Goal: Task Accomplishment & Management: Manage account settings

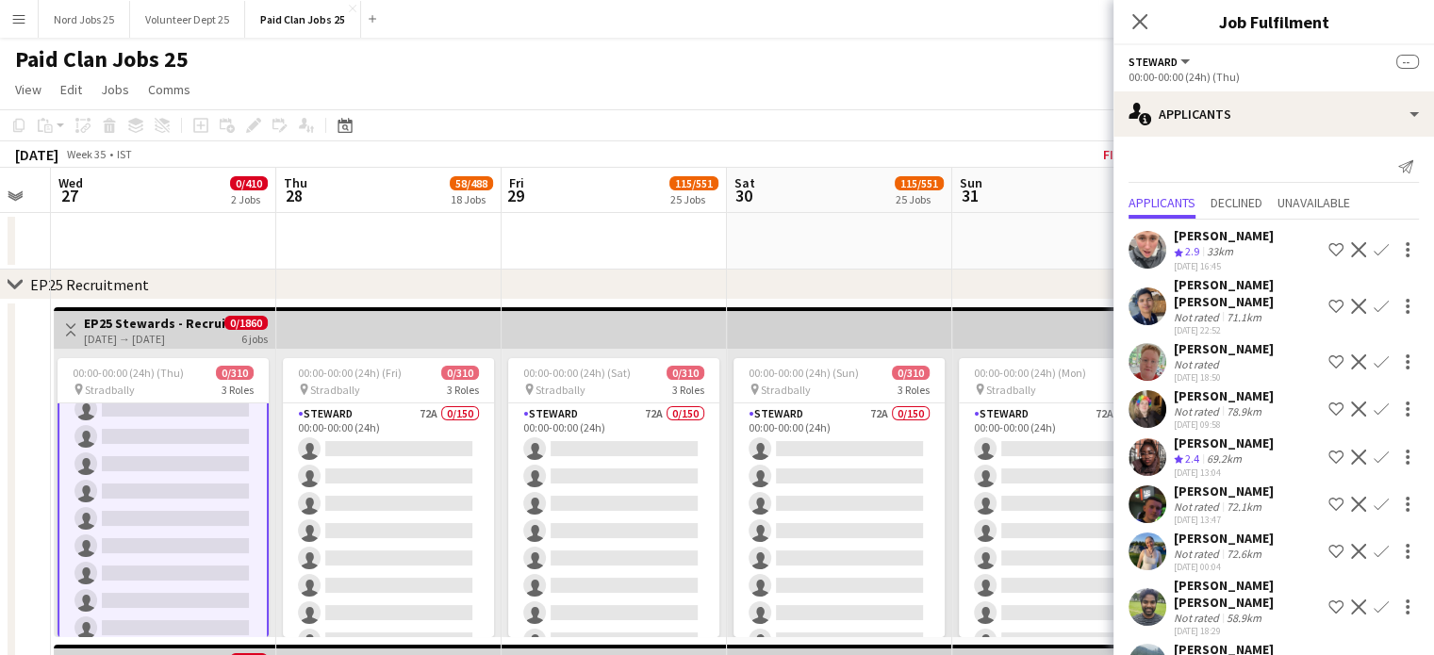
click at [230, 301] on app-date-cell "Toggle View EP25 Stewards - Recruitment Panel [DATE] → [DATE] 0/1860 6 jobs 00:…" at bounding box center [163, 641] width 225 height 683
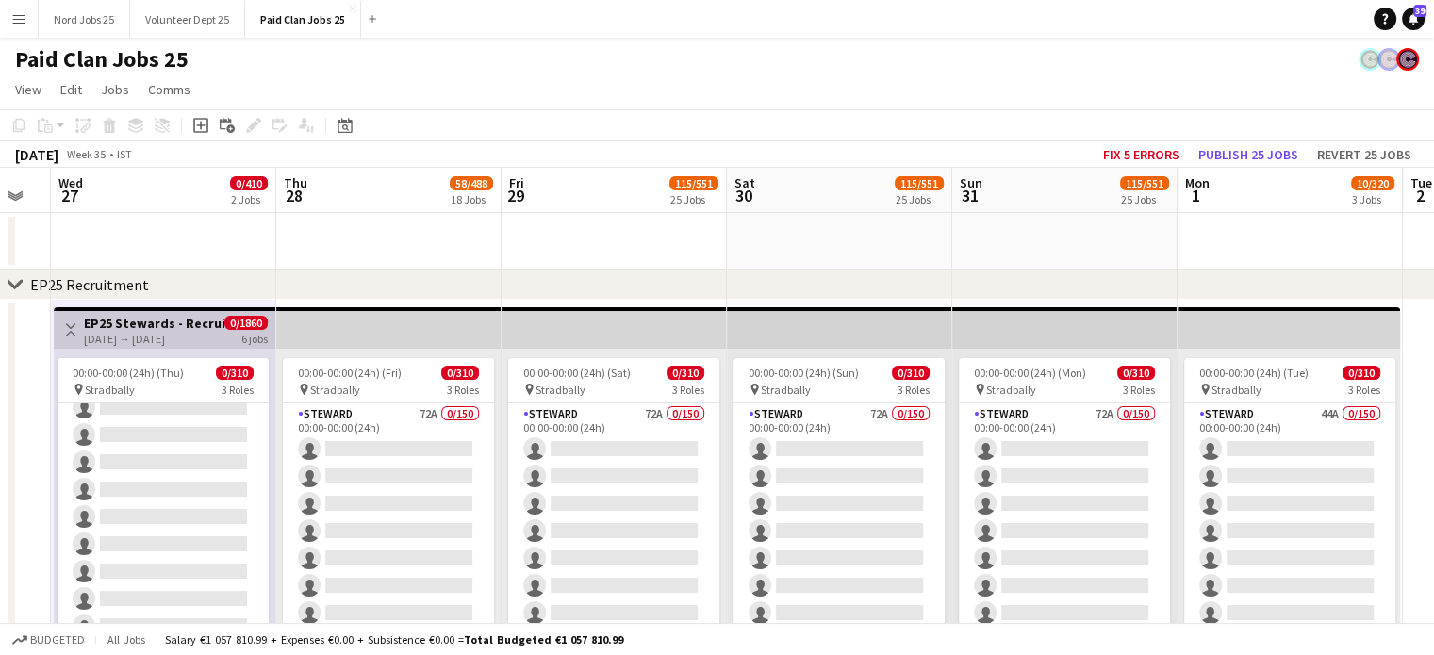
scroll to position [4425, 0]
click at [213, 325] on h3 "EP25 Stewards - Recruitment Panel" at bounding box center [154, 323] width 141 height 17
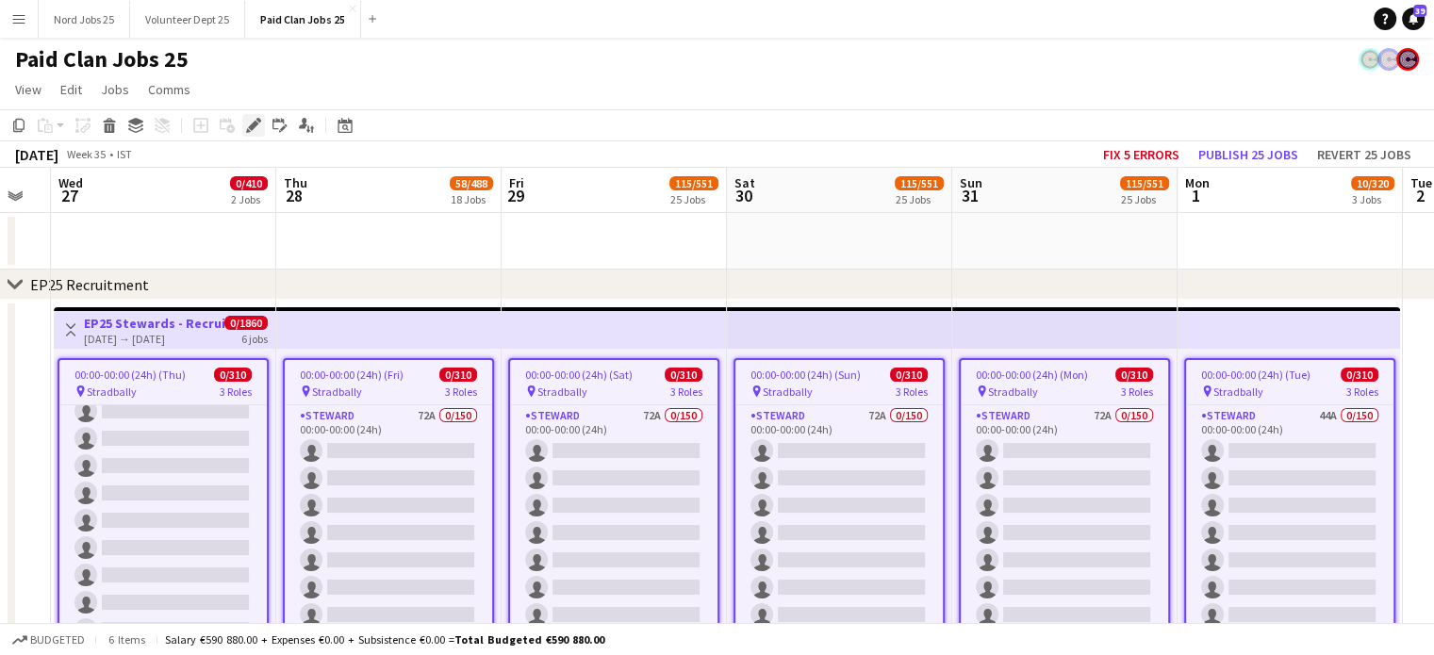
click at [250, 125] on icon at bounding box center [253, 126] width 10 height 10
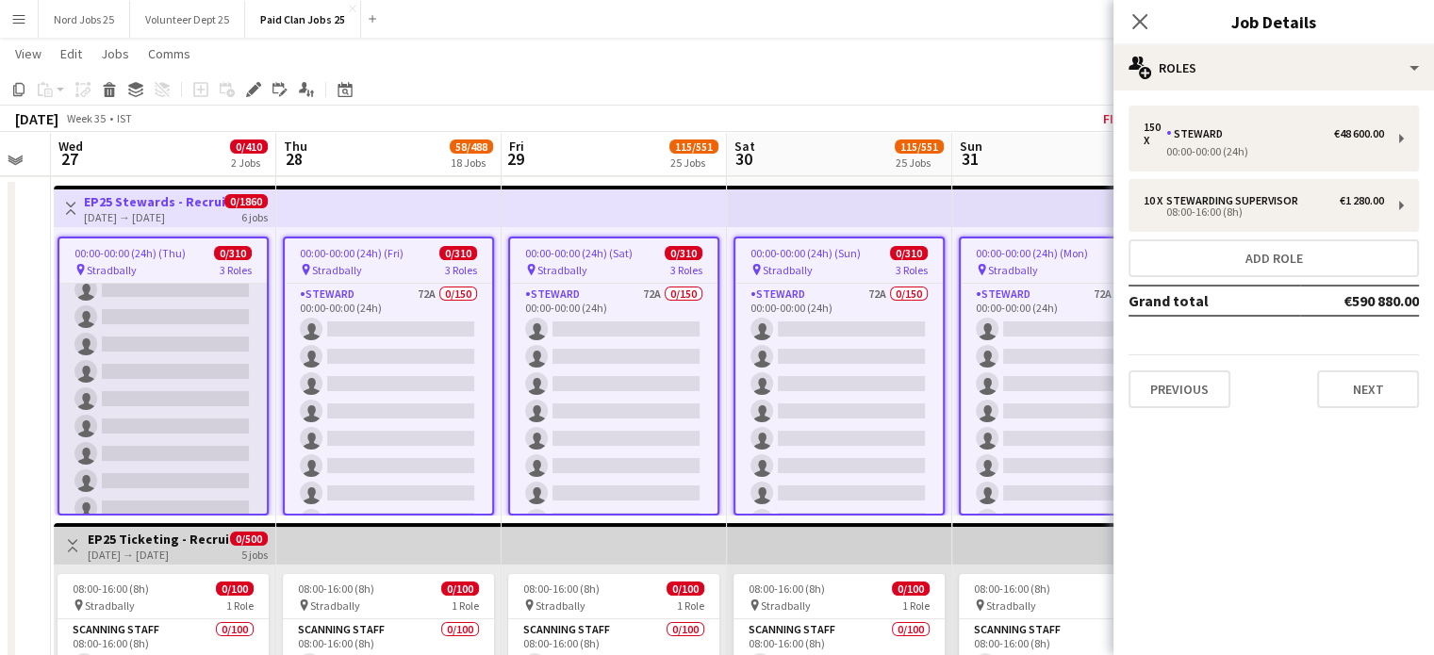
scroll to position [121, 0]
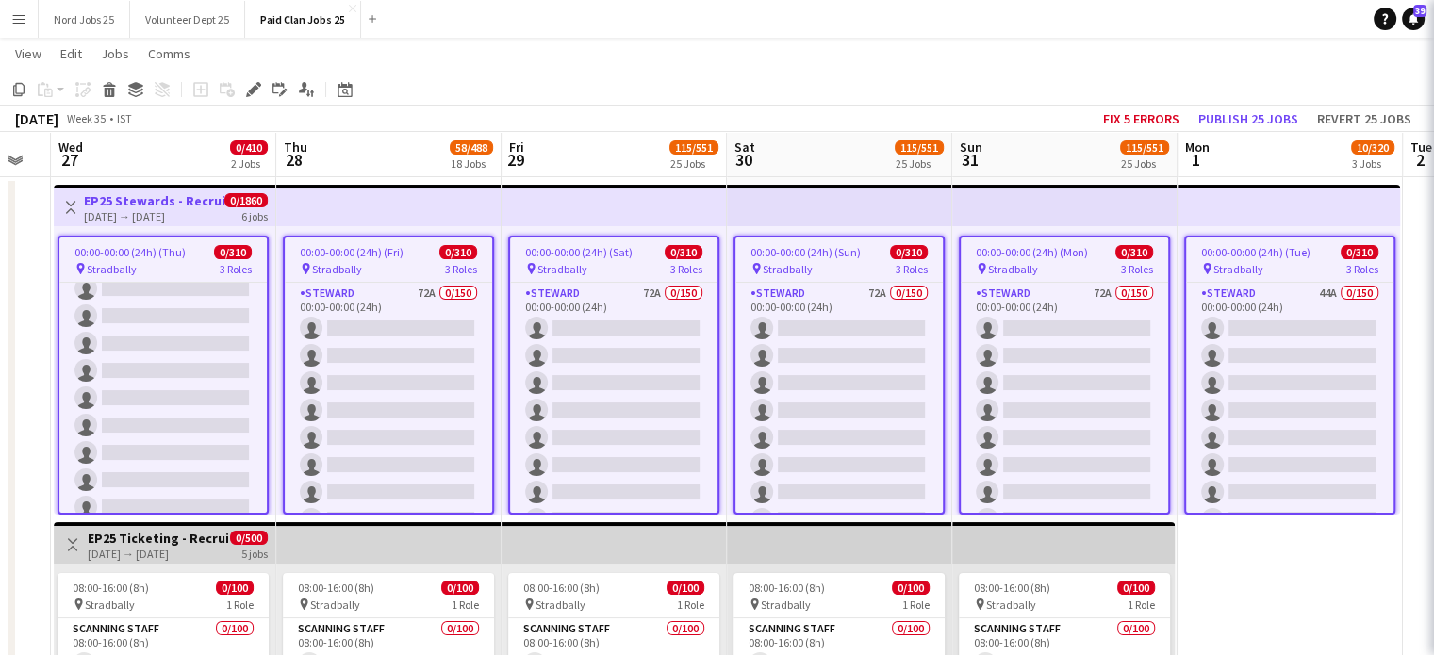
click at [193, 276] on app-job-card "00:00-00:00 (24h) (Thu) 0/310 pin Stradbally 3 Roles [PERSON_NAME] 72A 0/150 00…" at bounding box center [163, 375] width 211 height 279
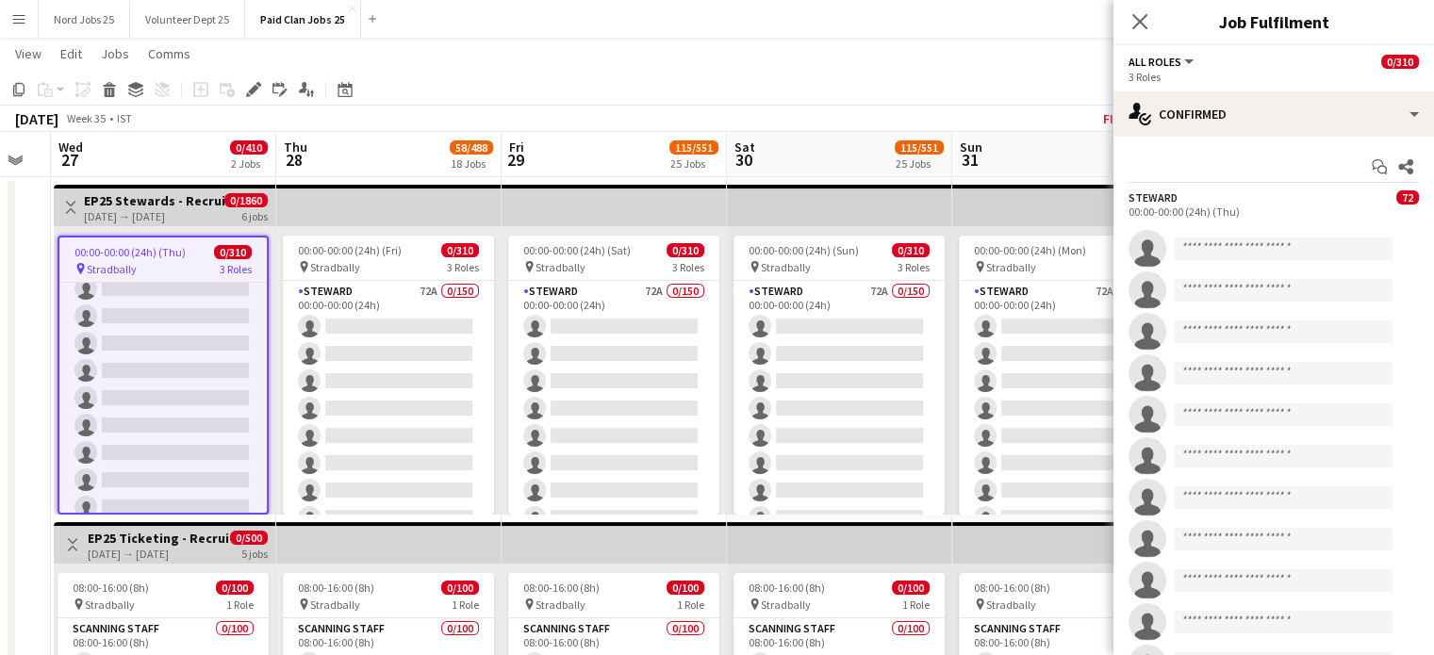
click at [200, 268] on div "pin Stradbally 3 Roles" at bounding box center [162, 268] width 207 height 15
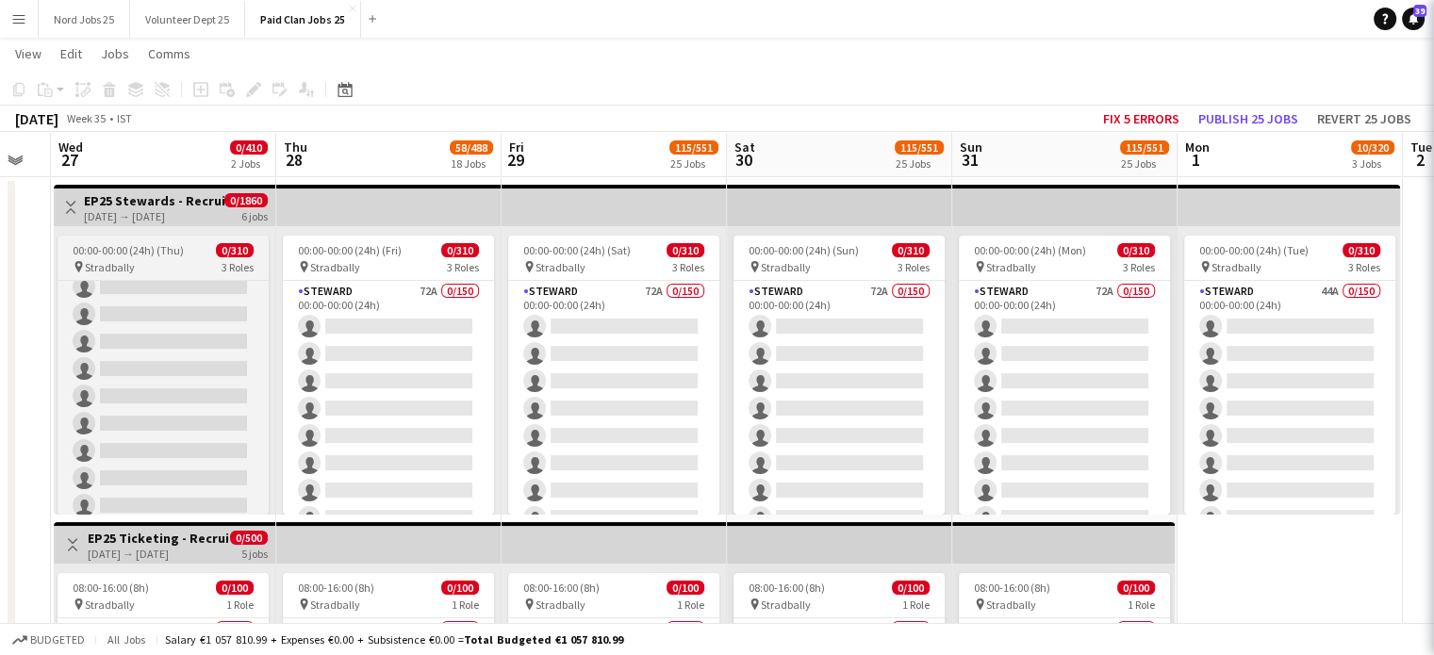
scroll to position [4425, 0]
click at [158, 278] on app-job-card "00:00-00:00 (24h) (Thu) 0/310 pin Stradbally 3 Roles [PERSON_NAME] 72A 0/150 00…" at bounding box center [163, 375] width 211 height 279
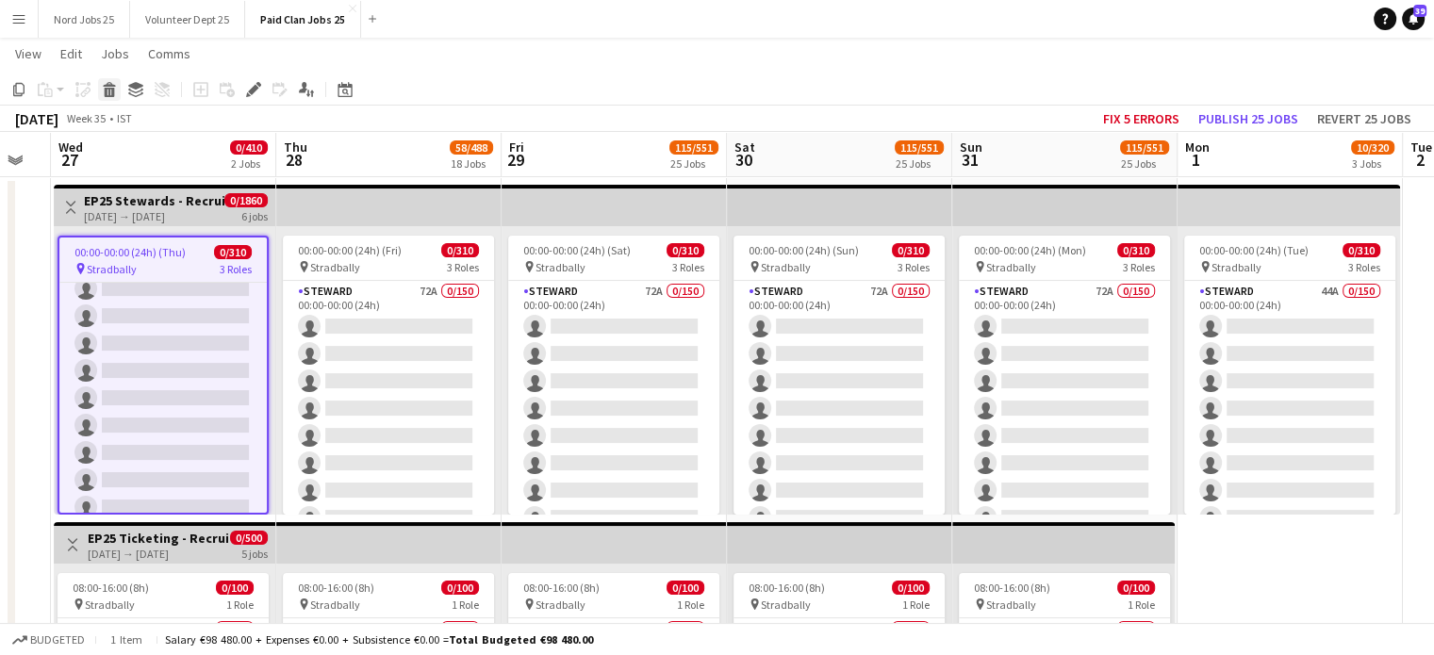
click at [109, 93] on icon at bounding box center [110, 92] width 10 height 9
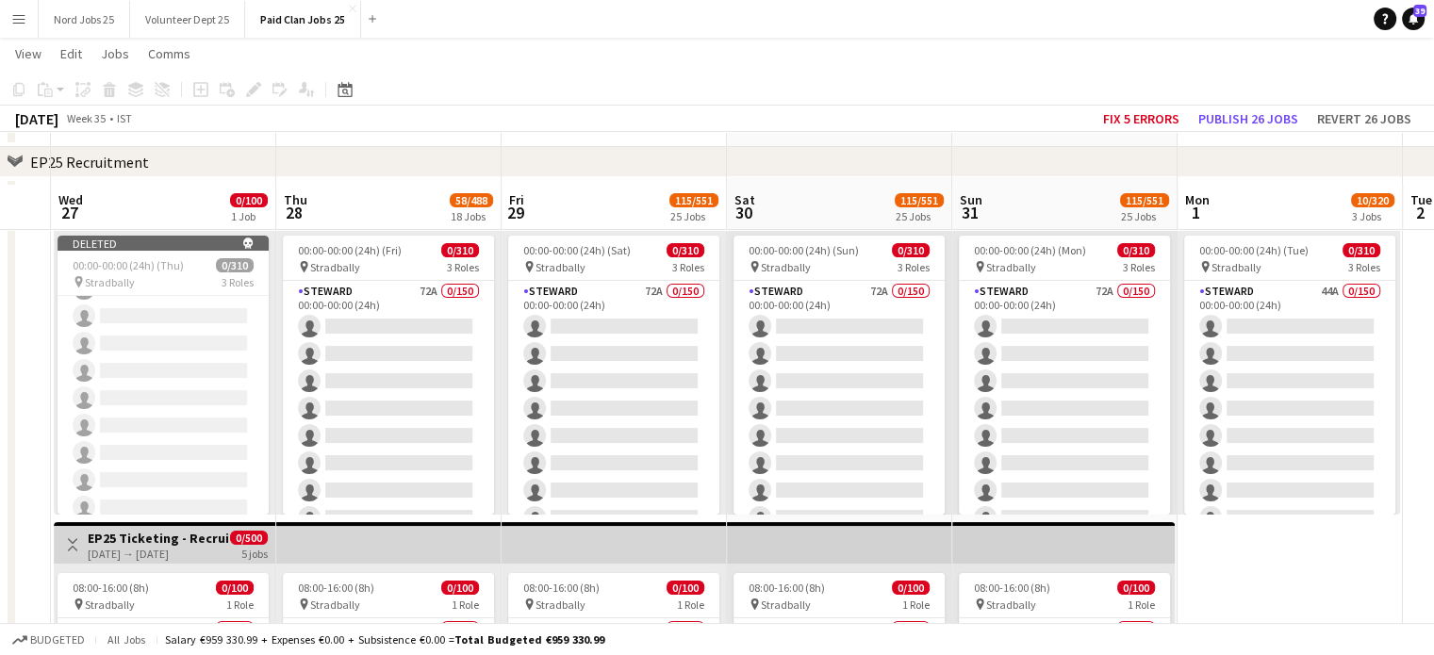
scroll to position [395, 0]
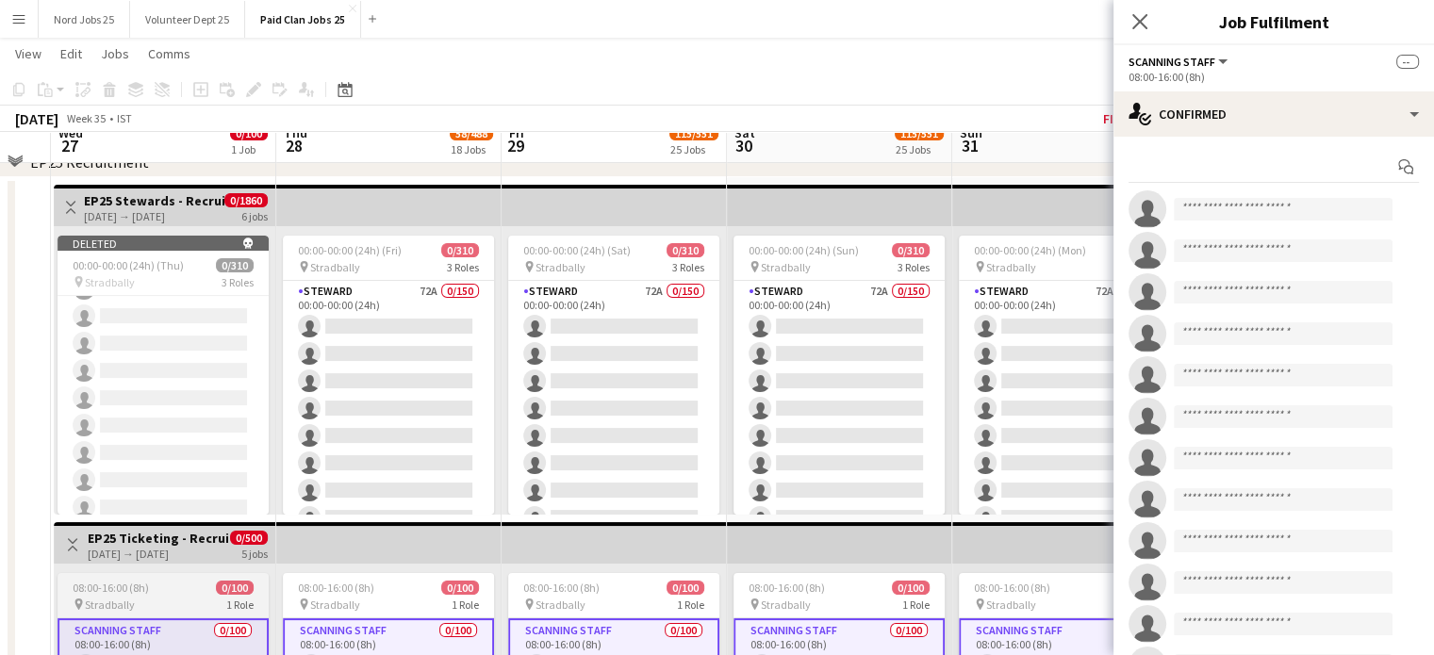
scroll to position [101, 0]
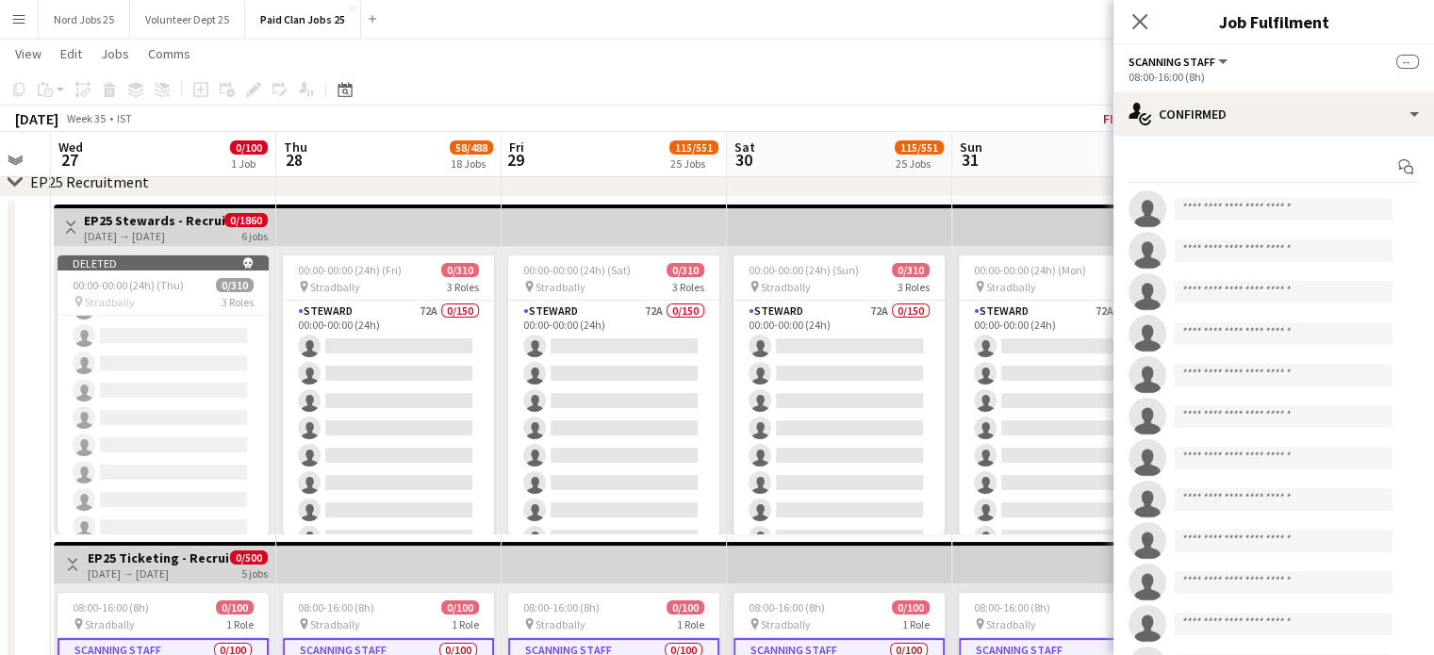
click at [341, 234] on app-top-bar at bounding box center [388, 225] width 225 height 41
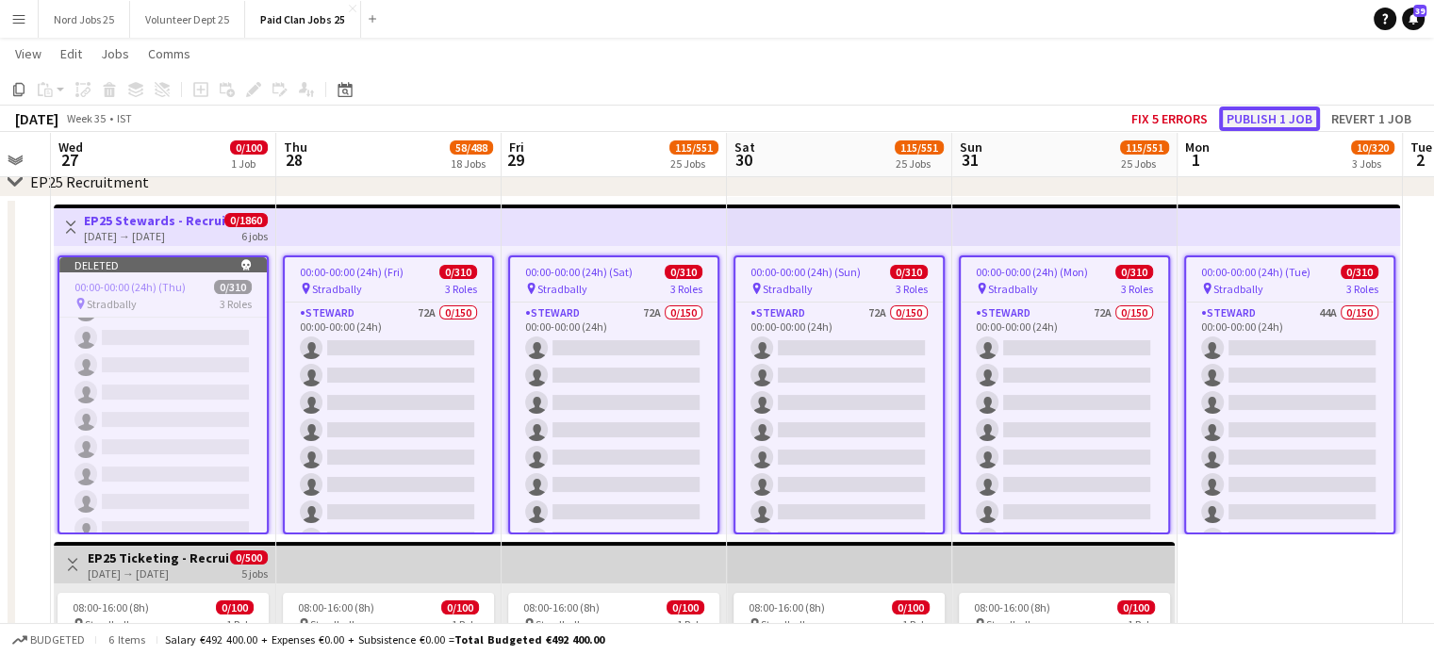
click at [1256, 123] on button "Publish 1 job" at bounding box center [1269, 119] width 101 height 25
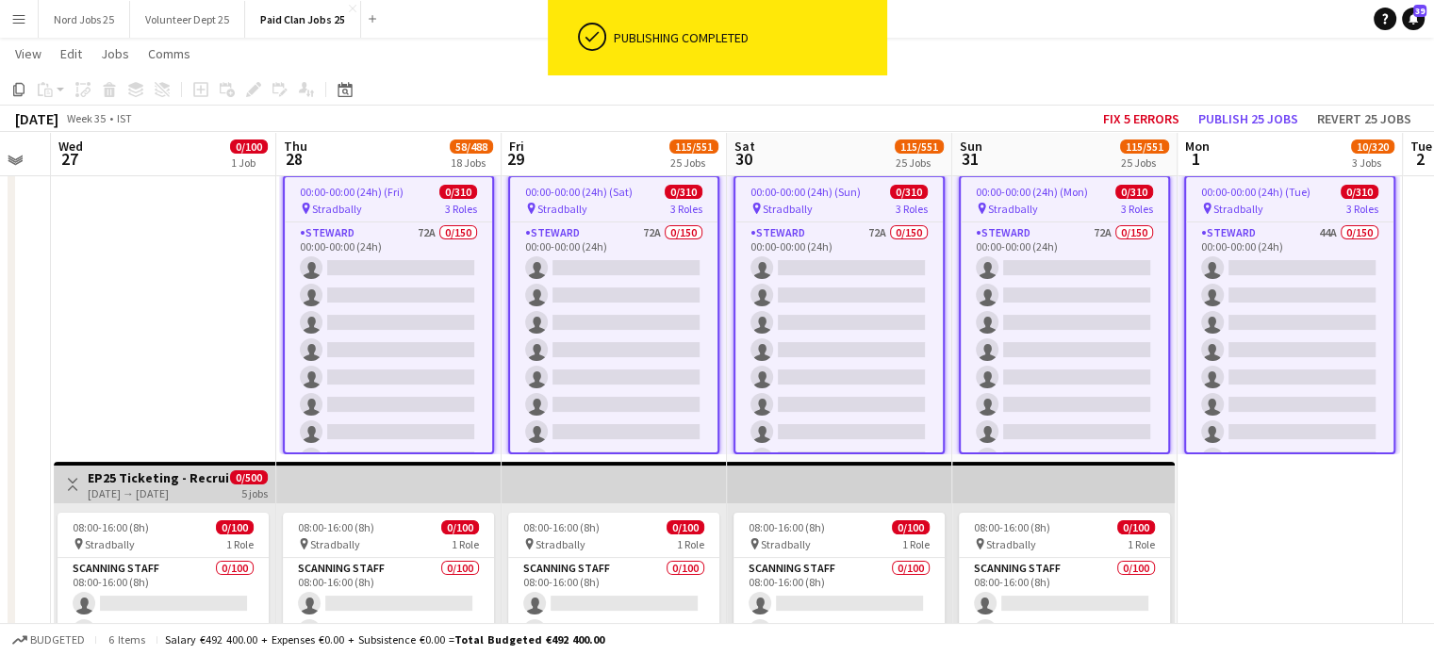
scroll to position [177, 0]
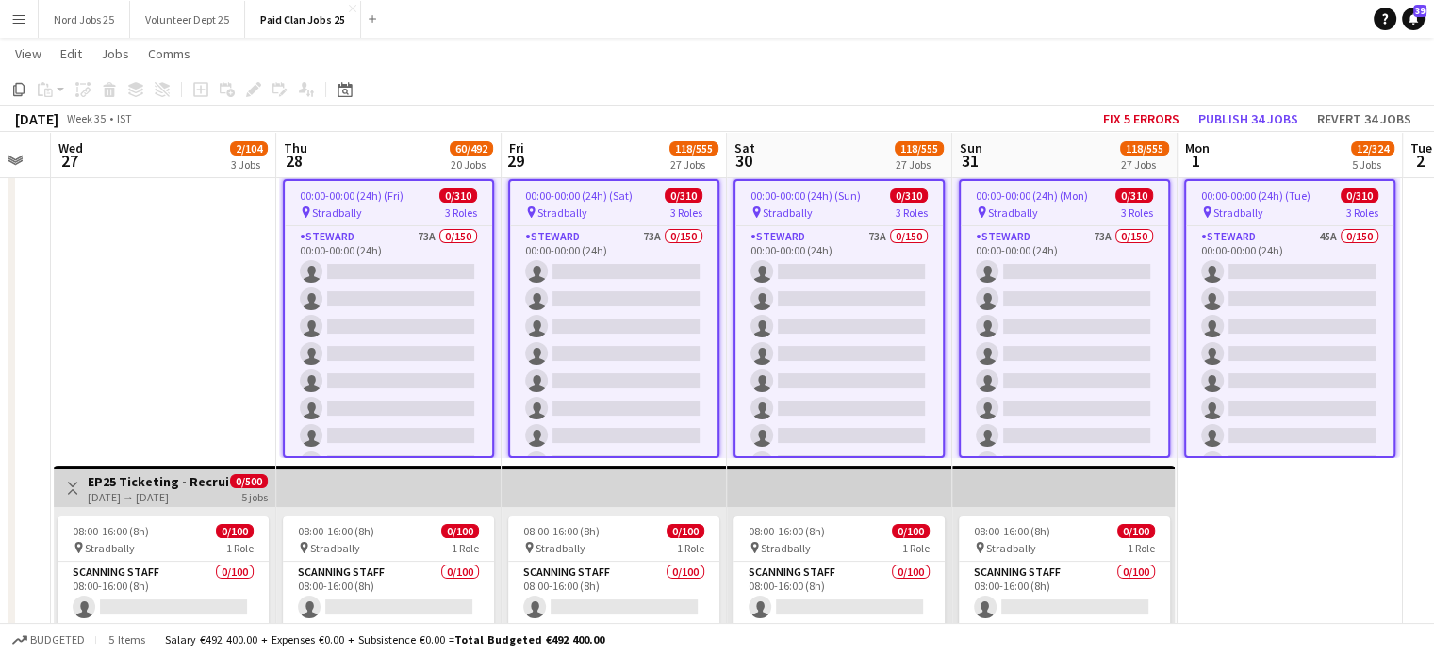
click at [11, 14] on app-icon "Menu" at bounding box center [18, 18] width 15 height 15
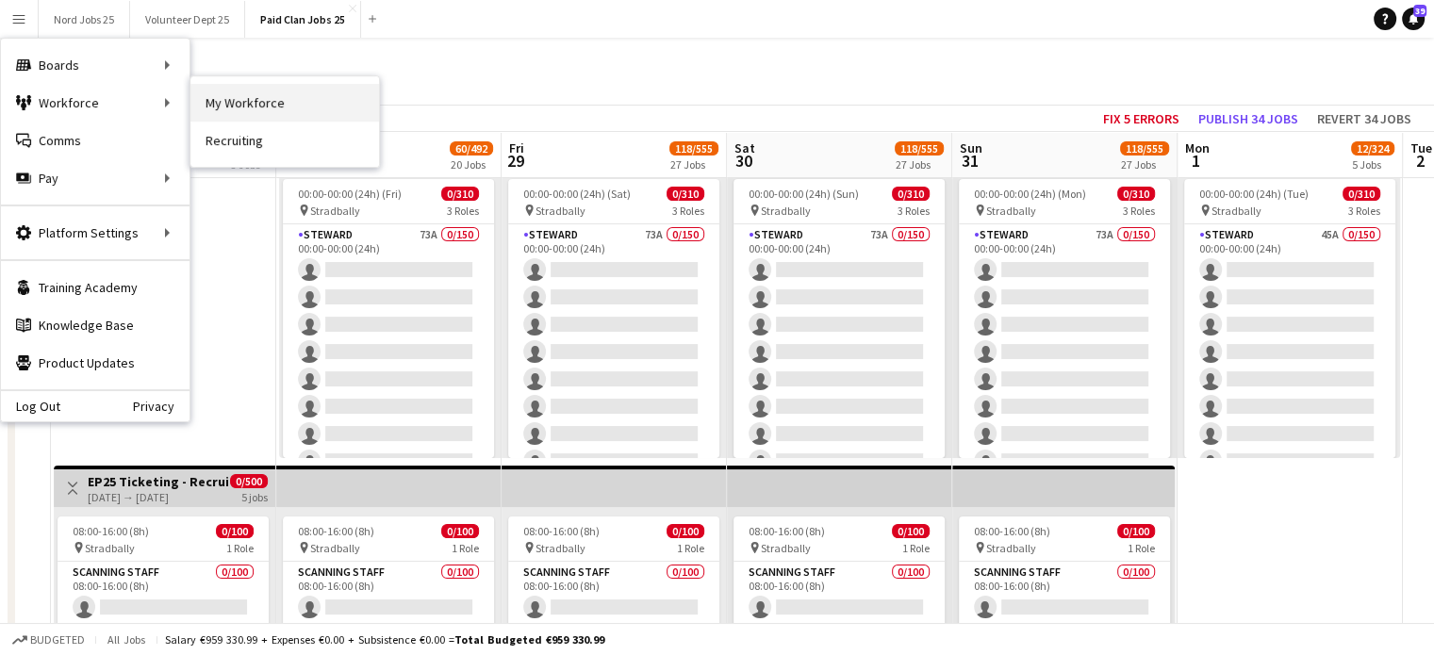
click at [206, 95] on link "My Workforce" at bounding box center [285, 103] width 189 height 38
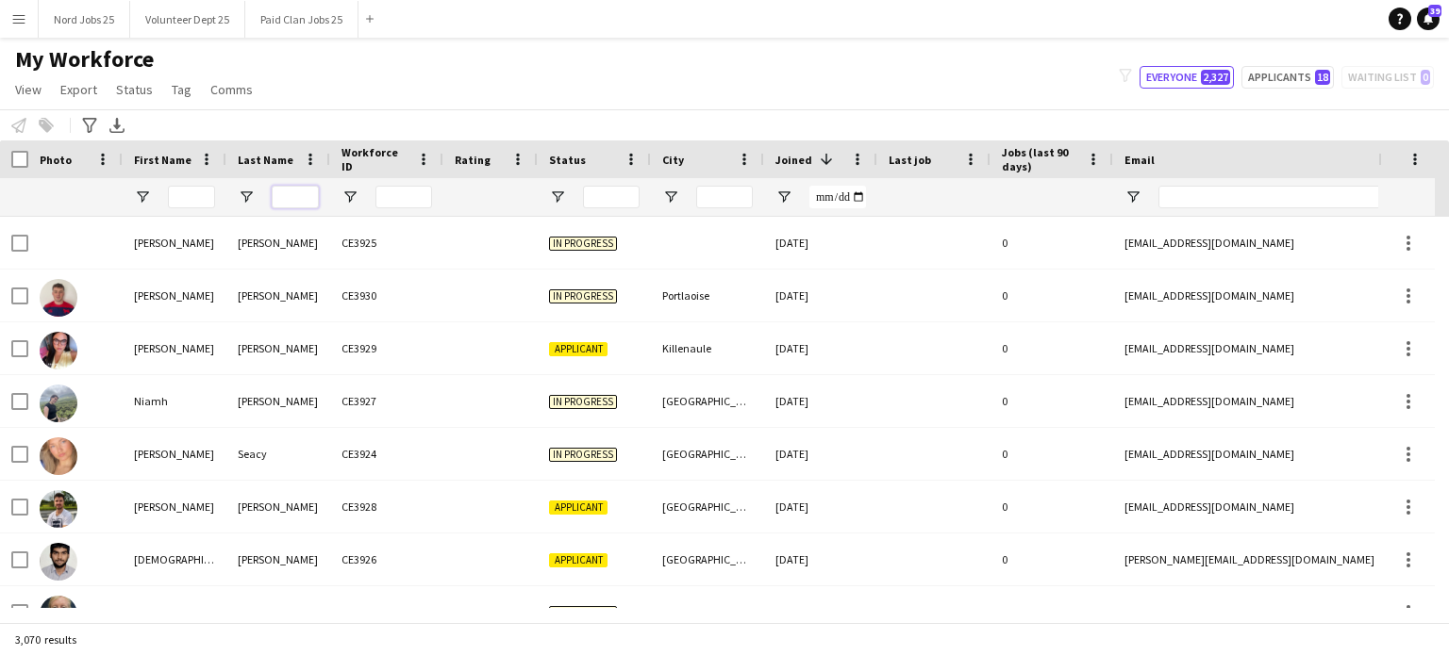
click at [290, 204] on input "Last Name Filter Input" at bounding box center [295, 197] width 47 height 23
type input "****"
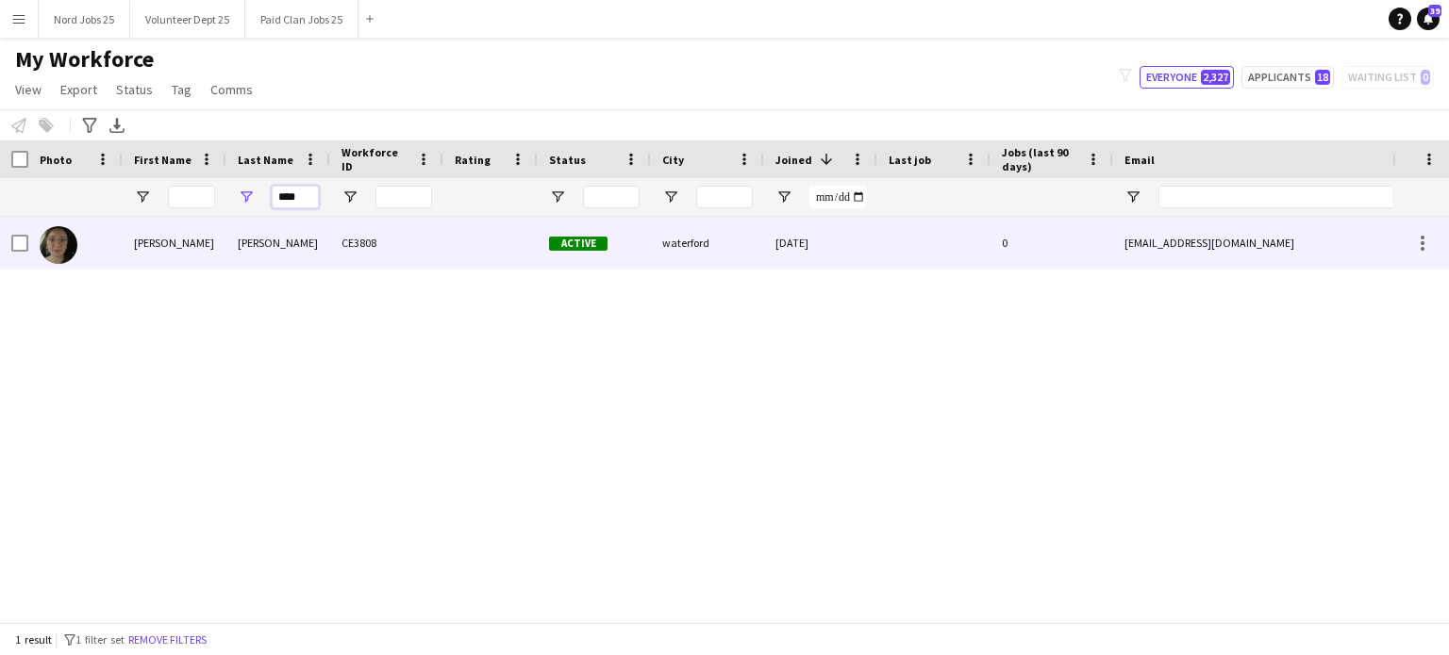
type input "****"
click at [257, 246] on div "[PERSON_NAME]" at bounding box center [278, 243] width 104 height 52
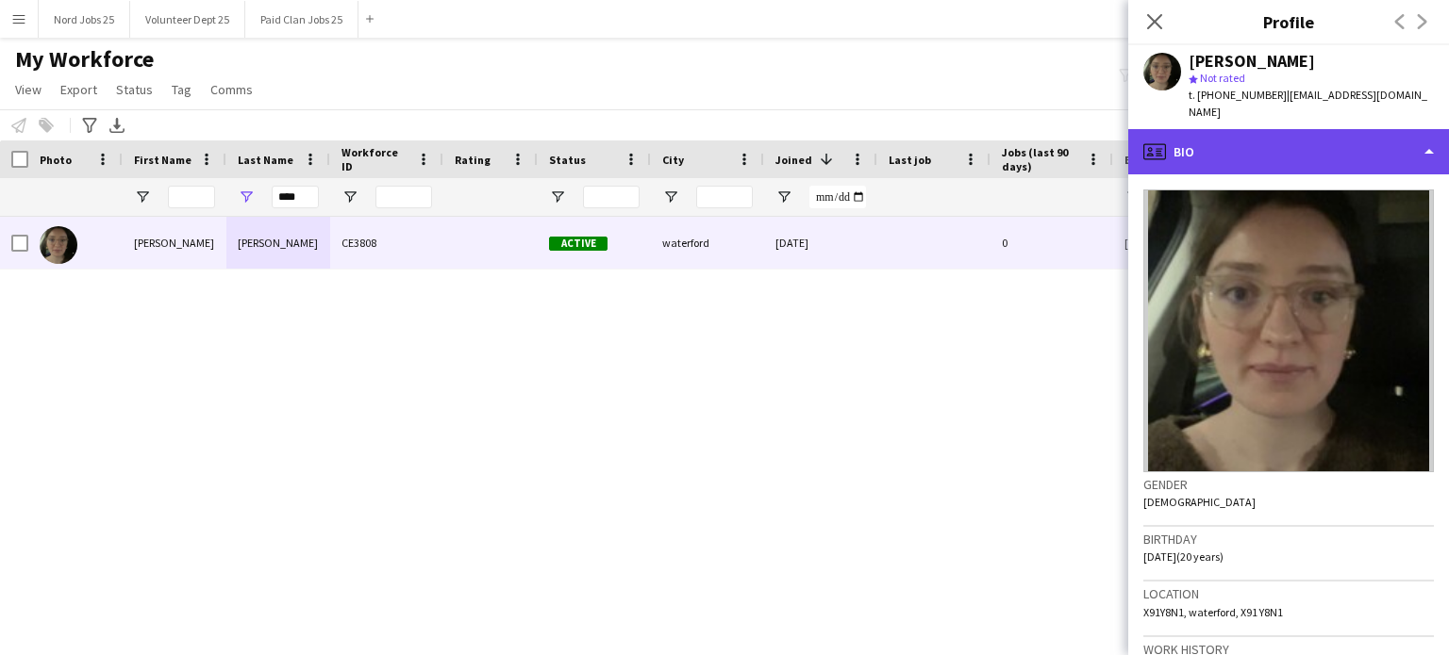
click at [1256, 141] on div "profile Bio" at bounding box center [1288, 151] width 321 height 45
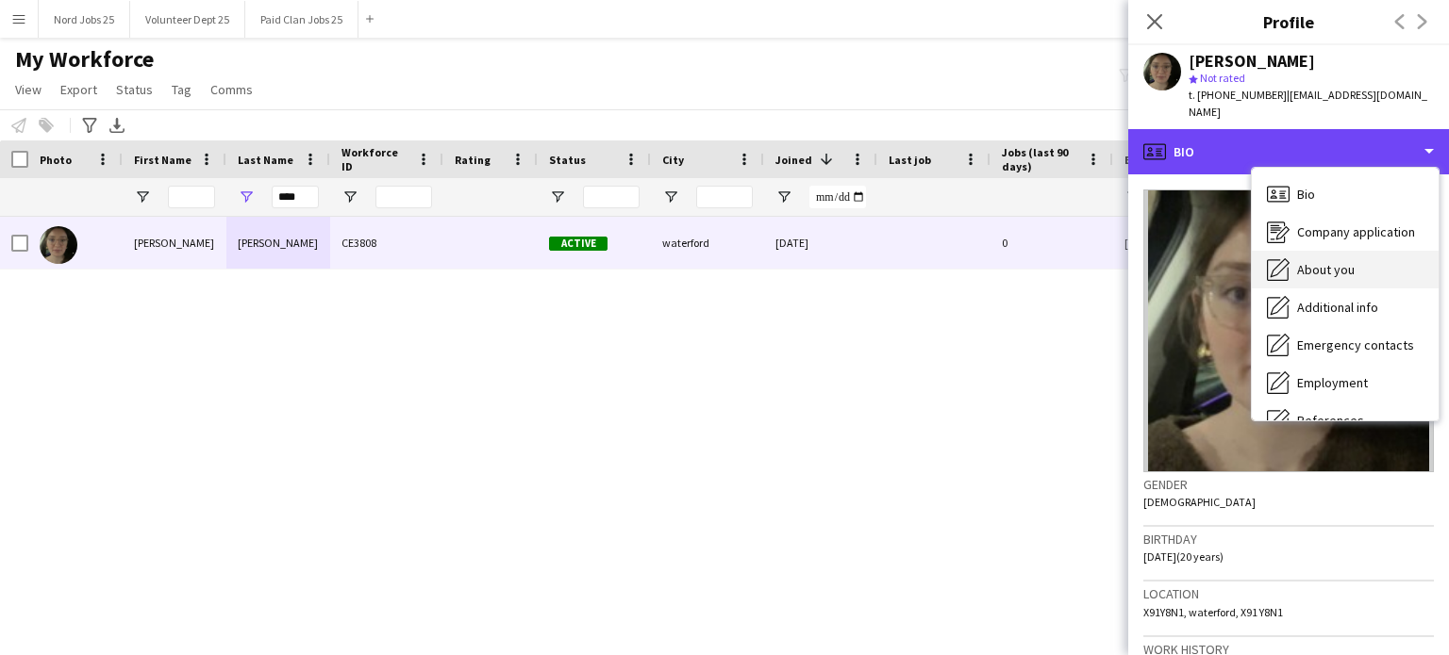
scroll to position [177, 0]
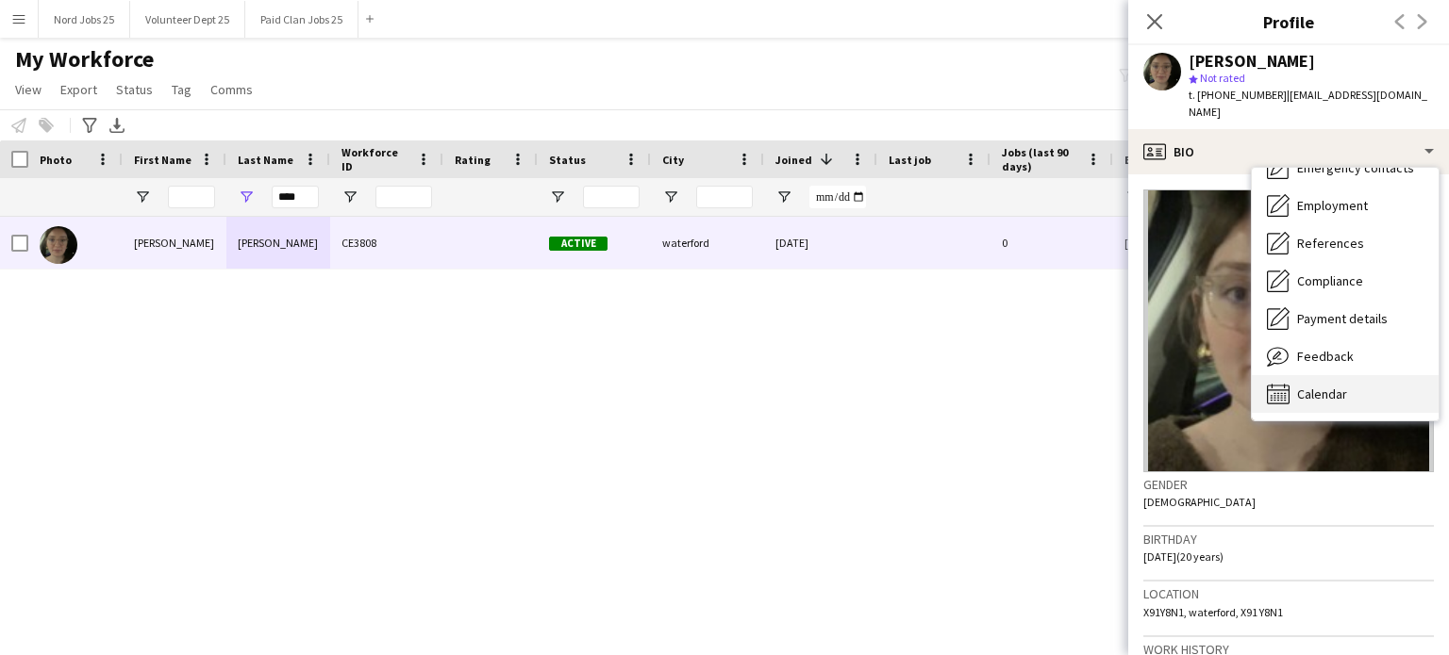
click at [1345, 391] on div "Calendar Calendar" at bounding box center [1344, 394] width 187 height 38
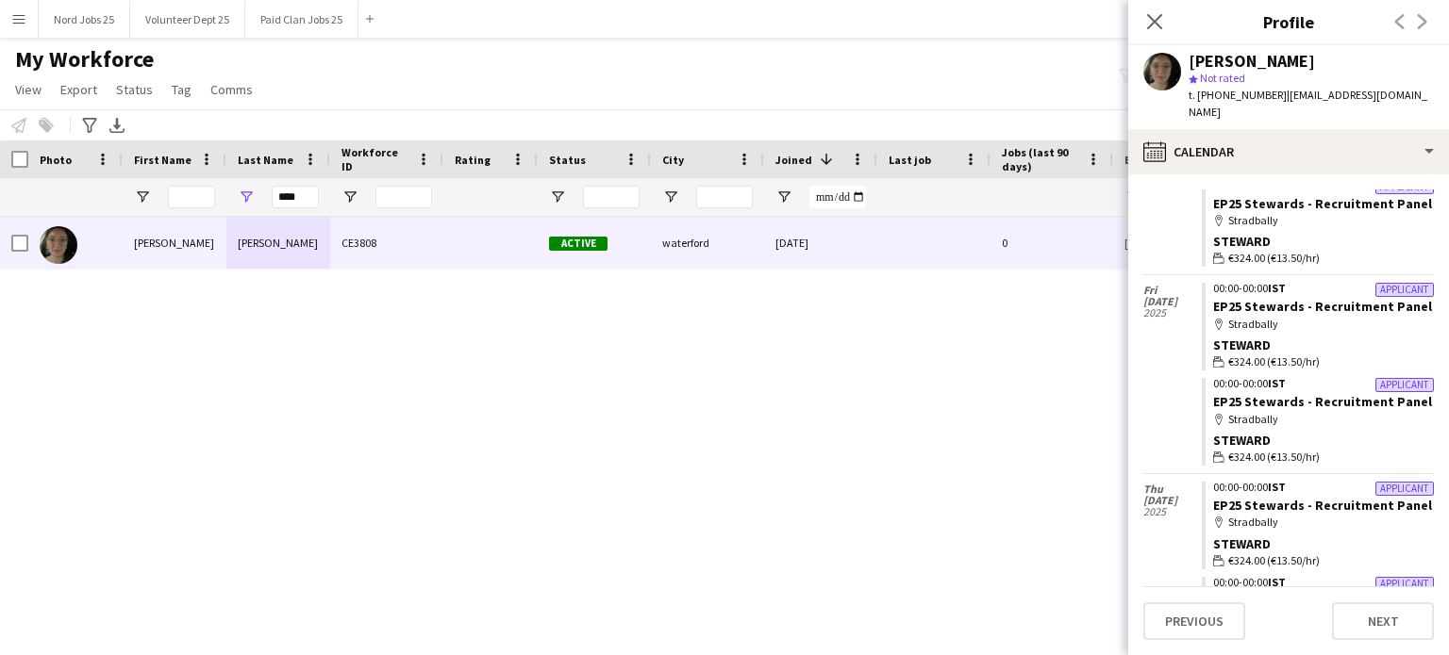
scroll to position [562, 0]
click at [194, 193] on input "First Name Filter Input" at bounding box center [191, 197] width 47 height 23
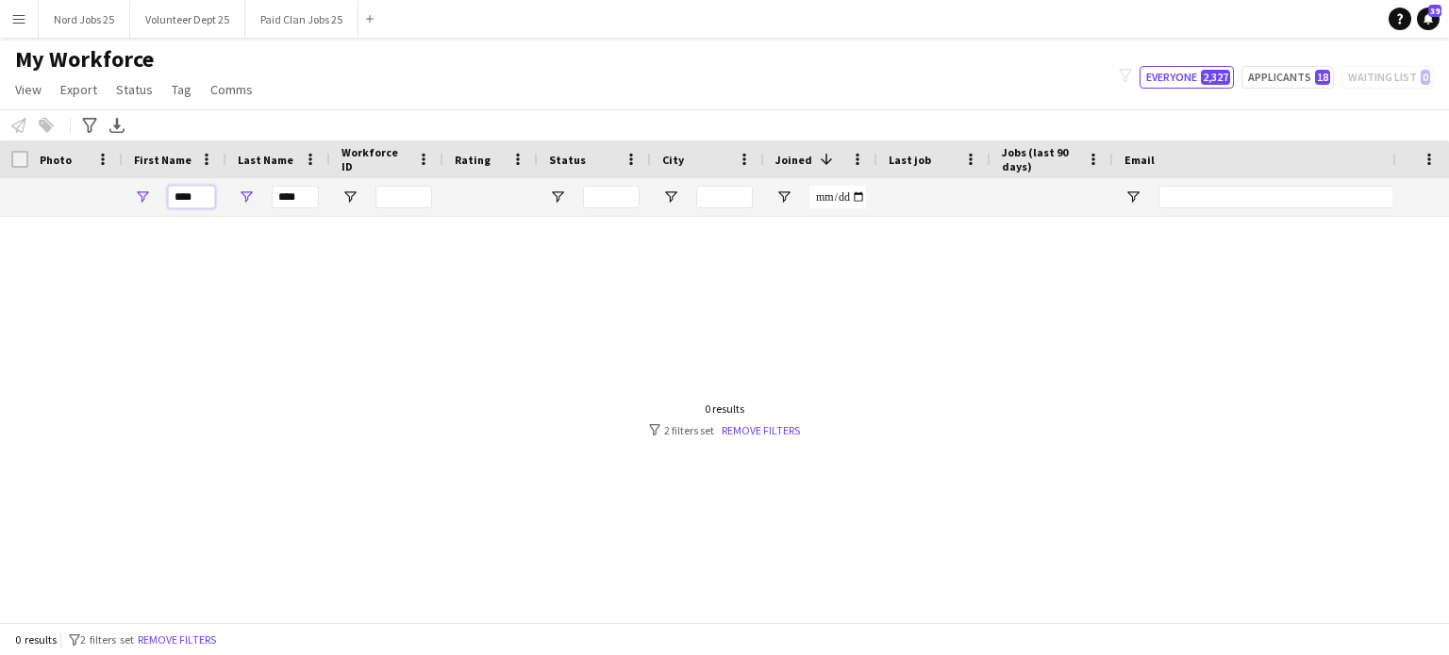
type input "****"
click at [296, 195] on input "****" at bounding box center [295, 197] width 47 height 23
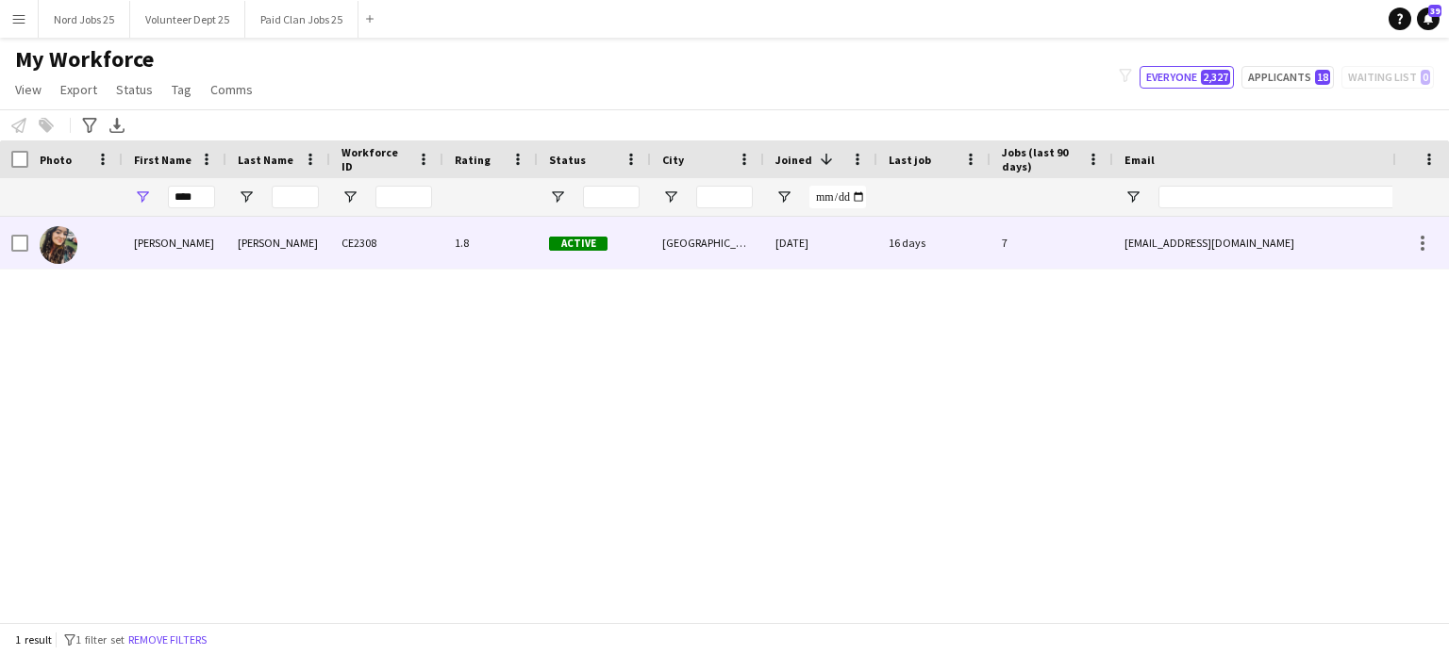
click at [211, 252] on div "[PERSON_NAME]" at bounding box center [175, 243] width 104 height 52
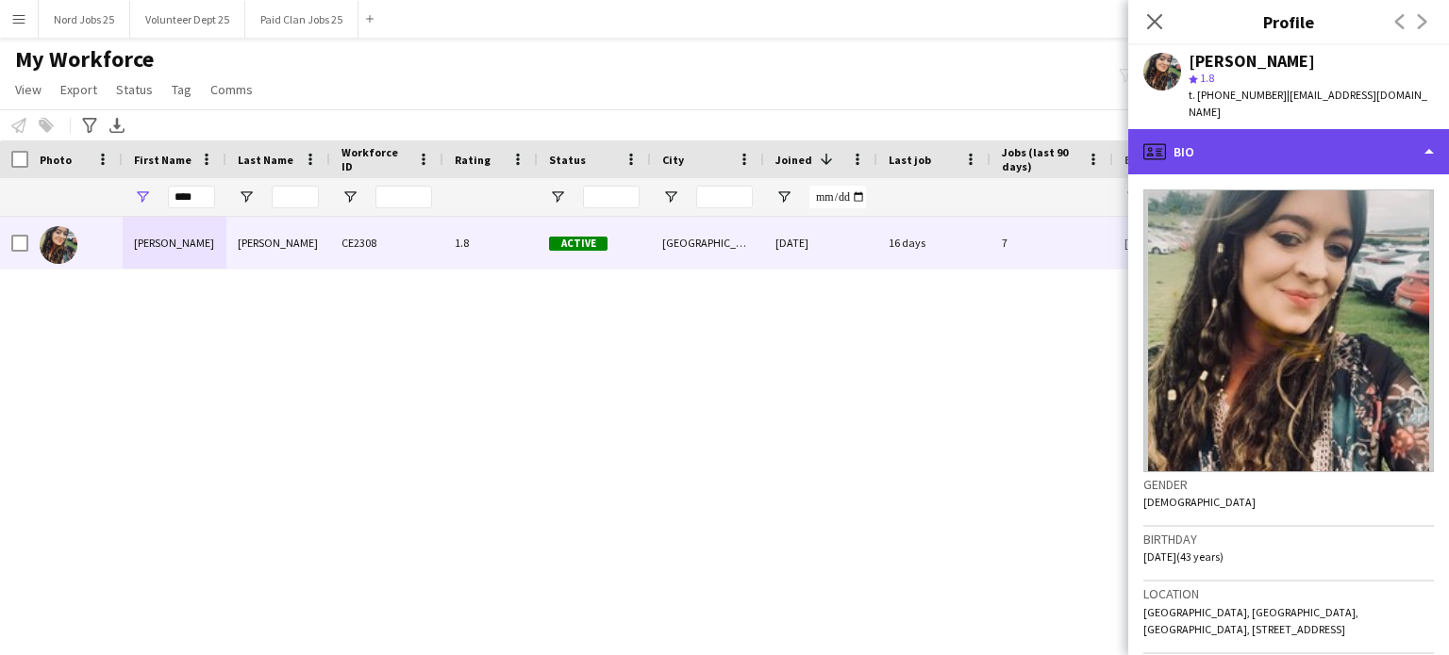
click at [1320, 132] on div "profile Bio" at bounding box center [1288, 151] width 321 height 45
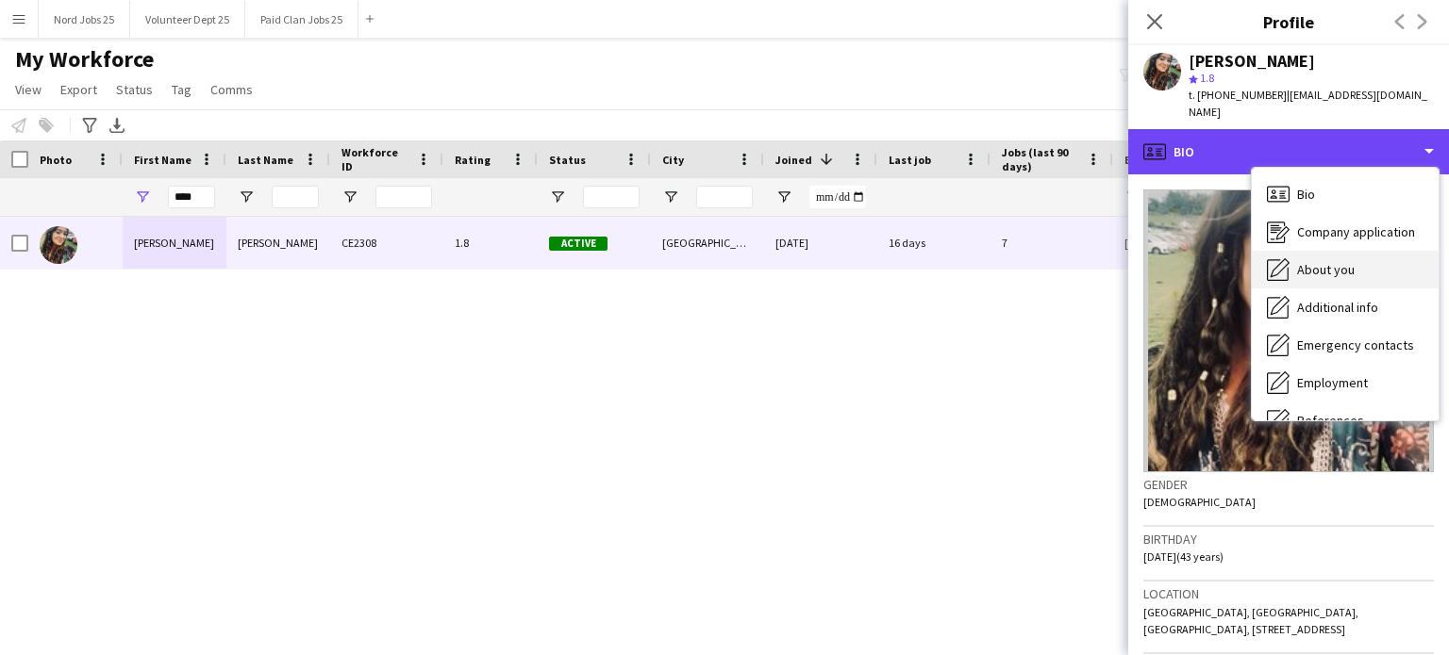
scroll to position [177, 0]
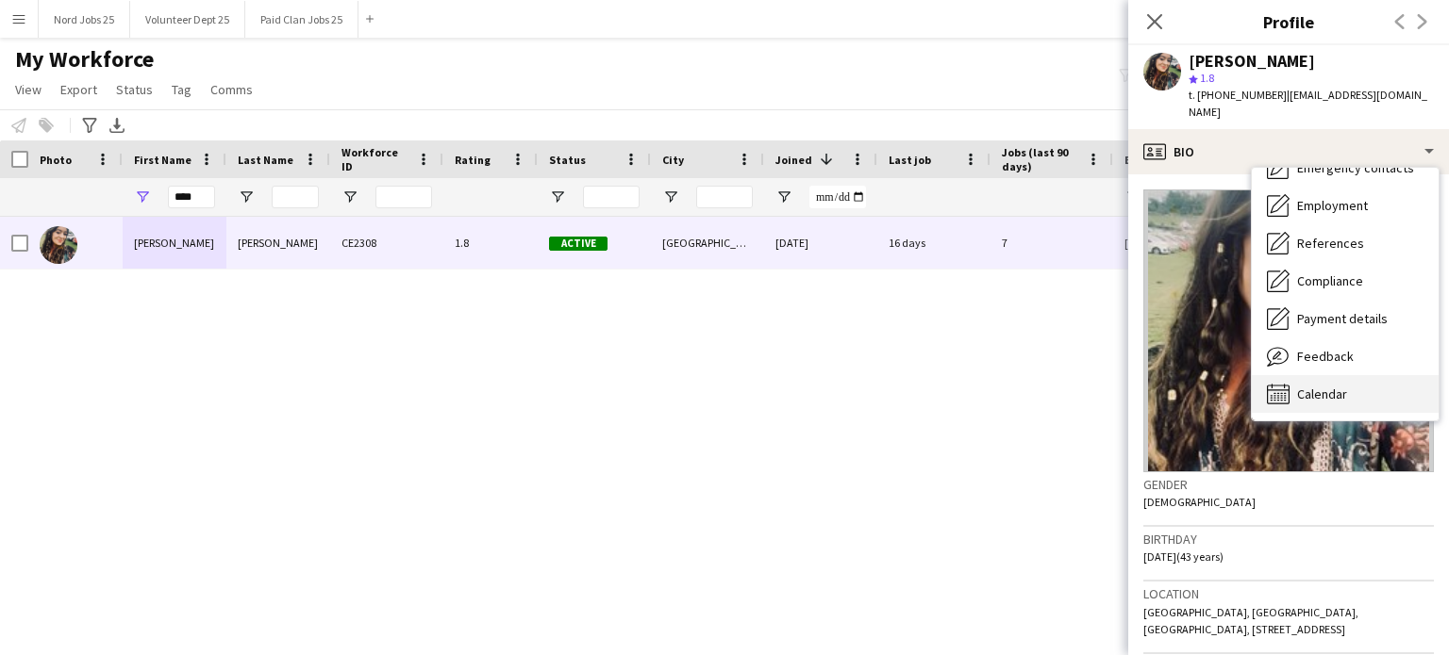
click at [1305, 386] on span "Calendar" at bounding box center [1322, 394] width 50 height 17
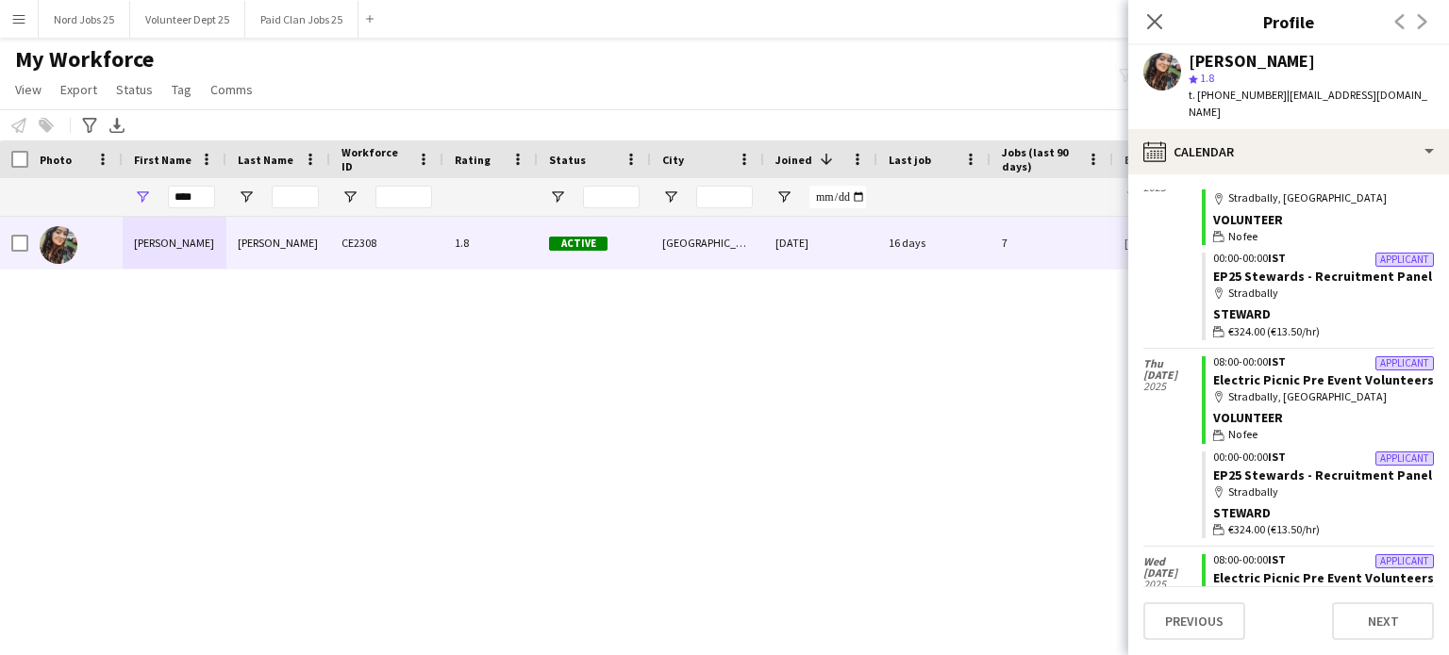
scroll to position [306, 0]
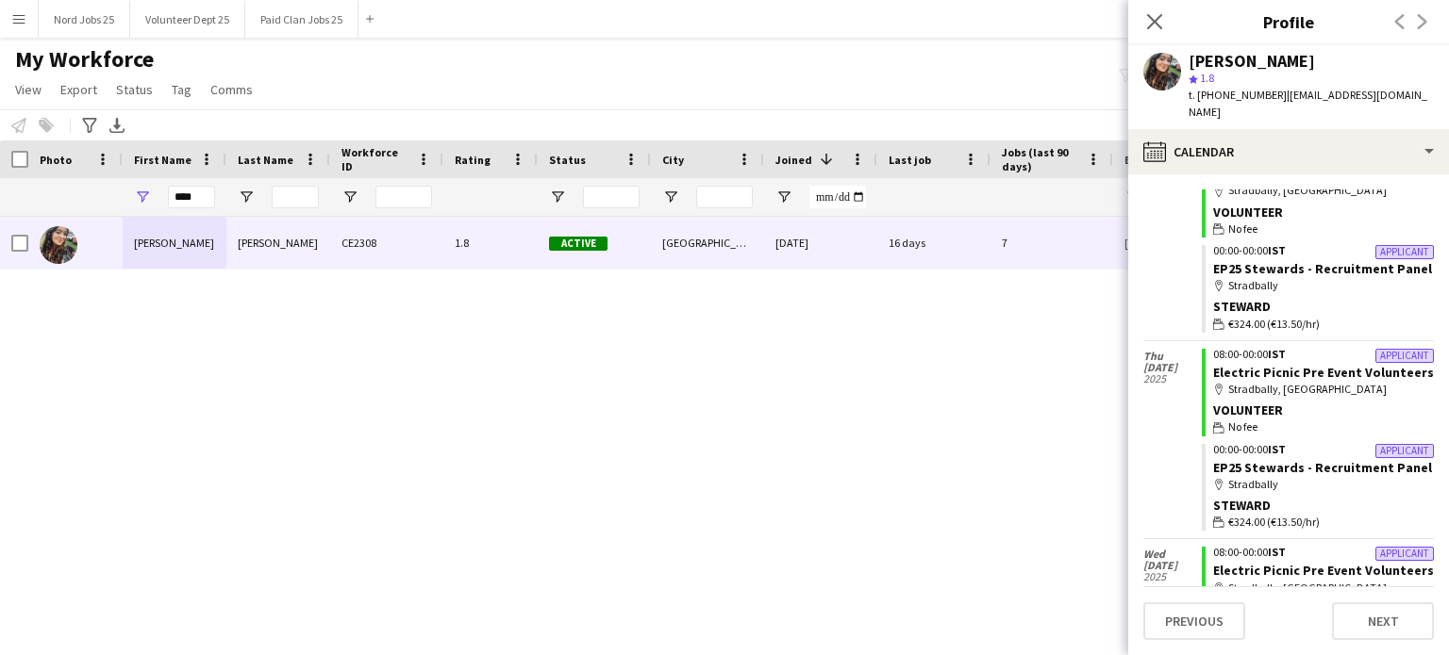
click at [215, 201] on div "****" at bounding box center [175, 197] width 104 height 38
click at [204, 201] on input "****" at bounding box center [191, 197] width 47 height 23
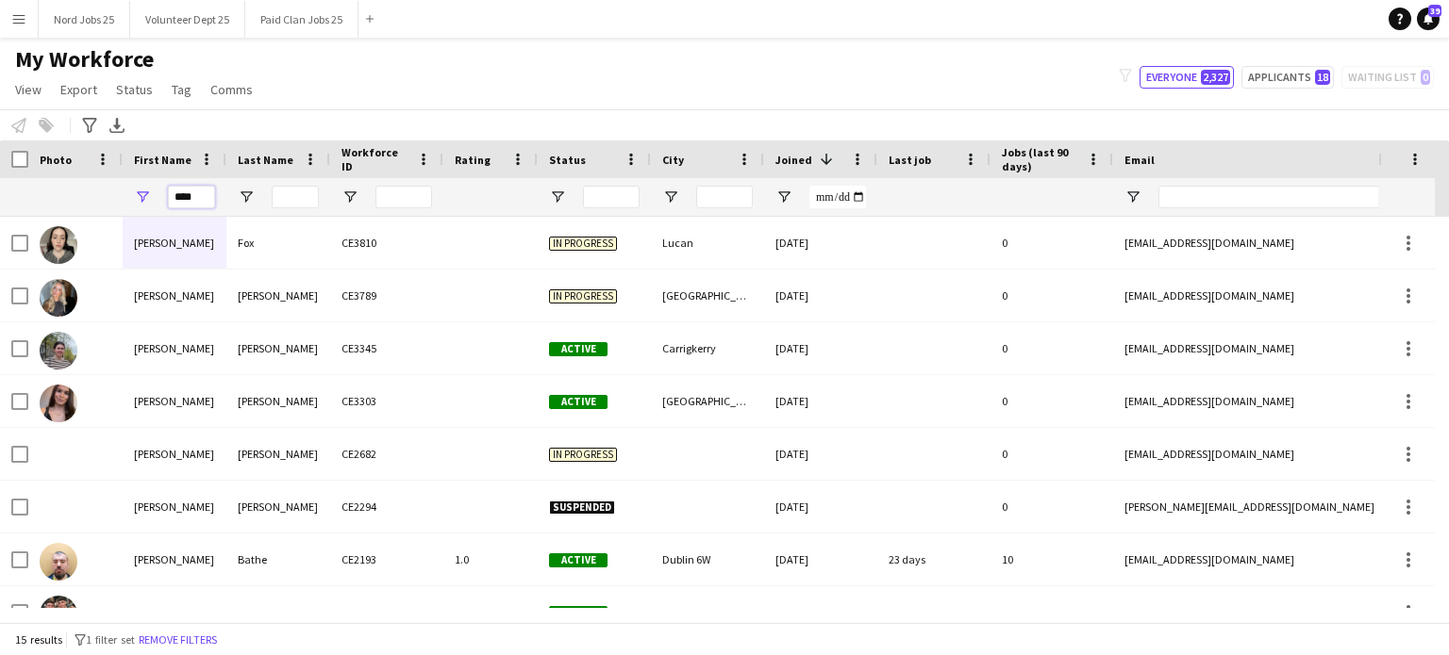
type input "****"
click at [288, 192] on input "Last Name Filter Input" at bounding box center [295, 197] width 47 height 23
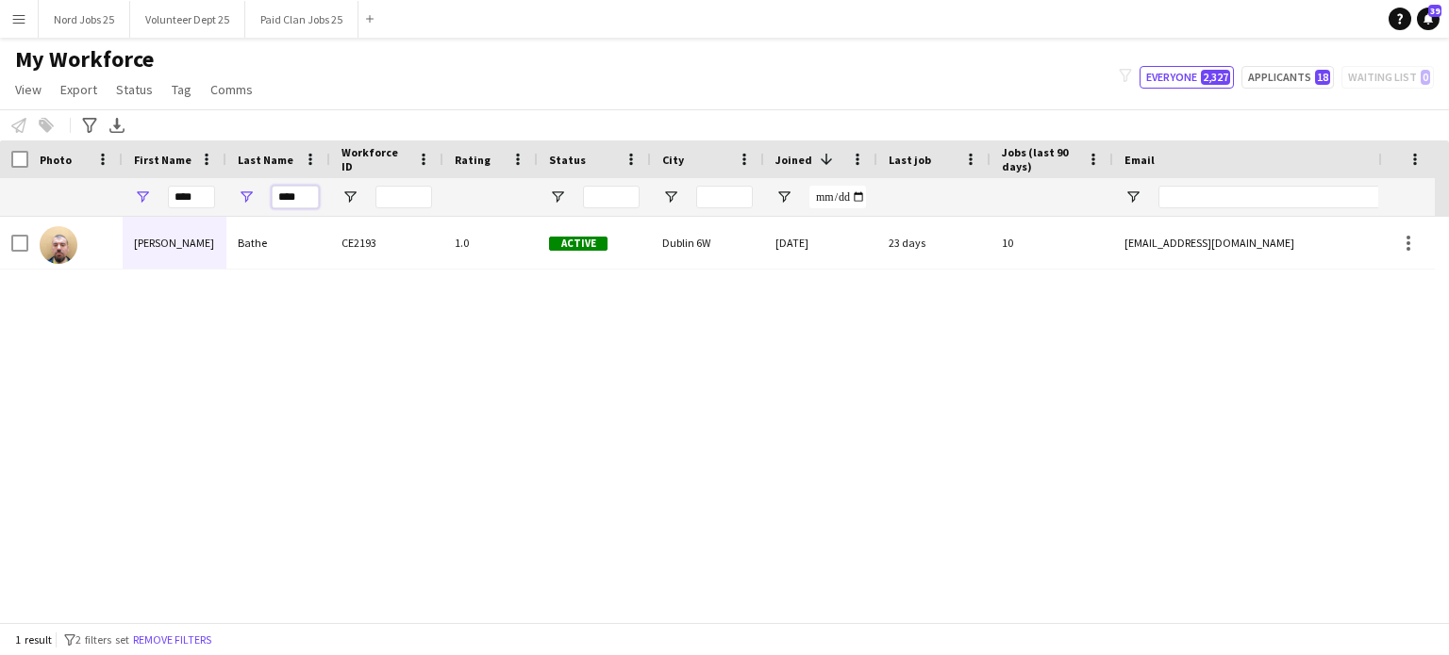
type input "****"
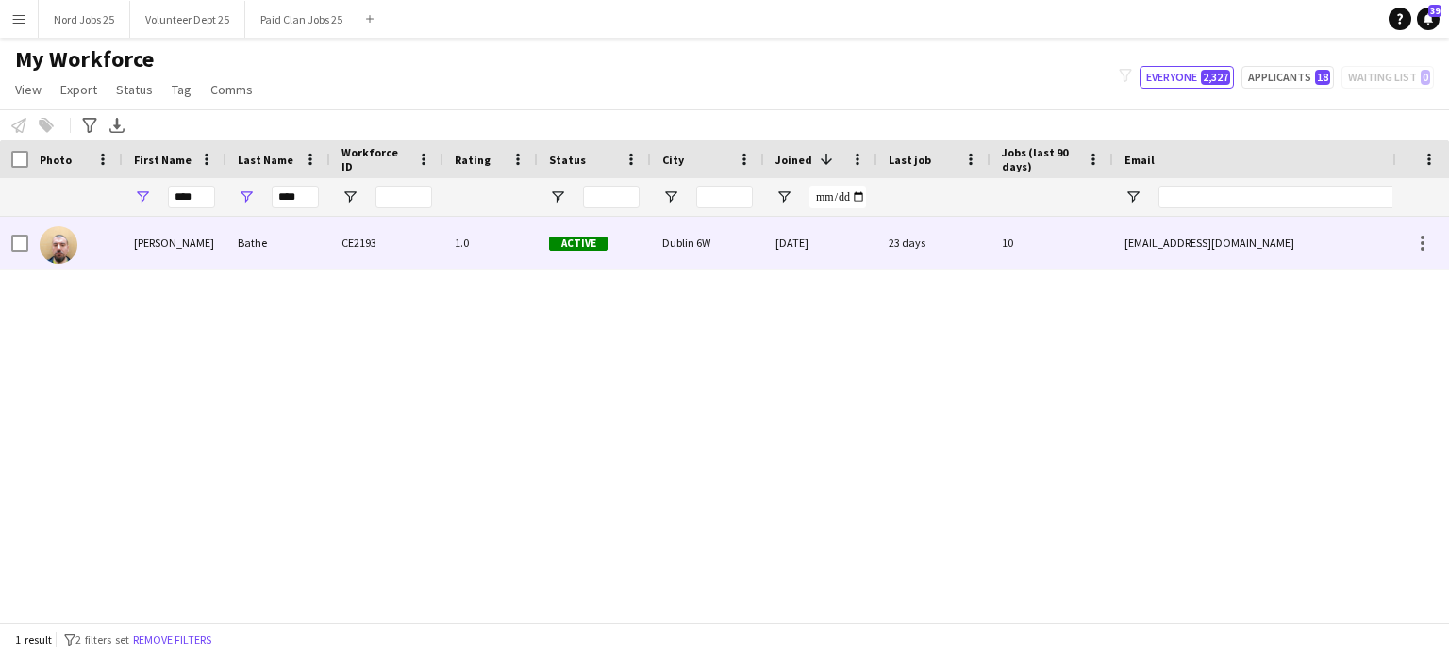
click at [250, 254] on div "Bathe" at bounding box center [278, 243] width 104 height 52
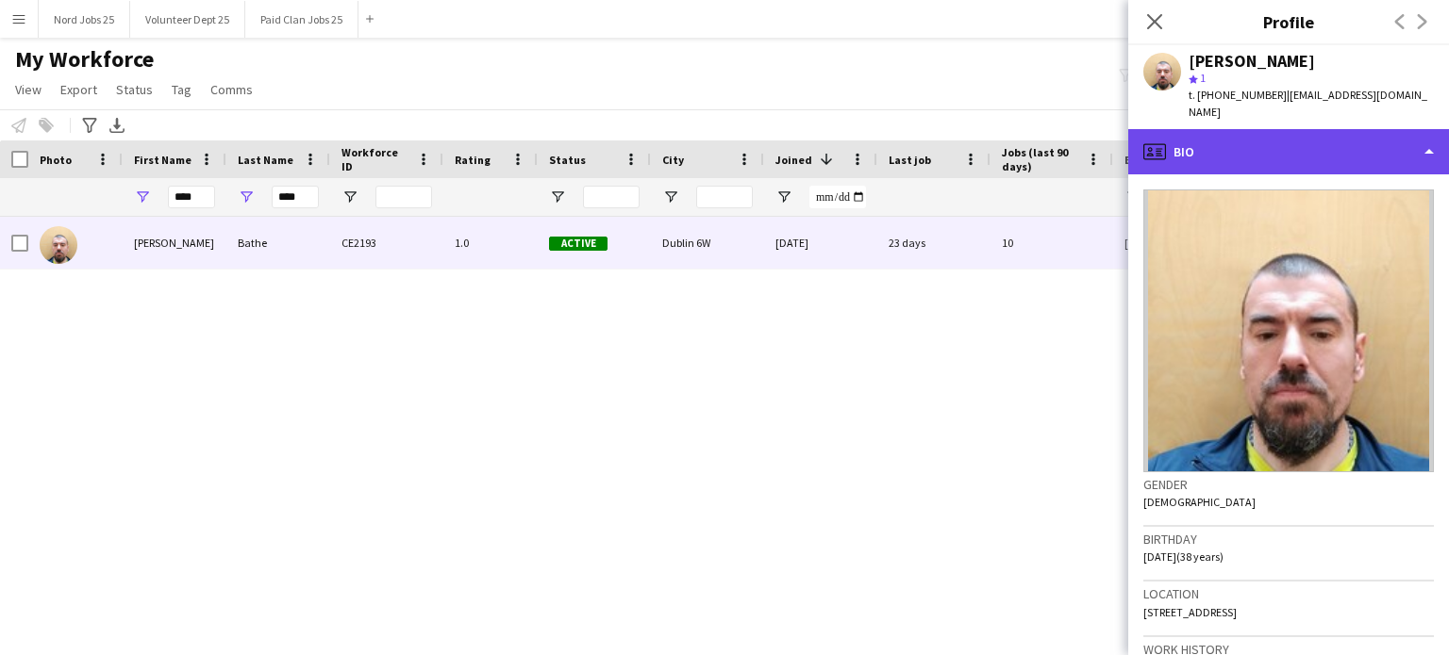
click at [1309, 140] on div "profile Bio" at bounding box center [1288, 151] width 321 height 45
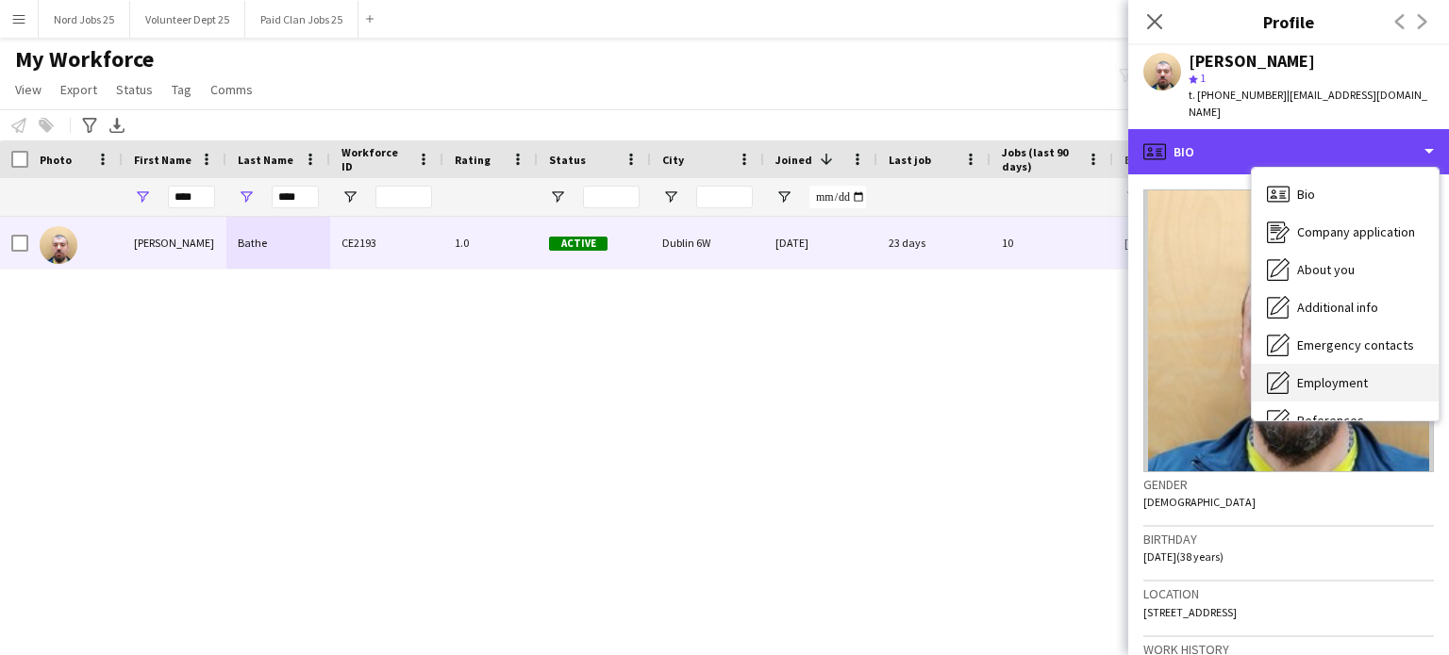
scroll to position [177, 0]
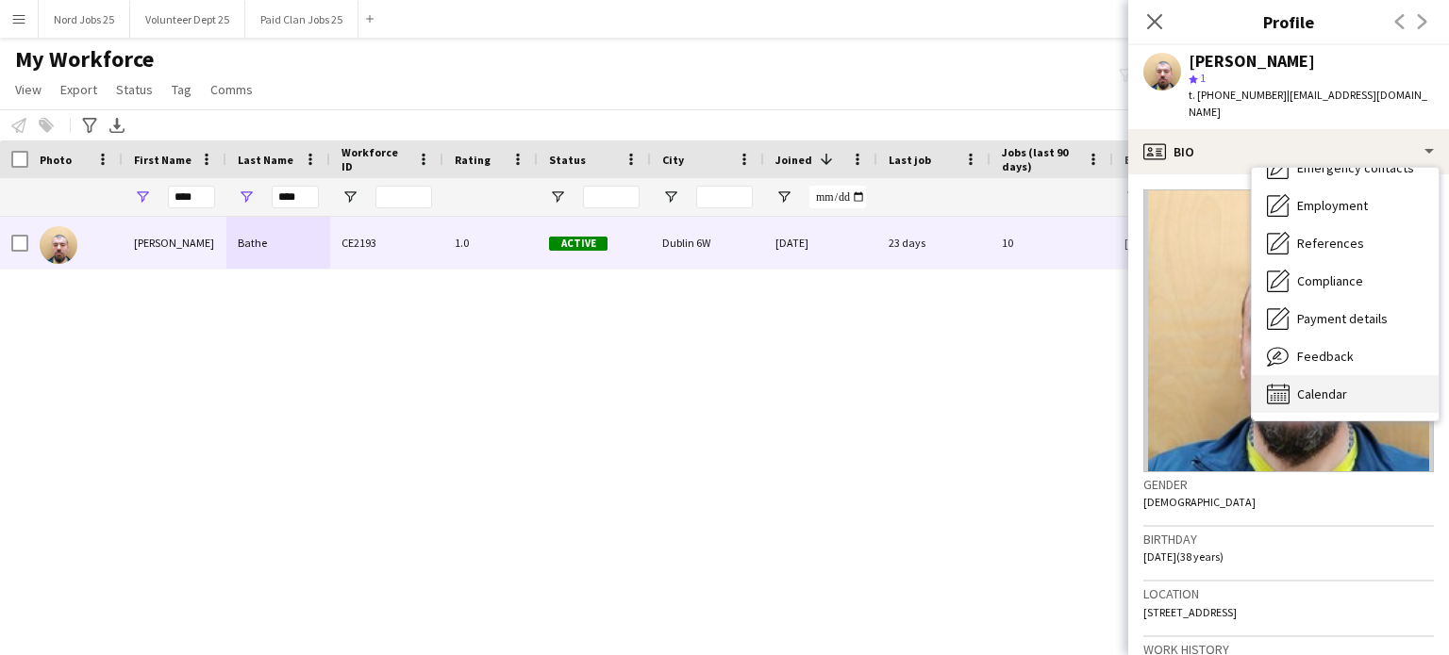
click at [1328, 388] on div "Calendar Calendar" at bounding box center [1344, 394] width 187 height 38
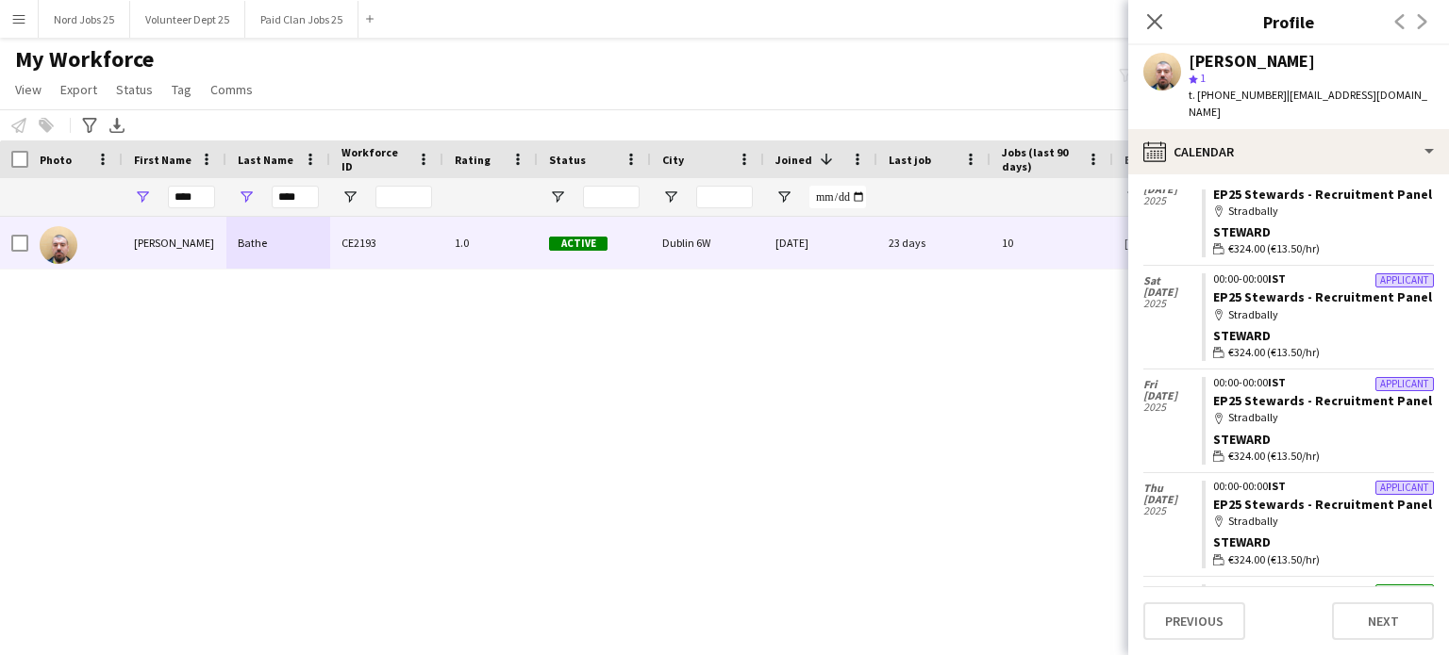
scroll to position [81, 0]
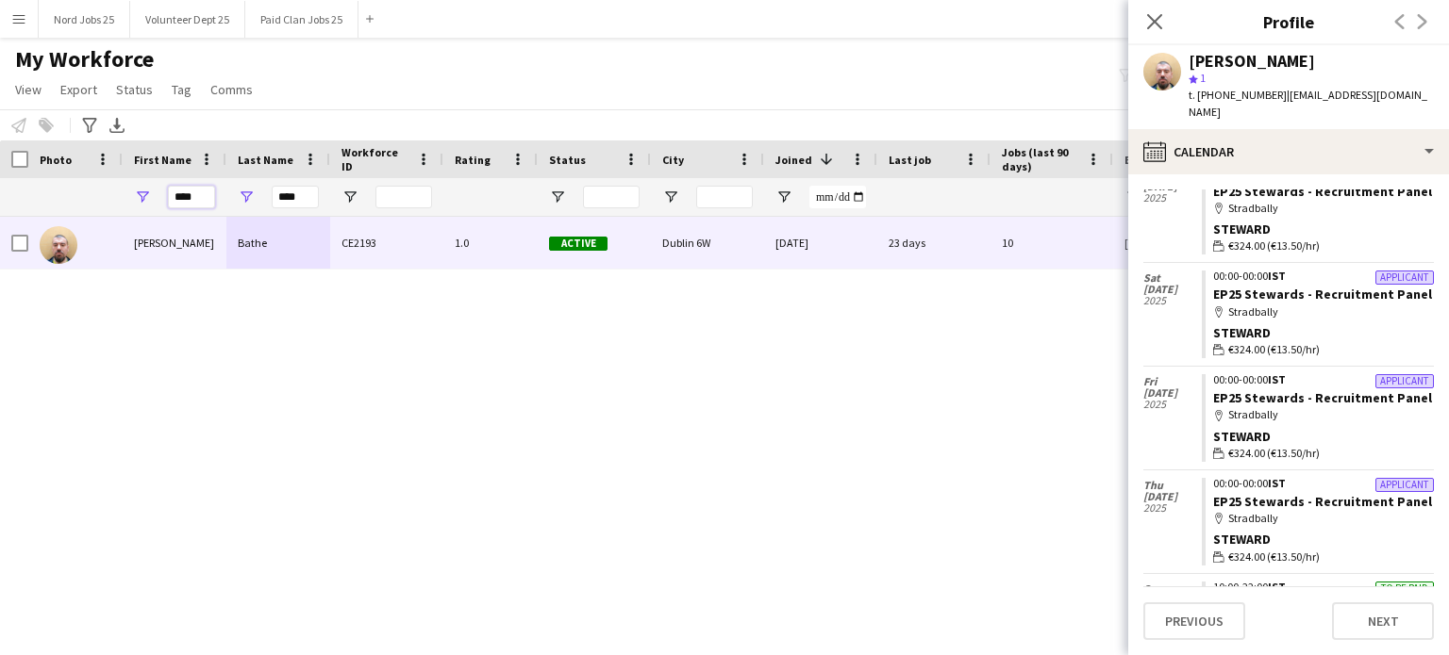
click at [207, 202] on input "****" at bounding box center [191, 197] width 47 height 23
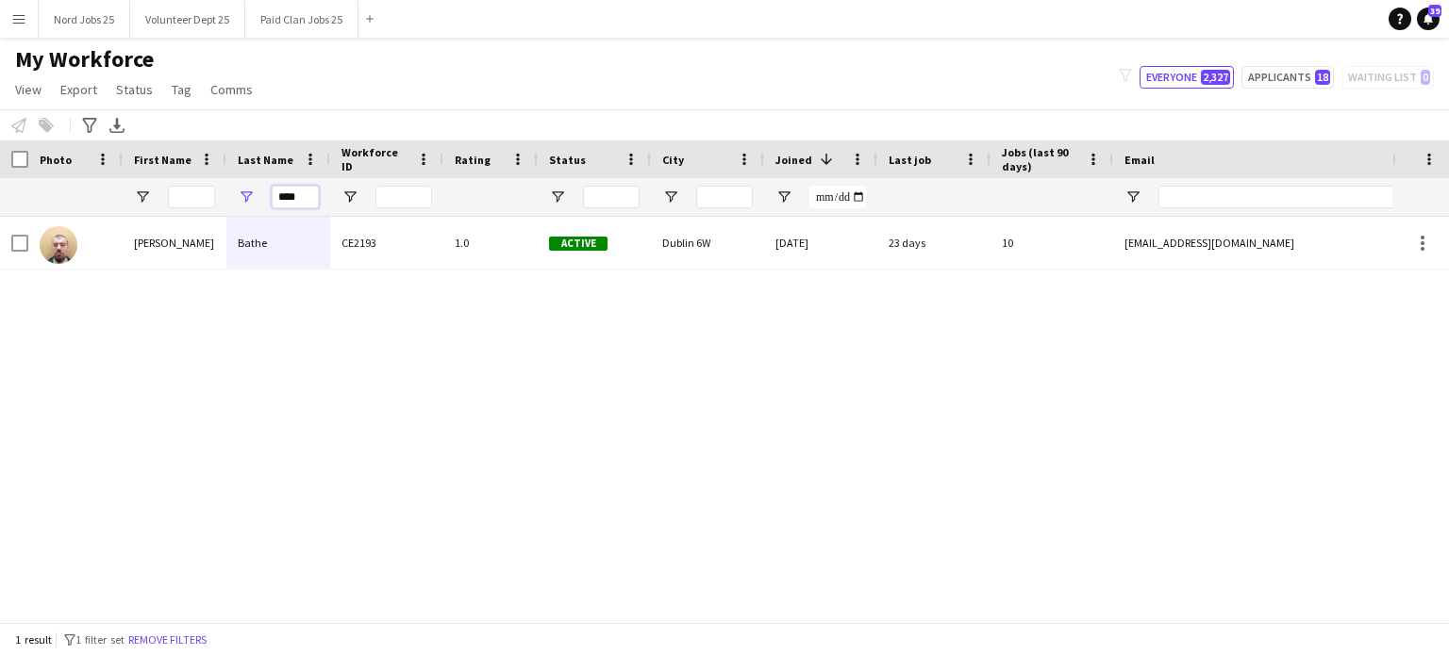
click at [308, 195] on input "****" at bounding box center [295, 197] width 47 height 23
click at [198, 194] on input "First Name Filter Input" at bounding box center [191, 197] width 47 height 23
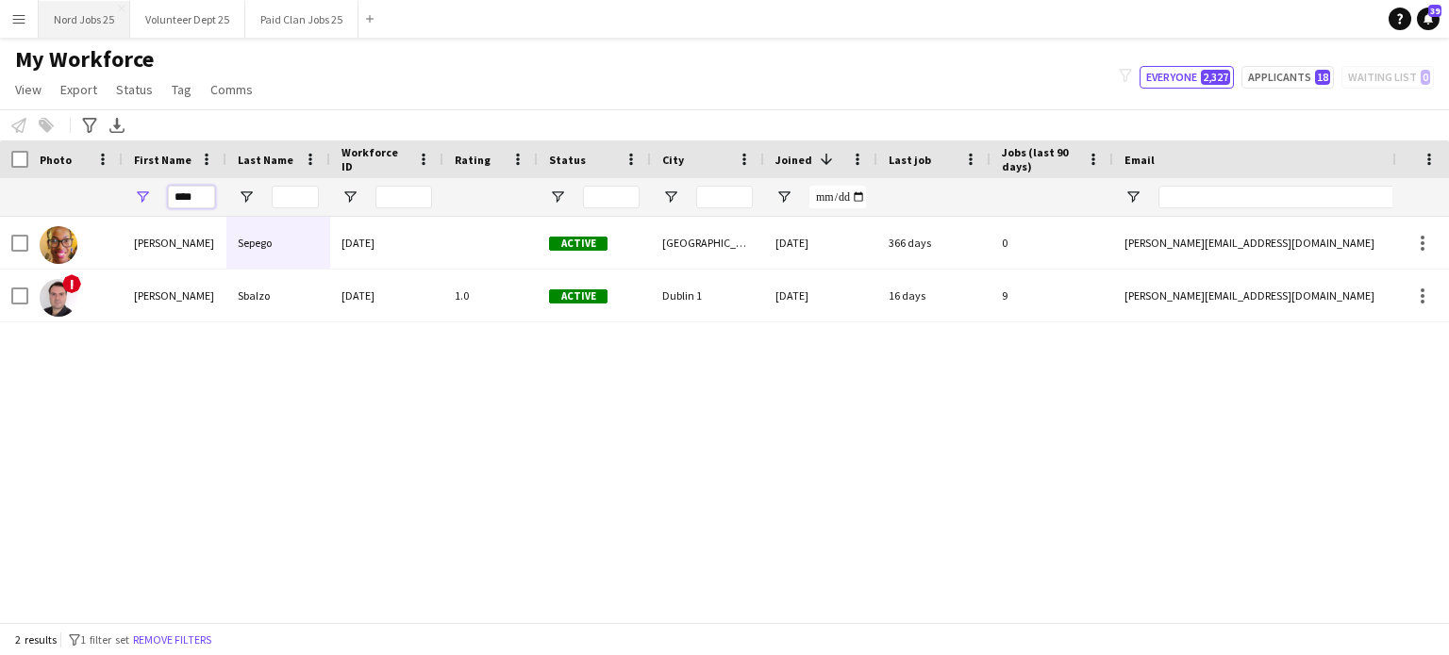
type input "****"
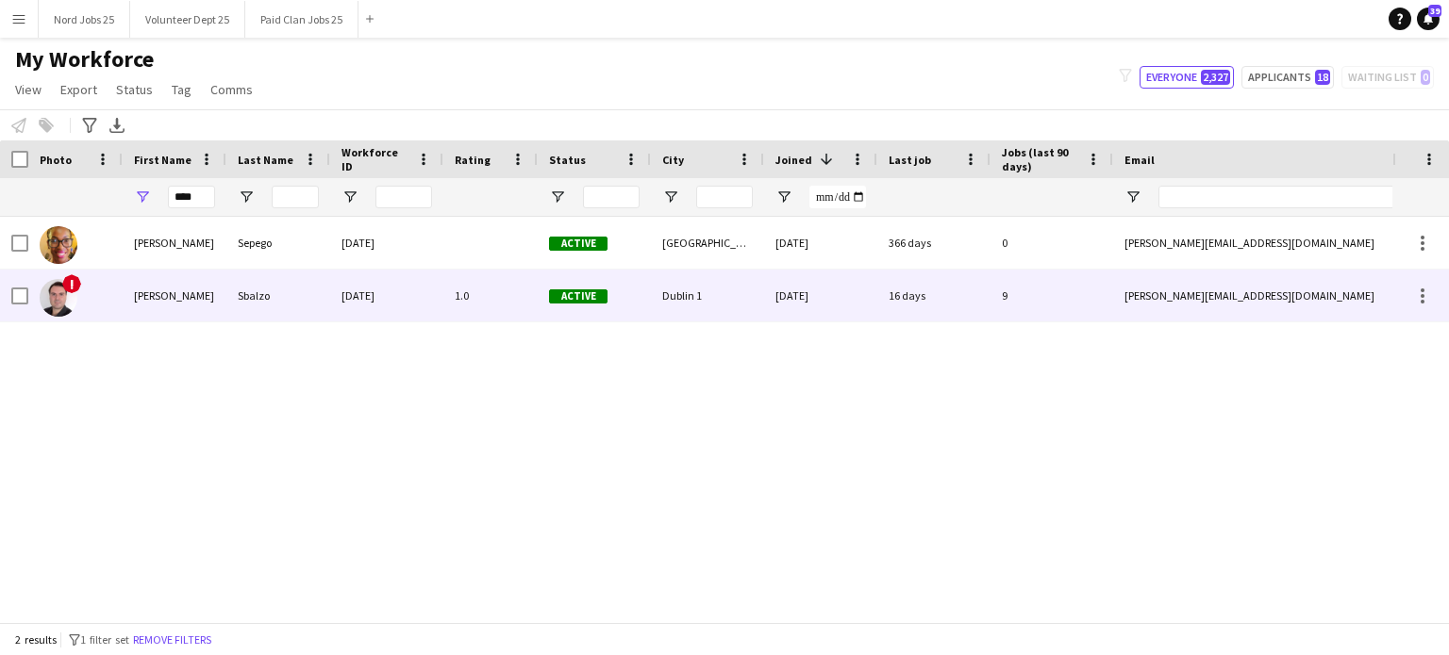
click at [205, 276] on div "[PERSON_NAME]" at bounding box center [175, 296] width 104 height 52
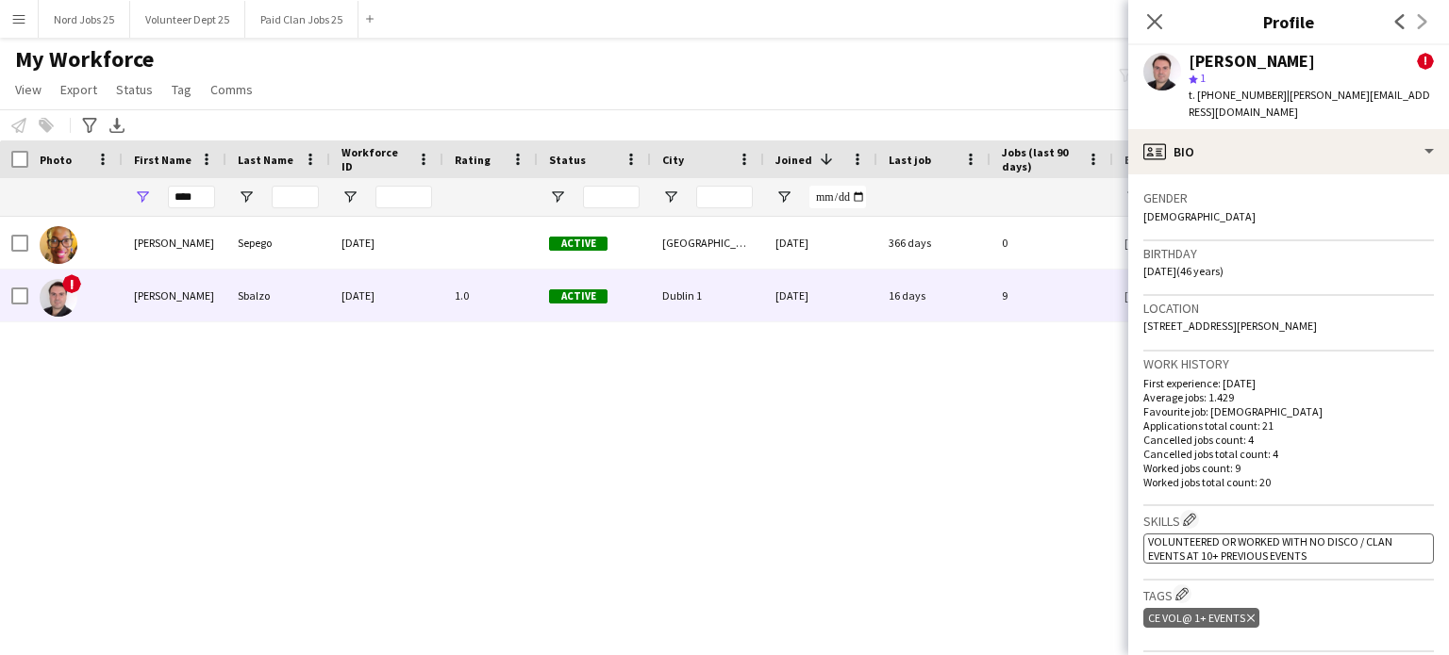
scroll to position [915, 0]
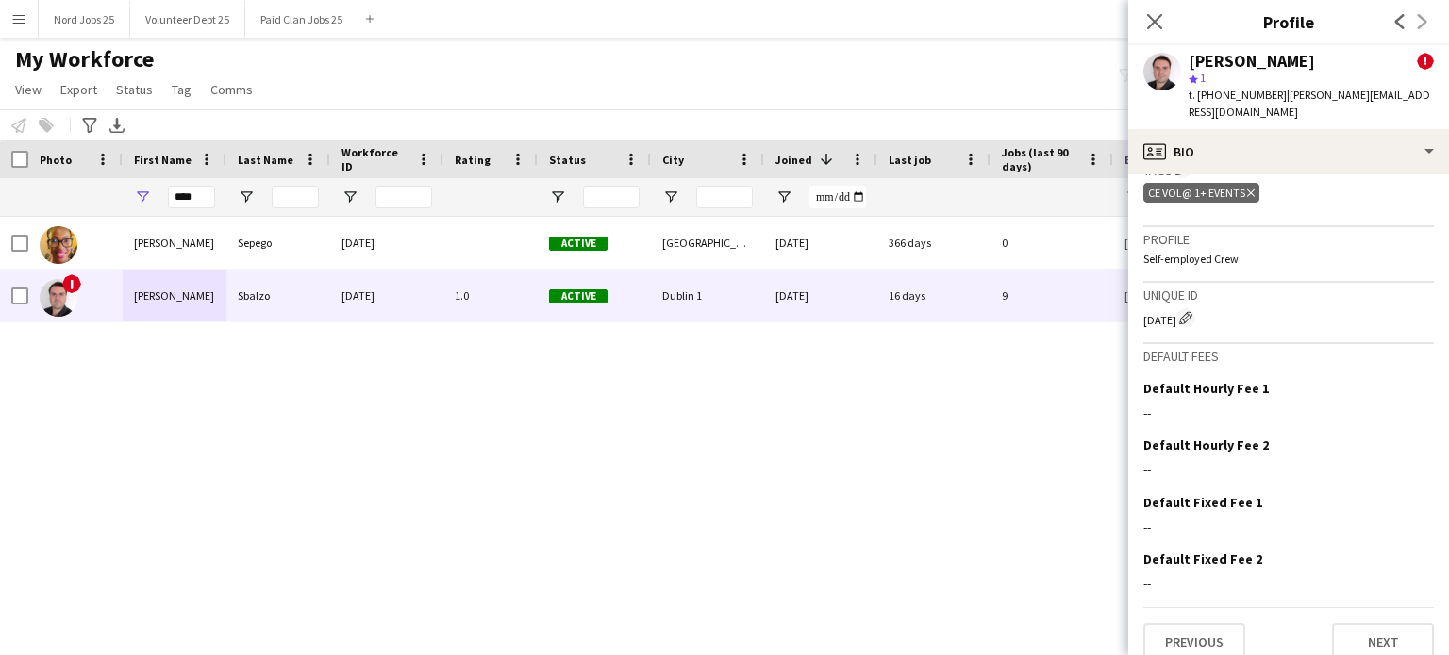
click at [1162, 308] on div "[DATE] Edit crew unique ID" at bounding box center [1288, 317] width 290 height 19
copy div "[DATE]"
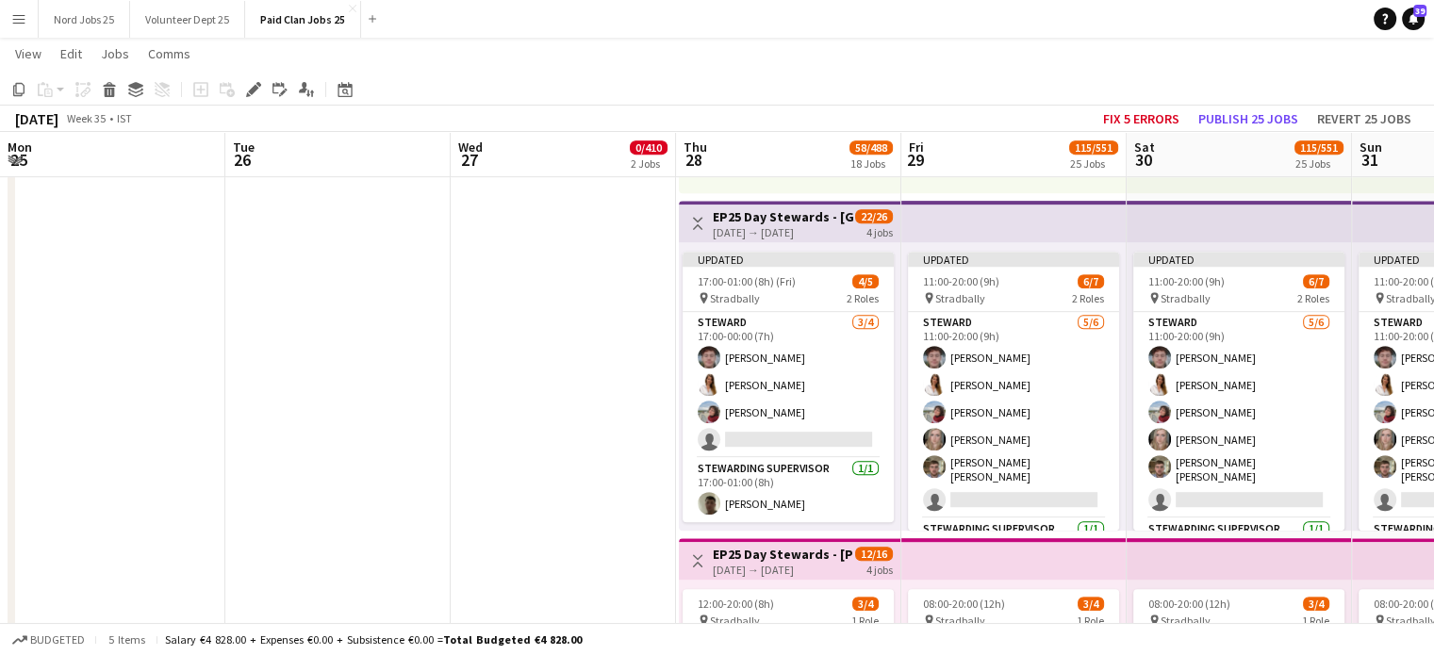
scroll to position [45, 0]
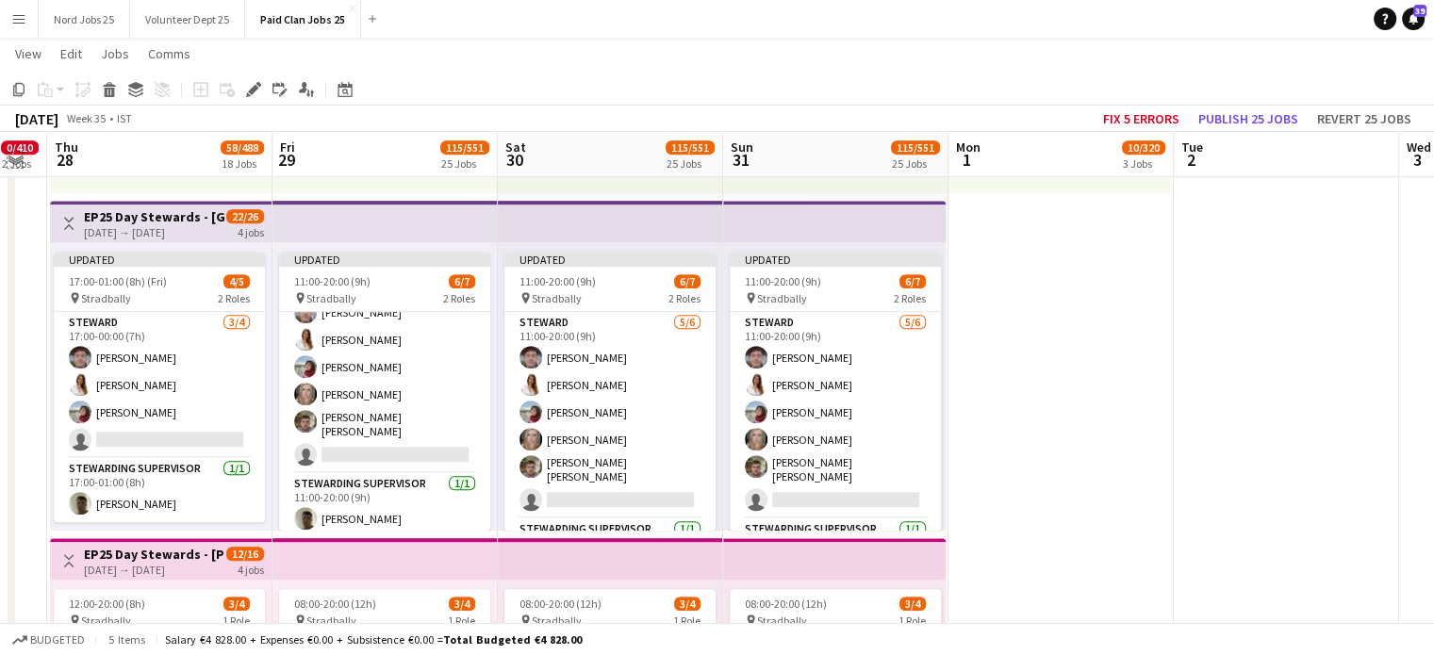
click at [19, 159] on app-icon "Expand/collapse" at bounding box center [15, 159] width 15 height 18
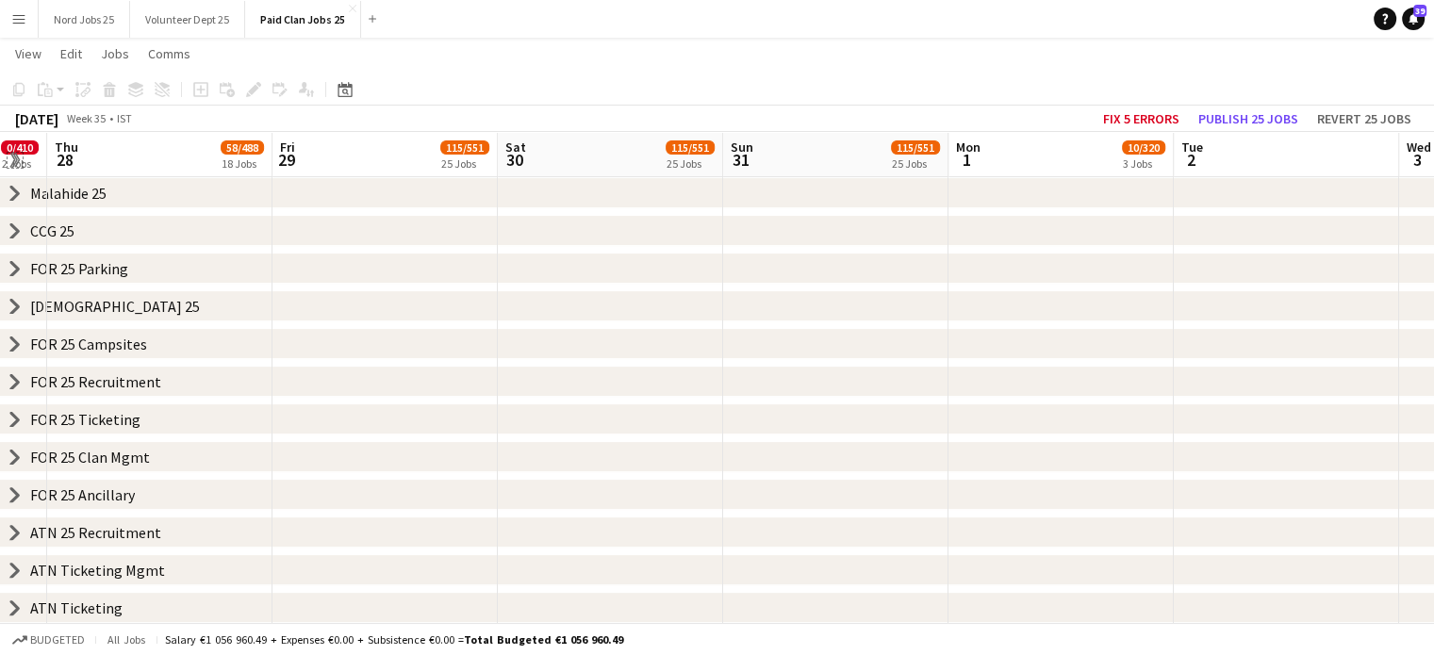
scroll to position [429, 0]
click at [14, 235] on icon at bounding box center [15, 231] width 8 height 14
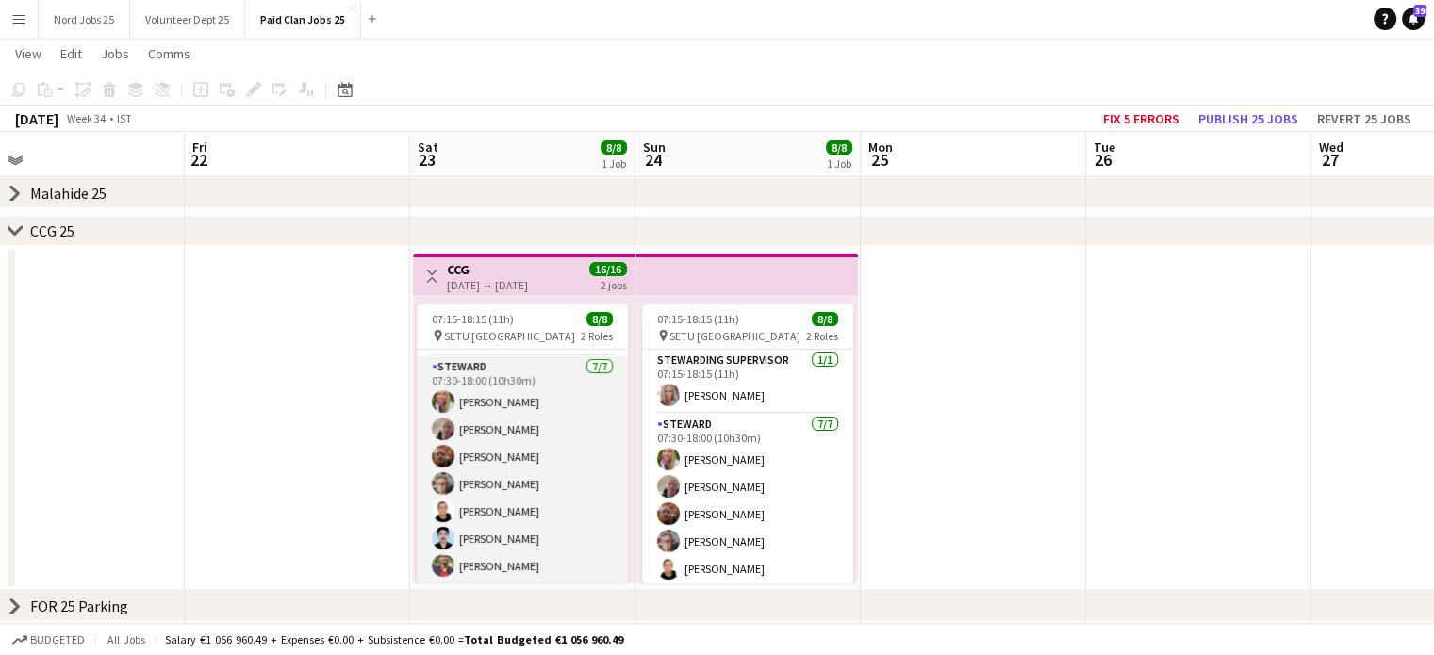
scroll to position [0, 0]
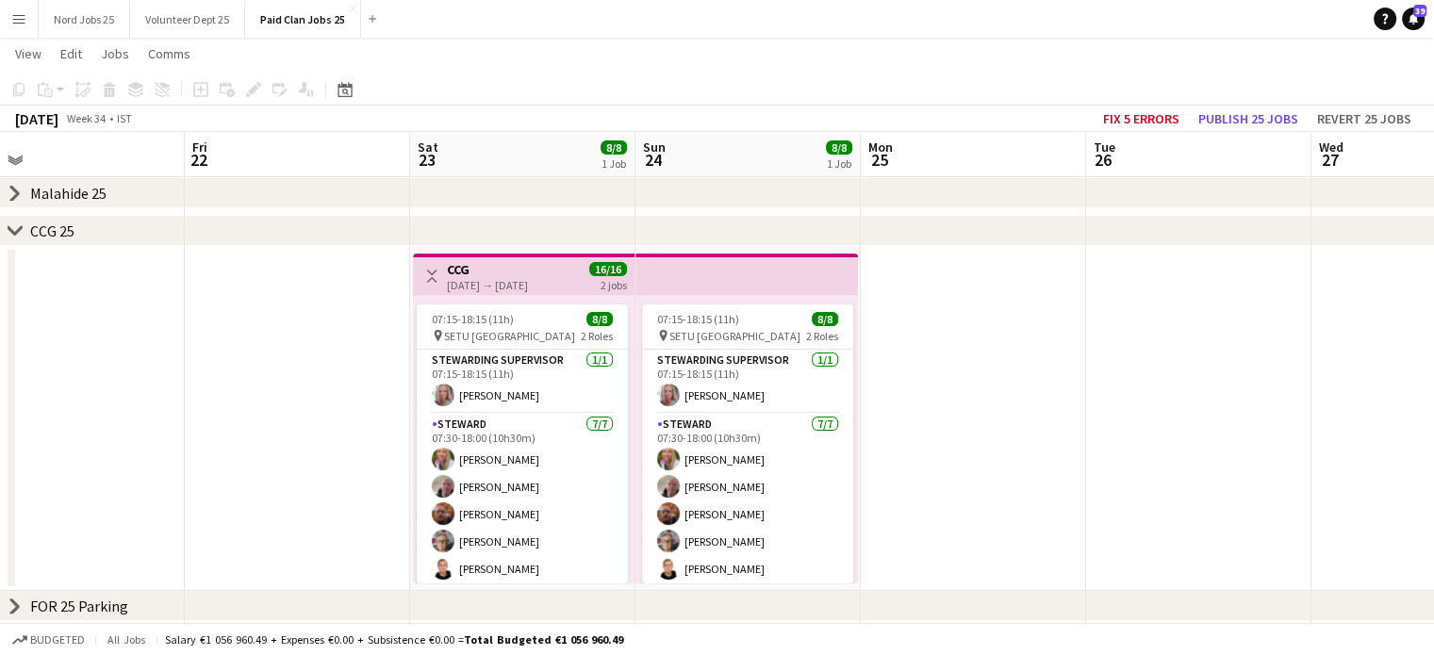
click at [543, 247] on app-date-cell "Toggle View CCG 23-08-2025 → 24-08-2025 16/16 2 jobs 07:15-18:15 (11h) 8/8 pin …" at bounding box center [522, 418] width 225 height 345
click at [527, 278] on div "23-08-2025 → 24-08-2025" at bounding box center [487, 285] width 81 height 14
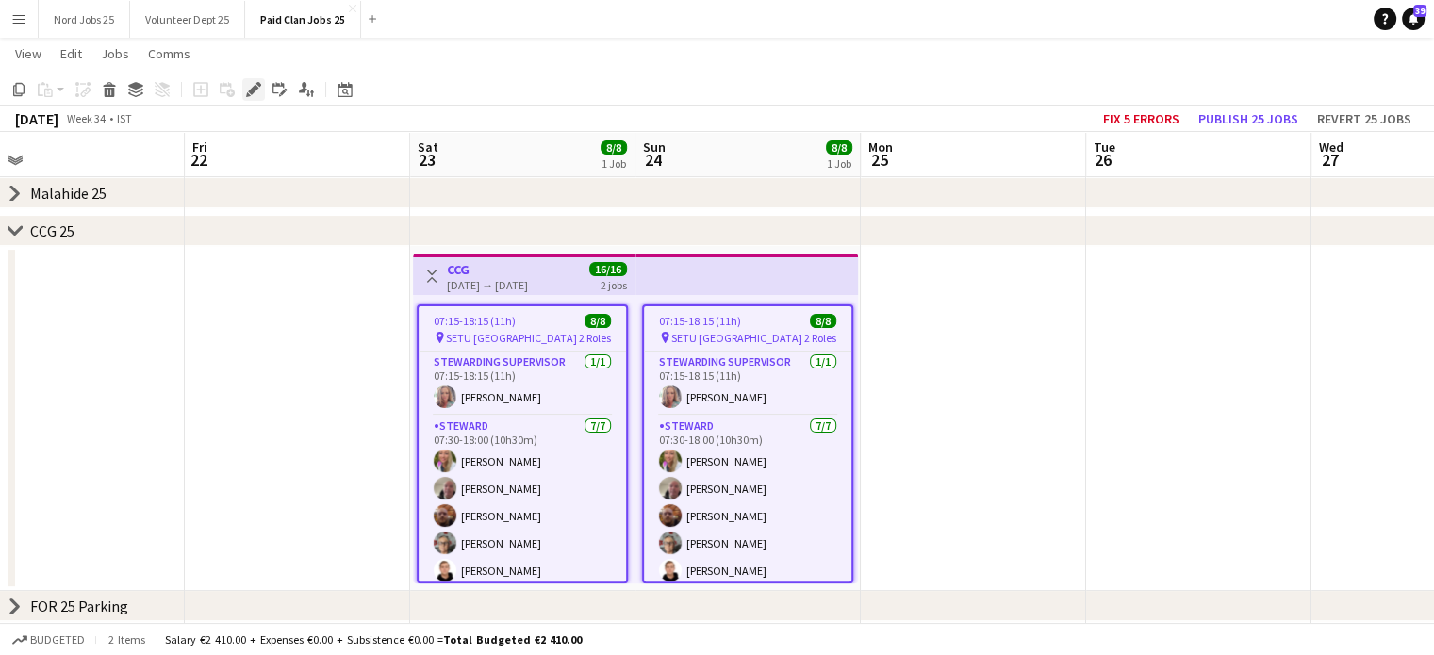
click at [249, 89] on icon "Edit" at bounding box center [253, 89] width 15 height 15
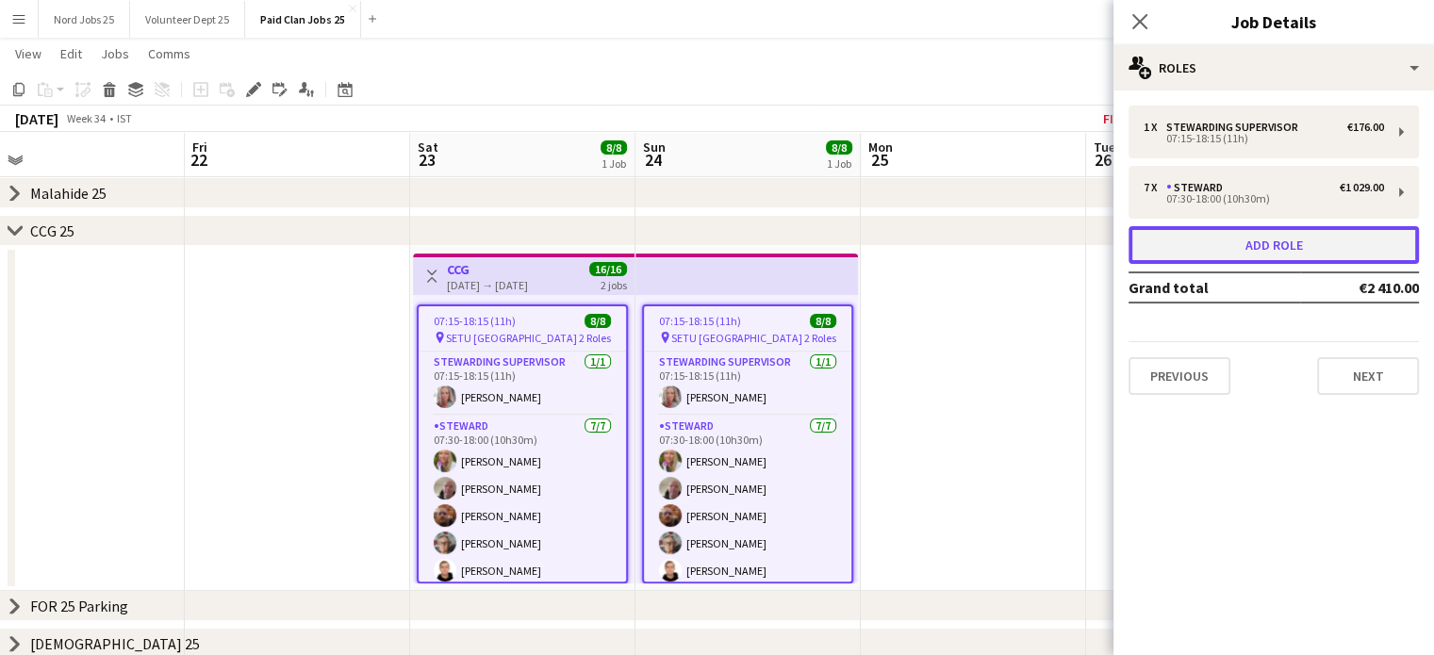
click at [1247, 242] on button "Add role" at bounding box center [1274, 245] width 290 height 38
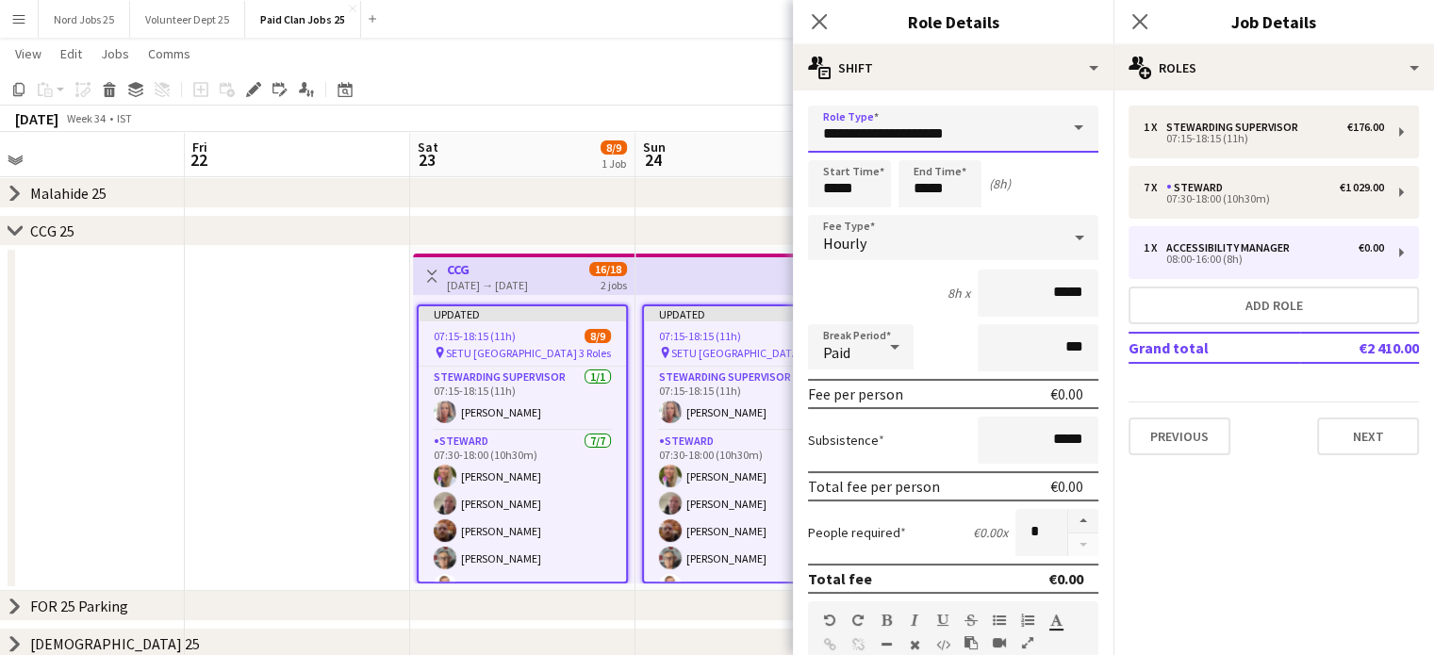
click at [973, 131] on input "**********" at bounding box center [953, 129] width 290 height 47
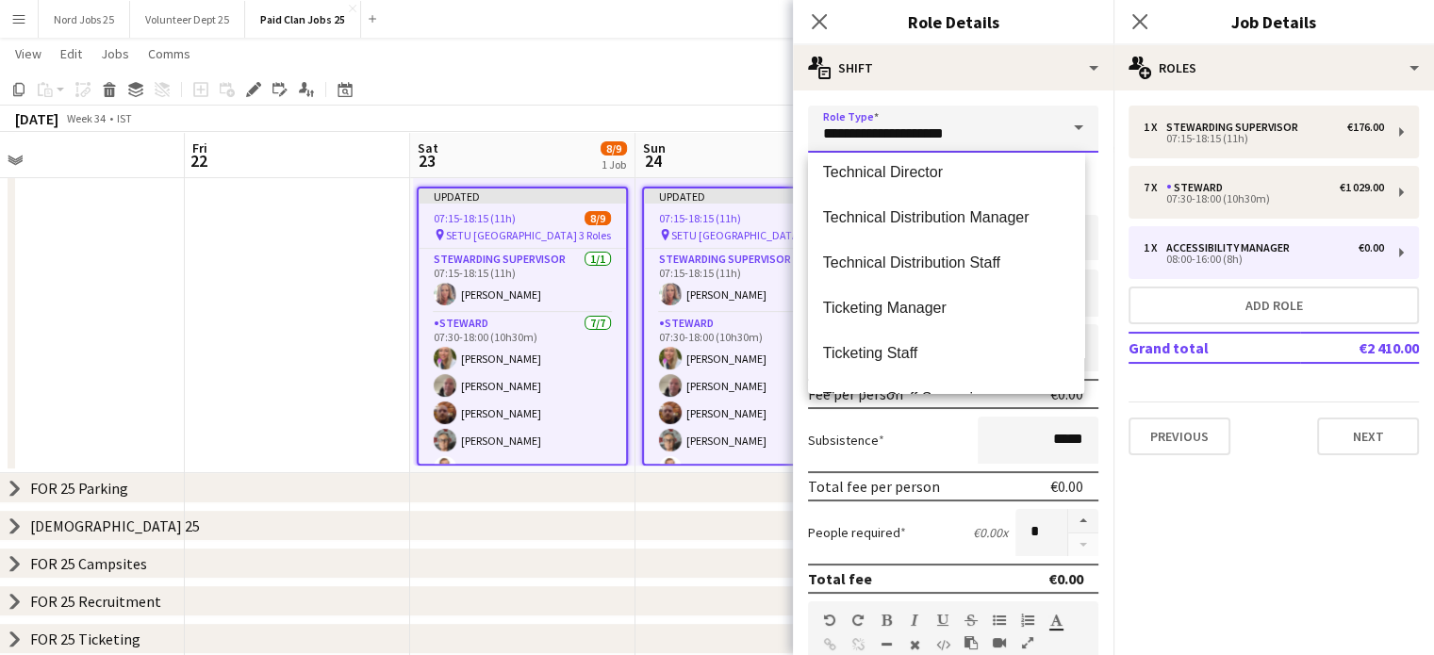
scroll to position [1232, 0]
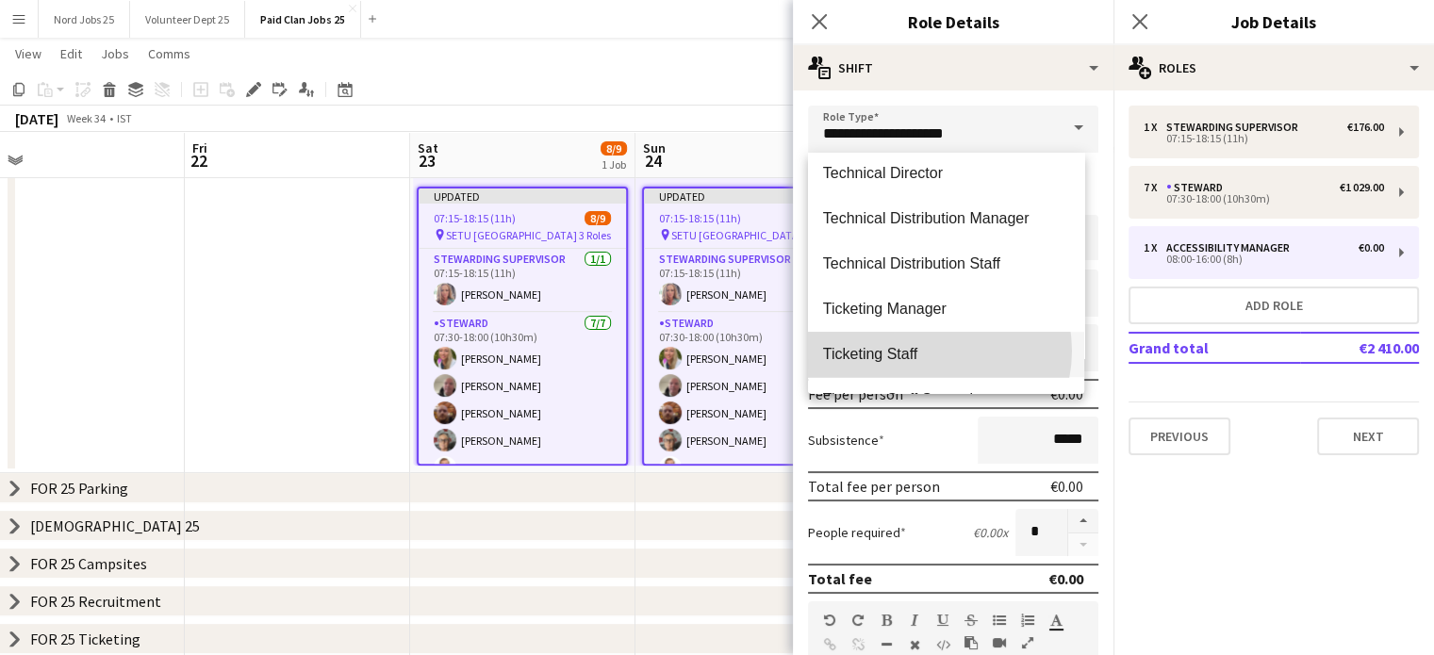
click at [933, 351] on span "Ticketing Staff" at bounding box center [946, 354] width 246 height 18
type input "**********"
type input "******"
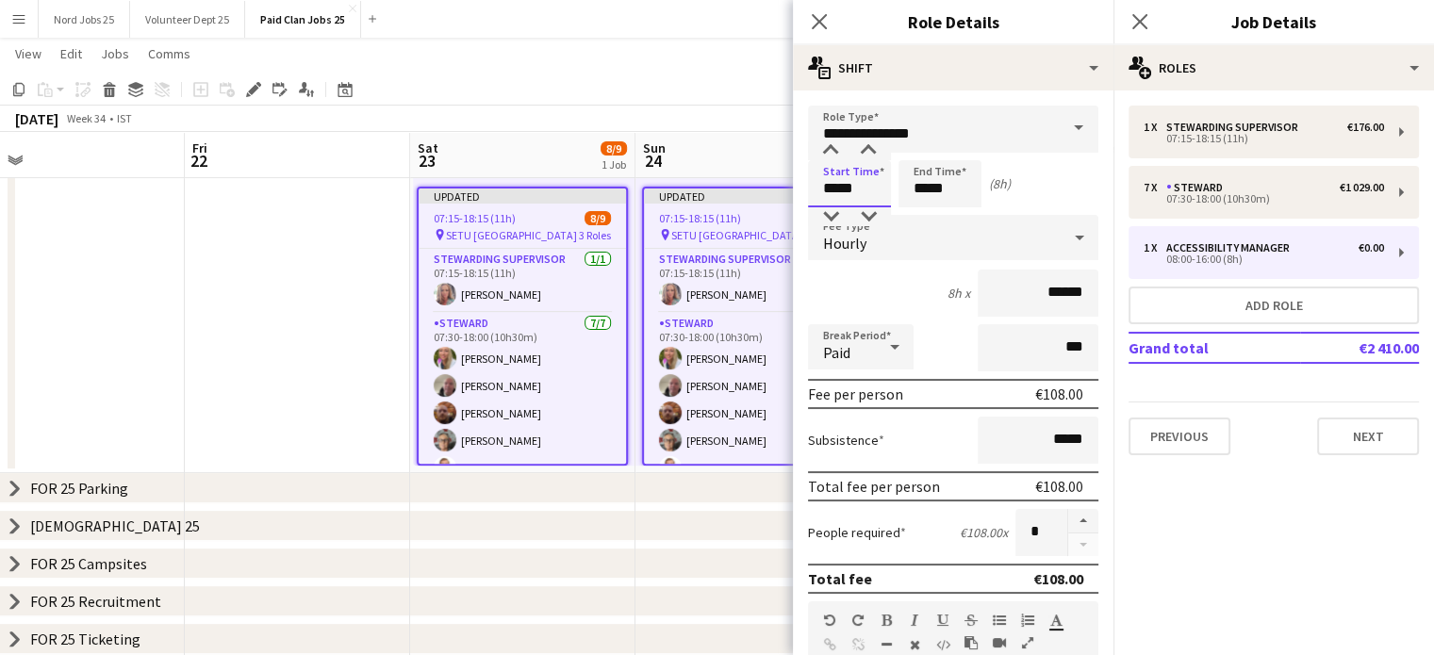
drag, startPoint x: 836, startPoint y: 190, endPoint x: 800, endPoint y: 191, distance: 35.9
click at [800, 191] on form "**********" at bounding box center [953, 616] width 321 height 1020
drag, startPoint x: 845, startPoint y: 190, endPoint x: 1000, endPoint y: 210, distance: 156.1
click at [1000, 210] on form "**********" at bounding box center [953, 616] width 321 height 1020
type input "*****"
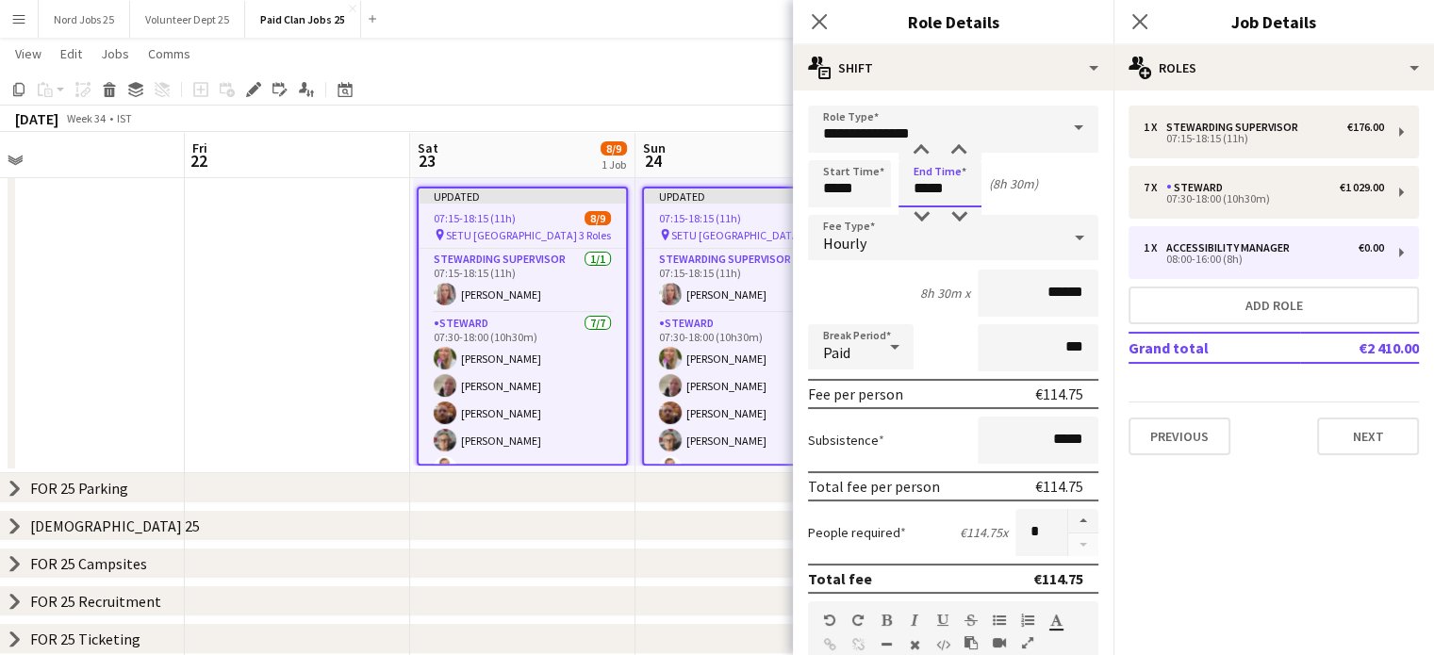
click at [927, 196] on input "*****" at bounding box center [940, 183] width 83 height 47
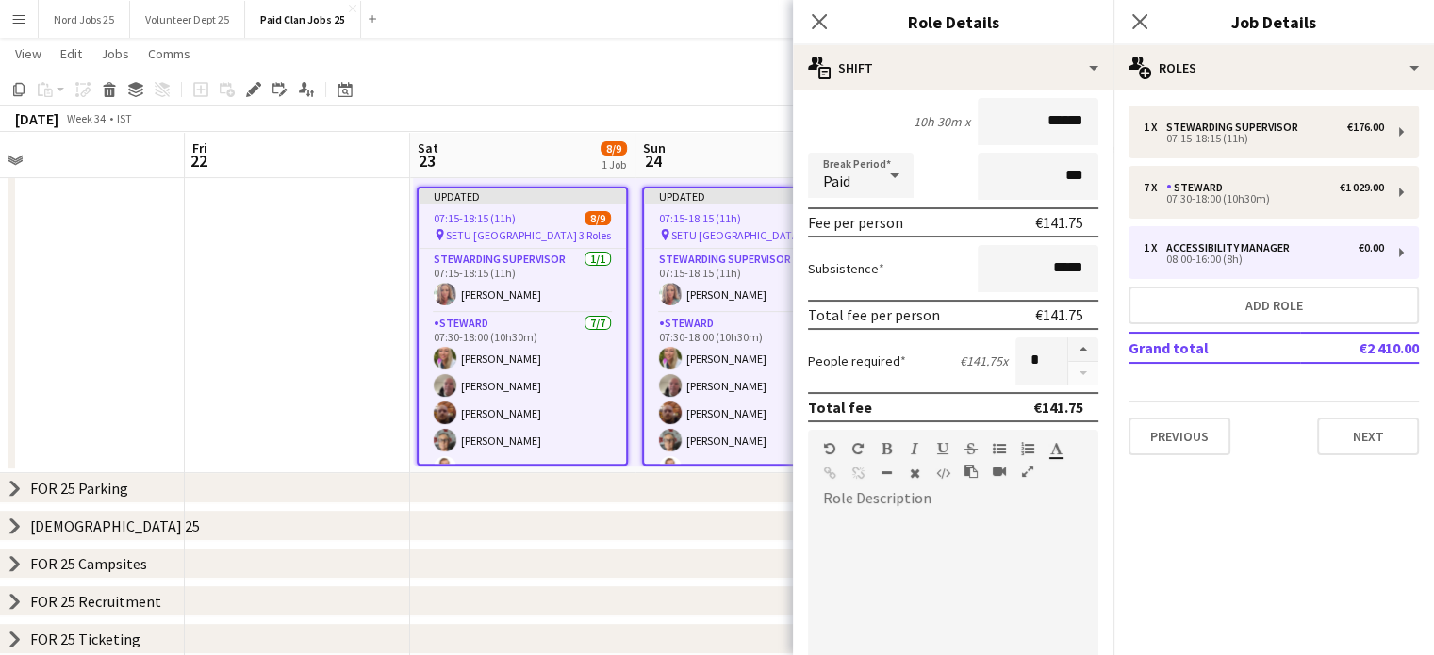
scroll to position [174, 0]
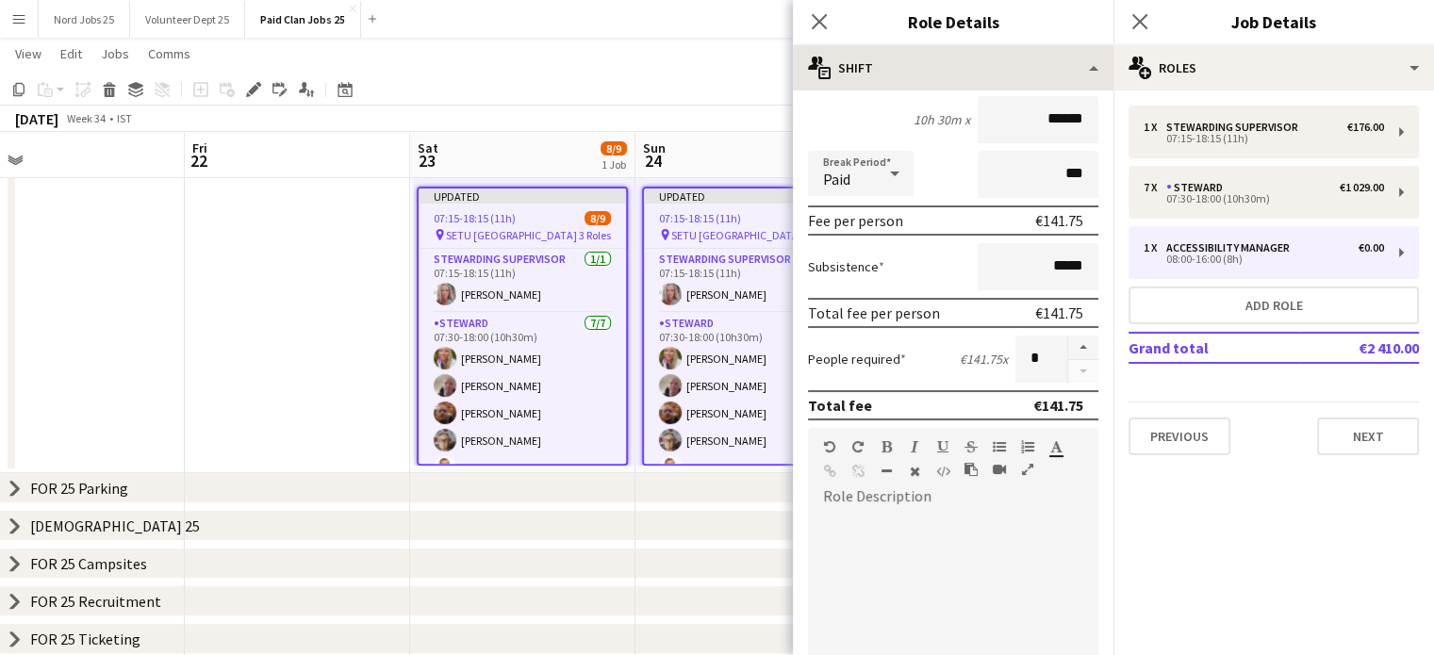
type input "*****"
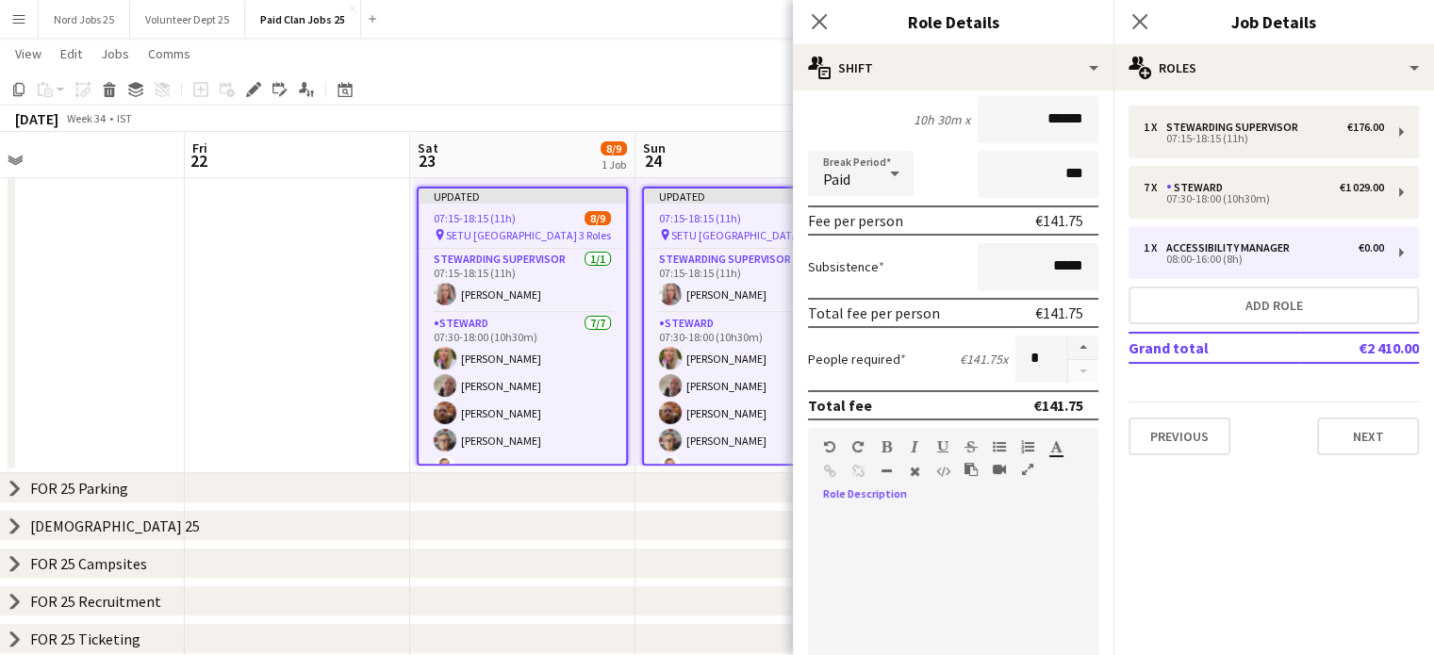
click at [888, 512] on div at bounding box center [953, 625] width 290 height 226
paste div
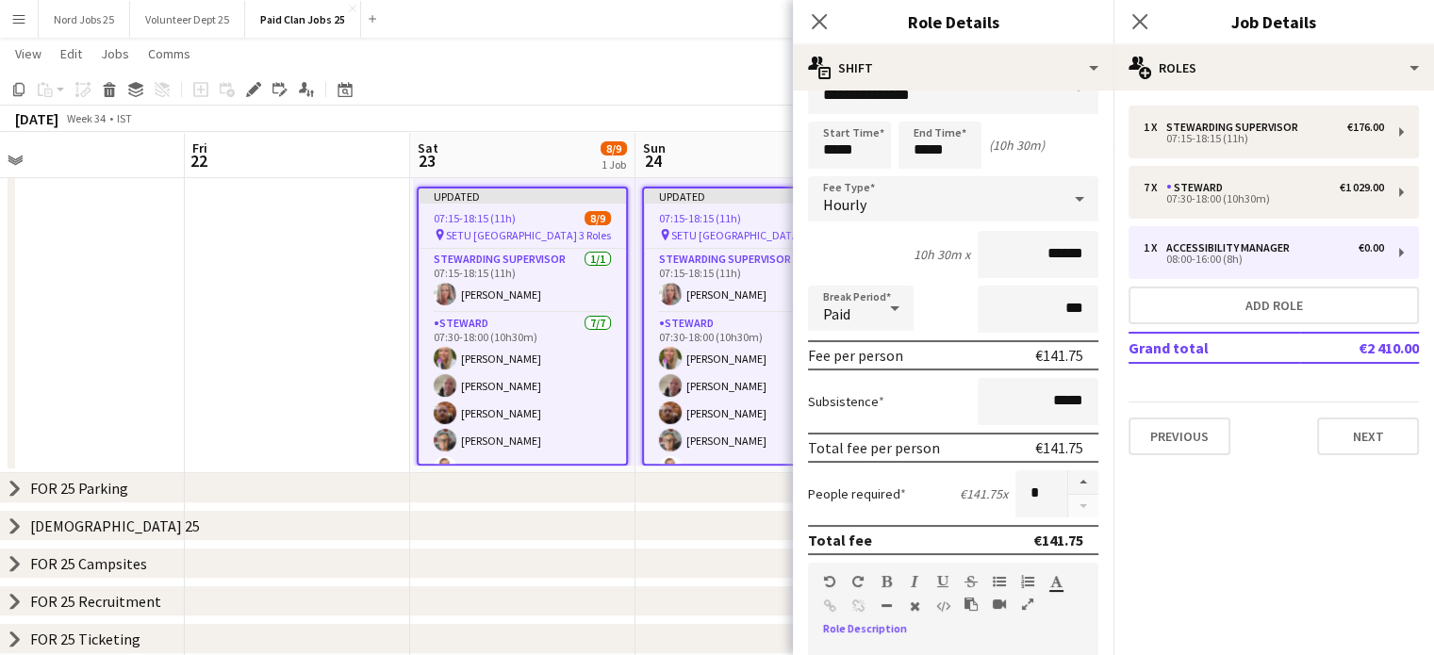
scroll to position [0, 0]
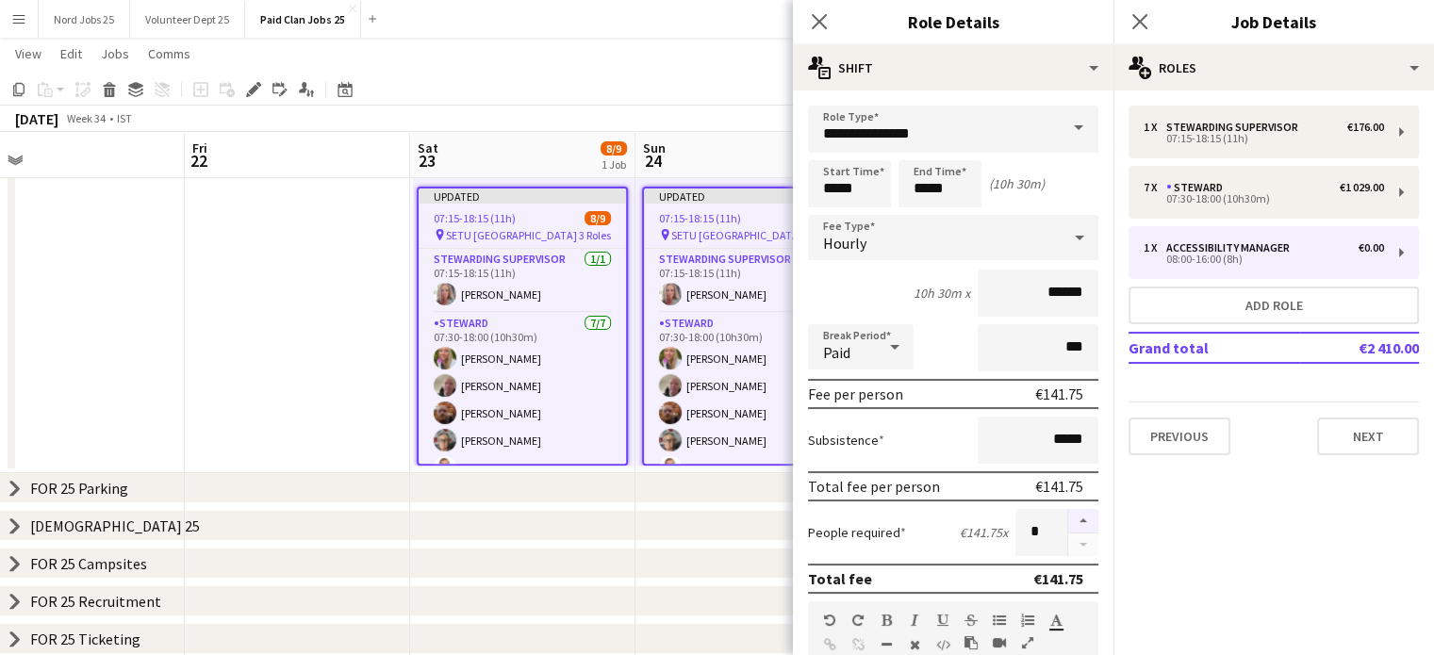
click at [1070, 518] on button "button" at bounding box center [1084, 521] width 30 height 25
type input "*"
click at [325, 322] on app-date-cell at bounding box center [297, 300] width 225 height 345
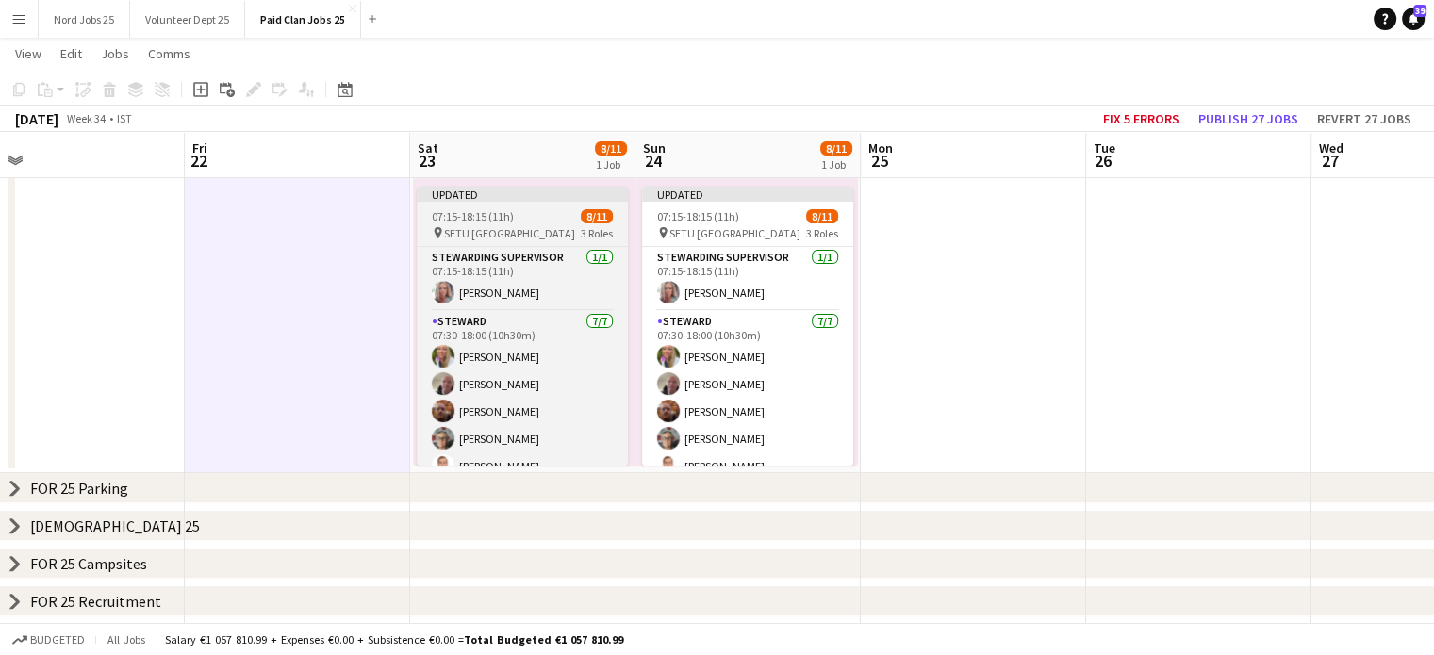
click at [546, 240] on app-job-card "Updated 07:15-18:15 (11h) 8/11 pin SETU Carlow Sports Complex 3 Roles Stewardin…" at bounding box center [522, 326] width 211 height 279
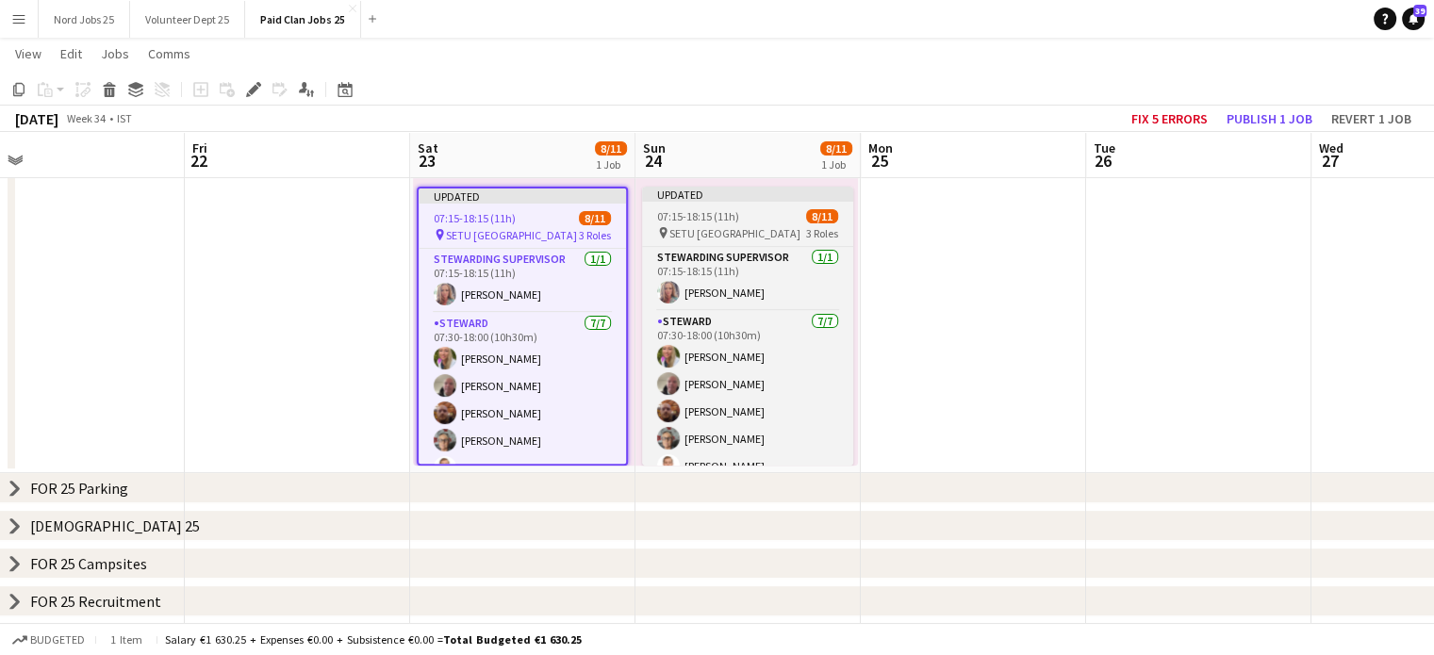
click at [739, 231] on span "SETU Carlow Sports Complex" at bounding box center [735, 233] width 131 height 14
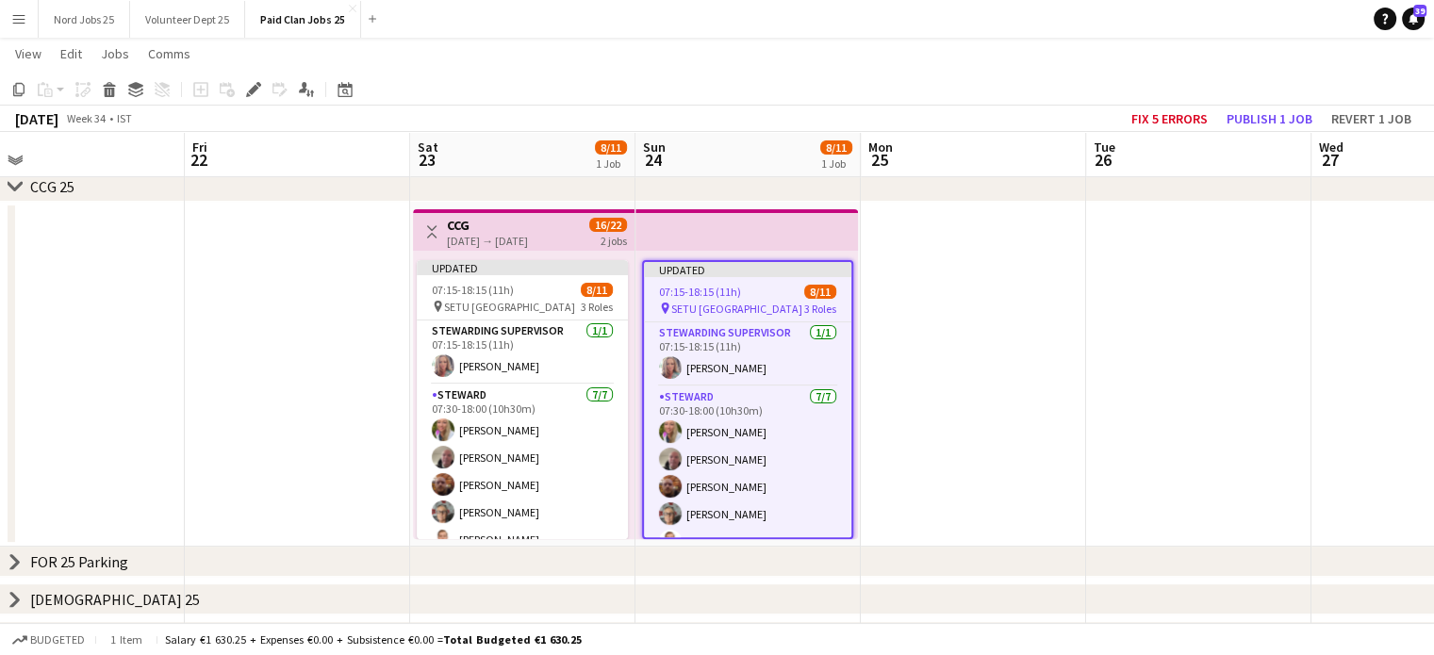
scroll to position [472, 0]
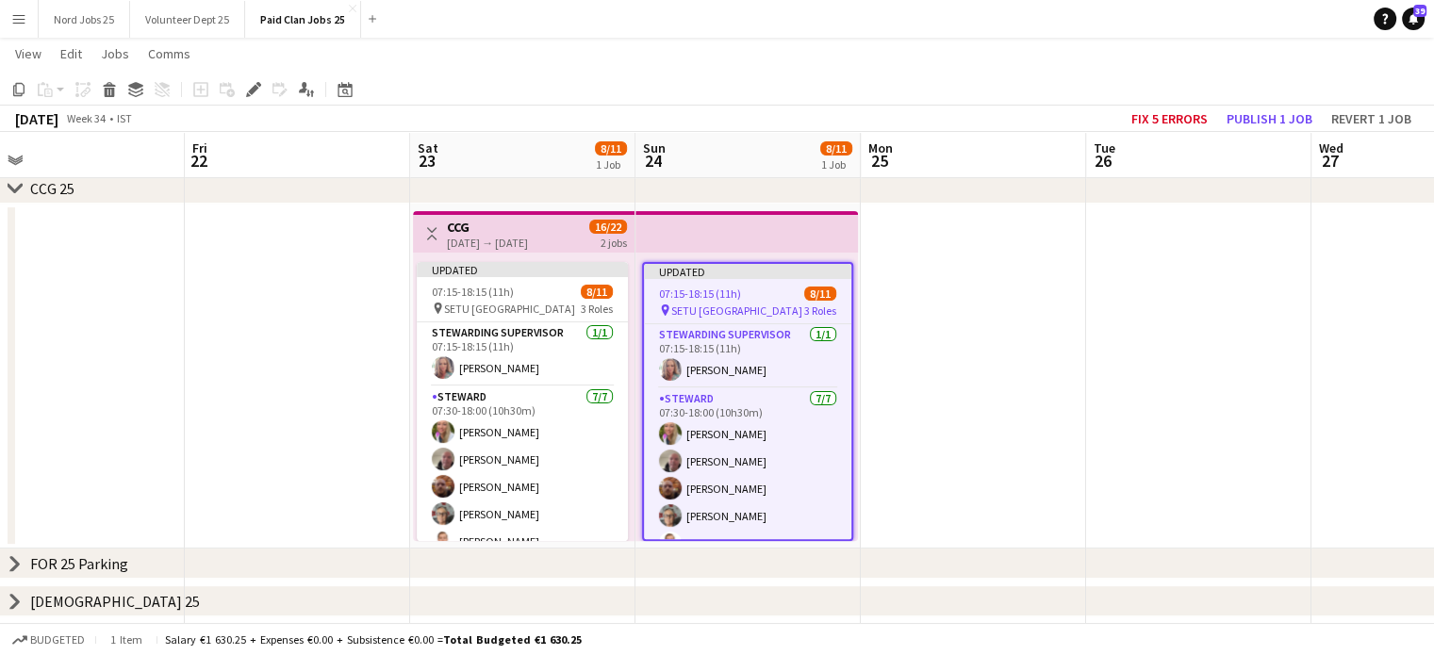
click at [595, 242] on div "16/22 2 jobs" at bounding box center [608, 235] width 38 height 30
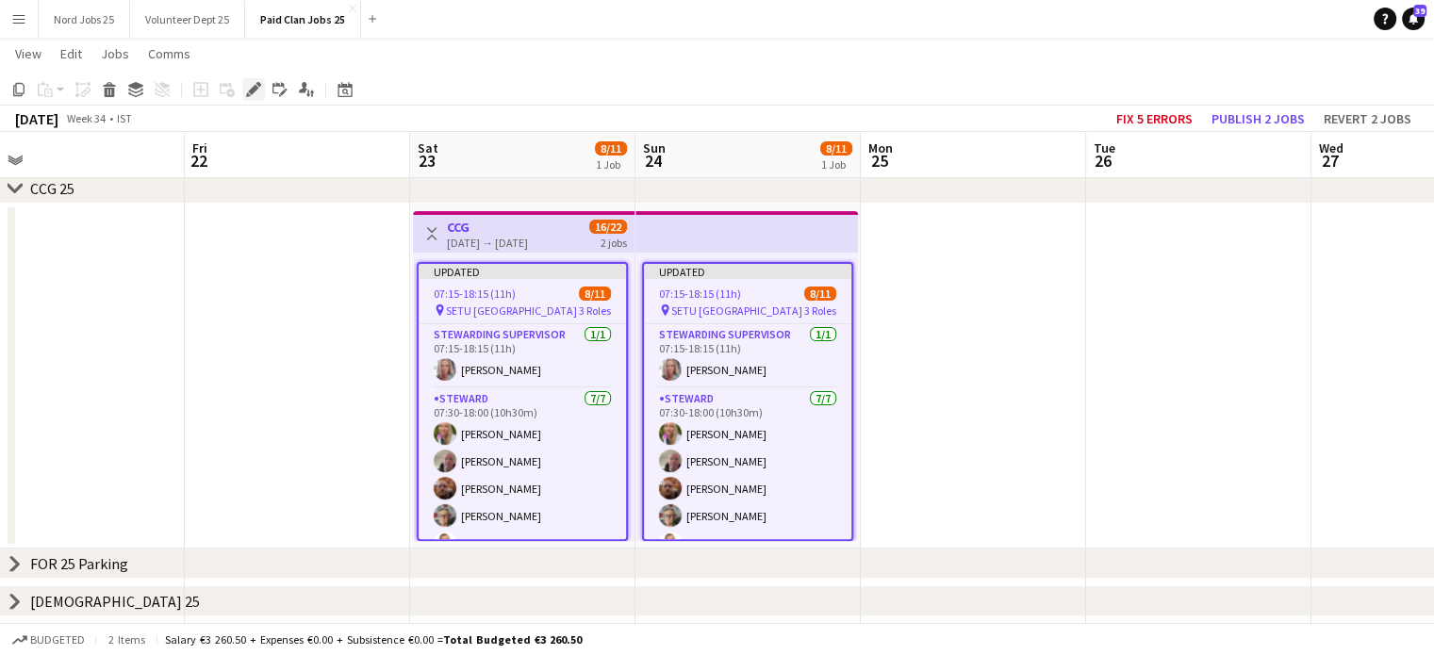
click at [253, 89] on icon at bounding box center [253, 90] width 10 height 10
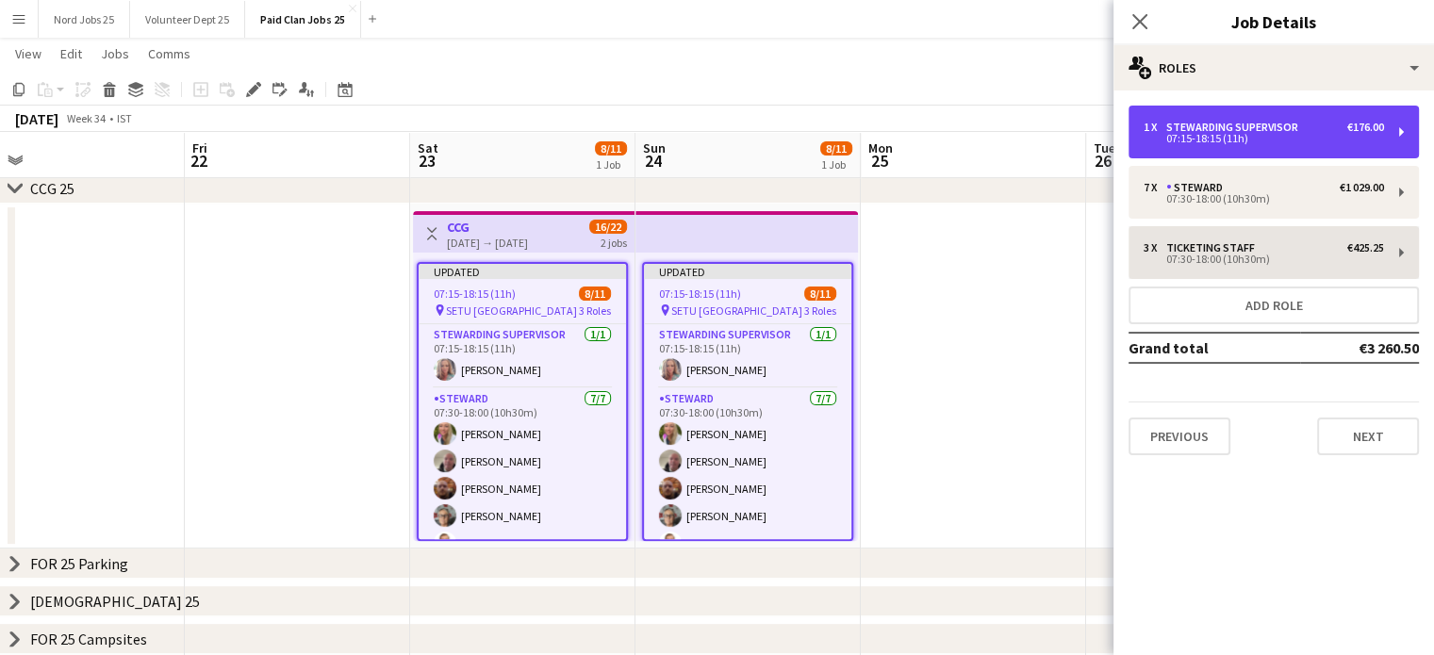
drag, startPoint x: 1234, startPoint y: 136, endPoint x: 1230, endPoint y: 240, distance: 103.8
click at [1230, 240] on div "1 x Stewarding Supervisor €176.00 07:15-18:15 (11h) 7 x Steward €1 029.00 07:30…" at bounding box center [1274, 281] width 321 height 350
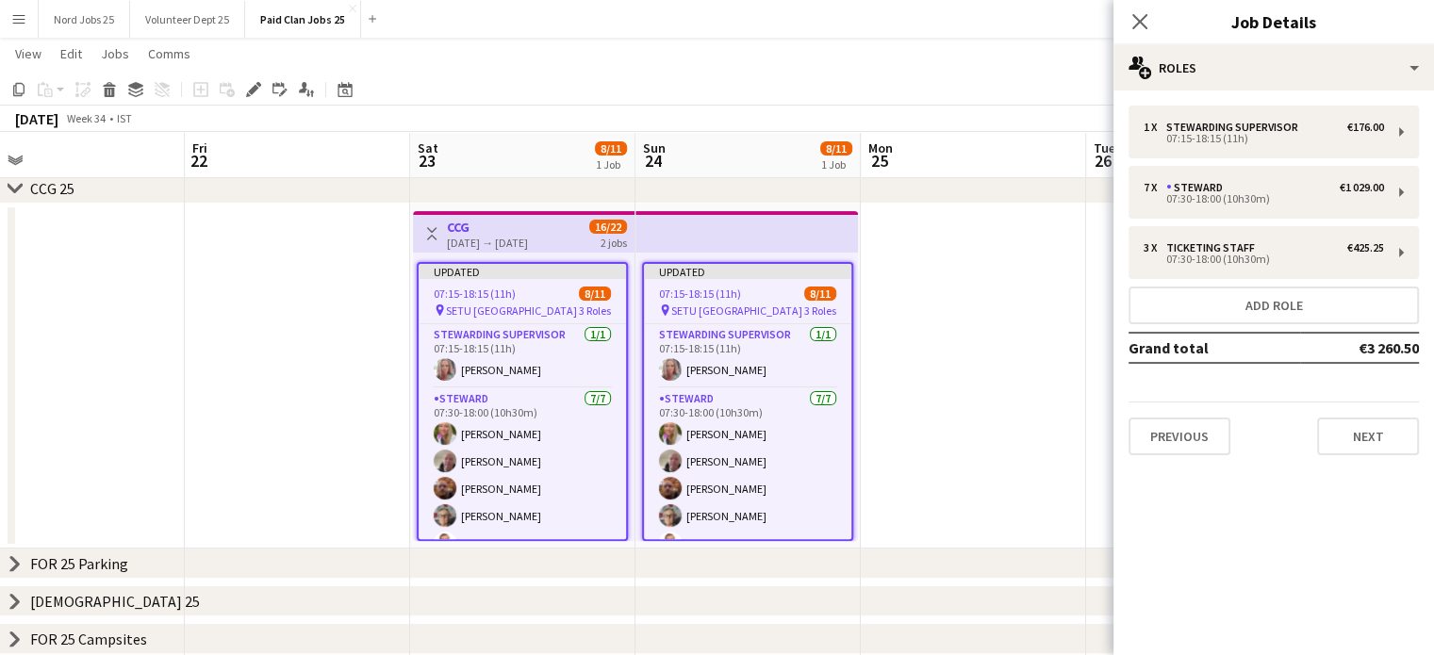
click at [1267, 390] on div "1 x Stewarding Supervisor €176.00 07:15-18:15 (11h) 7 x Steward €1 029.00 07:30…" at bounding box center [1274, 281] width 321 height 350
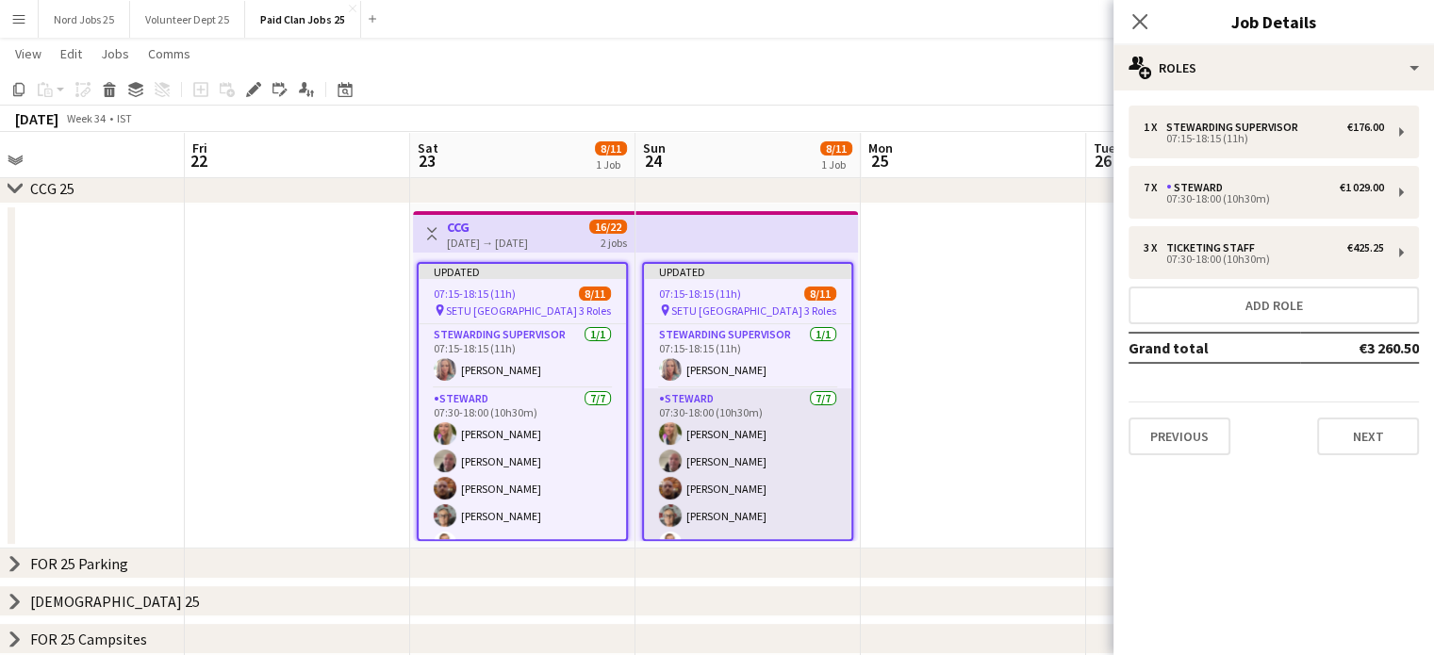
click at [737, 463] on app-card-role "Steward 7/7 07:30-18:00 (10h30m) Melanie Dunne Michael Morrisséy Jarlath Coyle …" at bounding box center [747, 503] width 207 height 228
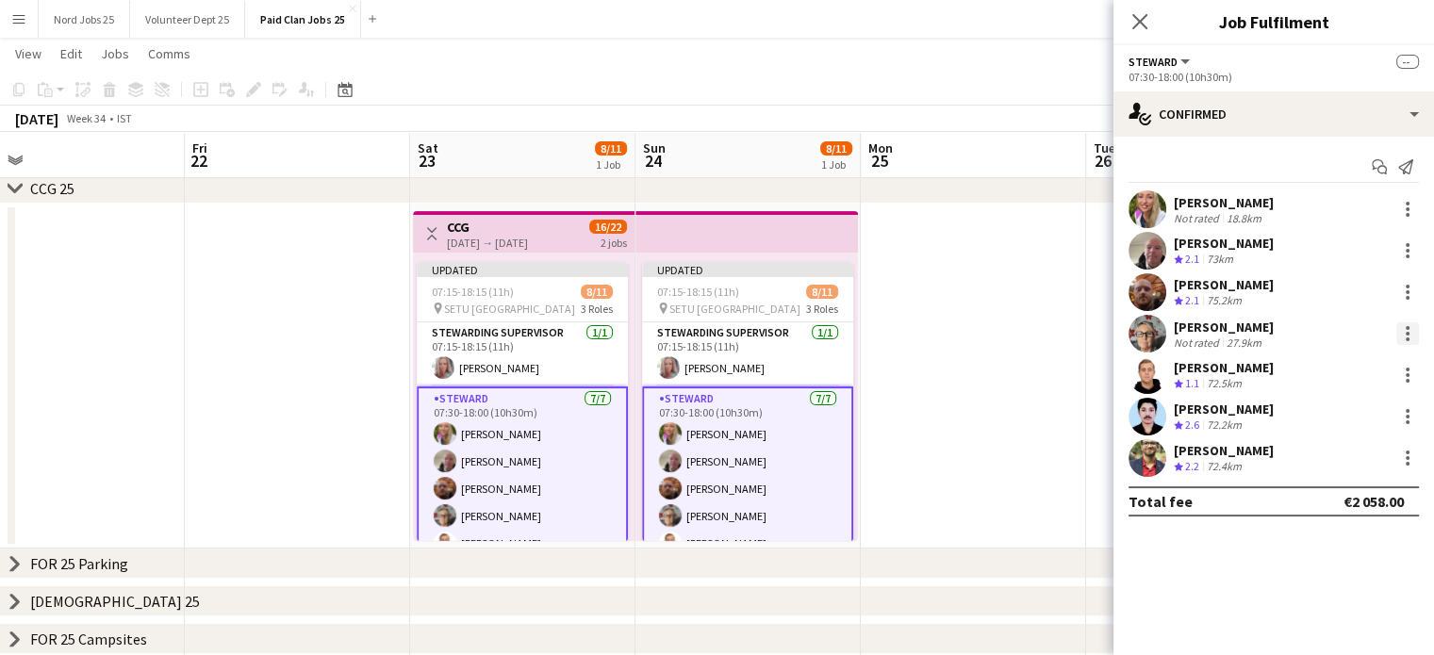
click at [1407, 333] on div at bounding box center [1408, 334] width 4 height 4
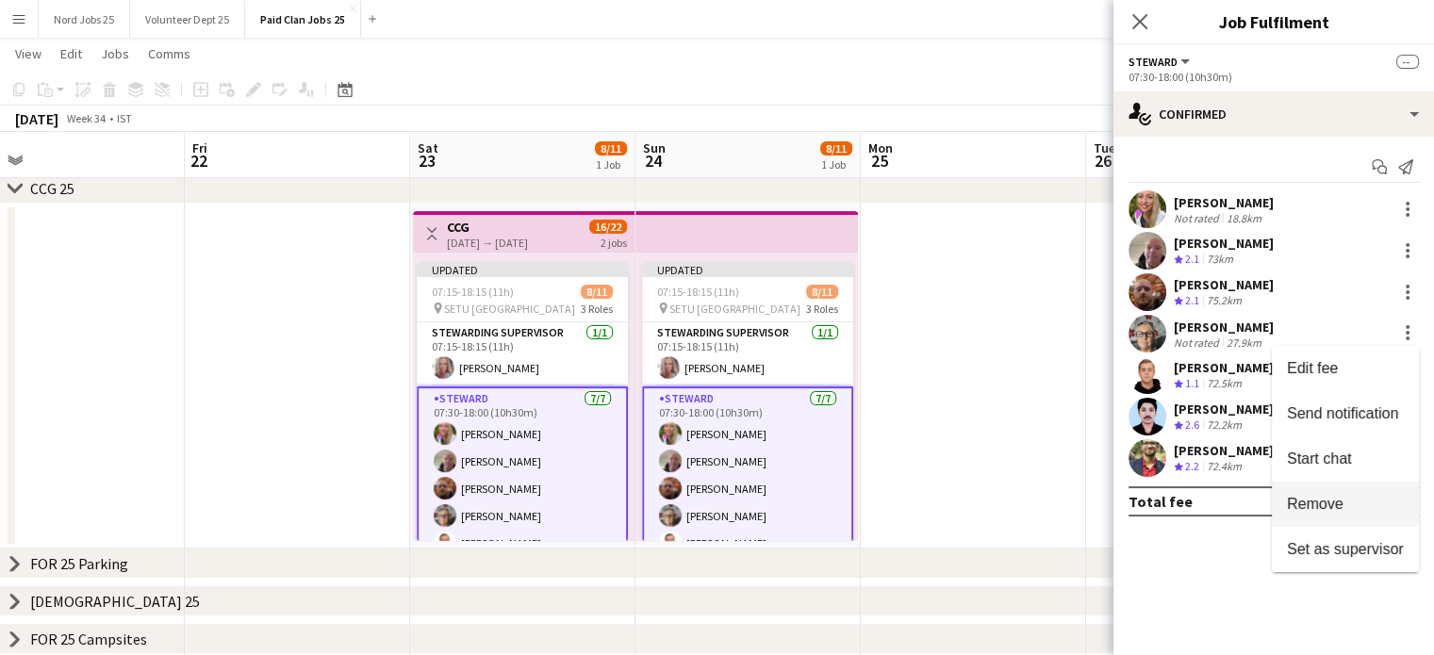
click at [1343, 496] on span "Remove" at bounding box center [1345, 504] width 117 height 17
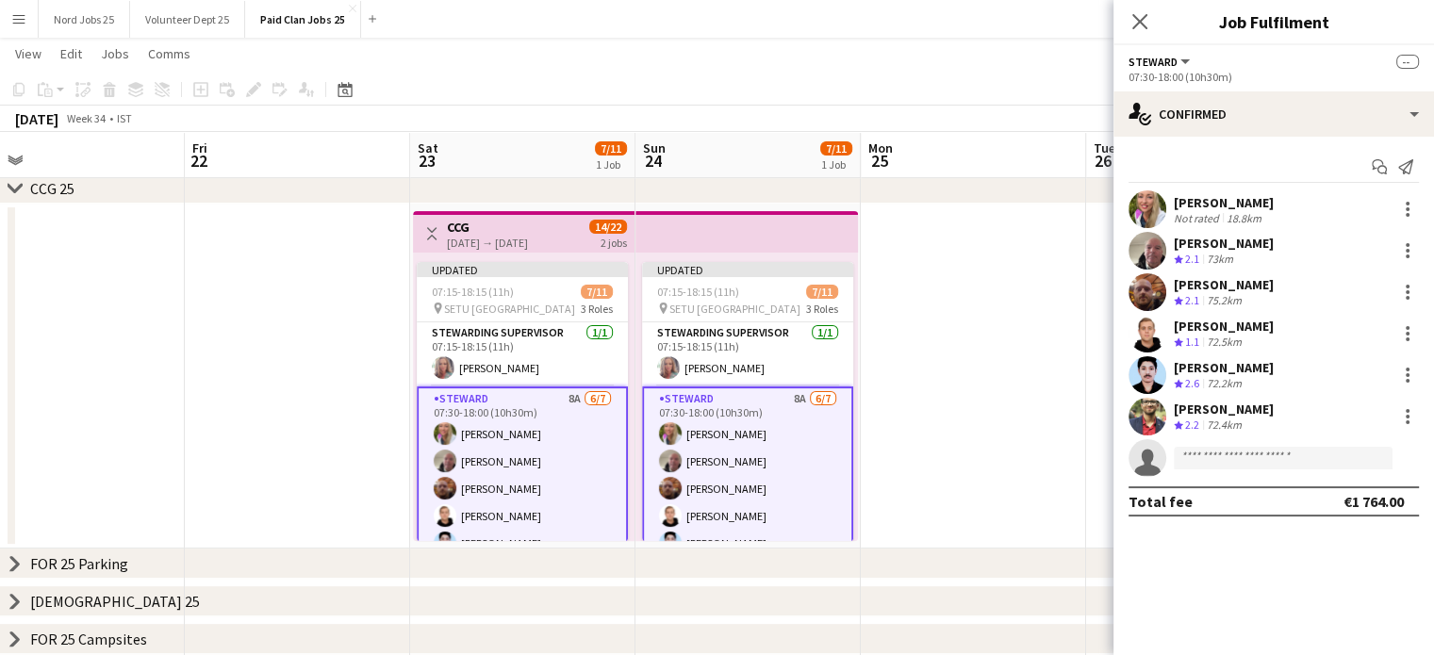
click at [961, 437] on app-date-cell at bounding box center [973, 376] width 225 height 345
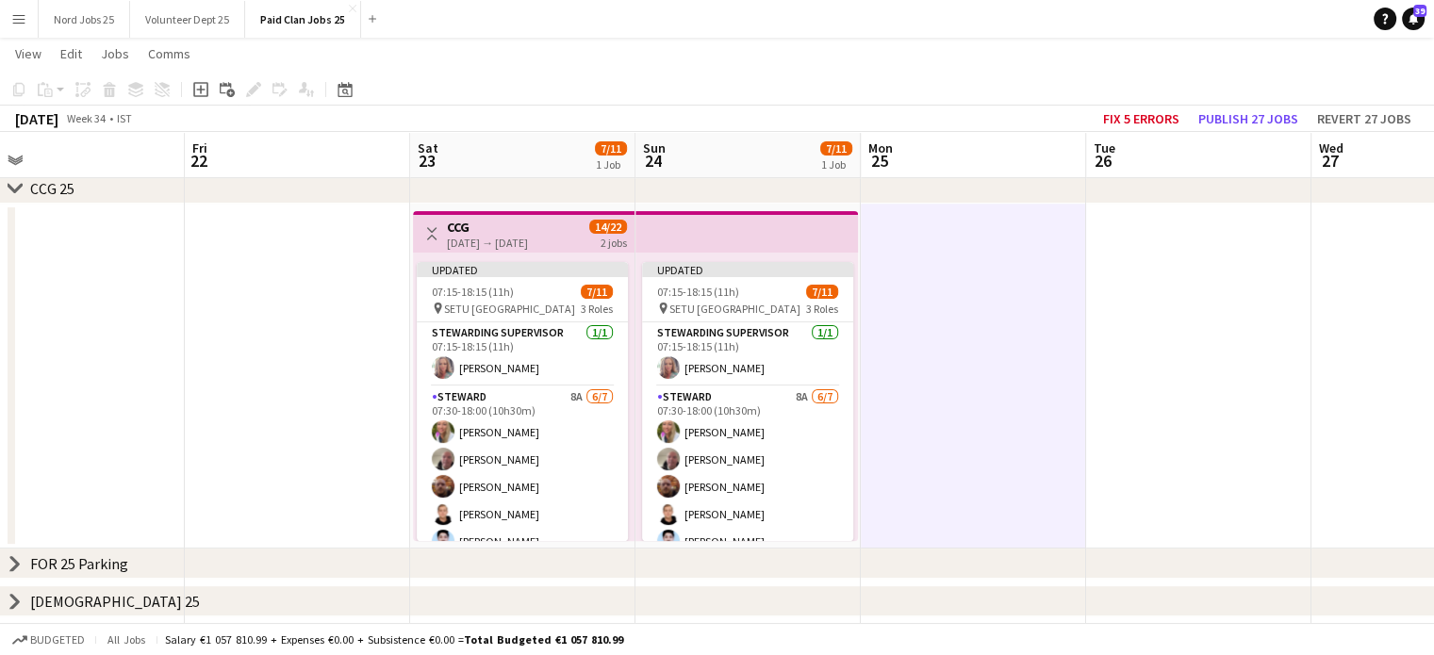
click at [732, 224] on app-top-bar at bounding box center [747, 231] width 223 height 41
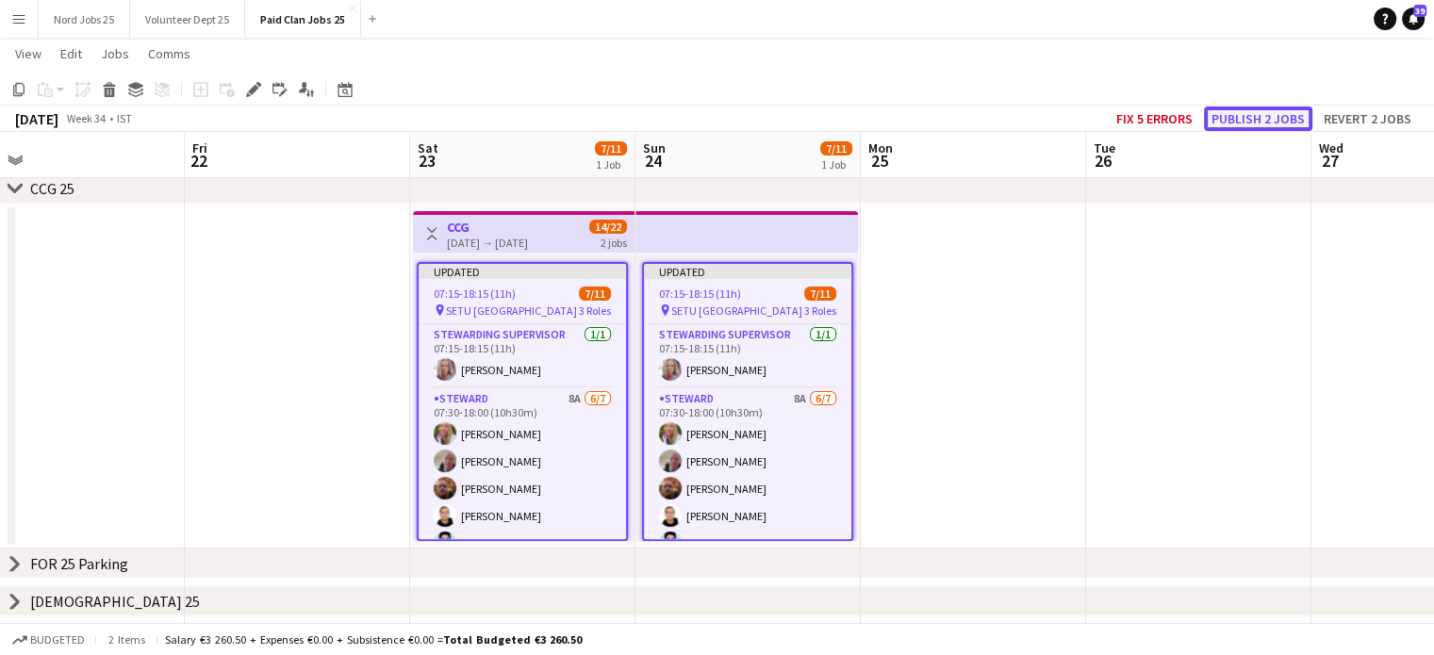
click at [1227, 110] on button "Publish 2 jobs" at bounding box center [1258, 119] width 108 height 25
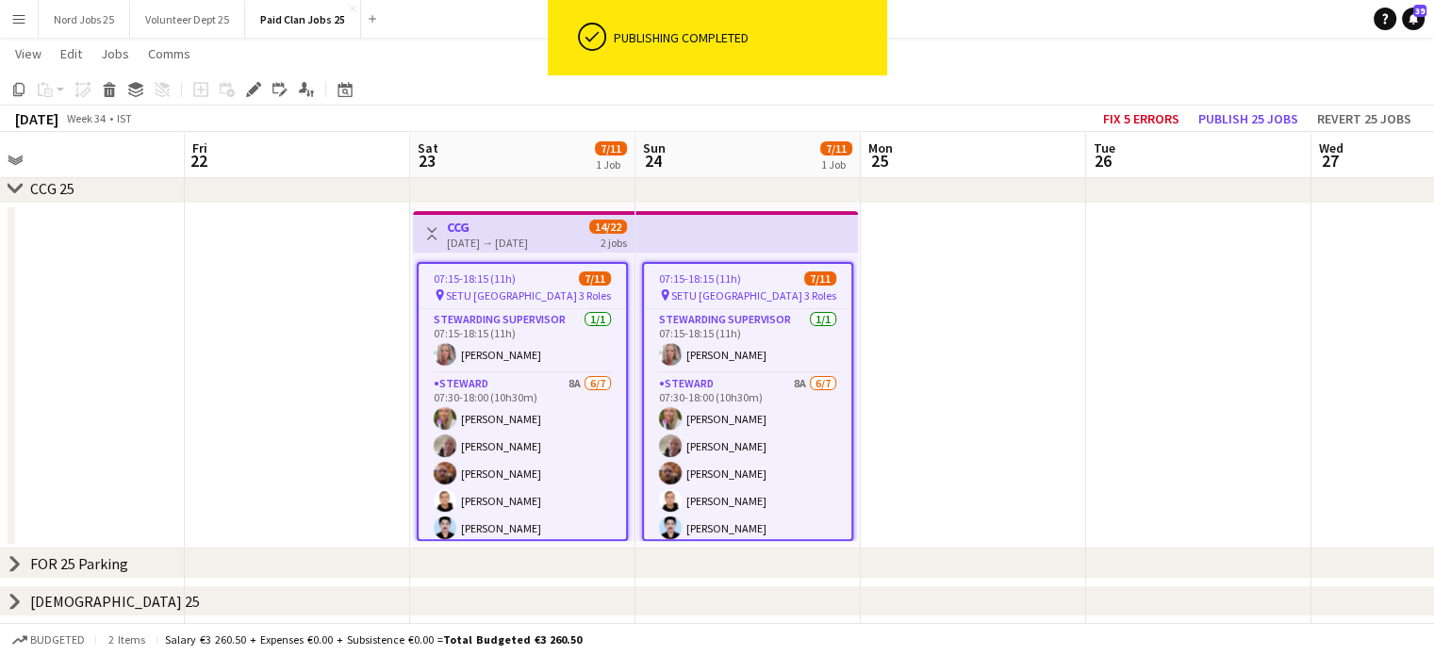
click at [690, 233] on app-top-bar at bounding box center [747, 231] width 223 height 41
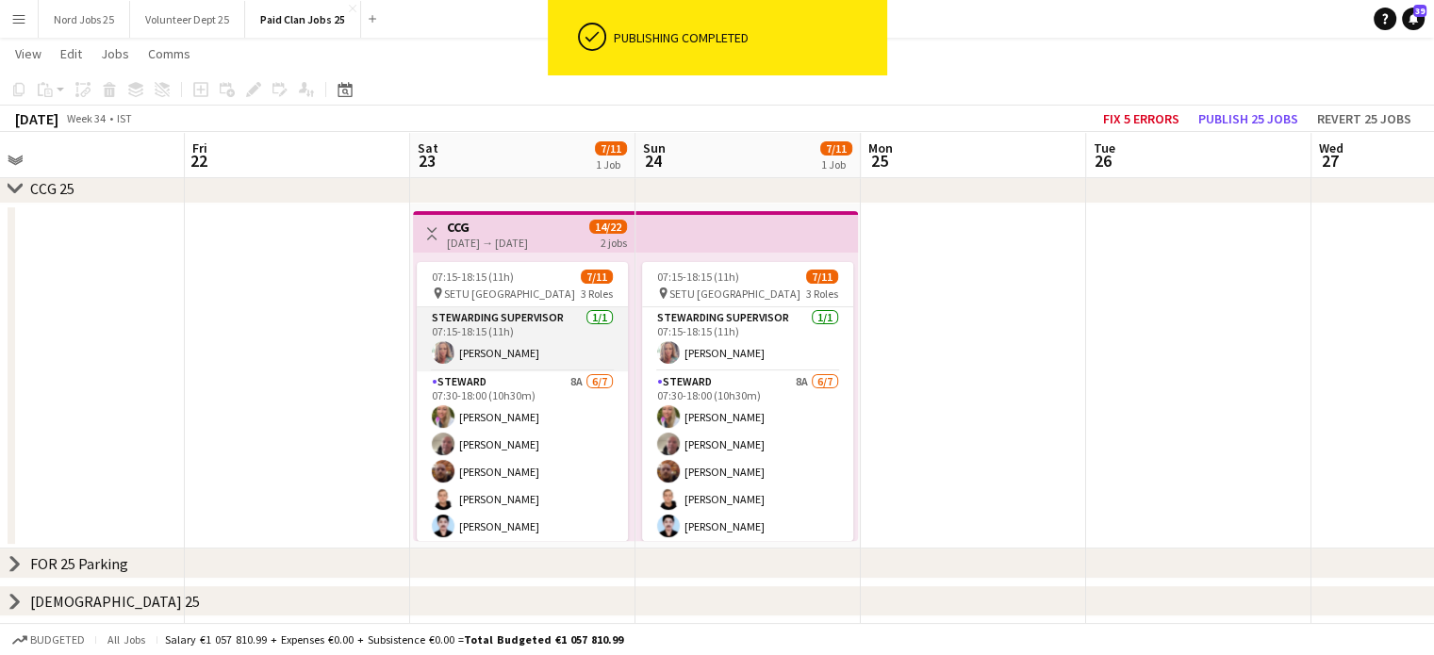
scroll to position [177, 0]
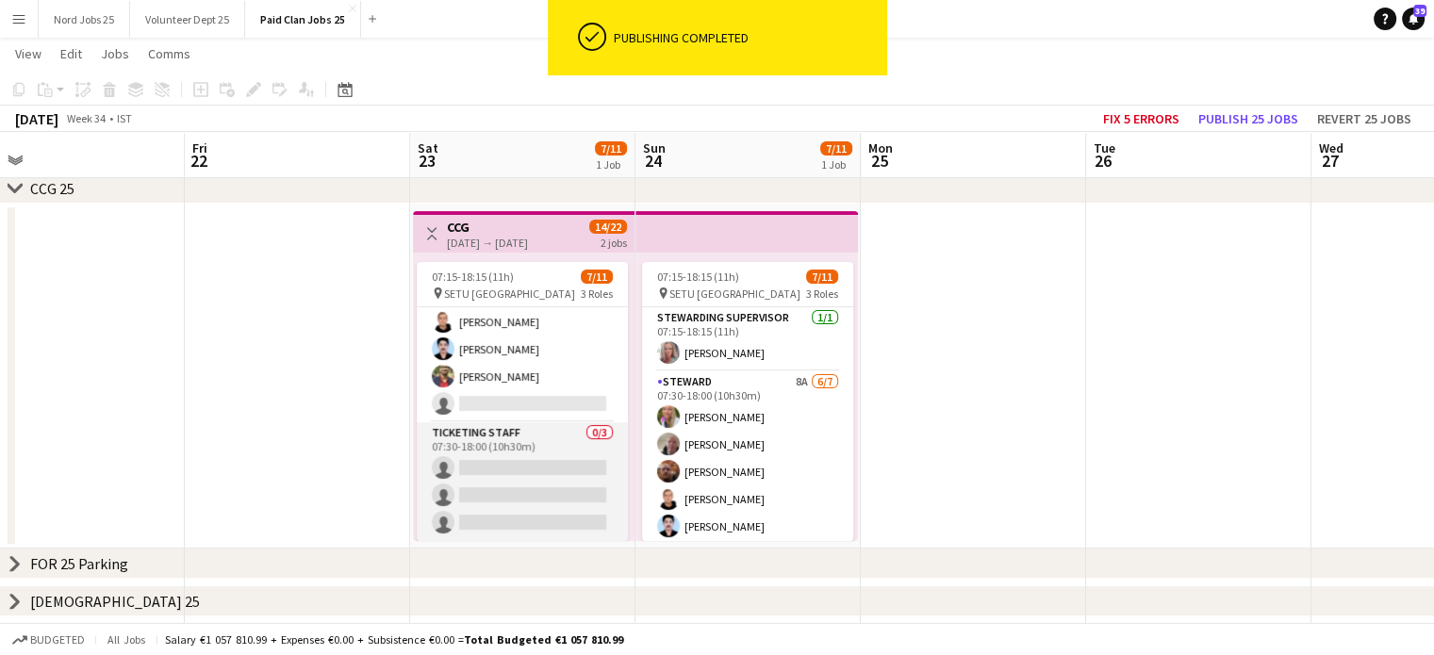
click at [517, 463] on app-card-role "Ticketing Staff 0/3 07:30-18:00 (10h30m) single-neutral-actions single-neutral-…" at bounding box center [522, 481] width 211 height 119
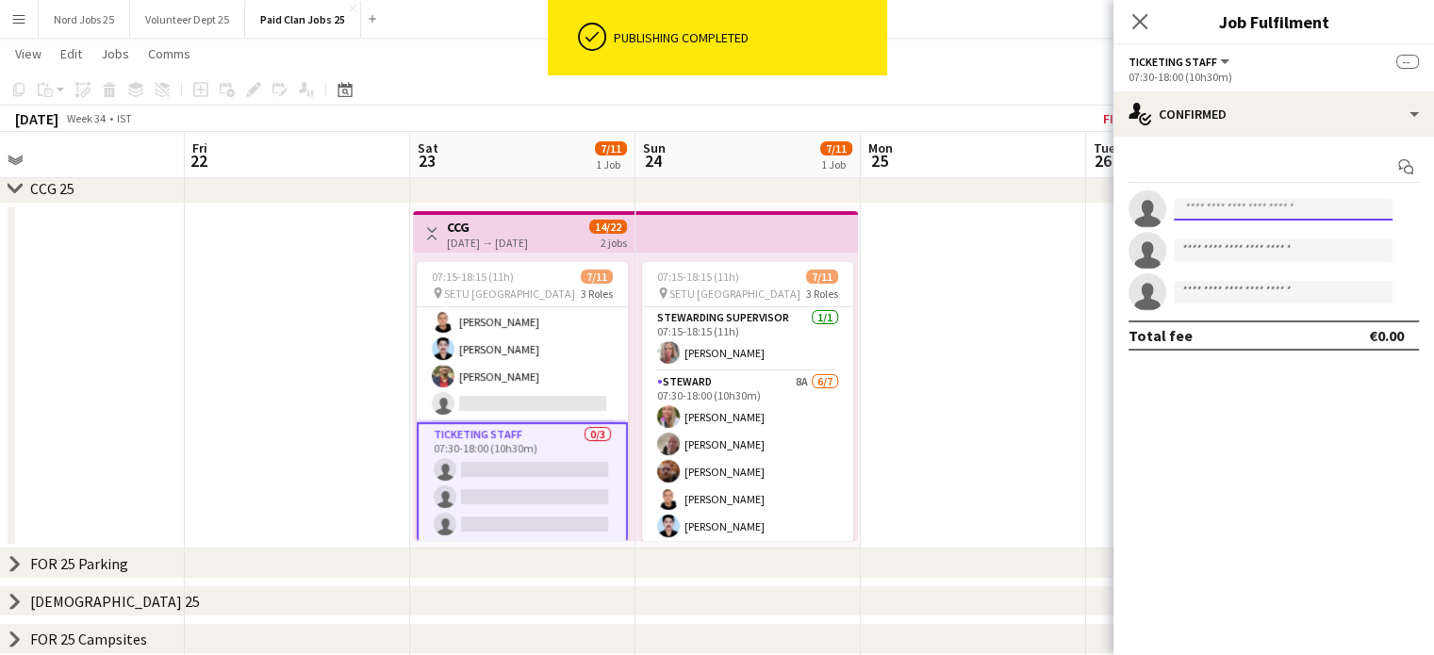
click at [1270, 216] on input at bounding box center [1283, 209] width 219 height 23
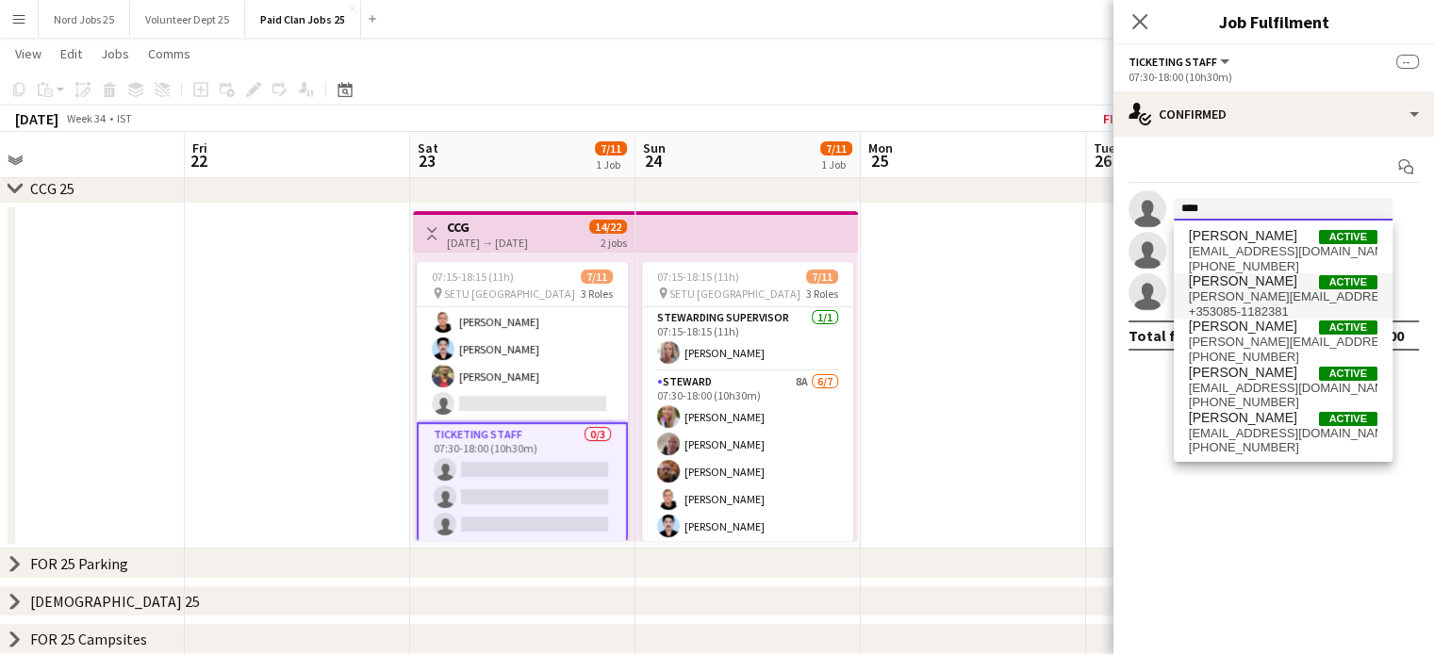
type input "****"
click at [1262, 293] on span "hennessy.mags@yahoo.ie" at bounding box center [1283, 297] width 189 height 15
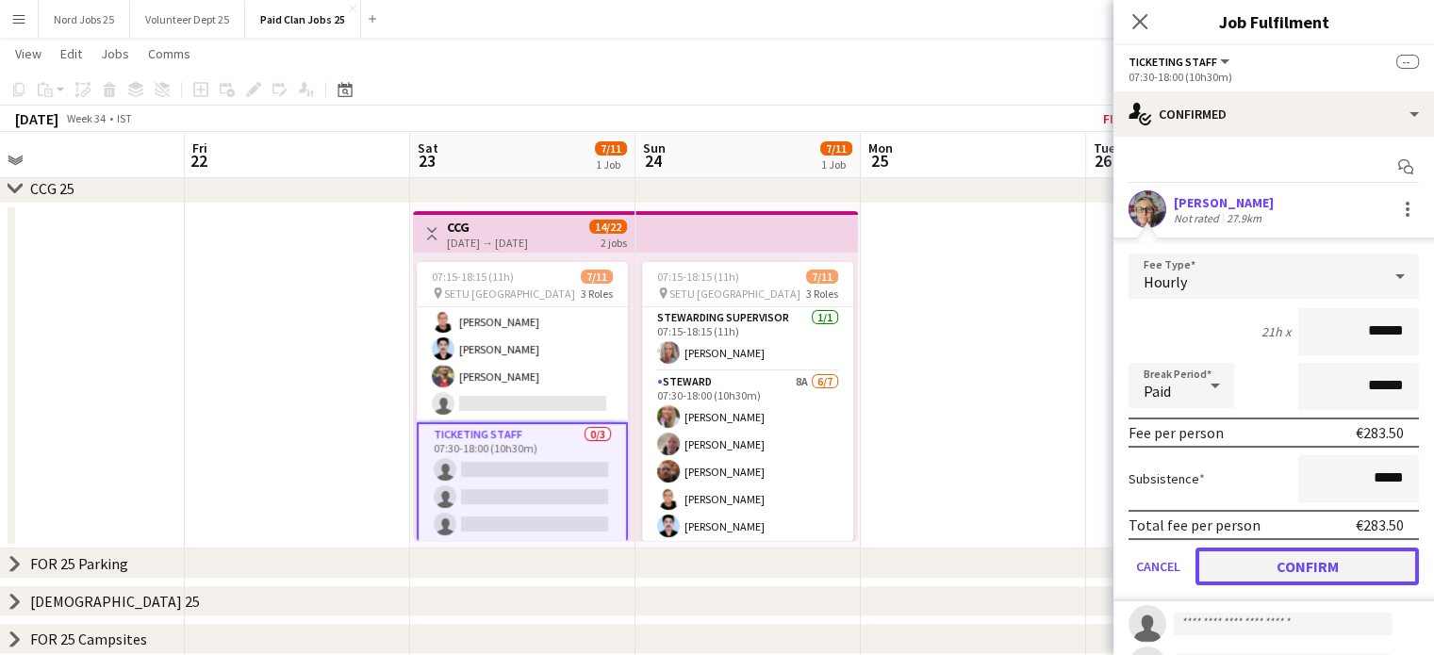
click at [1301, 569] on button "Confirm" at bounding box center [1308, 567] width 224 height 38
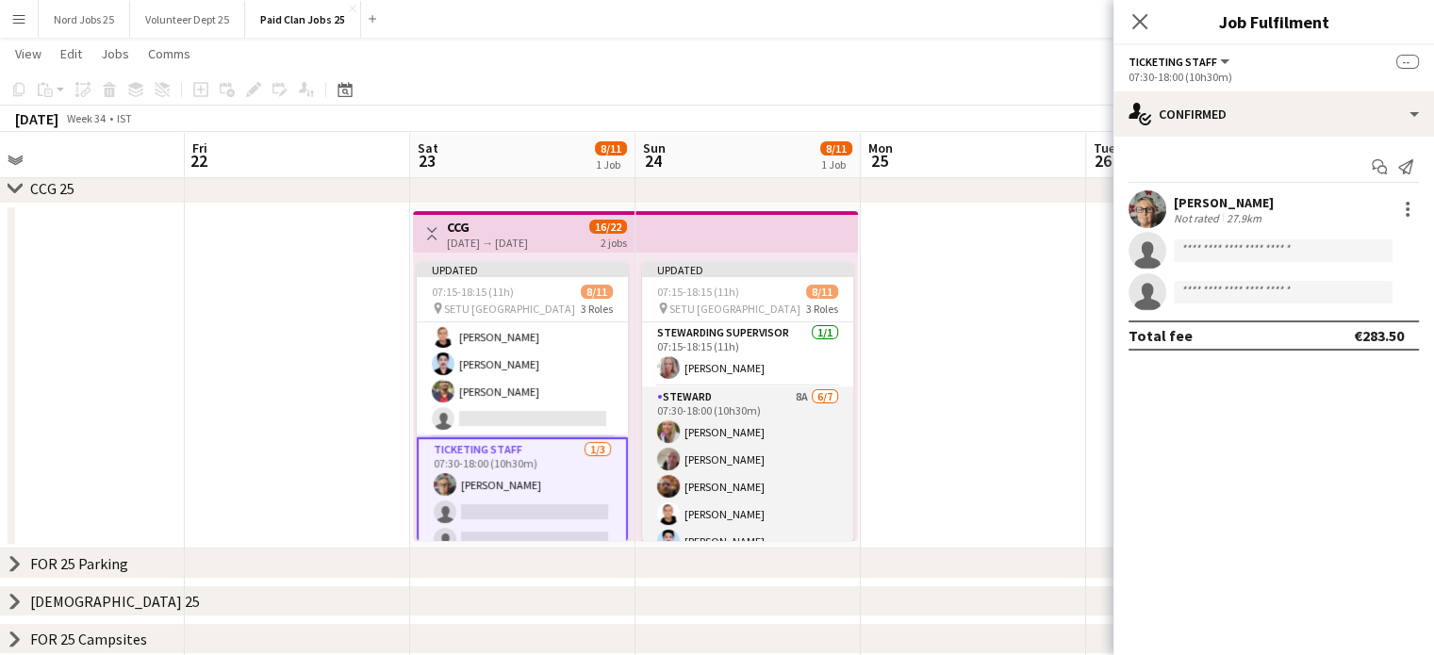
scroll to position [195, 0]
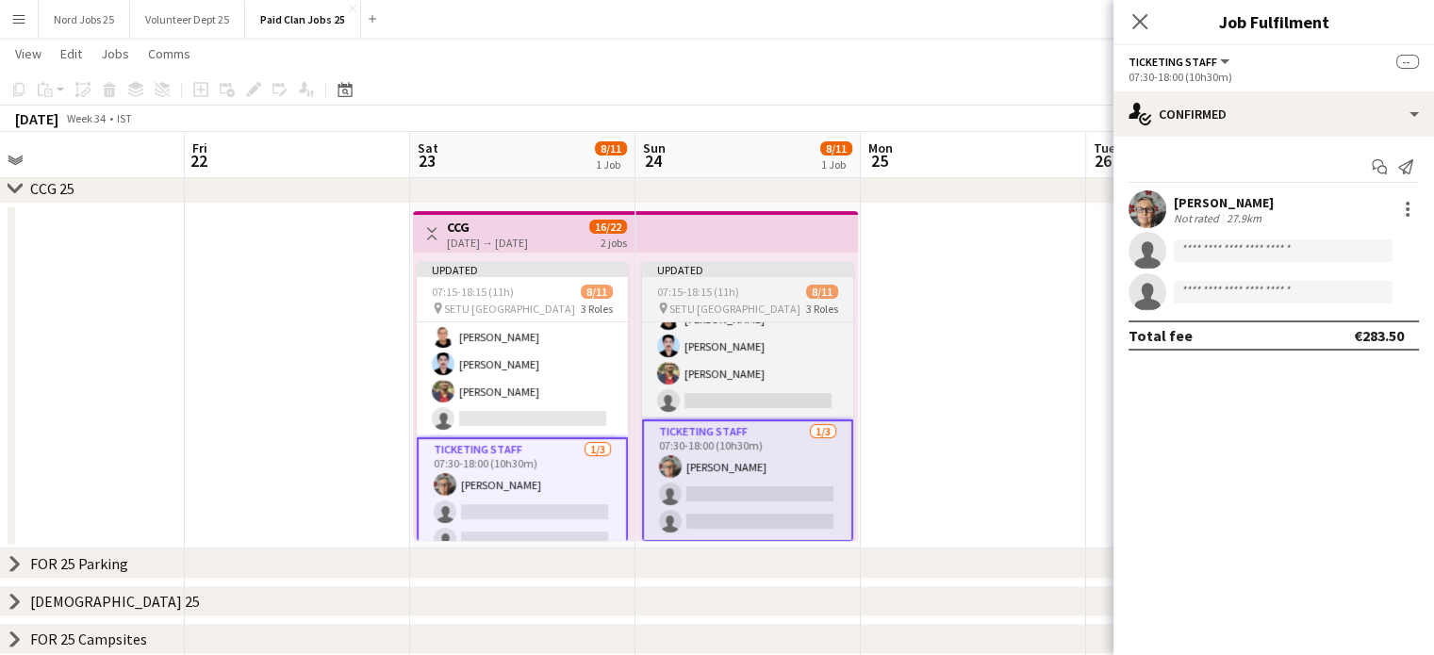
click at [768, 272] on div "Updated" at bounding box center [747, 269] width 211 height 15
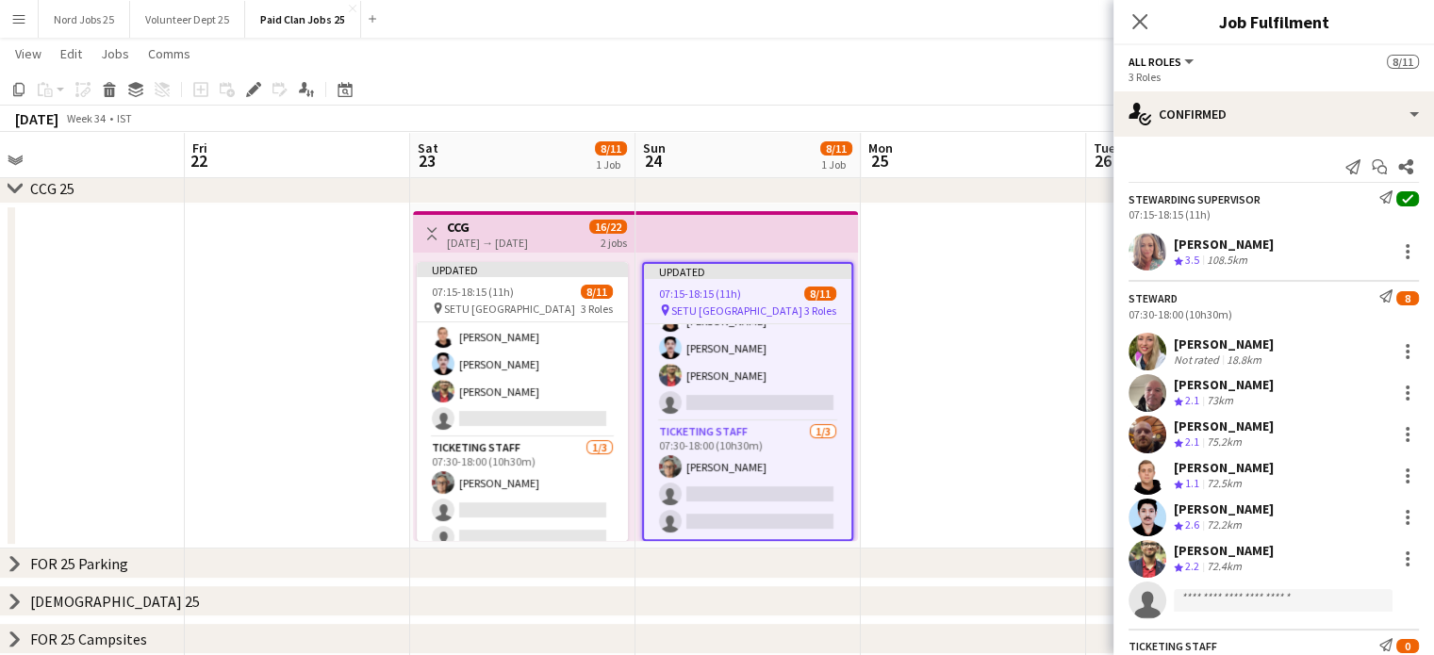
click at [753, 214] on app-top-bar at bounding box center [747, 231] width 223 height 41
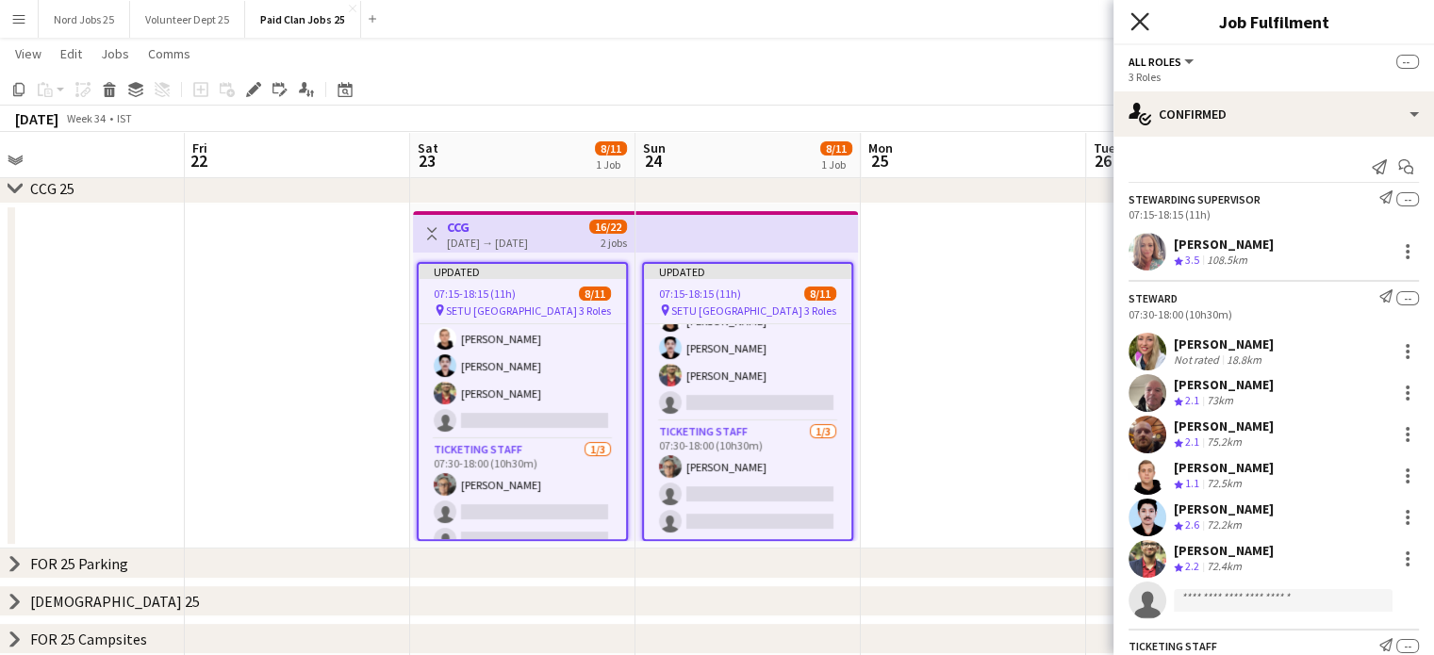
click at [1138, 13] on icon "Close pop-in" at bounding box center [1140, 21] width 18 height 18
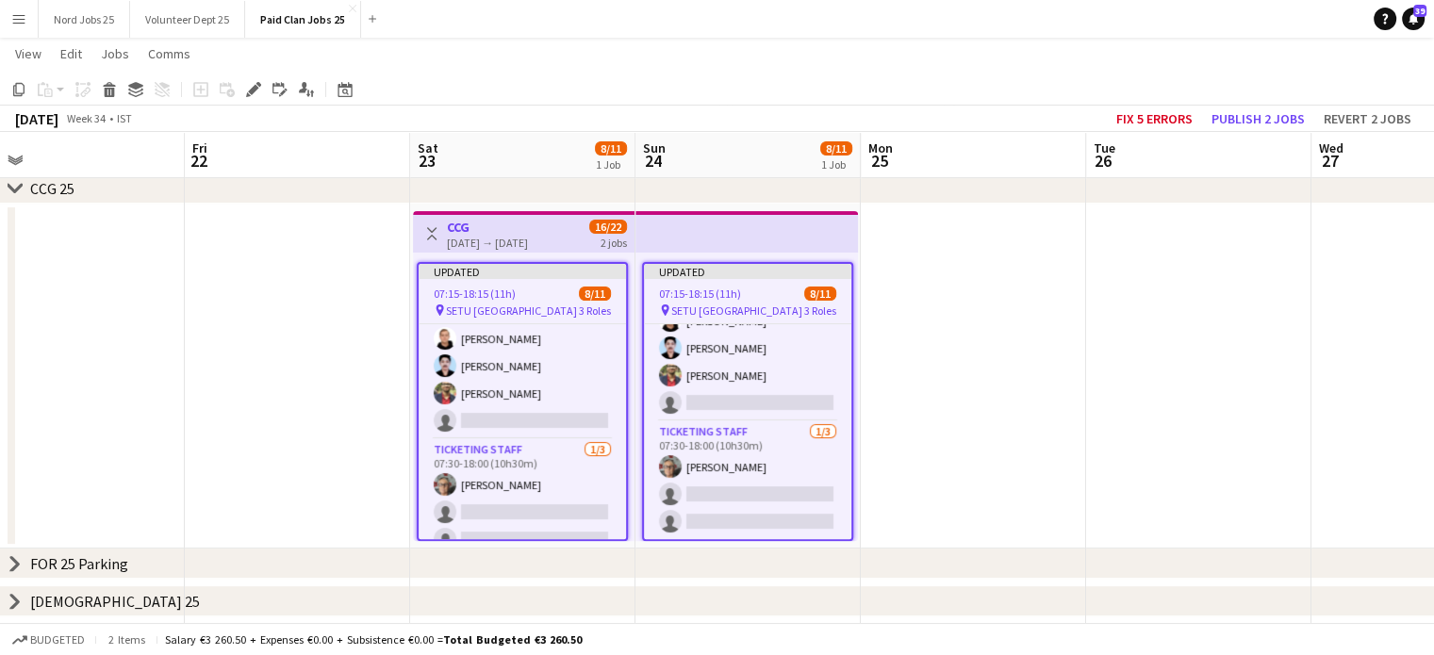
click at [1267, 133] on app-board-header-date "Tue 26" at bounding box center [1198, 155] width 225 height 45
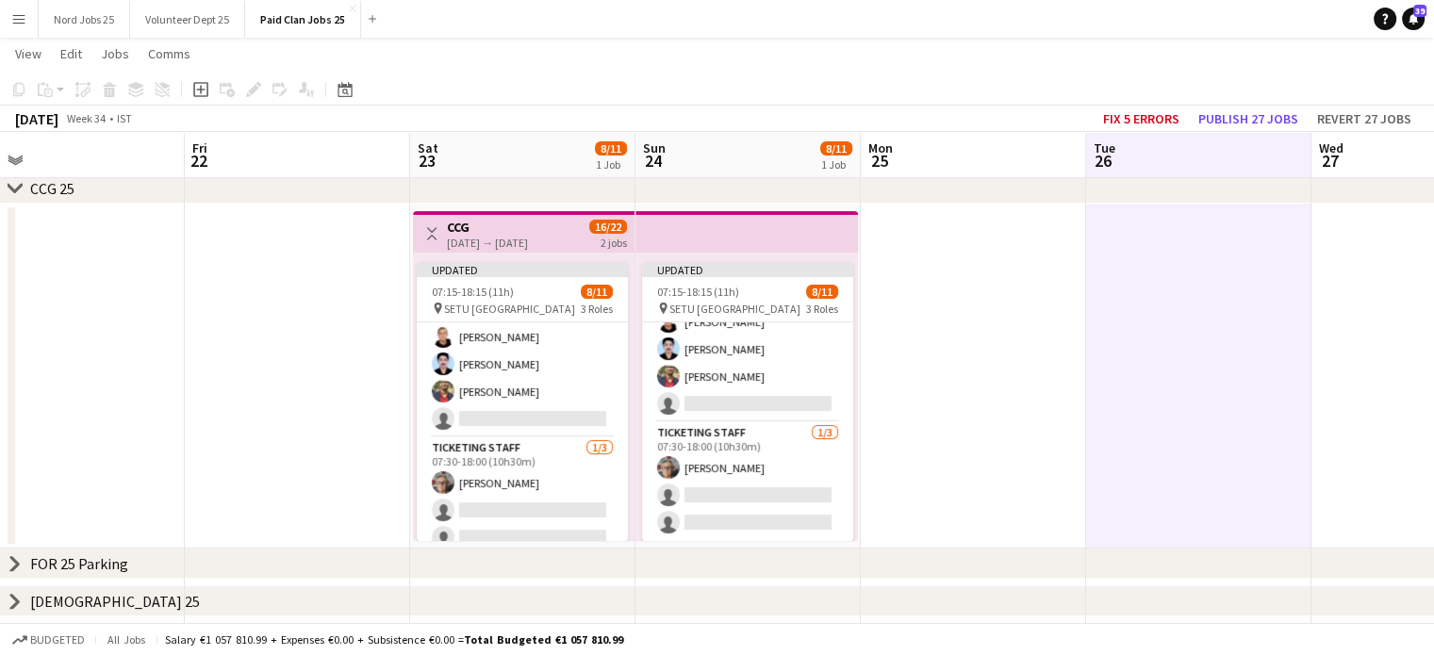
click at [702, 232] on app-top-bar at bounding box center [747, 231] width 223 height 41
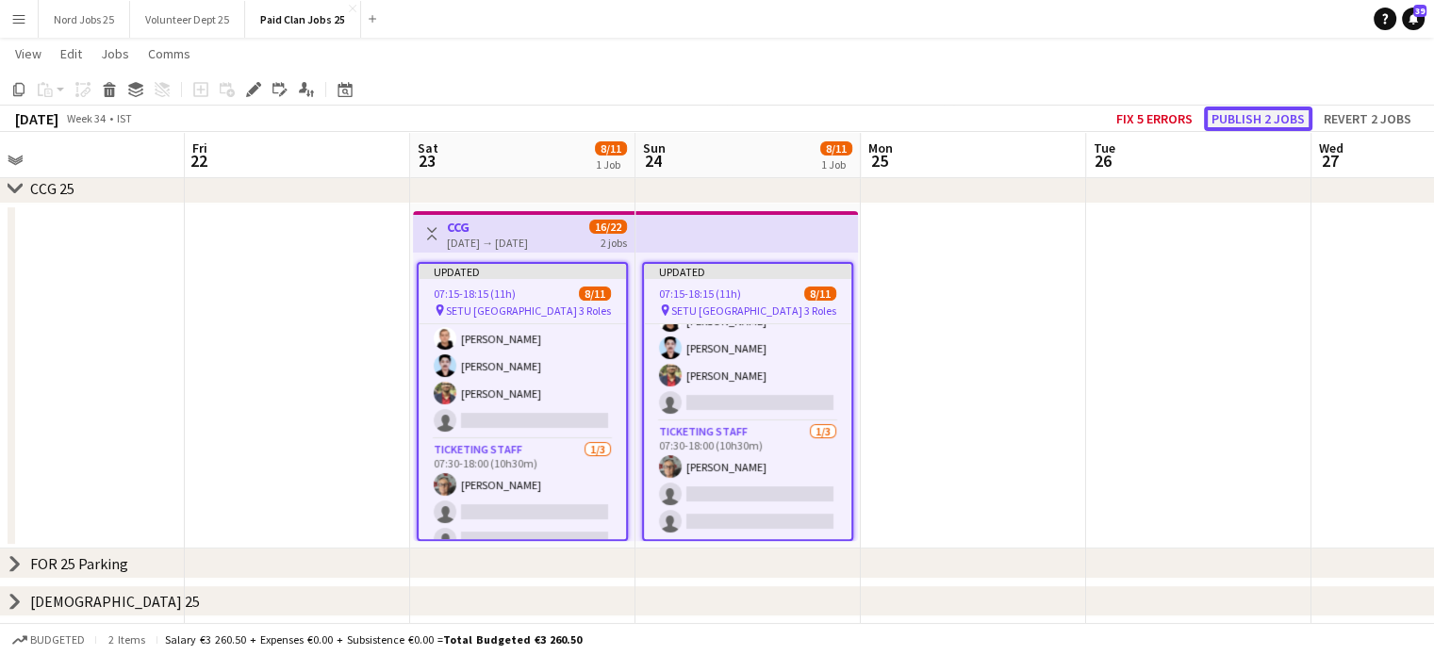
click at [1279, 116] on button "Publish 2 jobs" at bounding box center [1258, 119] width 108 height 25
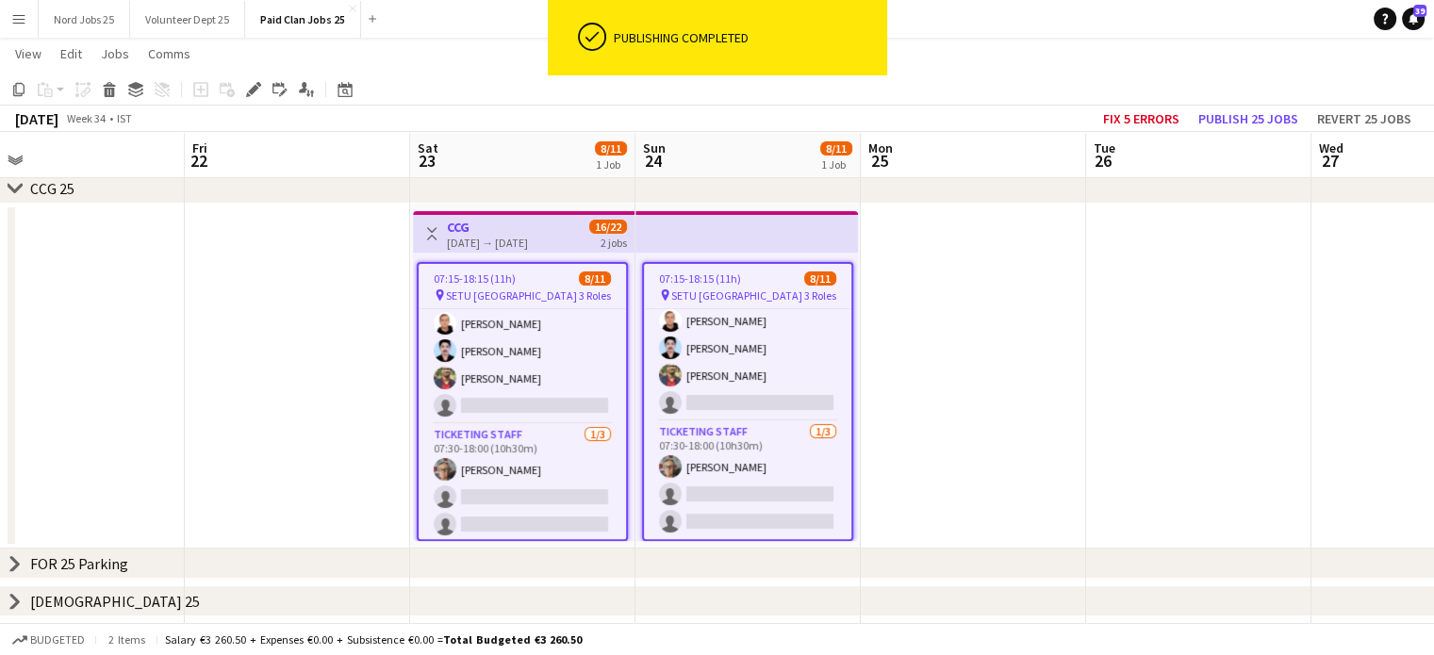
click at [663, 242] on app-top-bar at bounding box center [747, 231] width 223 height 41
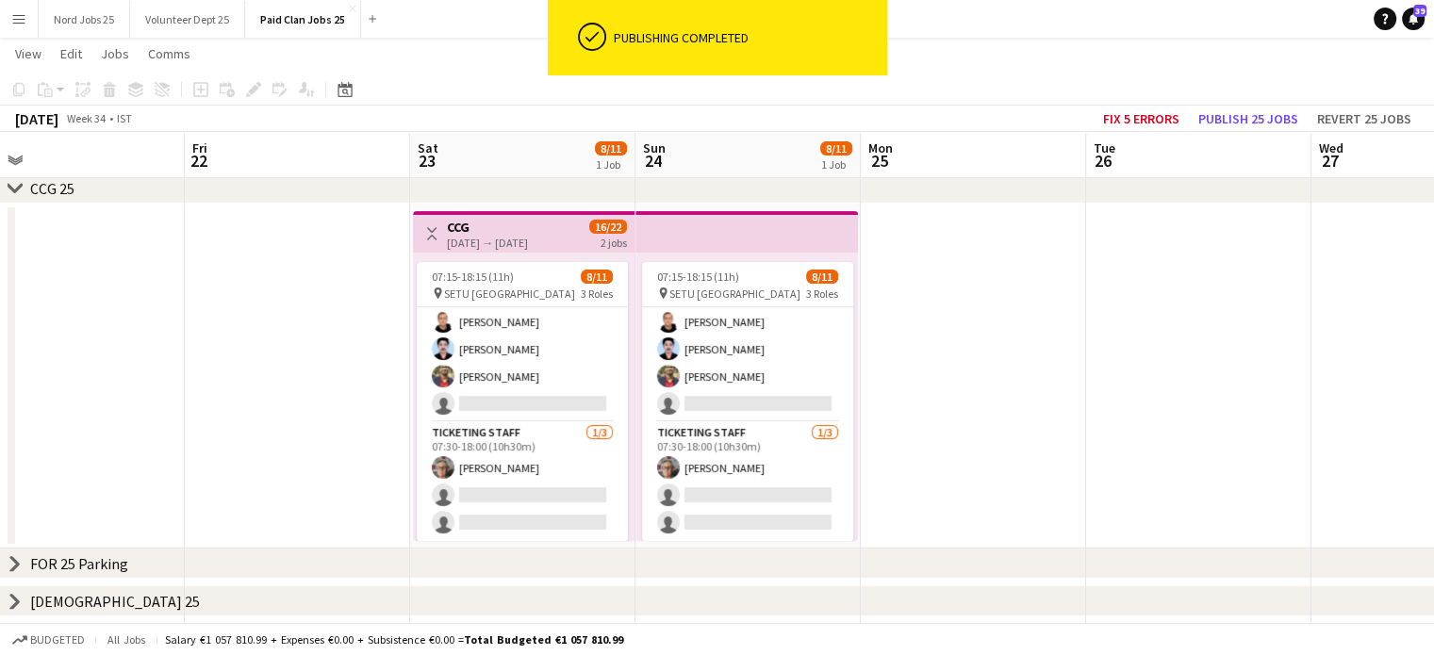
click at [524, 238] on div "23-08-2025 → 24-08-2025" at bounding box center [487, 243] width 81 height 14
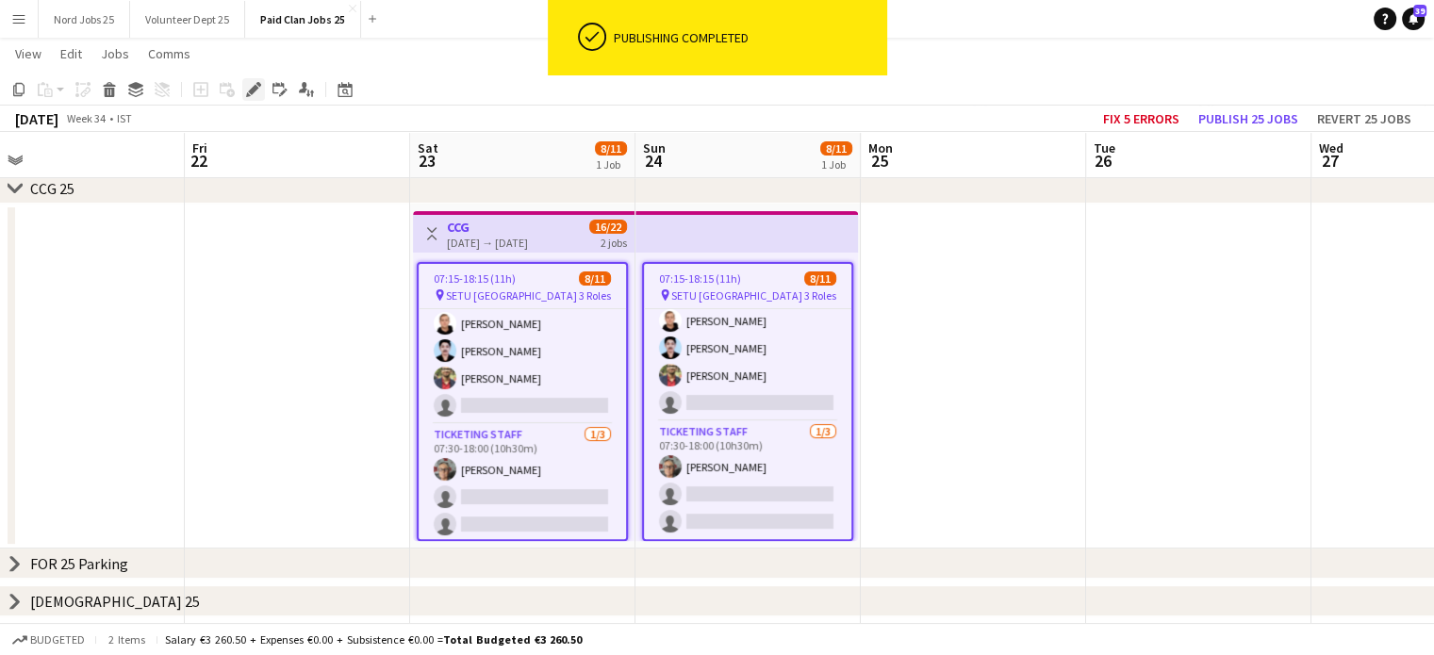
click at [249, 88] on icon "Edit" at bounding box center [253, 89] width 15 height 15
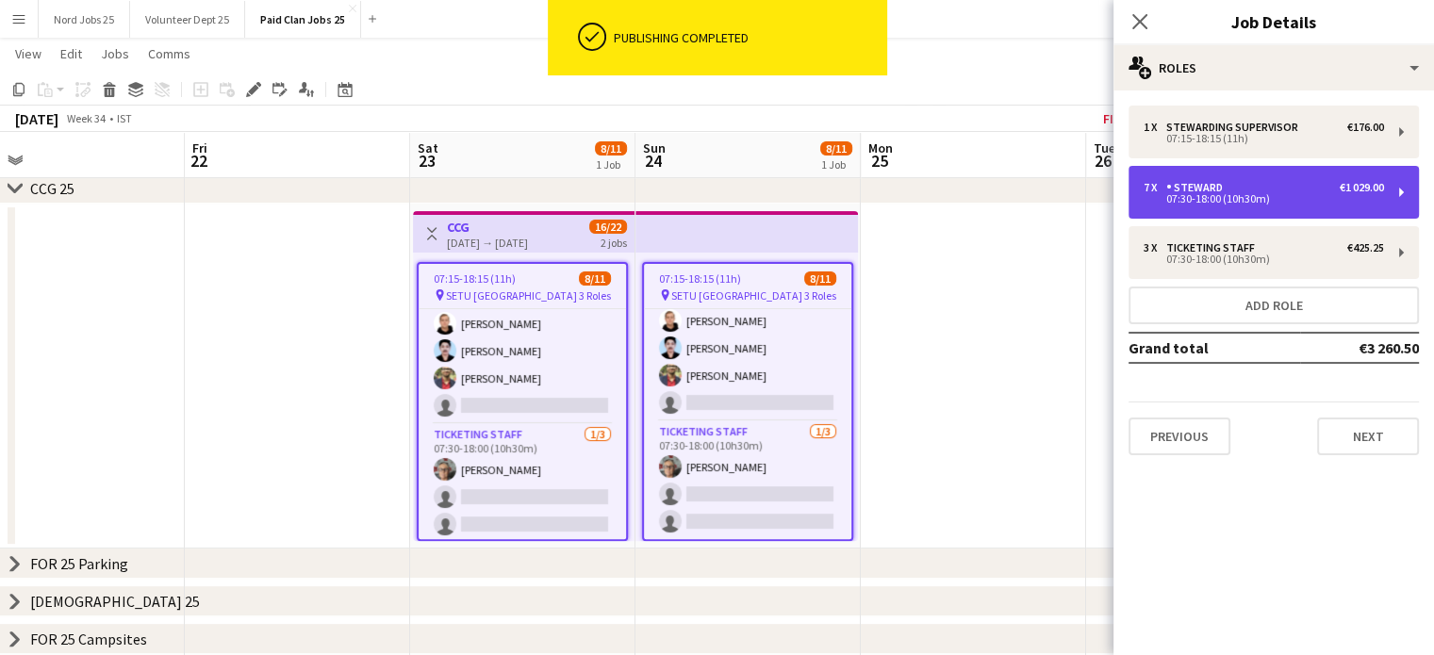
click at [1261, 196] on div "07:30-18:00 (10h30m)" at bounding box center [1264, 198] width 240 height 9
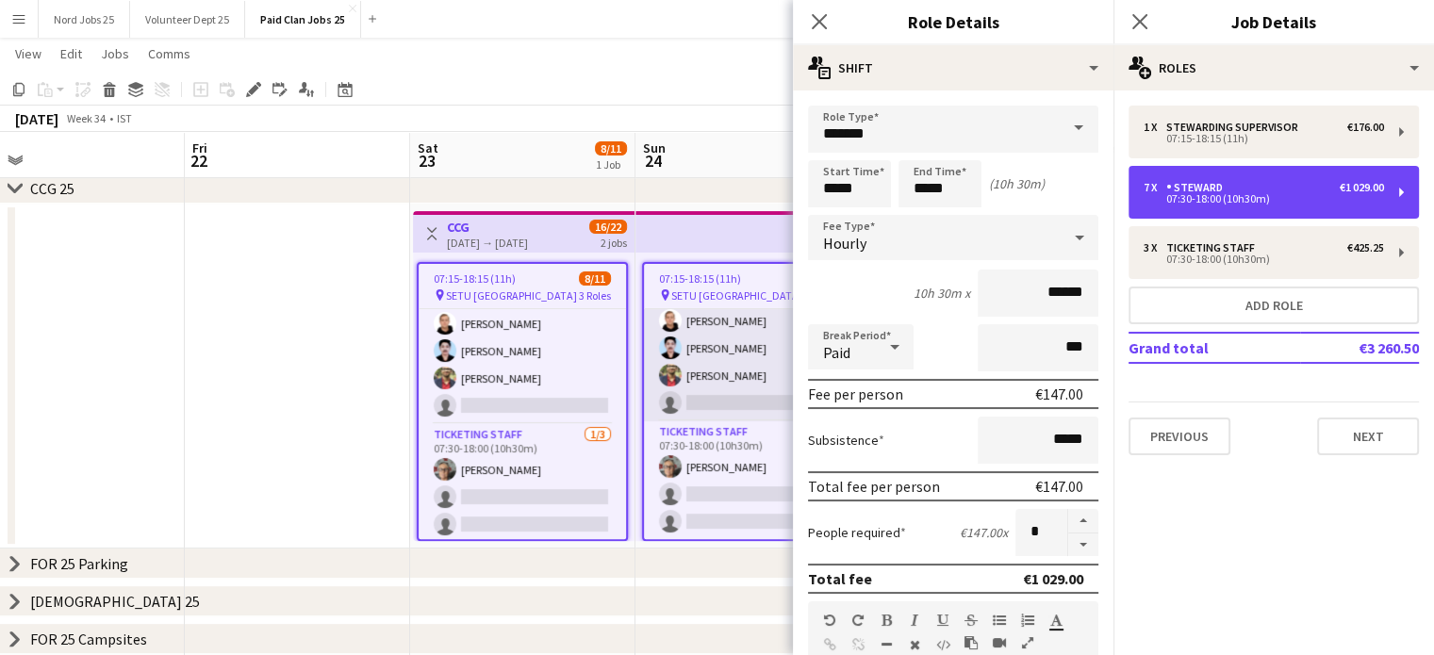
scroll to position [521, 0]
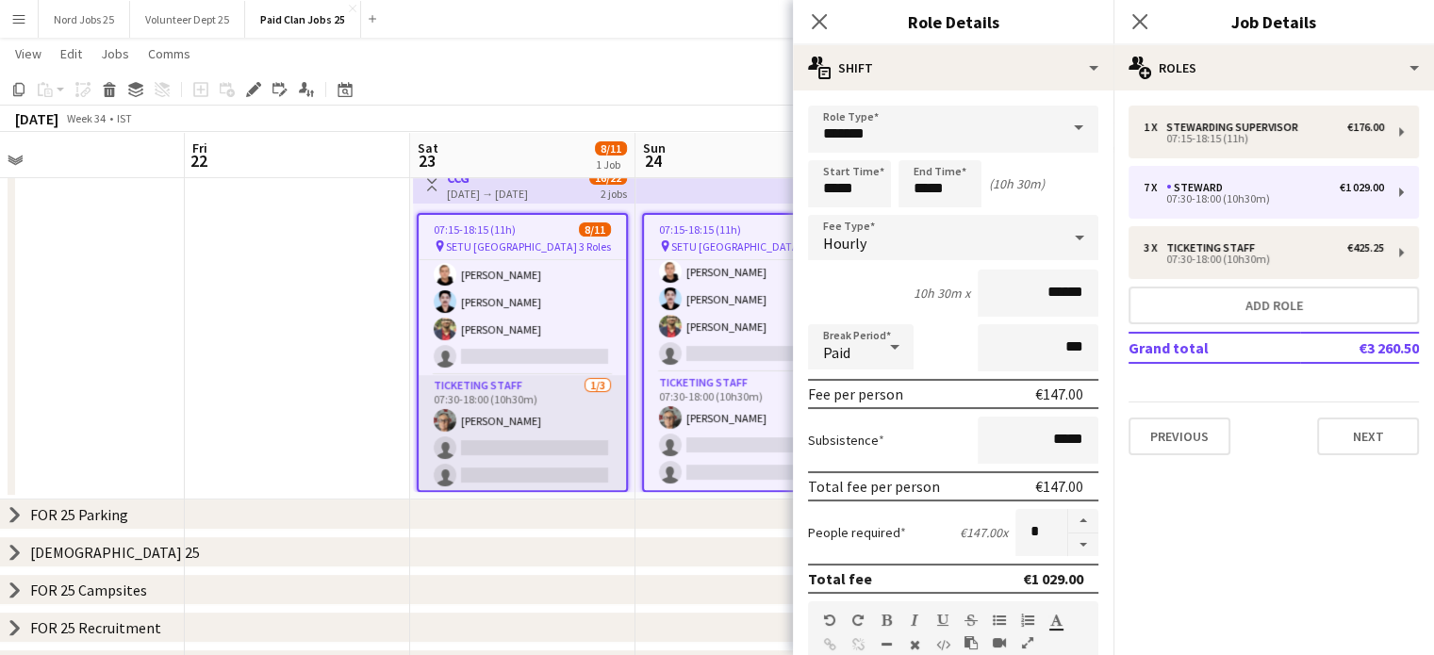
click at [496, 422] on app-card-role "Ticketing Staff 1/3 07:30-18:00 (10h30m) Margaret Hennessy single-neutral-actio…" at bounding box center [522, 434] width 207 height 119
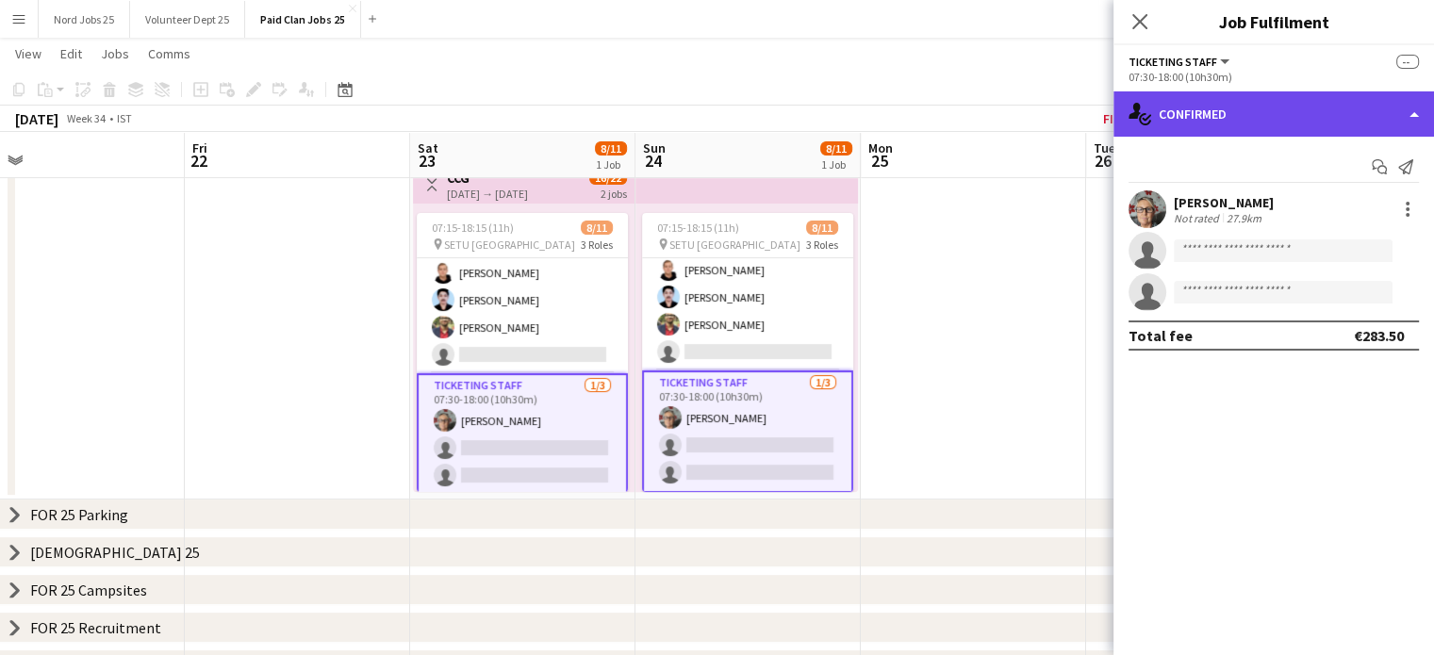
click at [1212, 127] on div "single-neutral-actions-check-2 Confirmed" at bounding box center [1274, 113] width 321 height 45
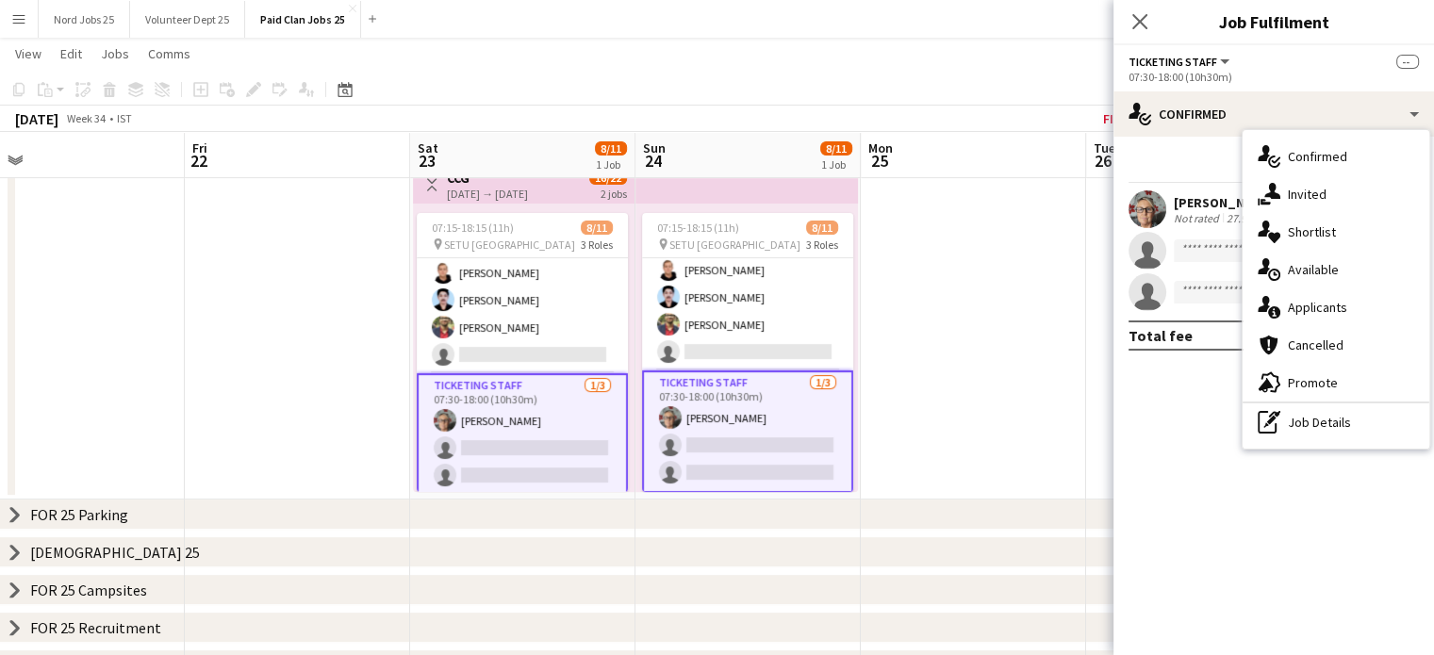
click at [1197, 147] on div "Start chat Send notification Margaret Hennessy Not rated 27.9km single-neutral-…" at bounding box center [1274, 251] width 321 height 229
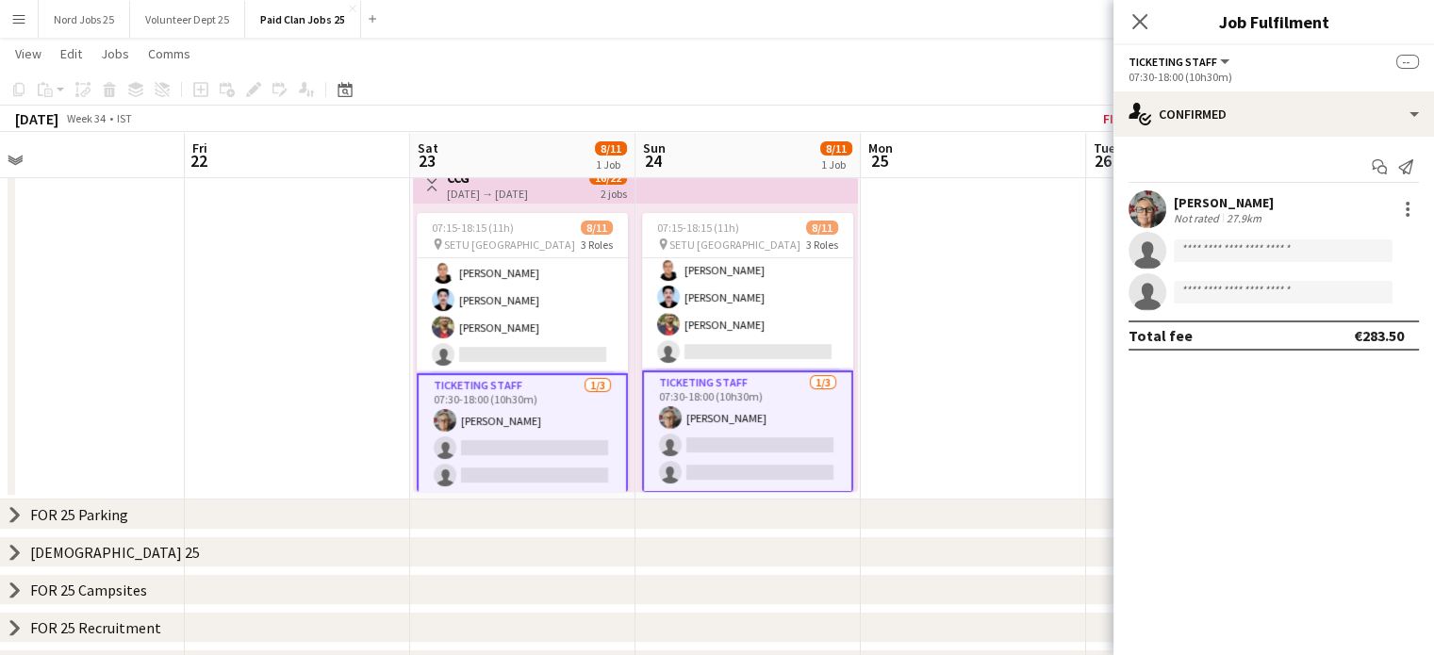
click at [718, 189] on app-top-bar at bounding box center [747, 182] width 223 height 41
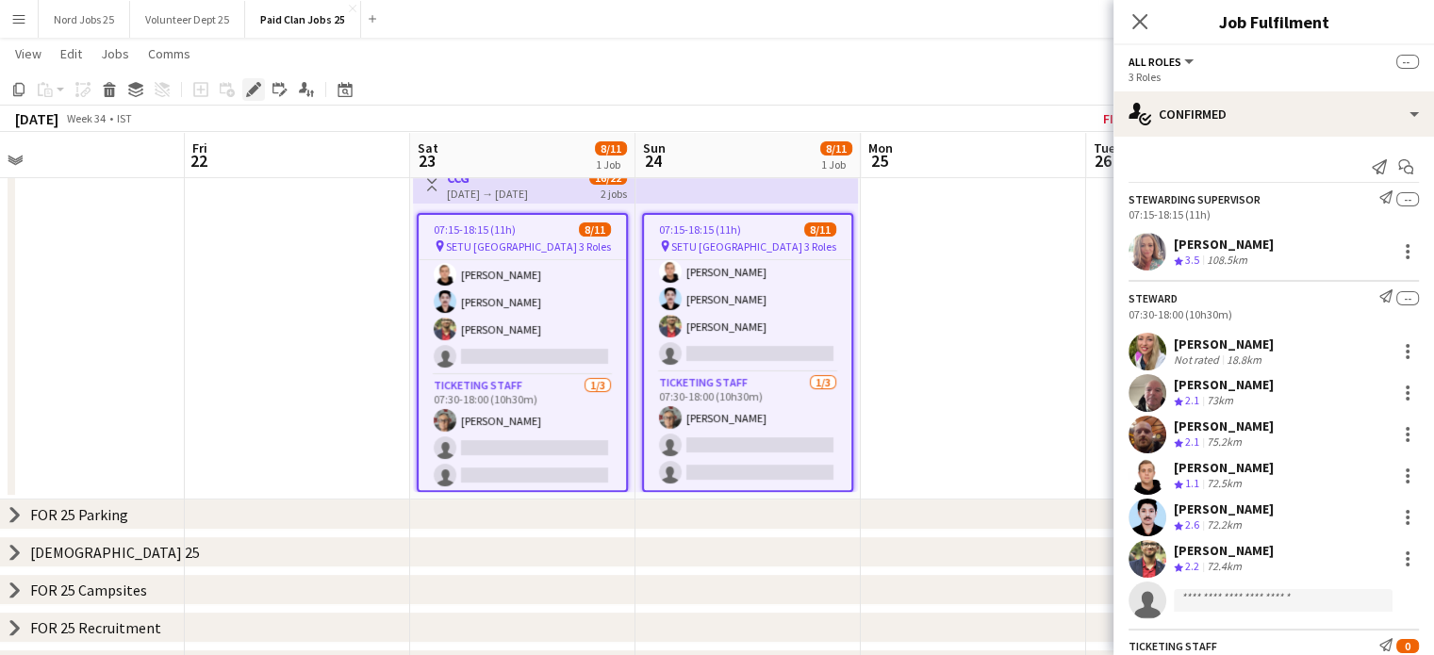
click at [258, 90] on icon "Edit" at bounding box center [253, 89] width 15 height 15
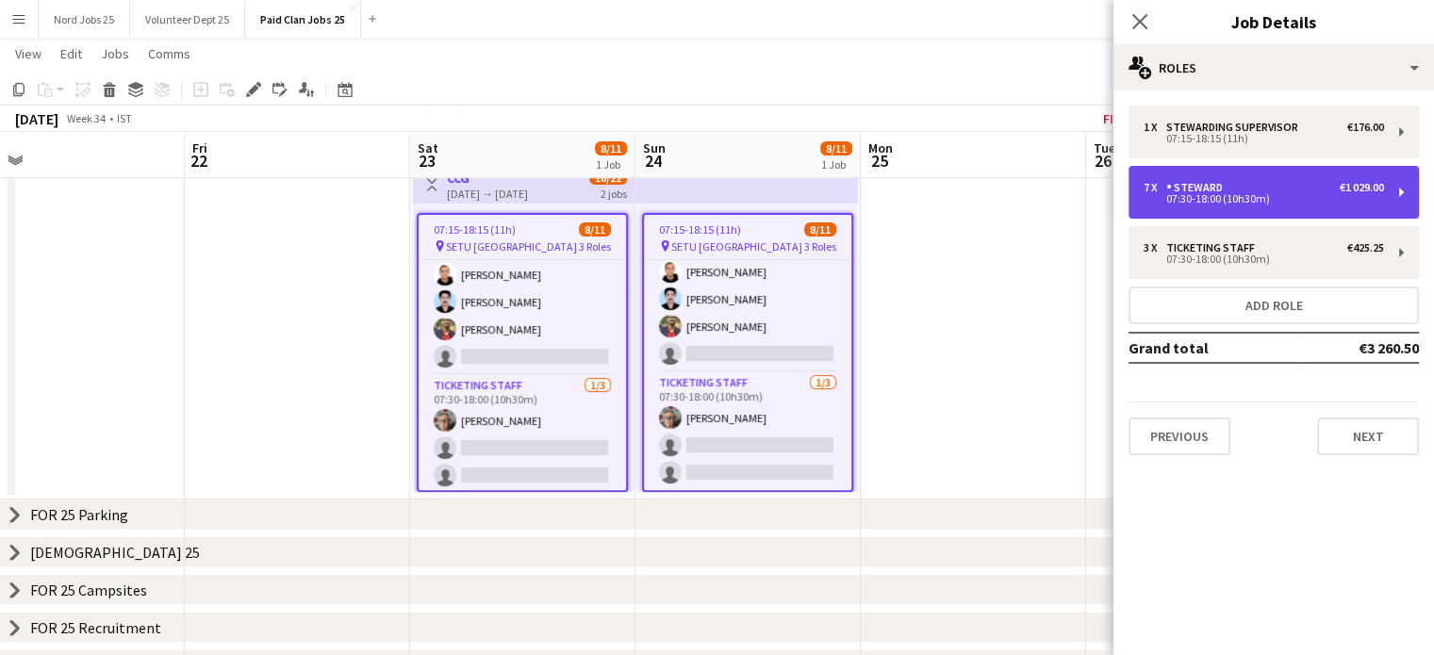
click at [1242, 212] on div "7 x Steward €1 029.00 07:30-18:00 (10h30m)" at bounding box center [1274, 192] width 290 height 53
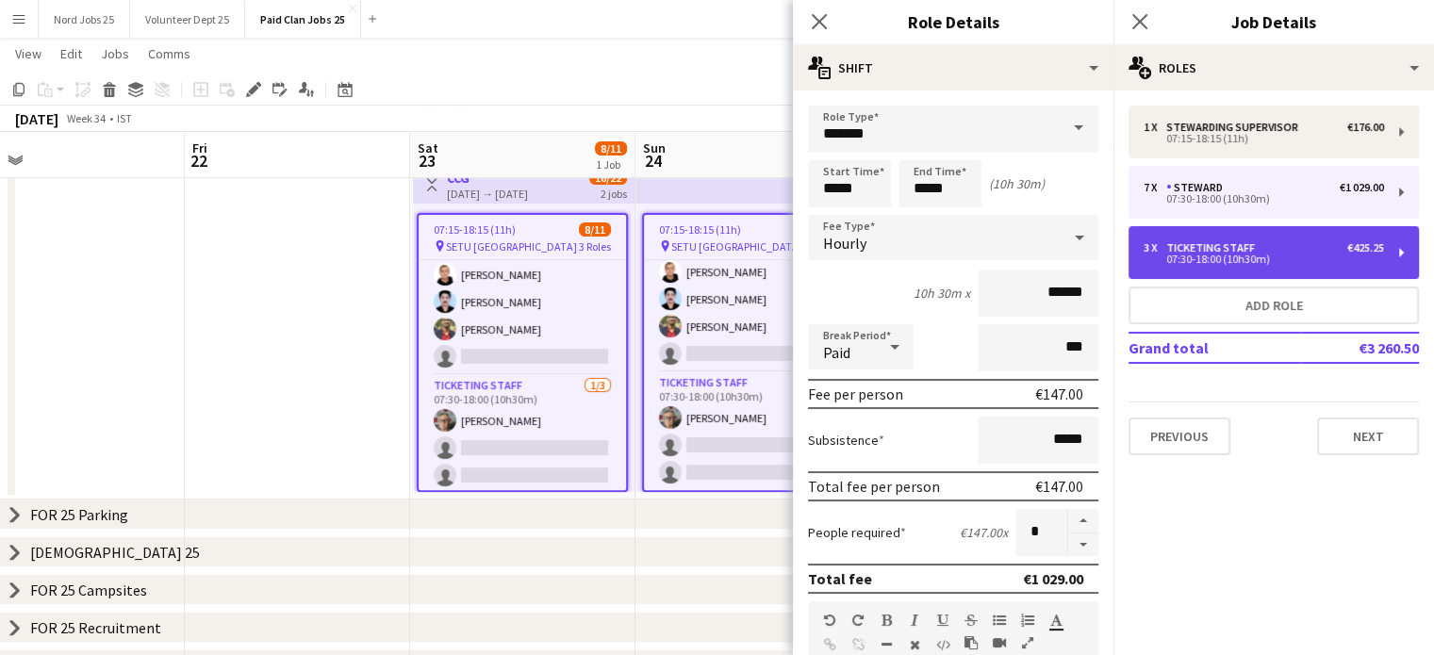
click at [1226, 234] on div "3 x Ticketing Staff €425.25 07:30-18:00 (10h30m)" at bounding box center [1274, 252] width 290 height 53
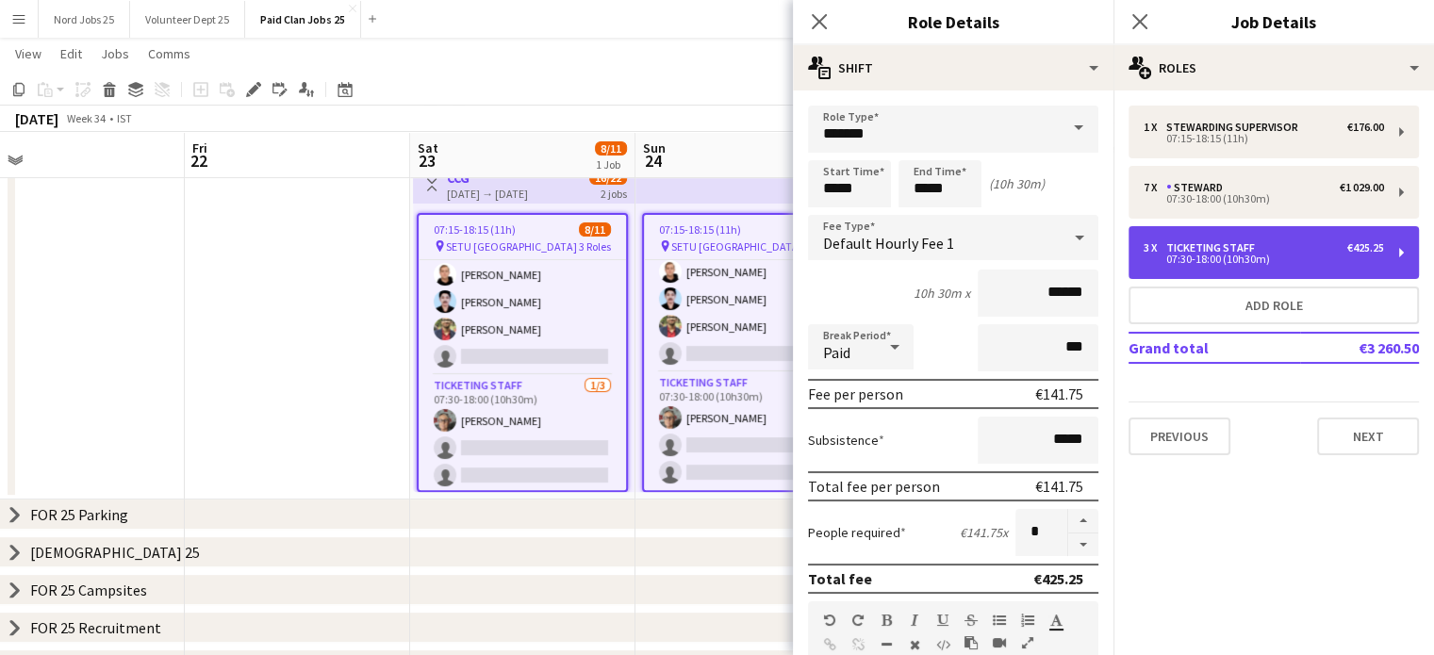
type input "**********"
type input "******"
type input "*"
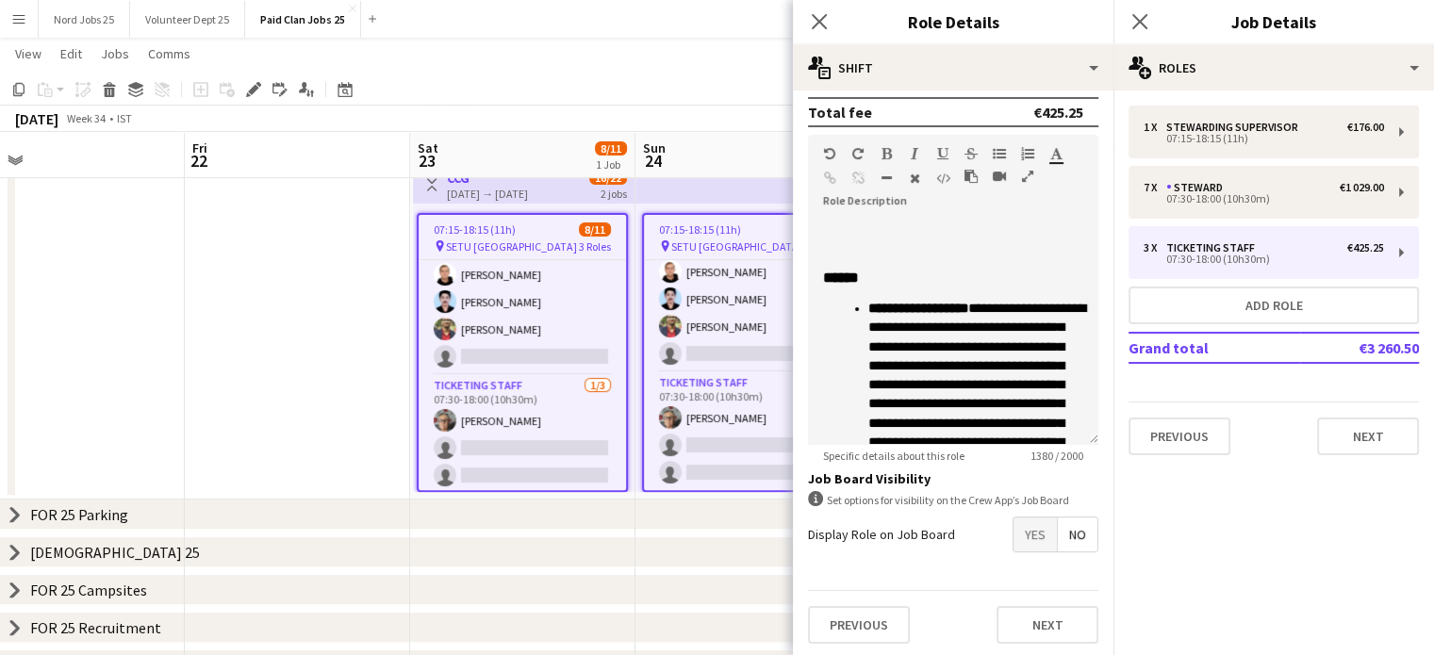
click at [1028, 543] on span "Yes" at bounding box center [1035, 535] width 43 height 34
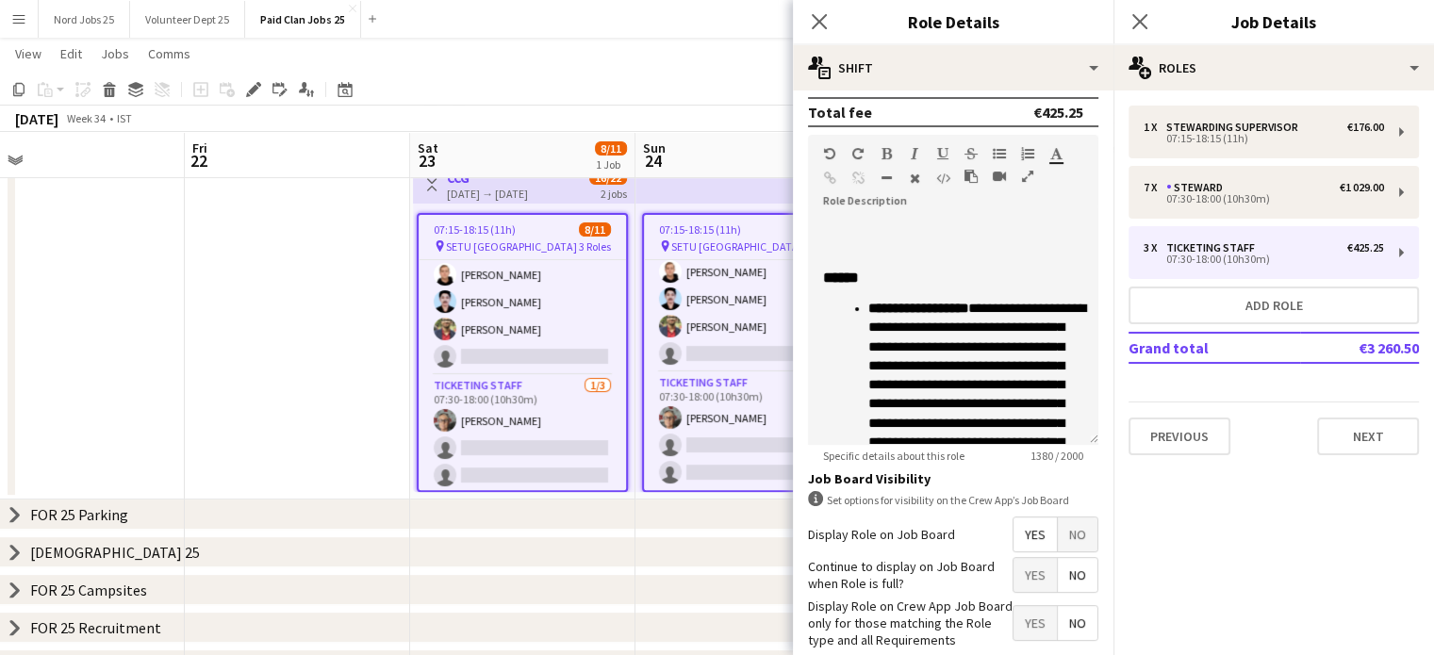
click at [346, 379] on app-date-cell at bounding box center [297, 327] width 225 height 345
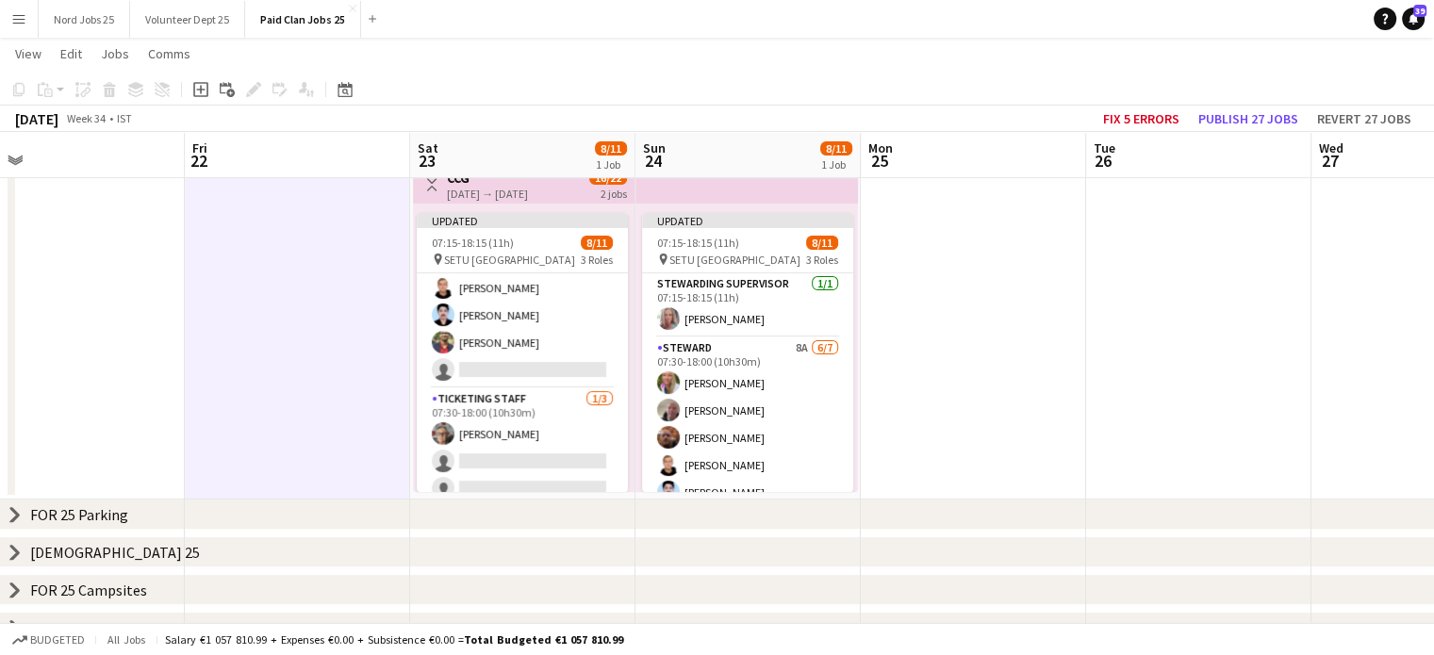
scroll to position [0, 0]
click at [764, 188] on app-top-bar at bounding box center [747, 182] width 223 height 41
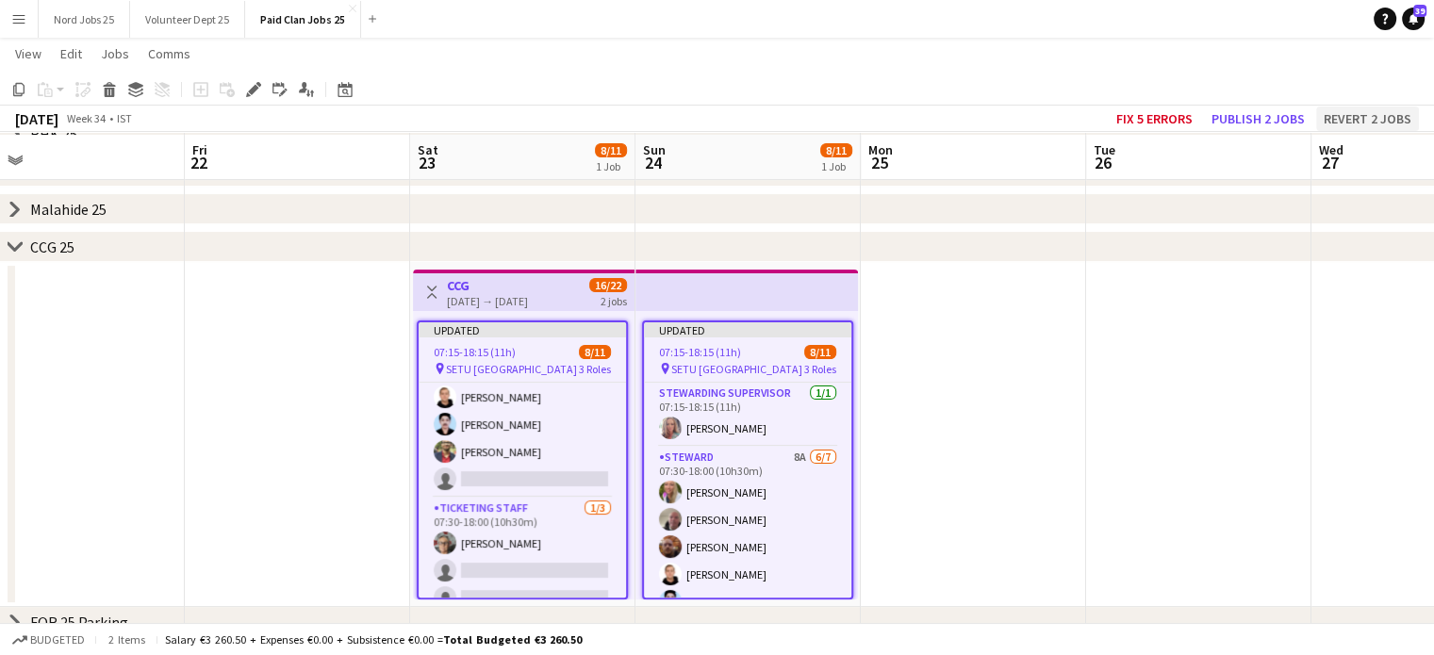
scroll to position [411, 0]
click at [1289, 113] on button "Publish 2 jobs" at bounding box center [1258, 119] width 108 height 25
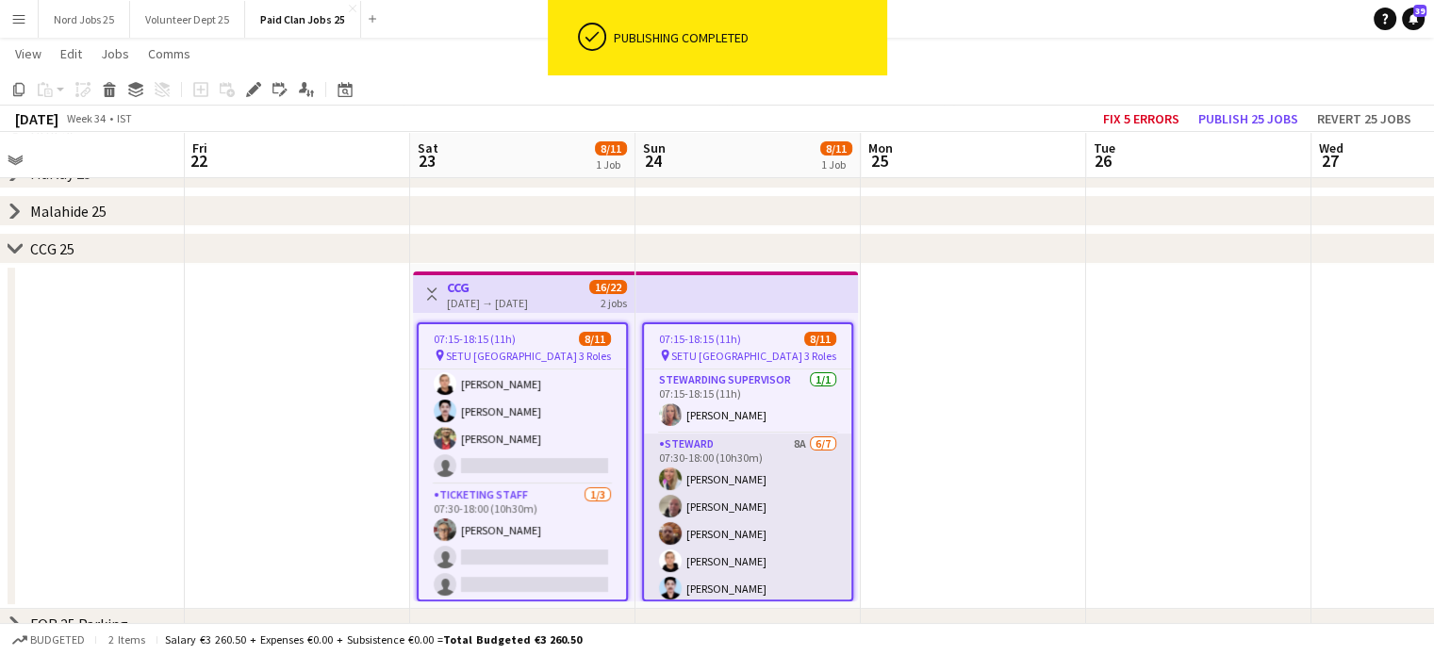
scroll to position [180, 0]
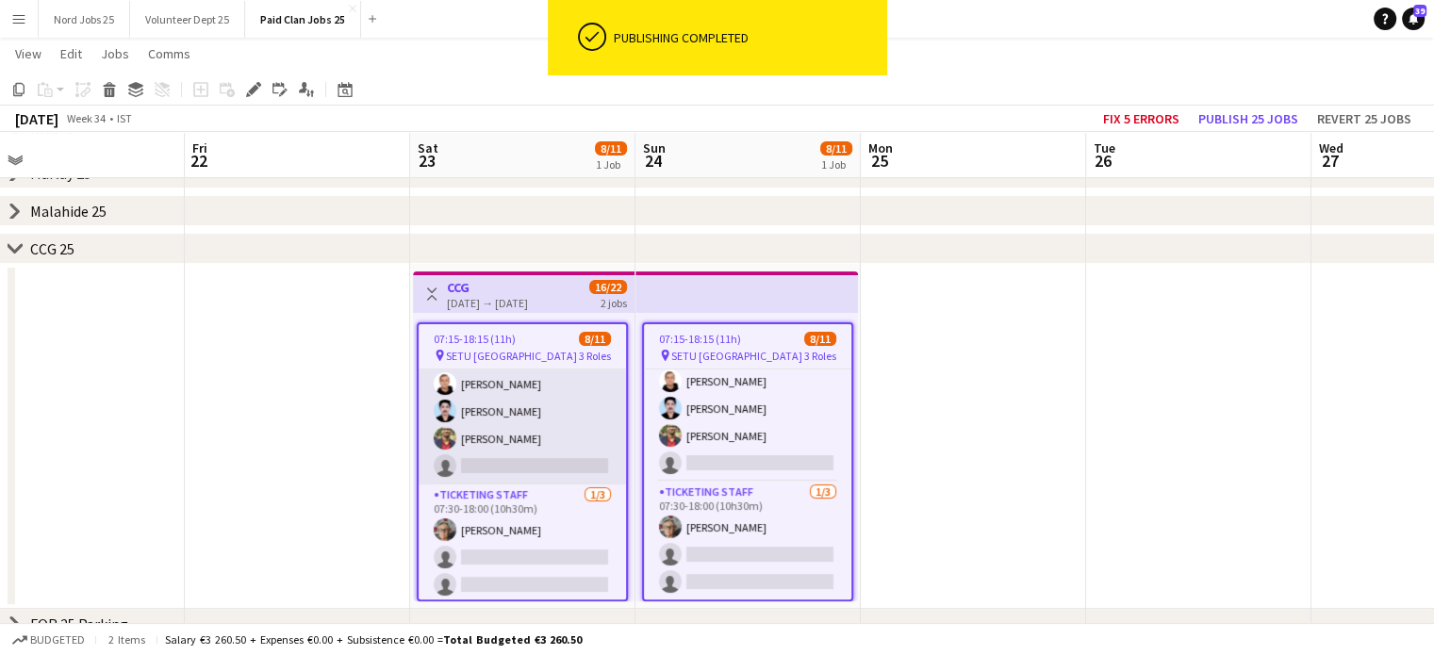
click at [566, 432] on app-card-role "Steward 8A 6/7 07:30-18:00 (10h30m) Melanie Dunne Michael Morrisséy Jarlath Coy…" at bounding box center [522, 371] width 207 height 228
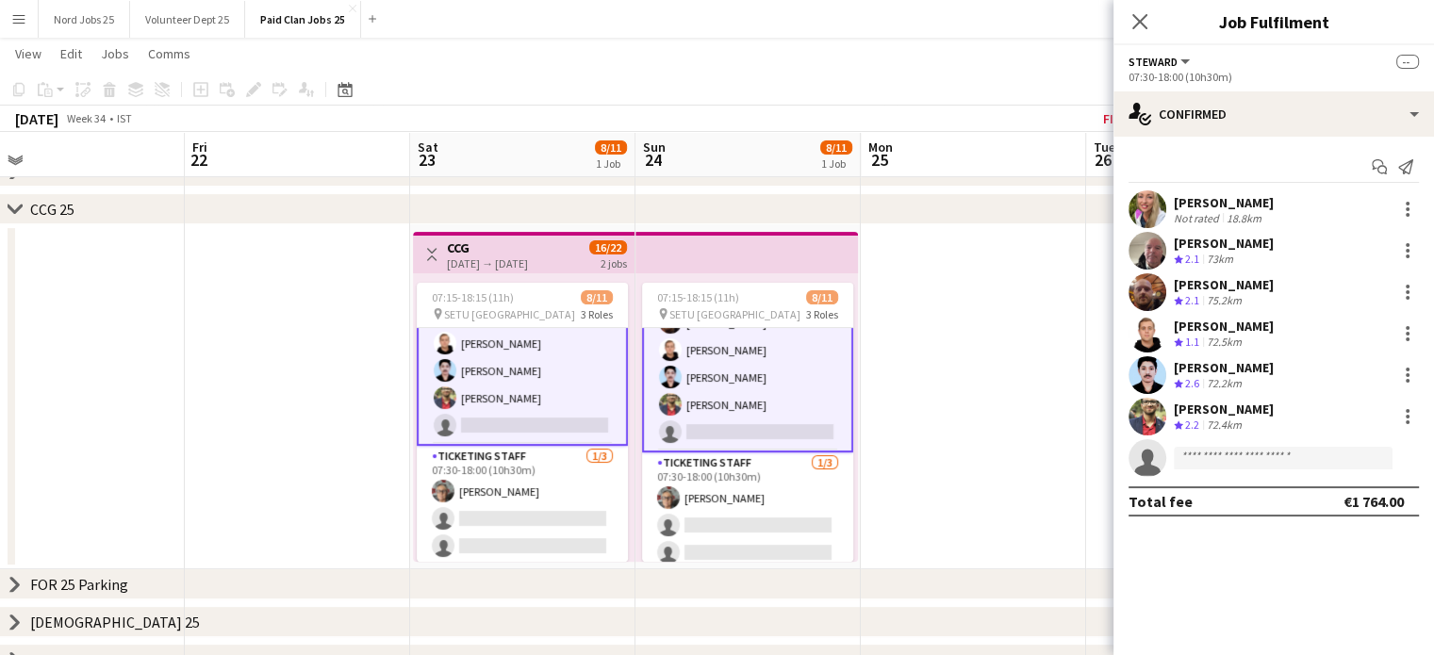
scroll to position [173, 0]
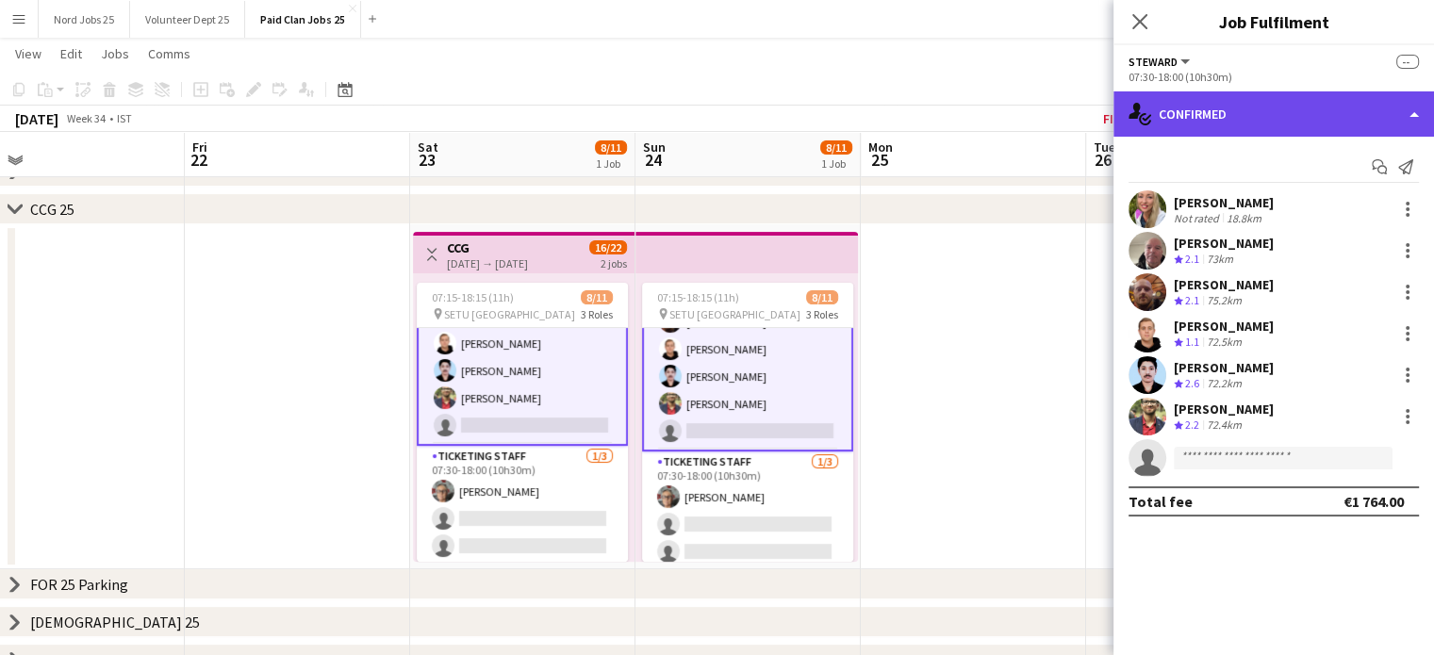
click at [1218, 118] on div "single-neutral-actions-check-2 Confirmed" at bounding box center [1274, 113] width 321 height 45
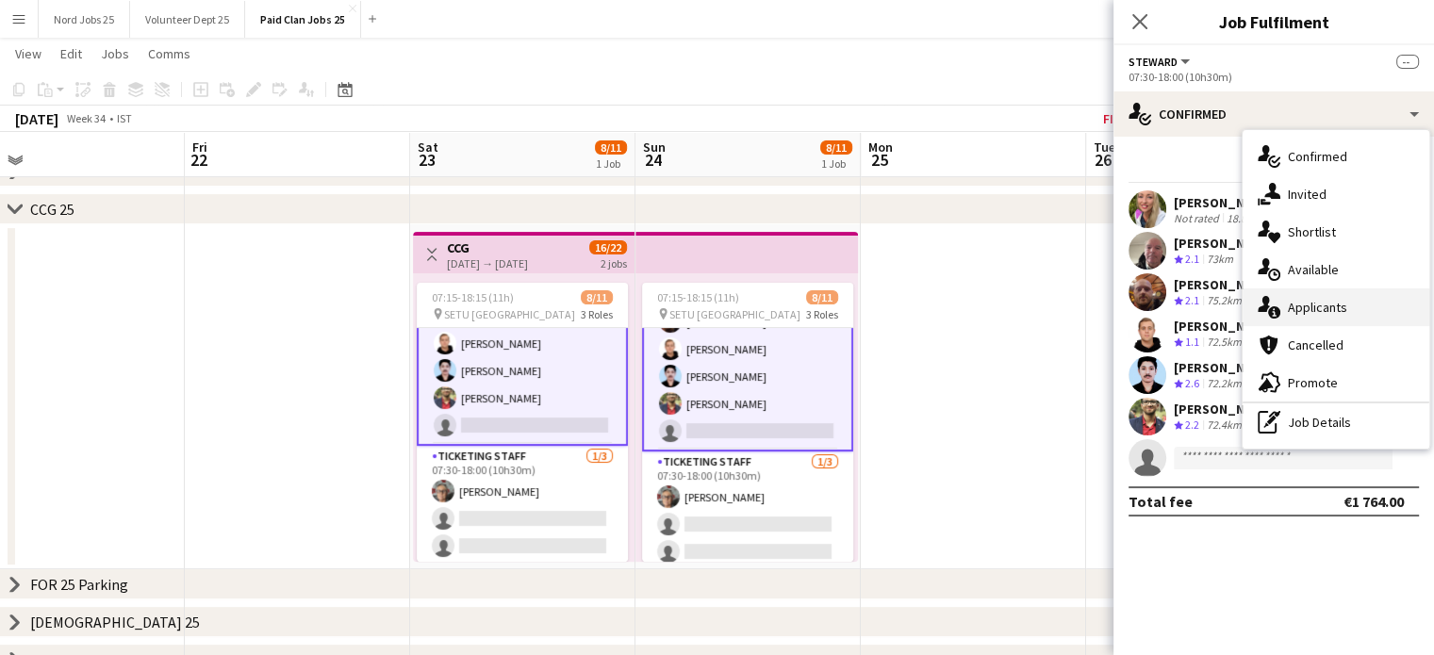
click at [1287, 301] on div "single-neutral-actions-information Applicants" at bounding box center [1336, 308] width 187 height 38
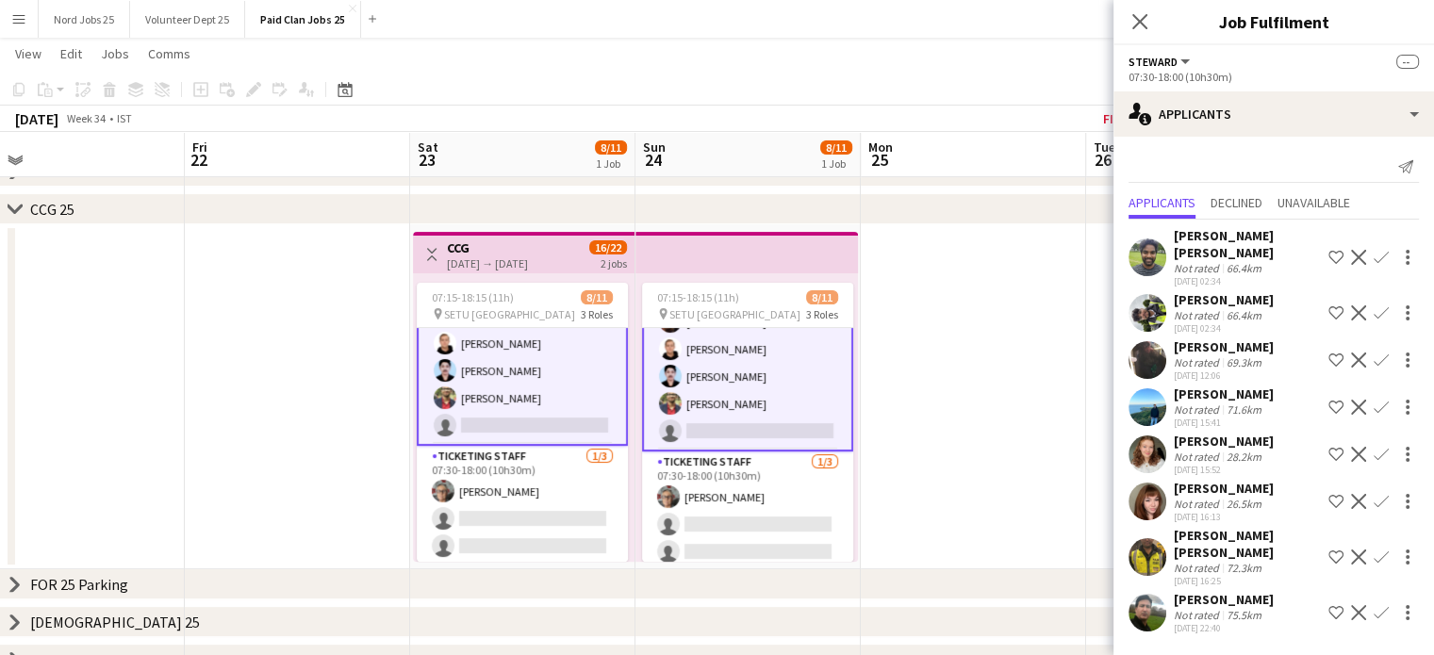
click at [1150, 543] on app-user-avatar at bounding box center [1148, 557] width 38 height 38
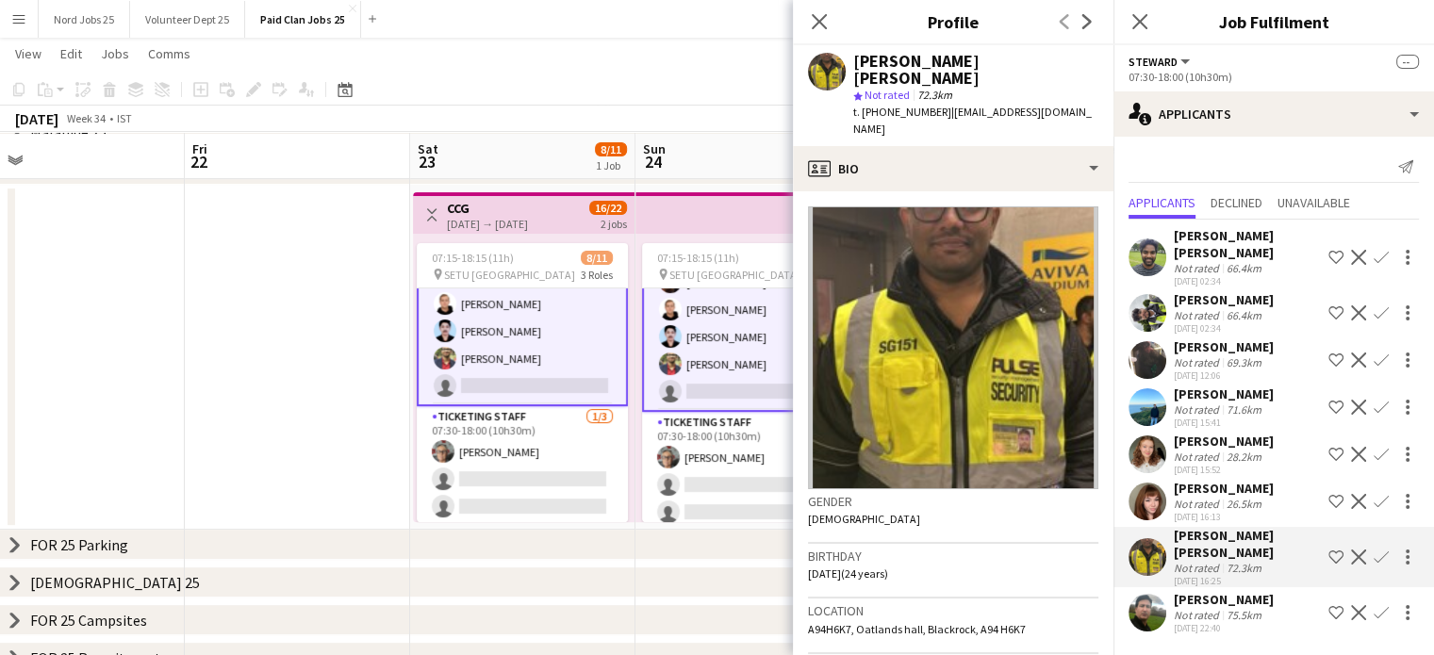
scroll to position [492, 0]
click at [1158, 609] on app-user-avatar at bounding box center [1148, 613] width 38 height 38
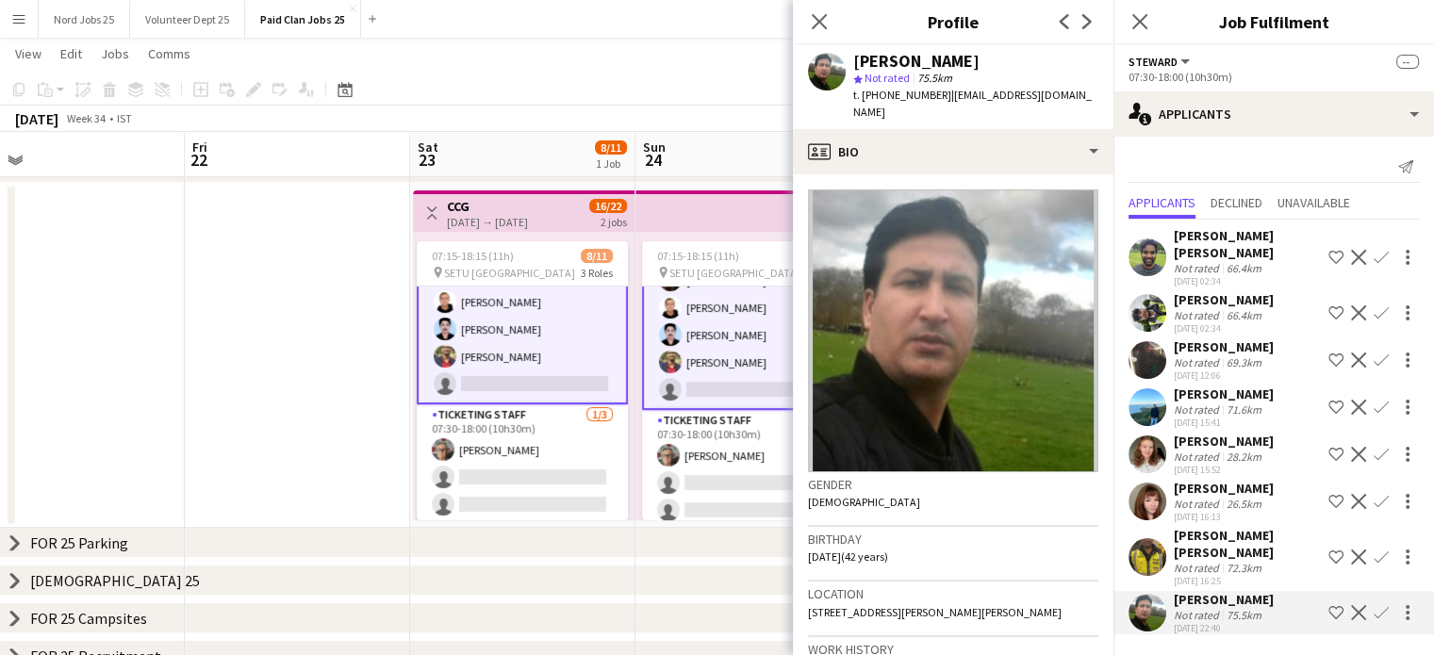
click at [1157, 409] on app-user-avatar at bounding box center [1148, 408] width 38 height 38
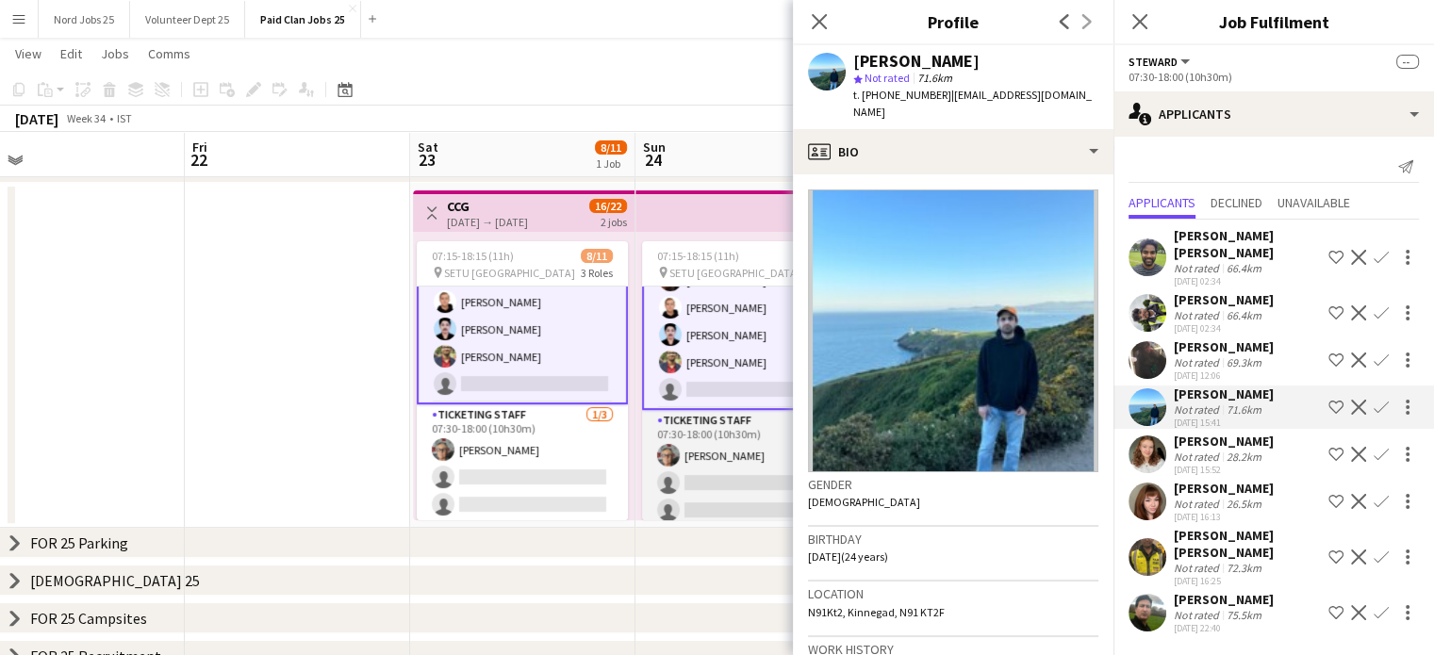
click at [732, 471] on app-card-role "Ticketing Staff 1/3 07:30-18:00 (10h30m) Margaret Hennessy single-neutral-actio…" at bounding box center [747, 469] width 211 height 119
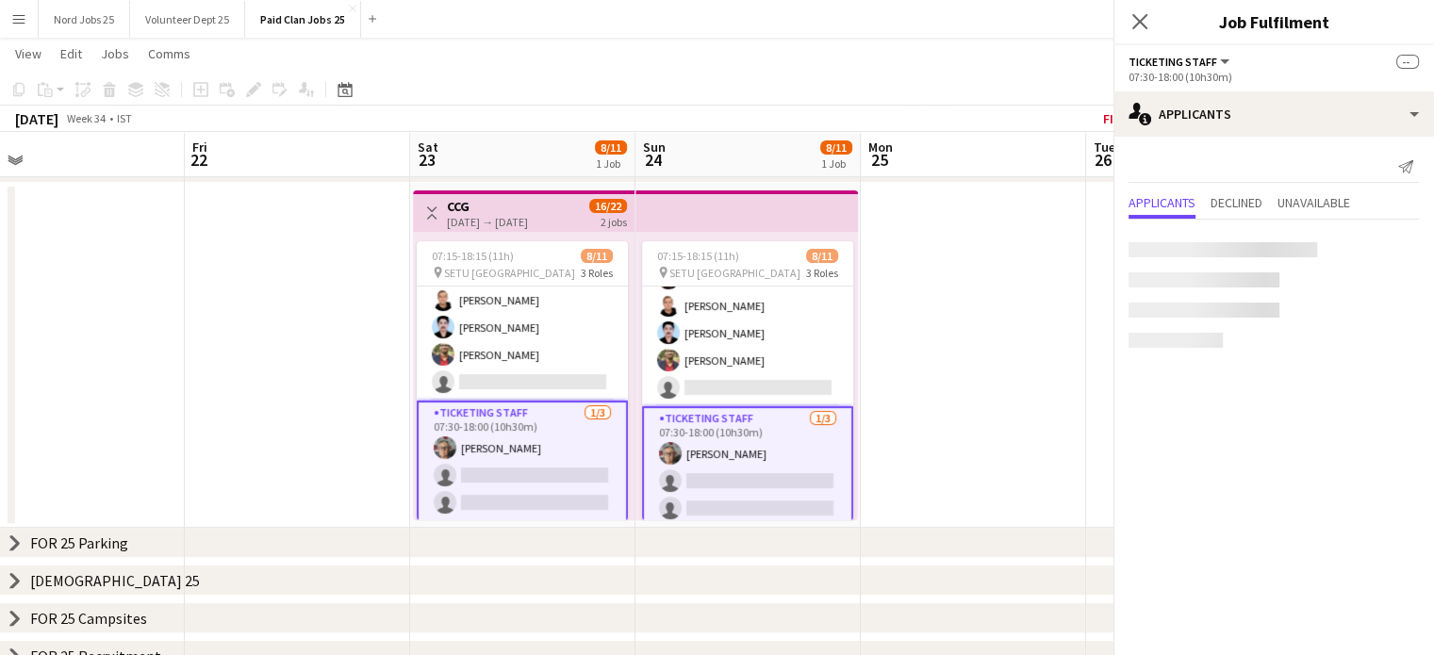
scroll to position [171, 0]
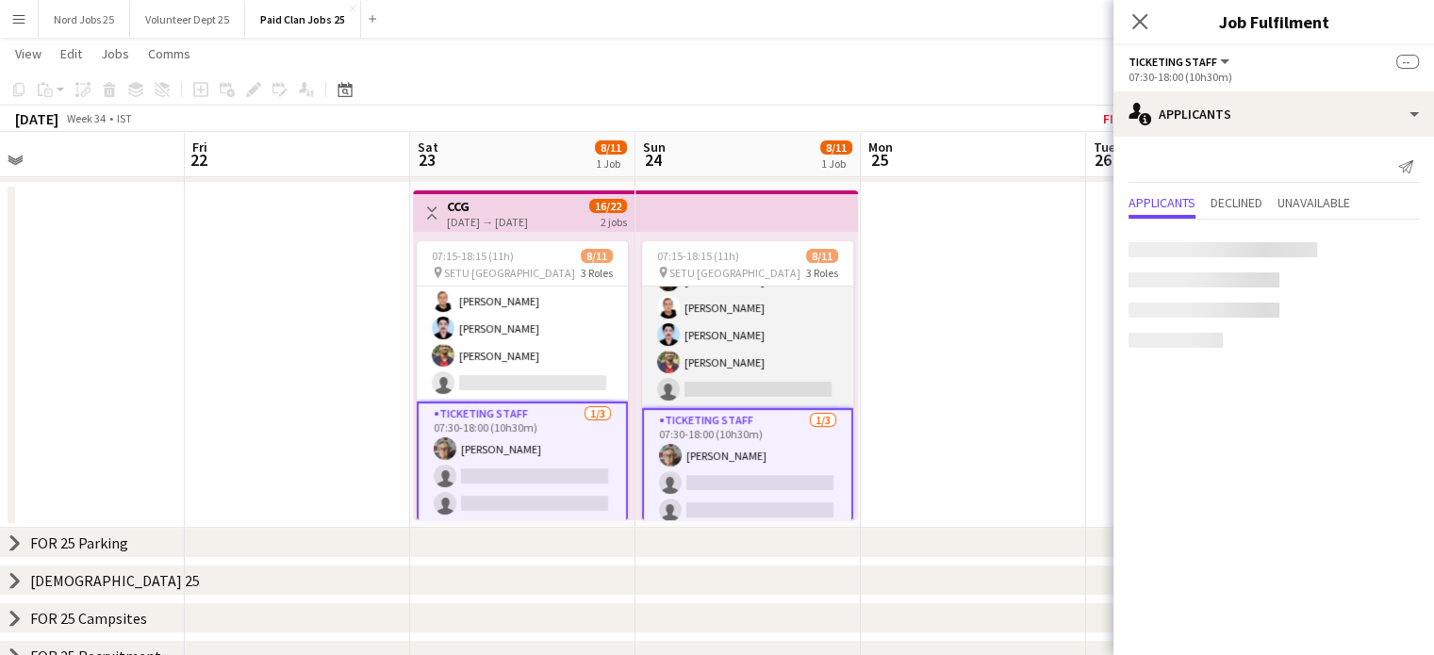
click at [758, 361] on app-card-role "Steward 8A 6/7 07:30-18:00 (10h30m) Melanie Dunne Michael Morrisséy Jarlath Coy…" at bounding box center [747, 294] width 211 height 228
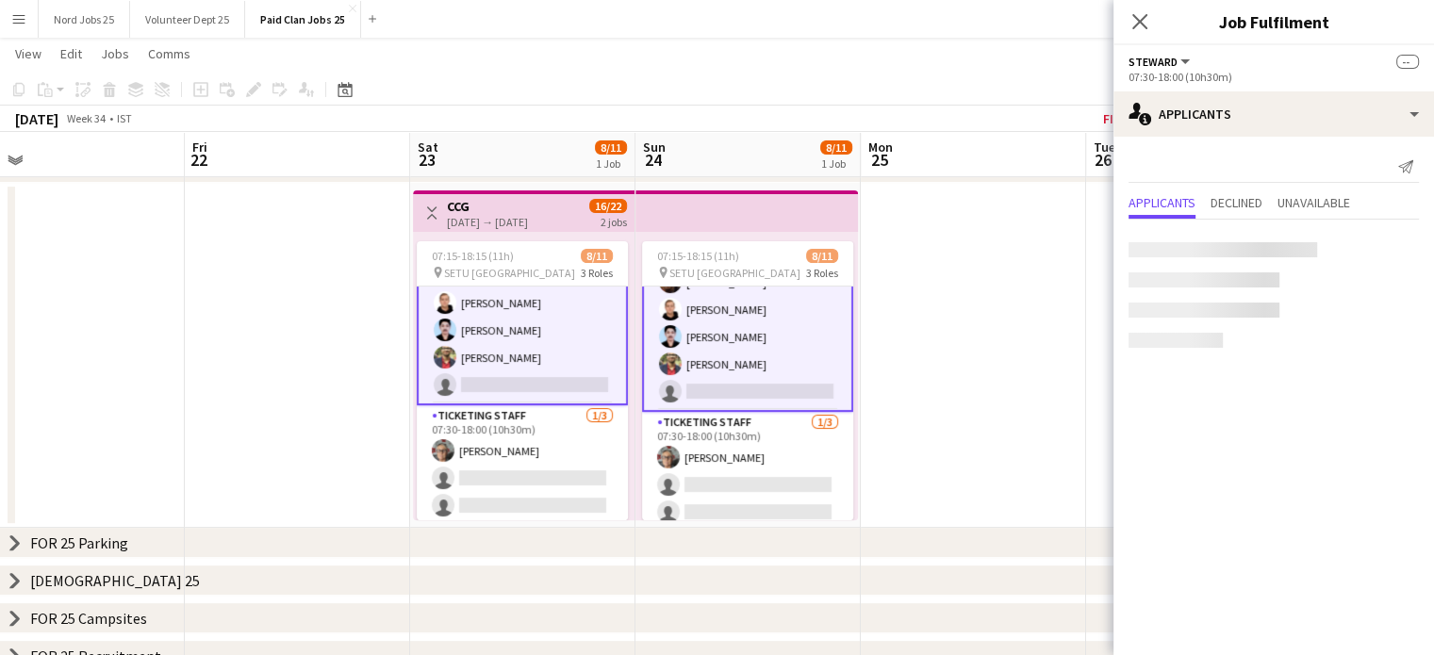
scroll to position [173, 0]
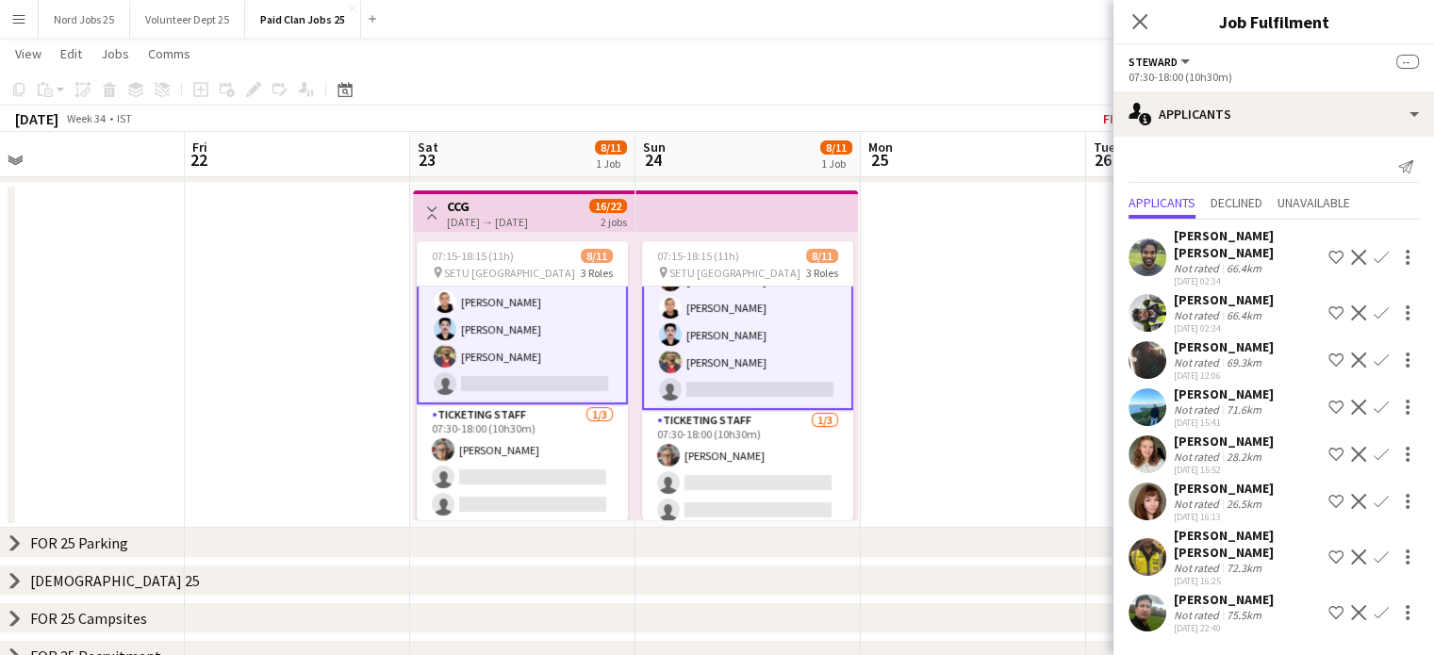
click at [1151, 418] on app-user-avatar at bounding box center [1148, 408] width 38 height 38
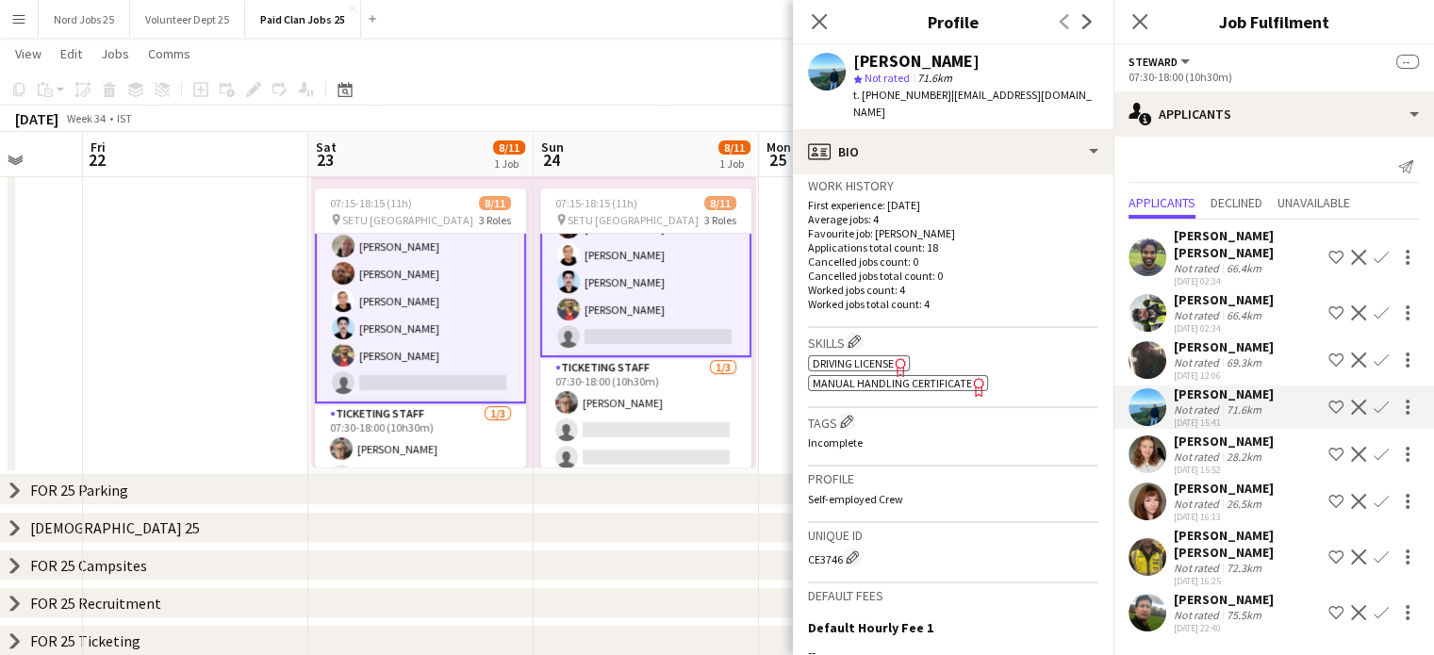
scroll to position [180, 0]
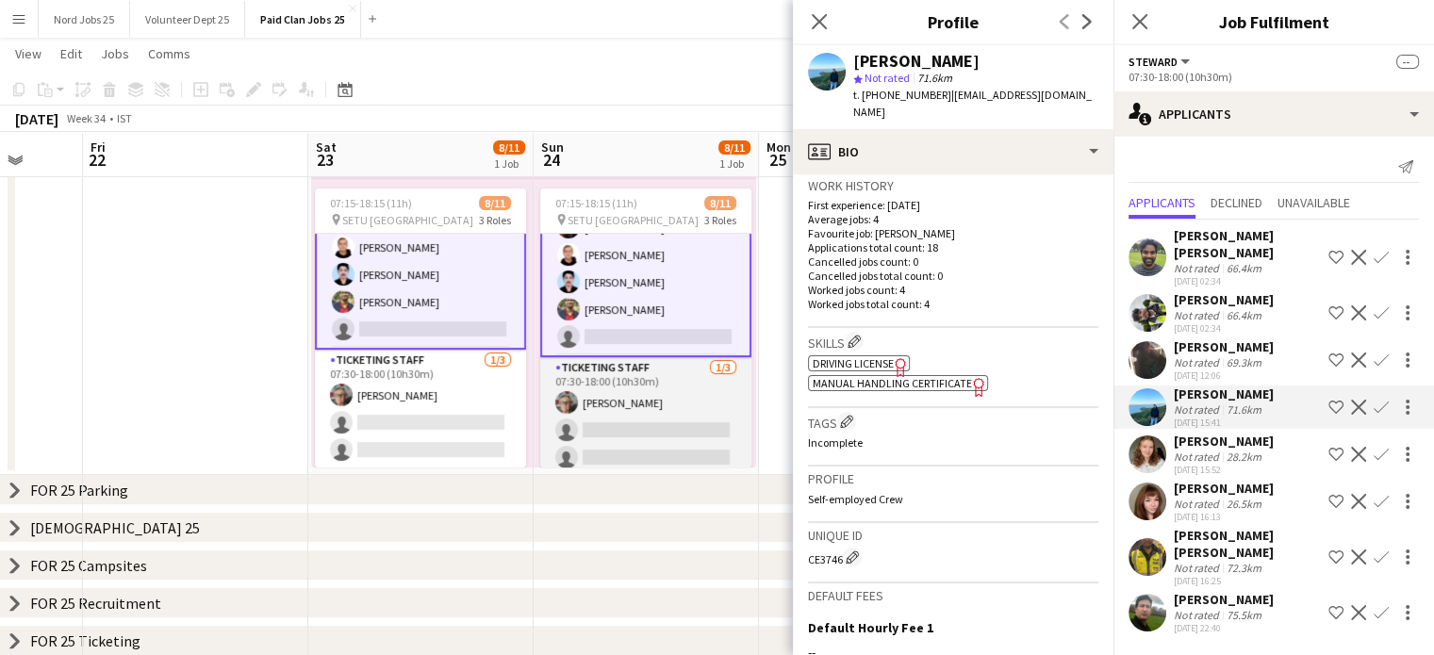
click at [622, 424] on app-card-role "Ticketing Staff 1/3 07:30-18:00 (10h30m) Margaret Hennessy single-neutral-actio…" at bounding box center [645, 416] width 211 height 119
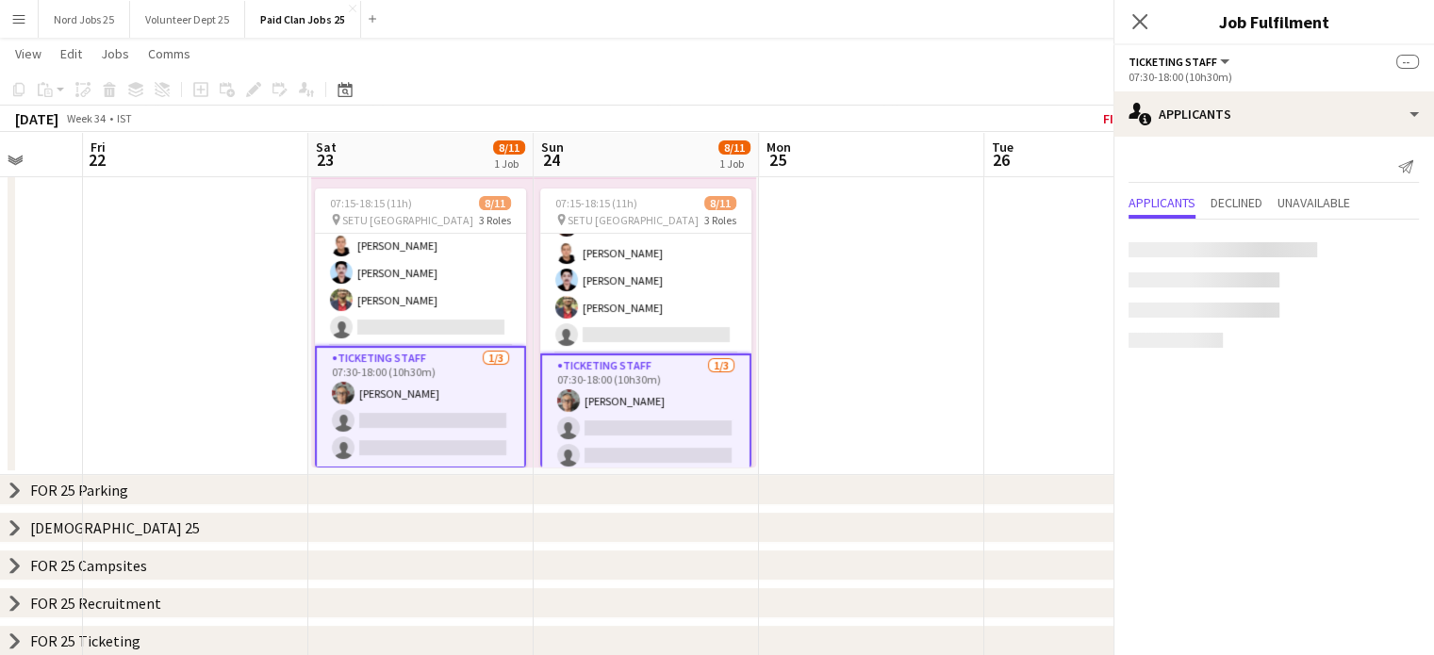
scroll to position [171, 0]
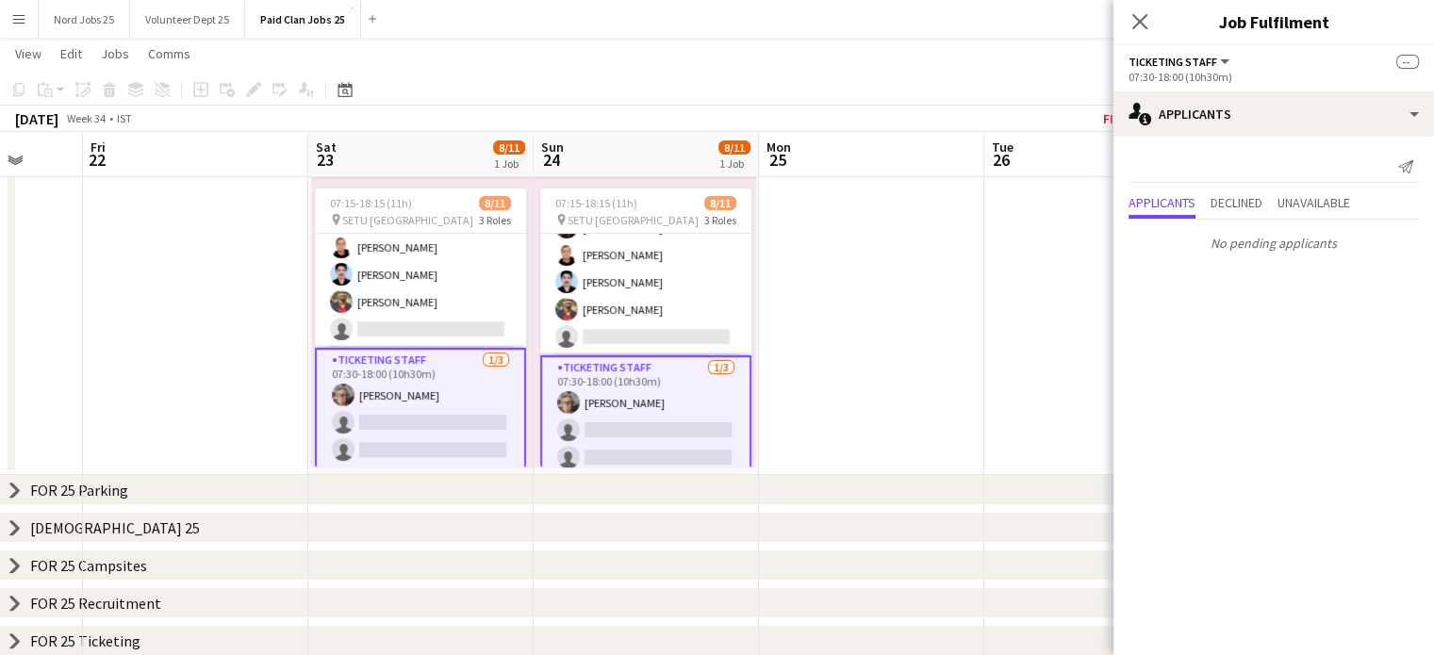
click at [585, 410] on app-card-role "Ticketing Staff 1/3 07:30-18:00 (10h30m) Margaret Hennessy single-neutral-actio…" at bounding box center [645, 417] width 211 height 123
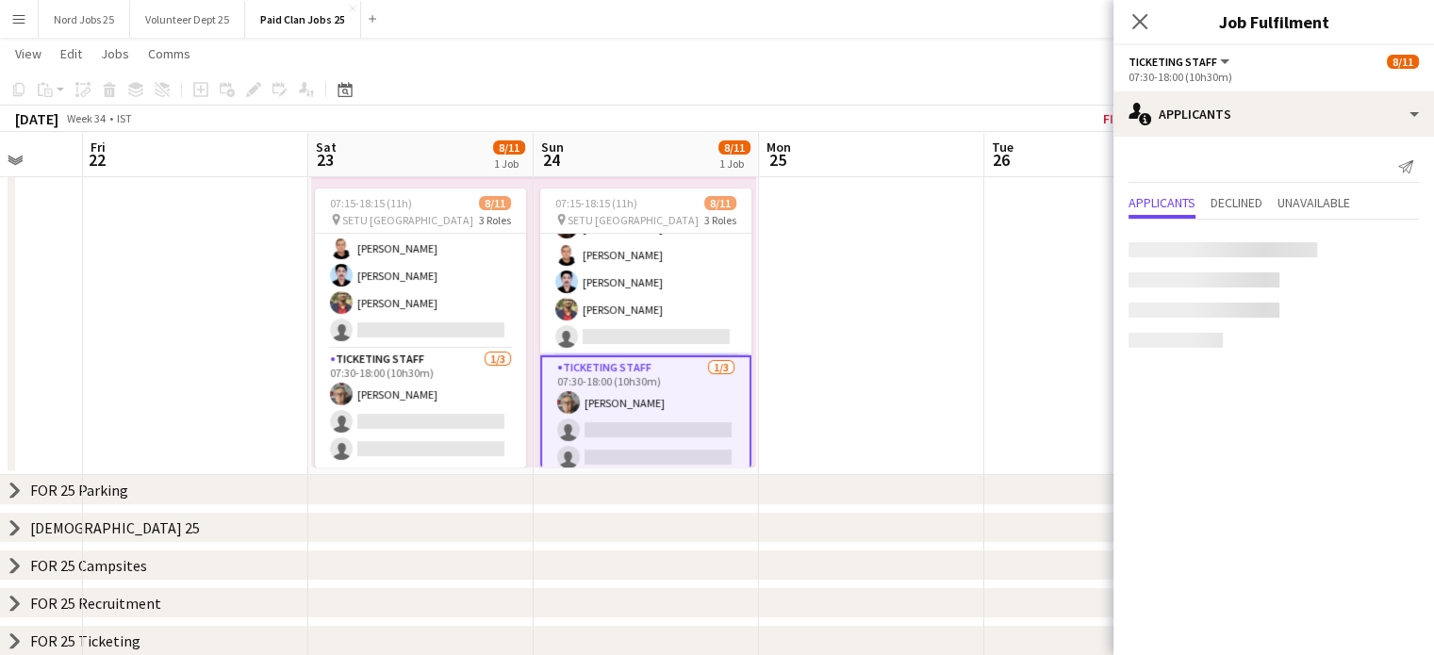
scroll to position [177, 0]
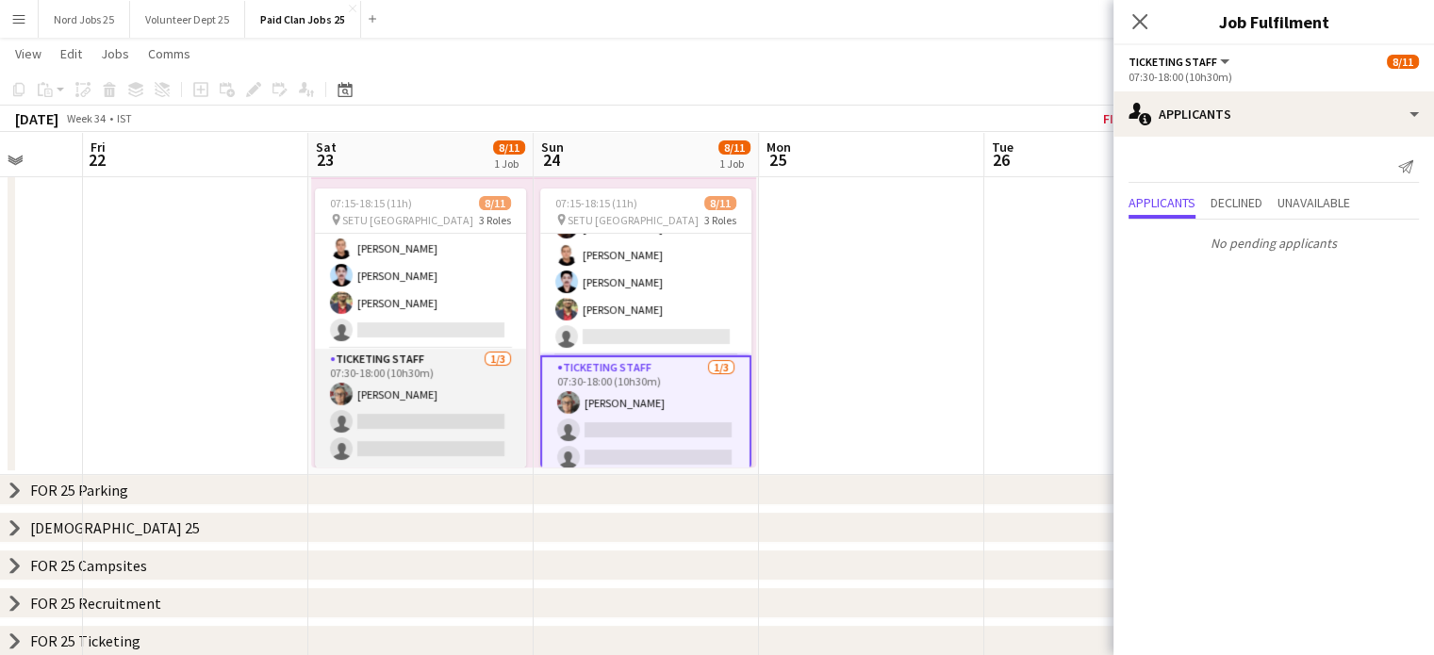
click at [415, 410] on app-card-role "Ticketing Staff 1/3 07:30-18:00 (10h30m) Margaret Hennessy single-neutral-actio…" at bounding box center [420, 408] width 211 height 119
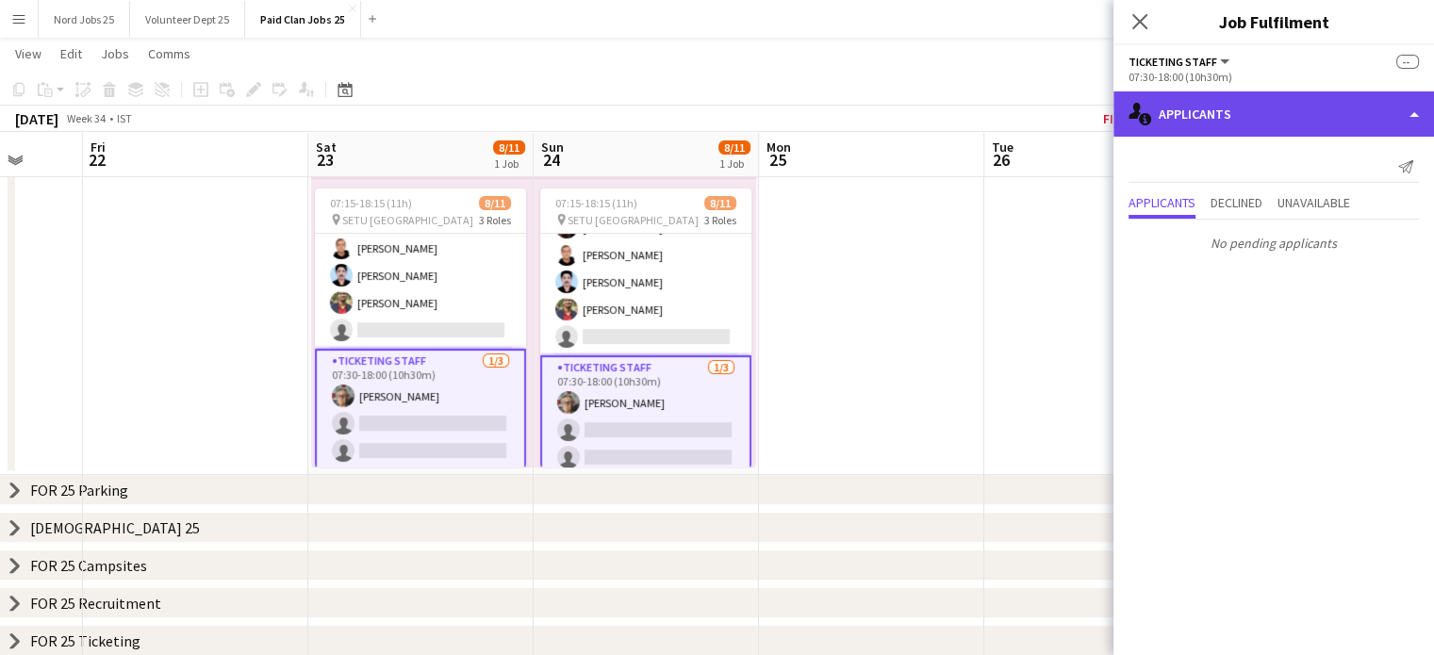
click at [1243, 108] on div "single-neutral-actions-information Applicants" at bounding box center [1274, 113] width 321 height 45
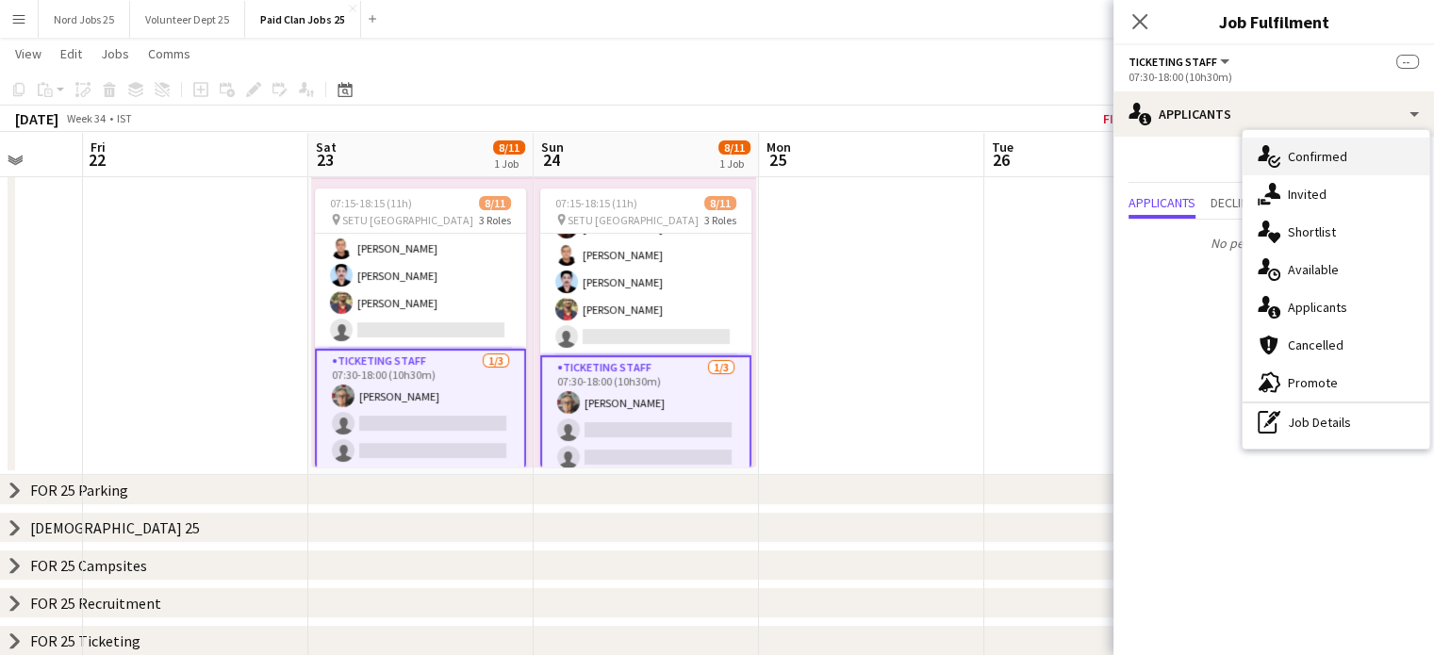
click at [1285, 158] on div "single-neutral-actions-check-2 Confirmed" at bounding box center [1336, 157] width 187 height 38
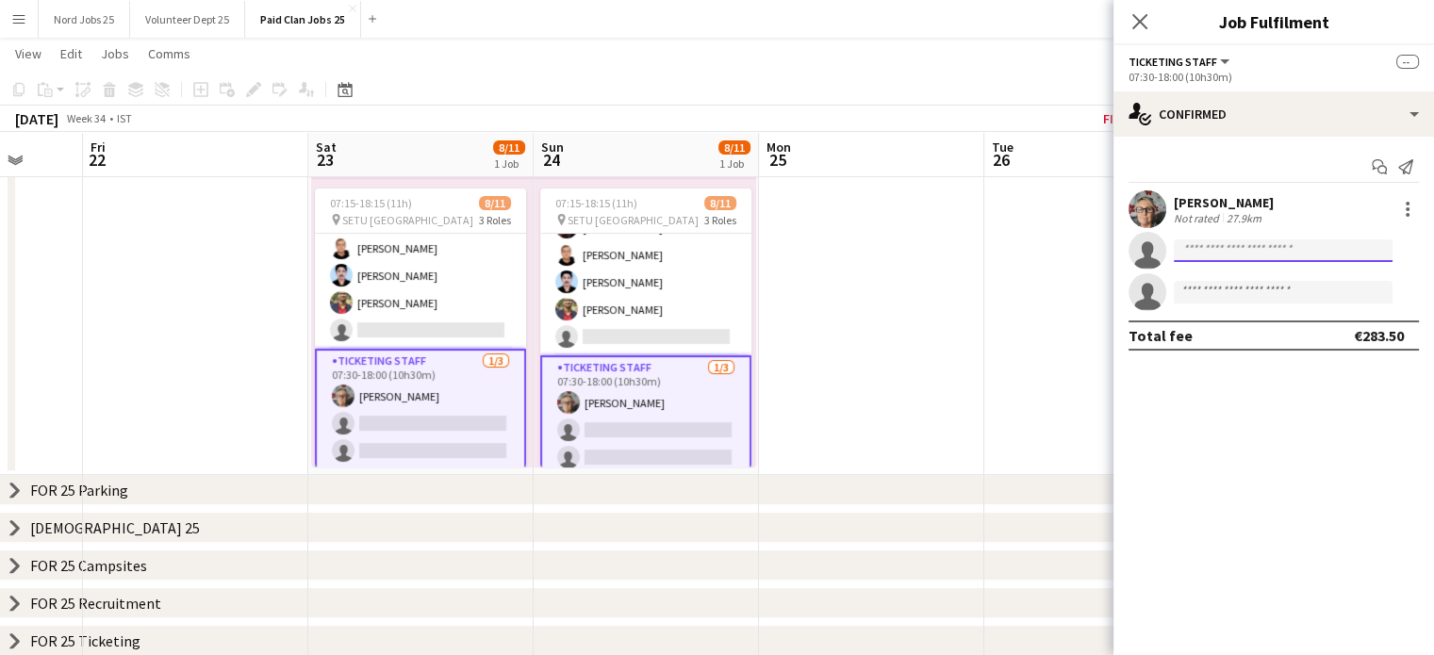
click at [1223, 246] on input at bounding box center [1283, 251] width 219 height 23
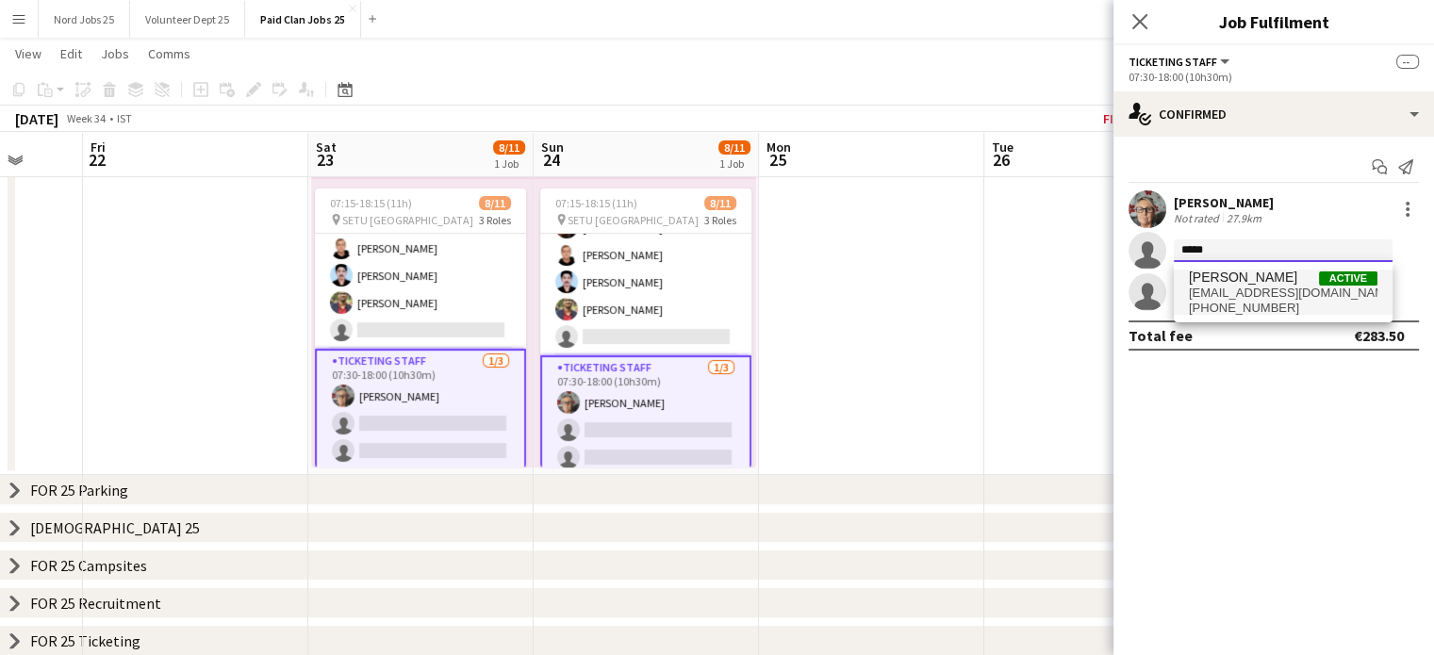
type input "*****"
click at [1228, 283] on span "Hamid Zazai" at bounding box center [1243, 278] width 108 height 16
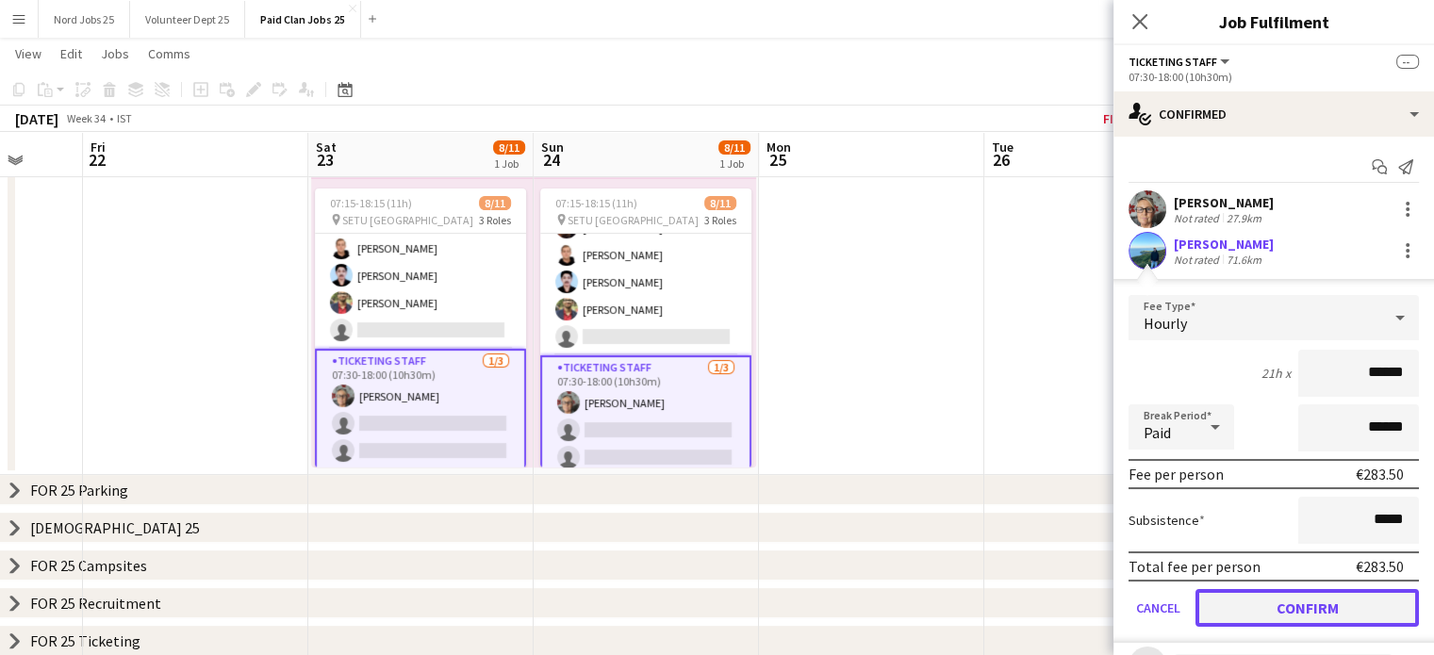
click at [1278, 605] on button "Confirm" at bounding box center [1308, 608] width 224 height 38
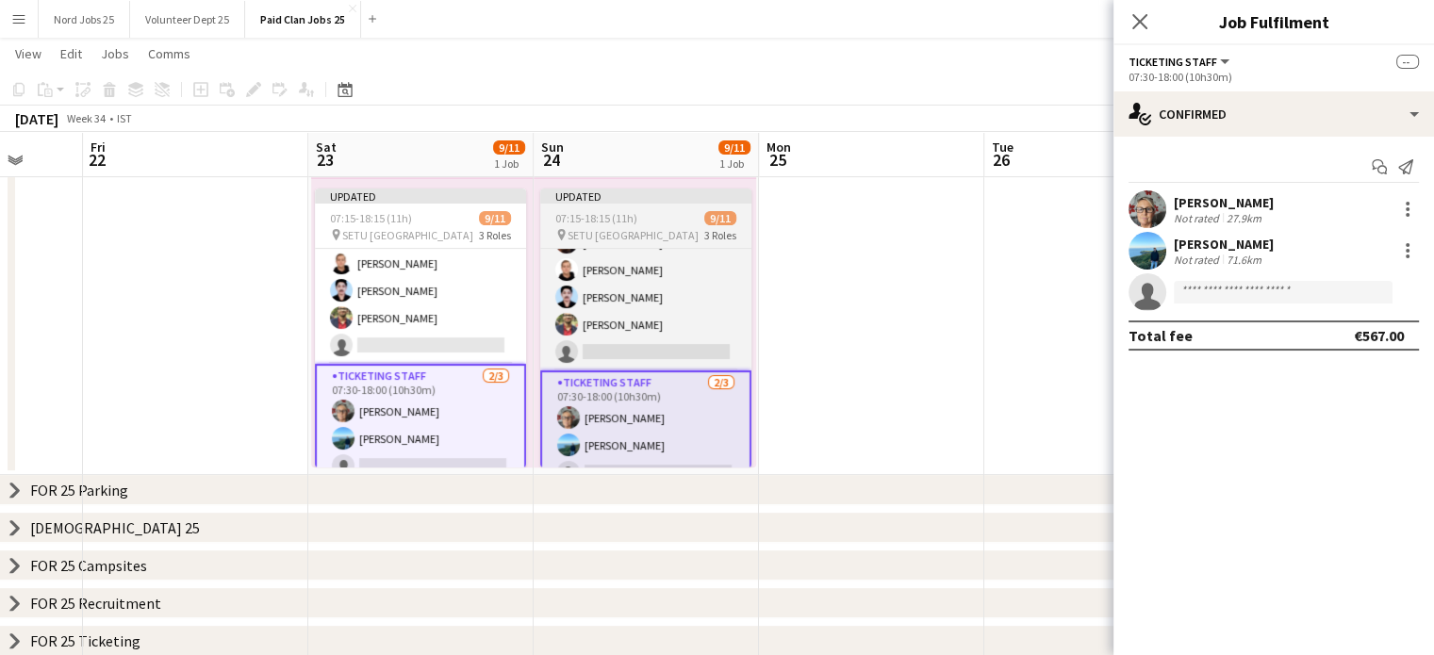
click at [671, 221] on div "07:15-18:15 (11h) 9/11" at bounding box center [645, 218] width 211 height 14
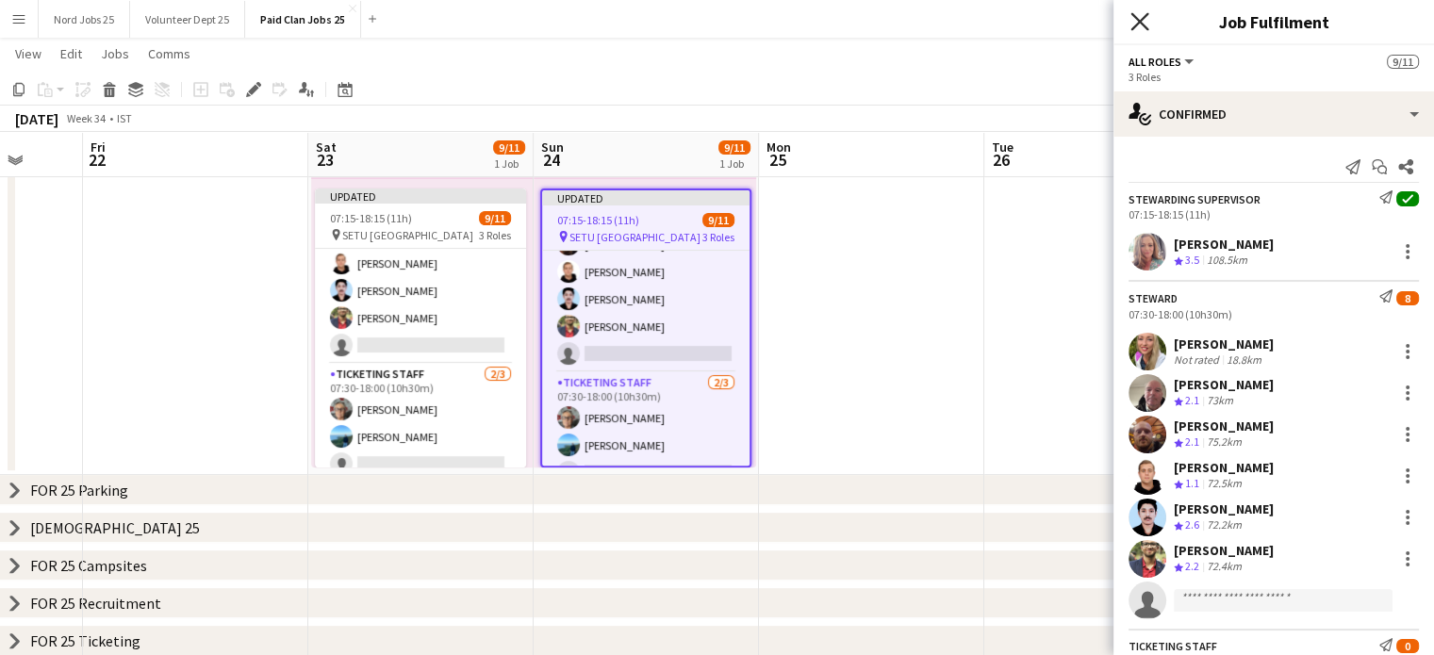
click at [1145, 20] on icon "Close pop-in" at bounding box center [1140, 21] width 18 height 18
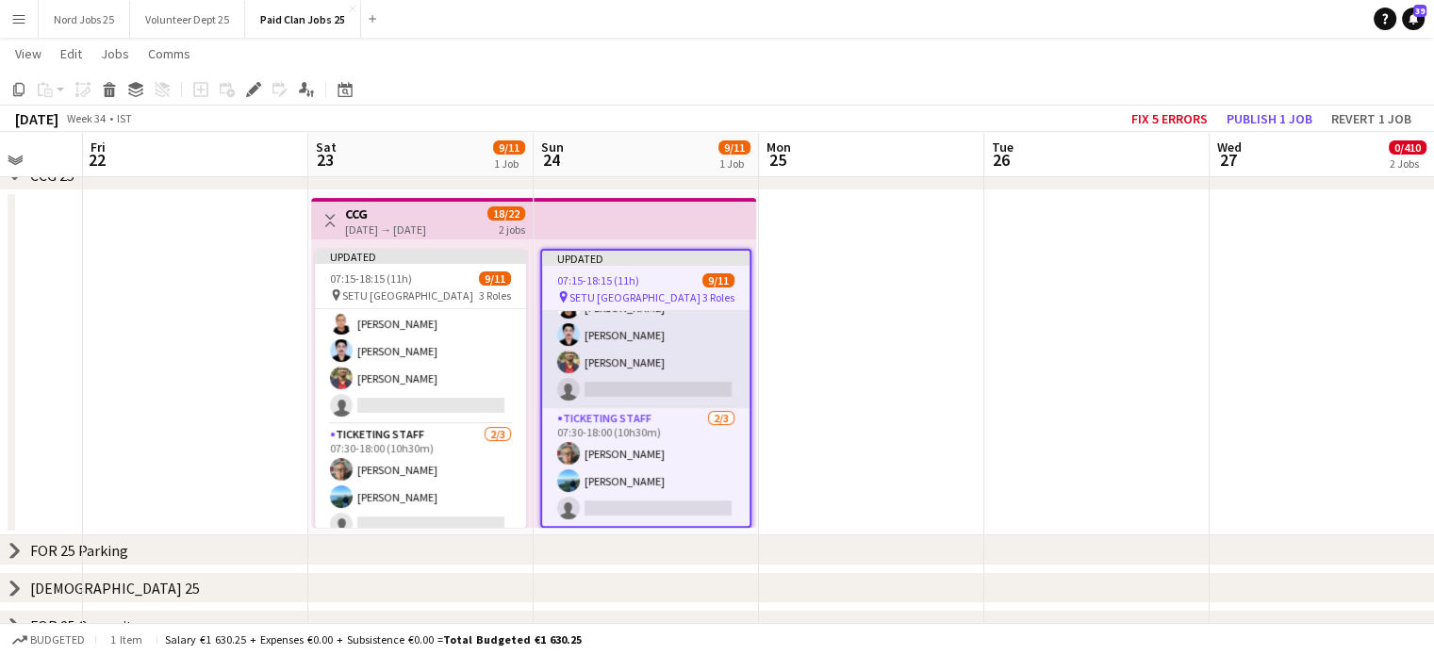
scroll to position [0, 0]
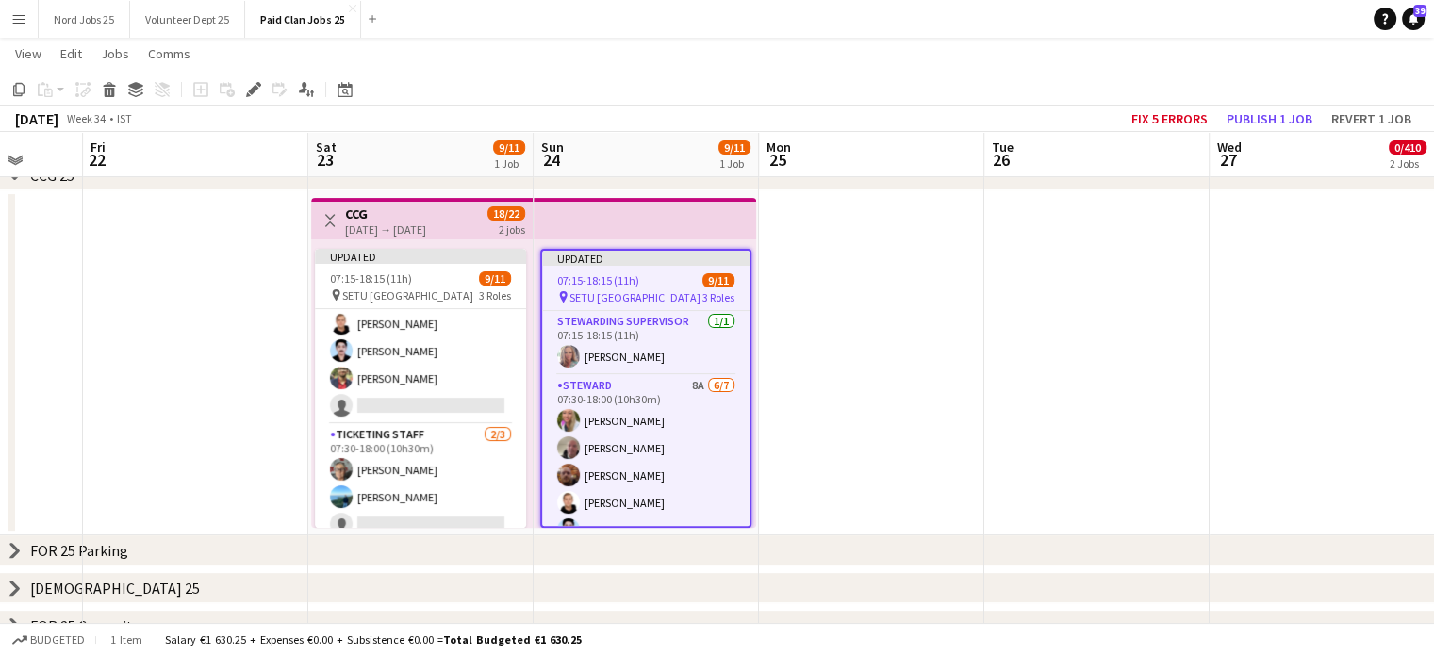
click at [607, 213] on app-top-bar at bounding box center [645, 218] width 223 height 41
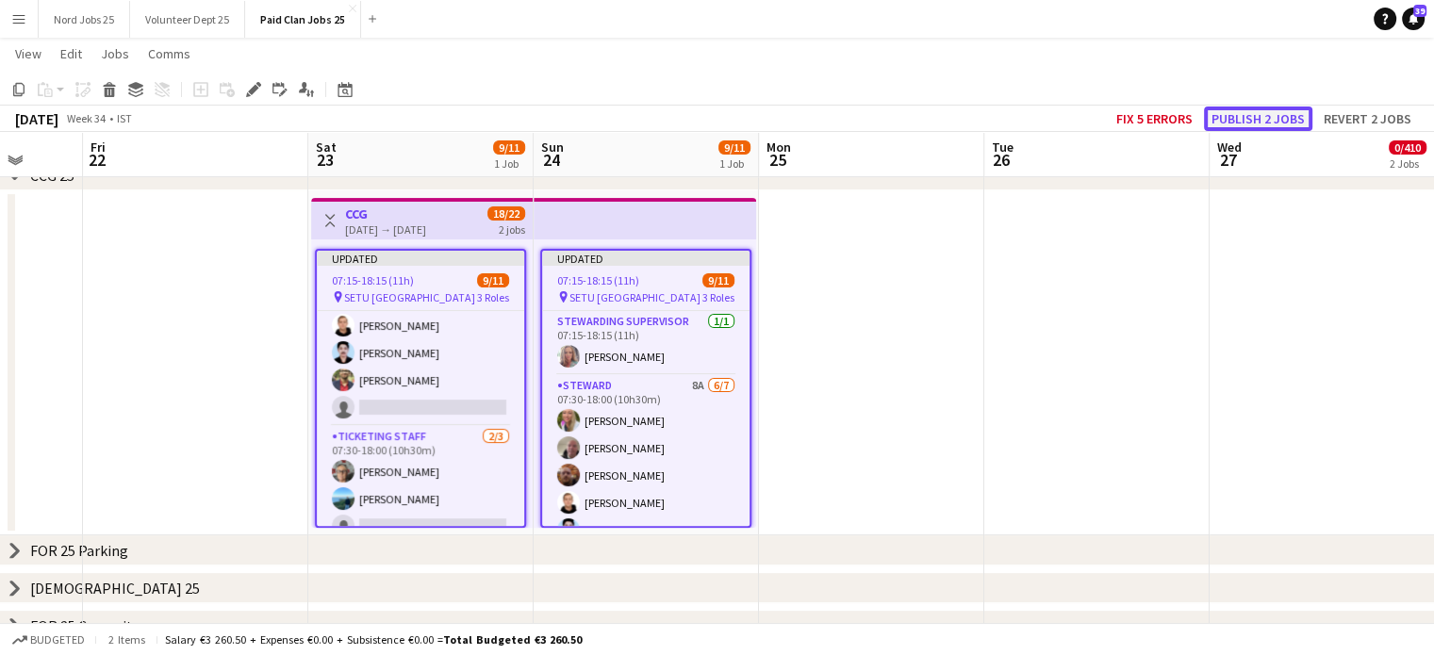
click at [1294, 115] on button "Publish 2 jobs" at bounding box center [1258, 119] width 108 height 25
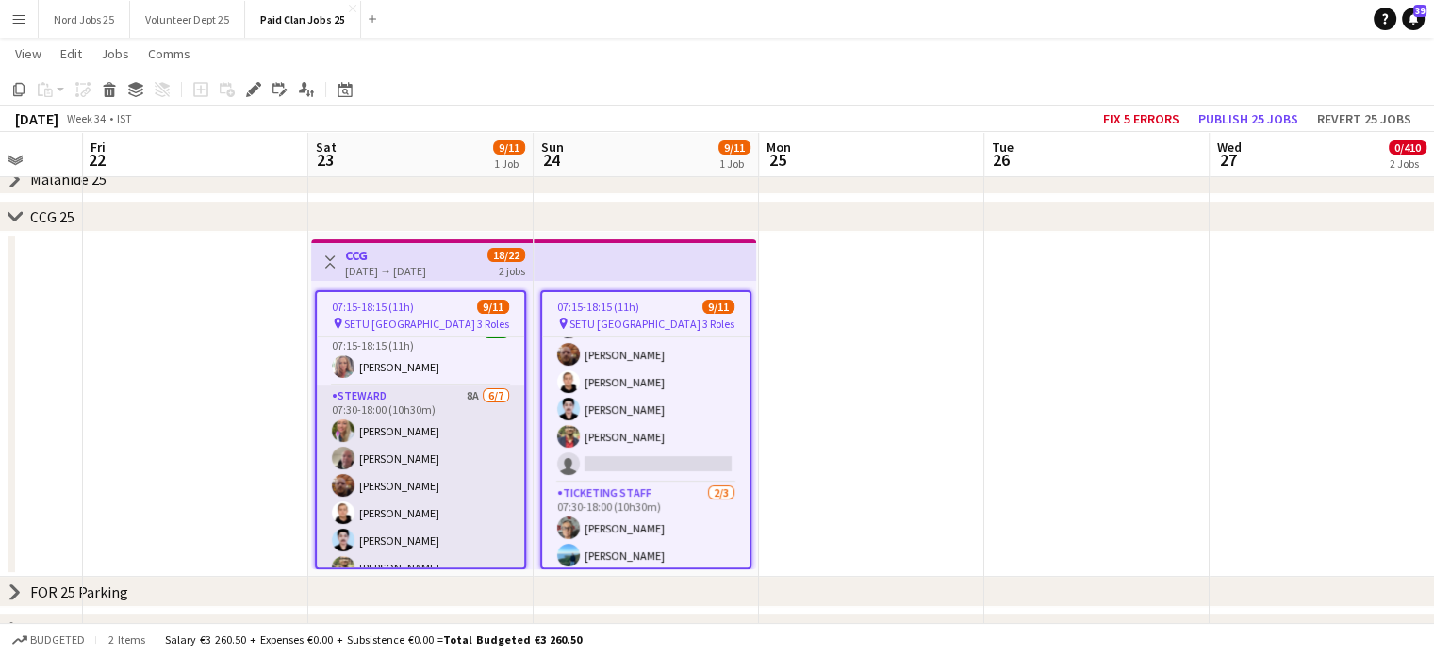
scroll to position [180, 0]
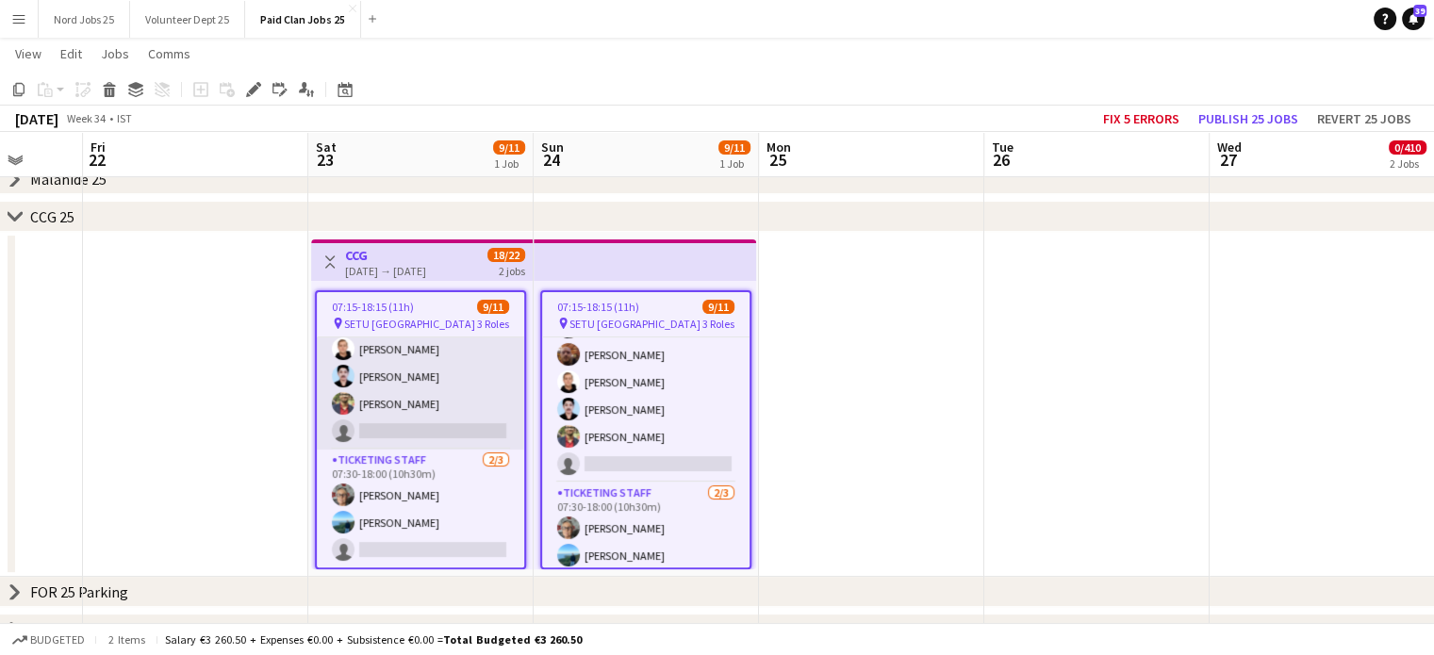
click at [430, 414] on app-card-role "Steward 8A 6/7 07:30-18:00 (10h30m) Melanie Dunne Michael Morrisséy Jarlath Coy…" at bounding box center [420, 336] width 207 height 228
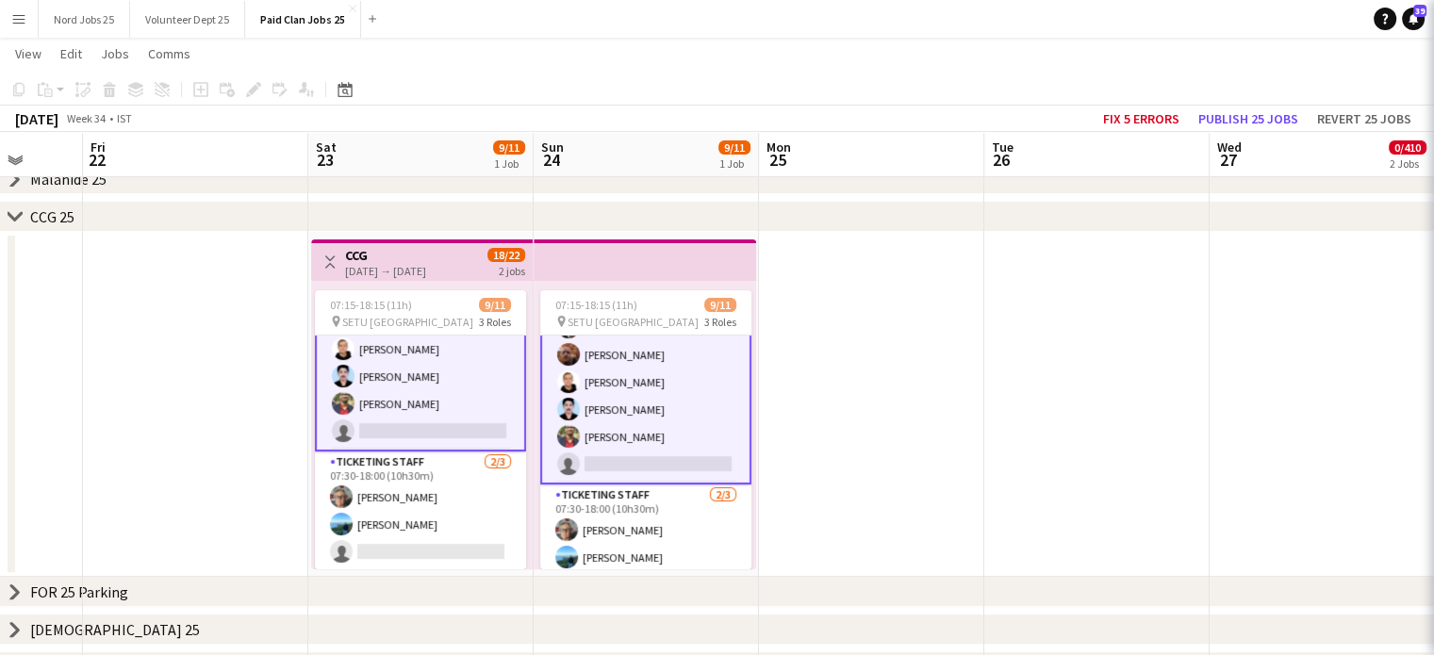
scroll to position [148, 0]
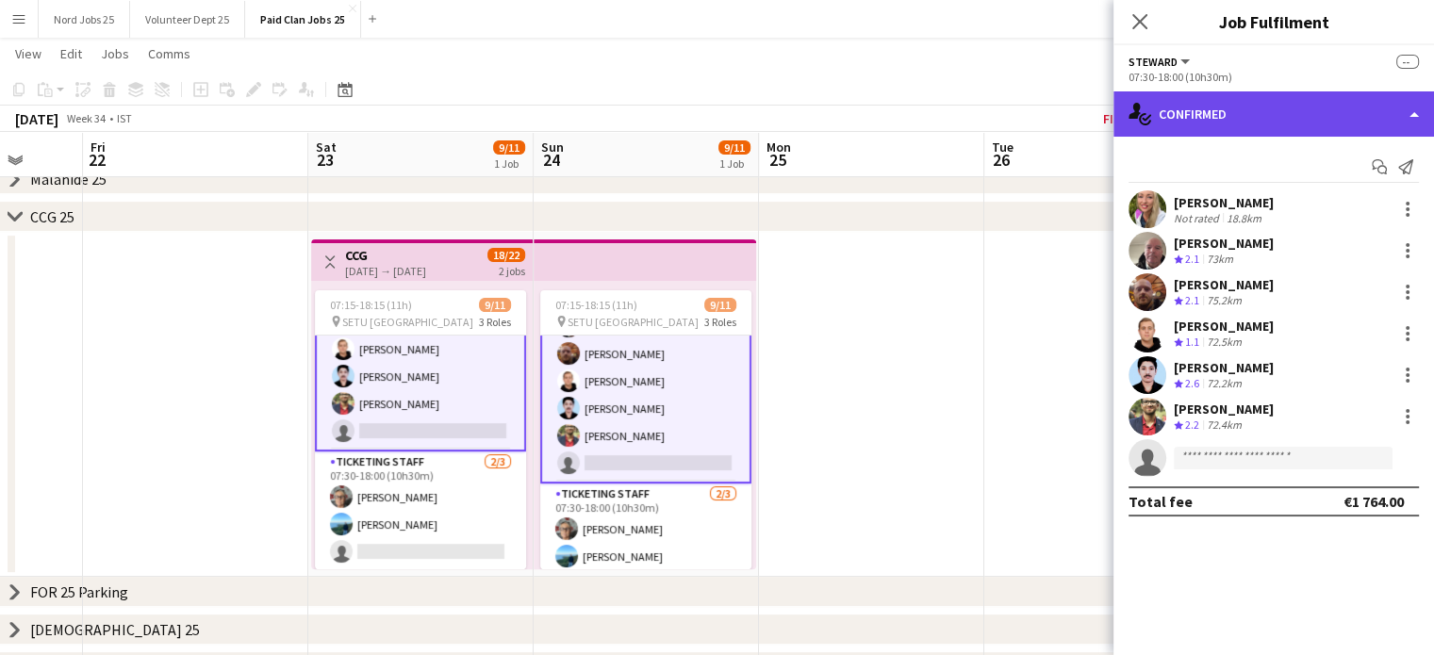
click at [1254, 107] on div "single-neutral-actions-check-2 Confirmed" at bounding box center [1274, 113] width 321 height 45
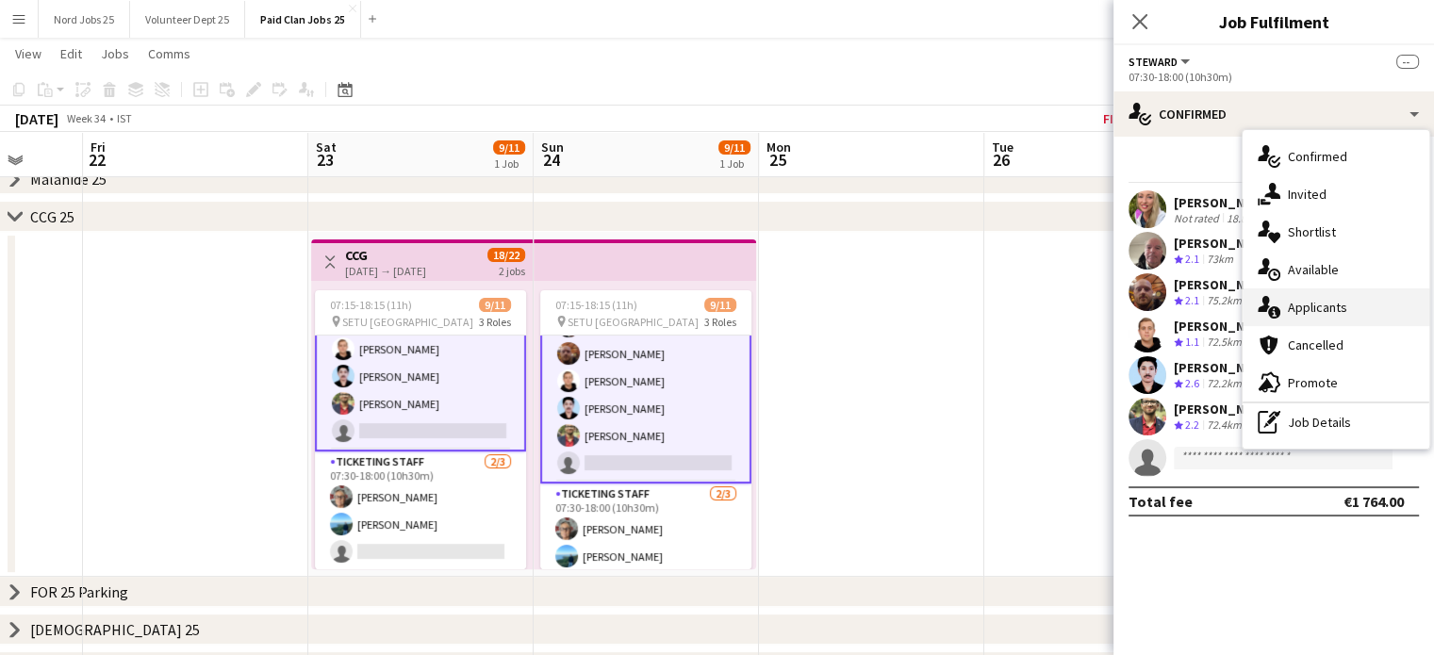
click at [1317, 318] on div "single-neutral-actions-information Applicants" at bounding box center [1336, 308] width 187 height 38
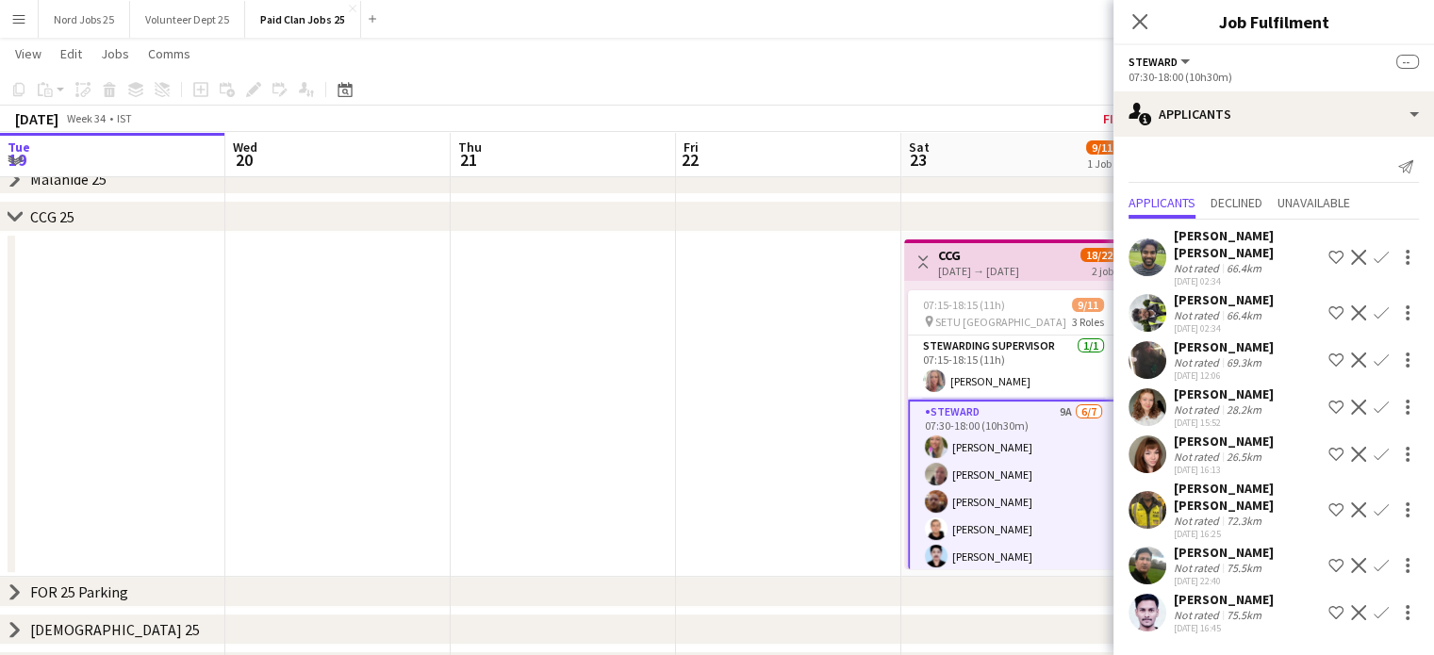
scroll to position [148, 0]
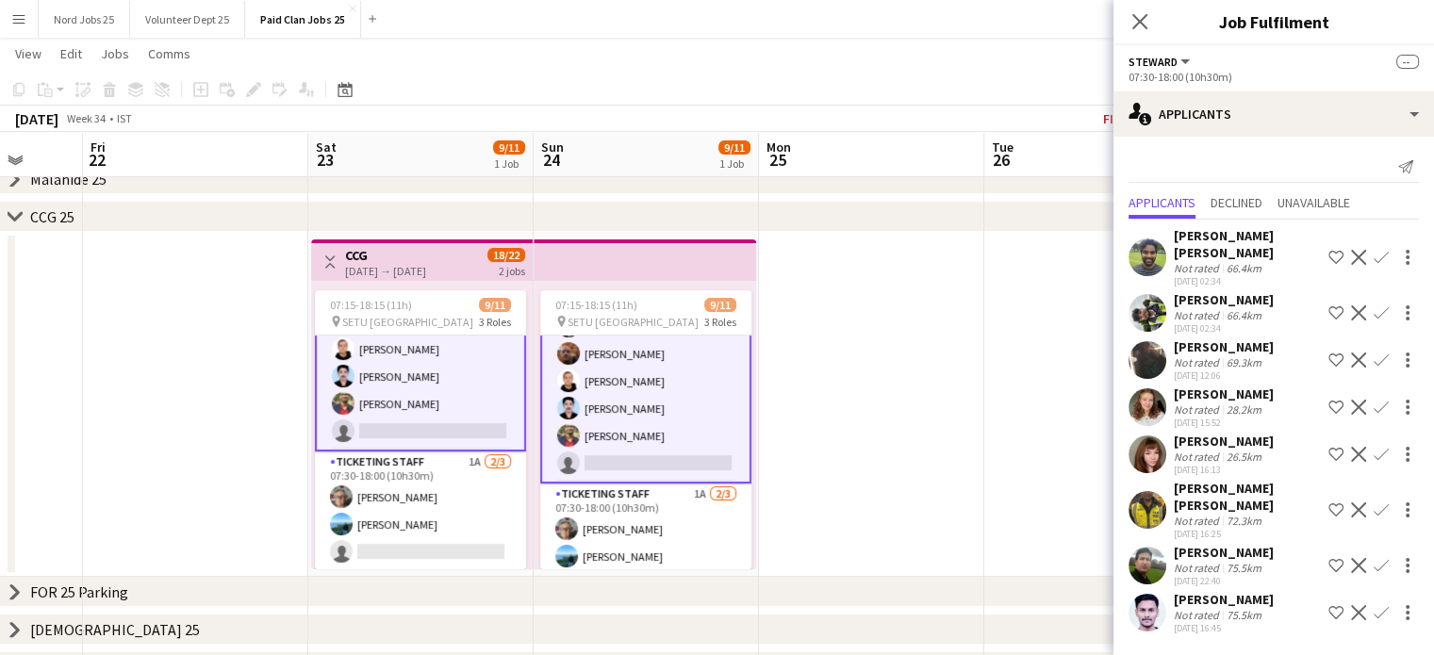
click at [21, 215] on icon at bounding box center [15, 216] width 14 height 8
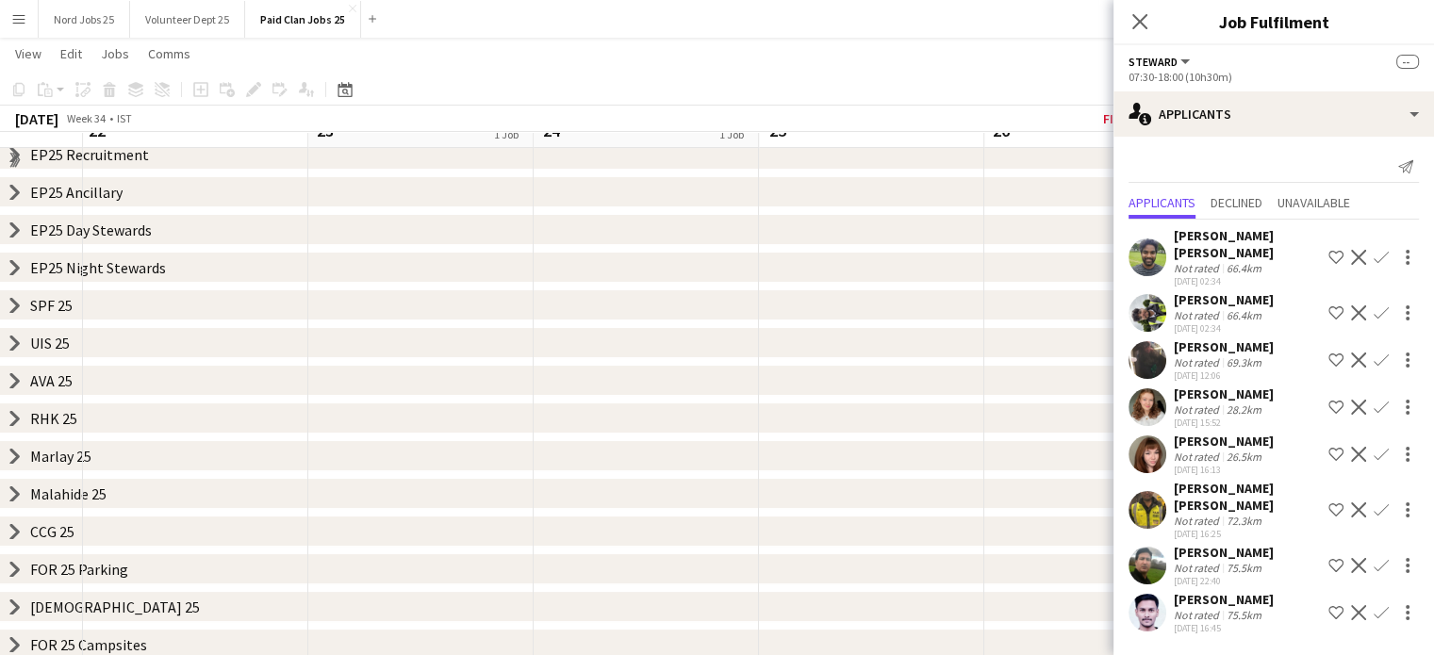
scroll to position [94, 0]
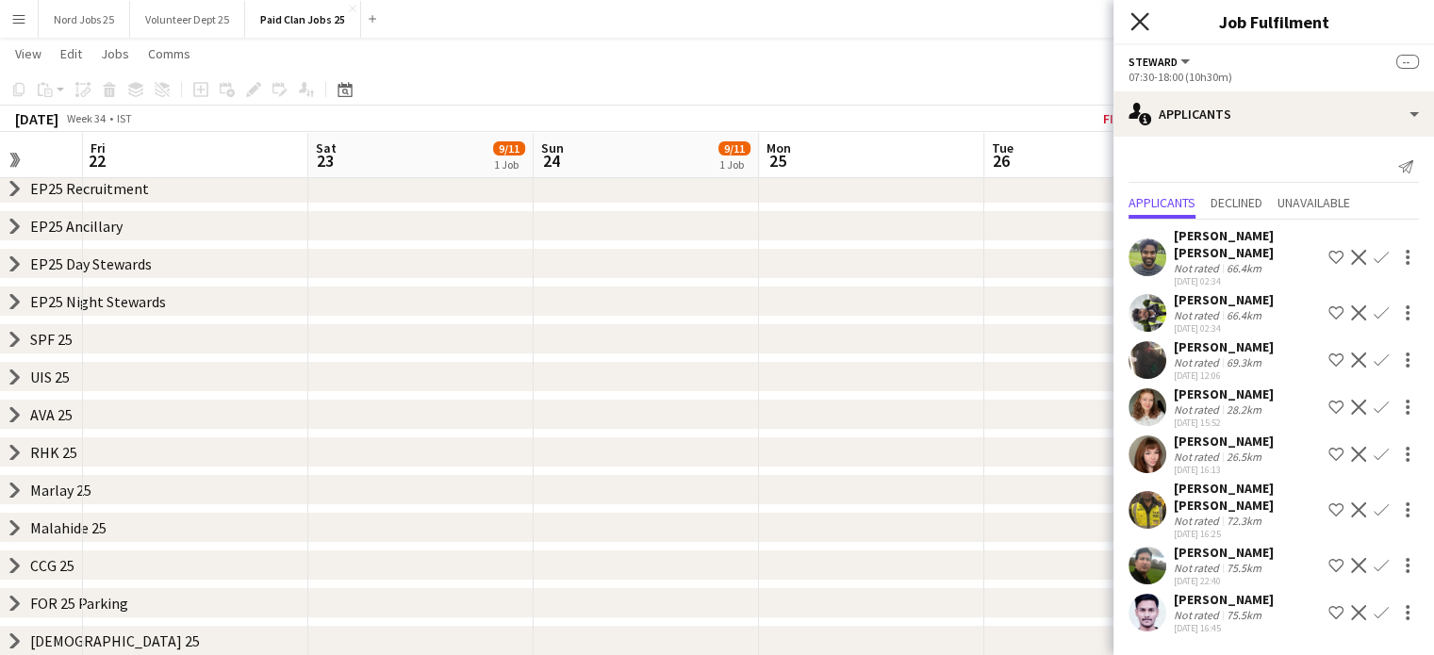
click at [1139, 28] on icon "Close pop-in" at bounding box center [1140, 21] width 18 height 18
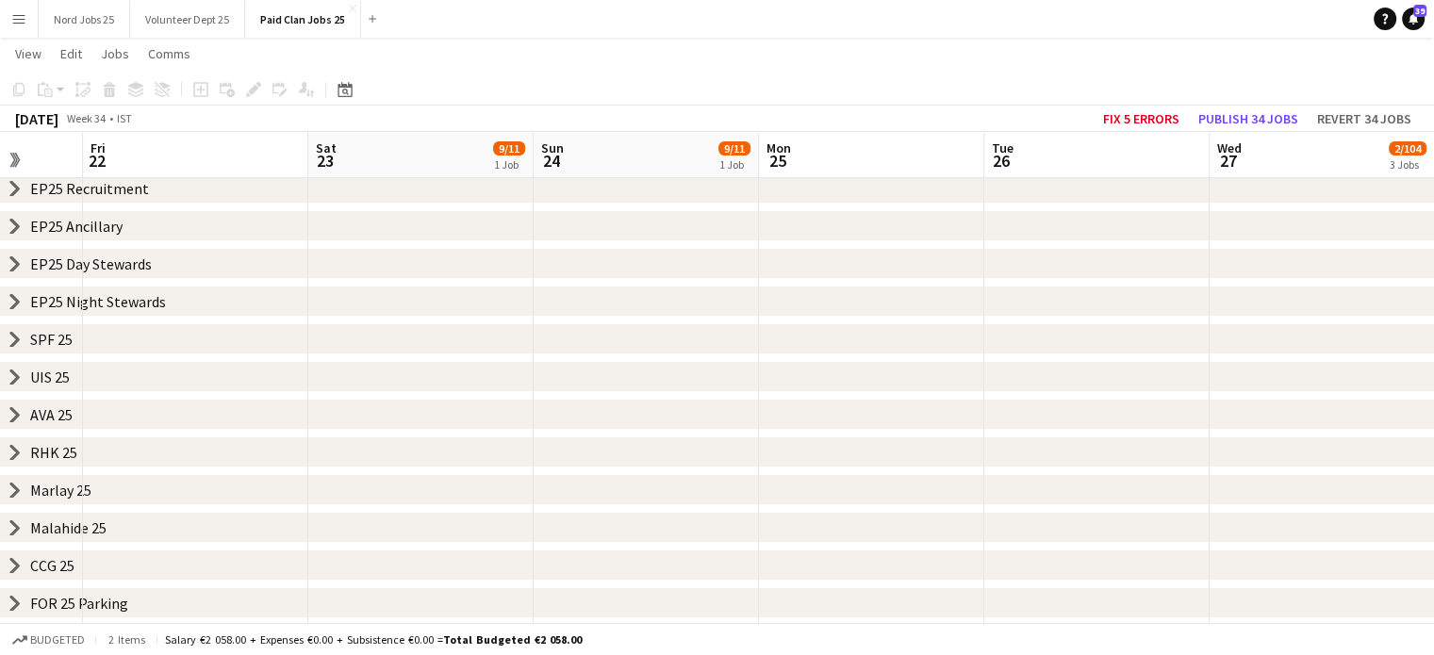
click at [15, 271] on div "chevron-right EP25 Day Stewards" at bounding box center [717, 264] width 1434 height 30
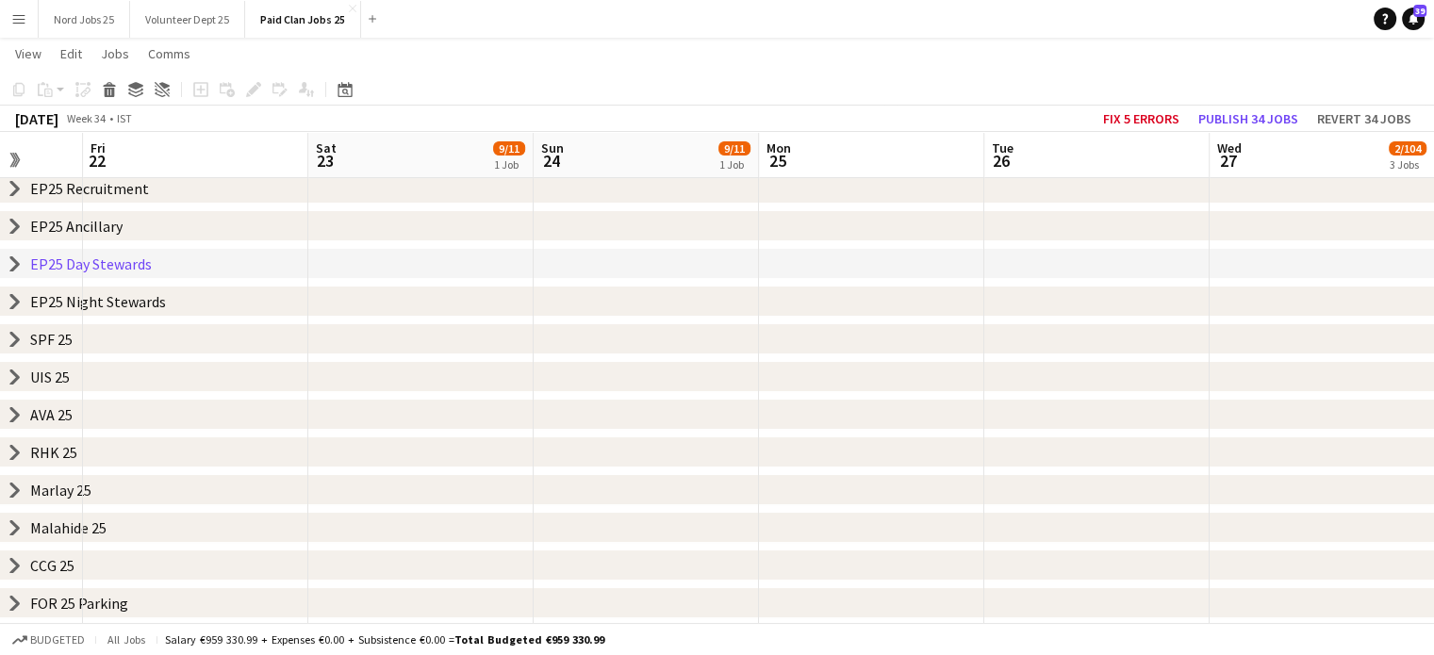
click at [15, 271] on icon "chevron-right" at bounding box center [15, 264] width 15 height 15
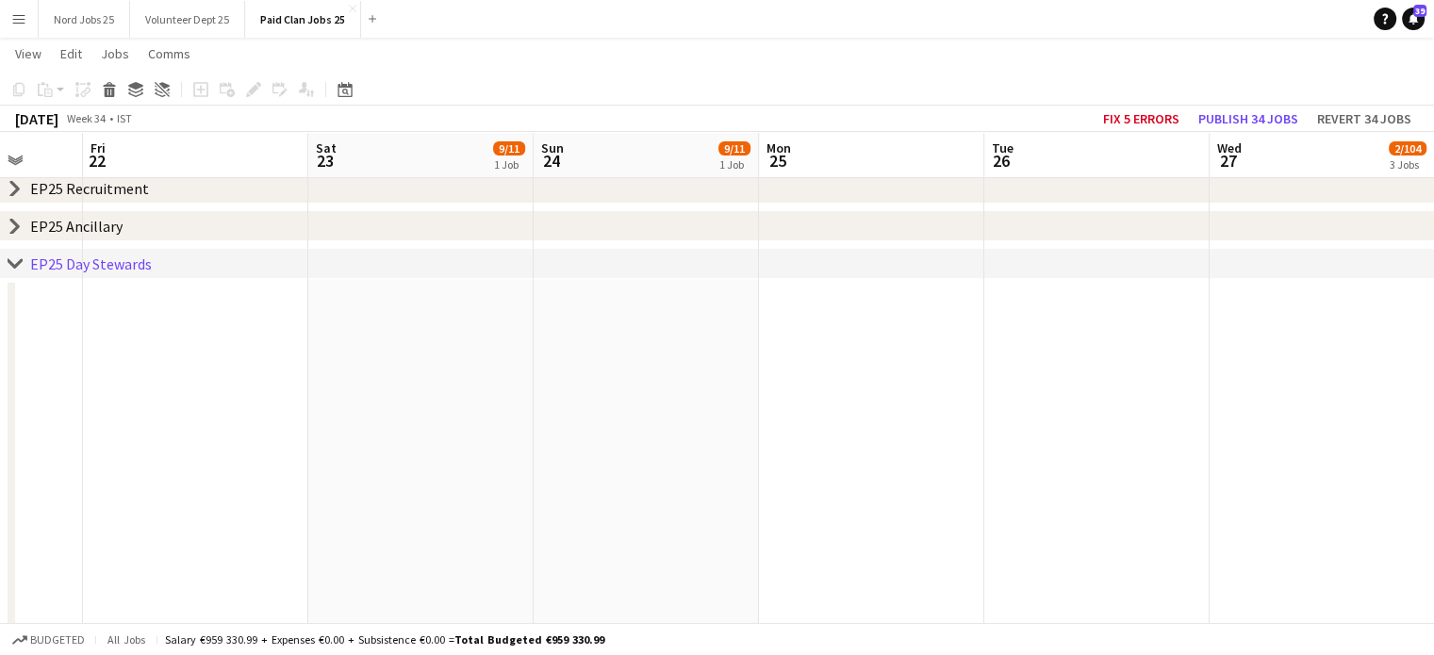
click at [19, 260] on icon at bounding box center [15, 263] width 14 height 8
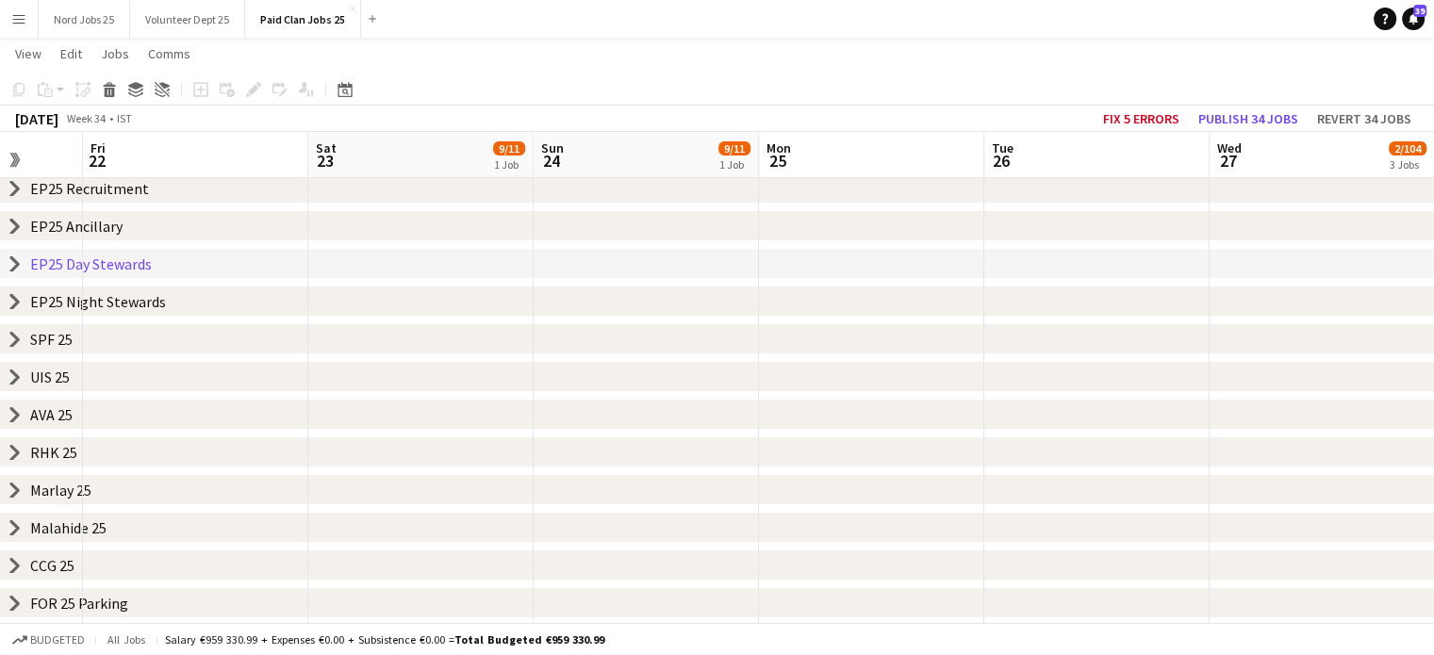
click at [11, 262] on icon "chevron-right" at bounding box center [15, 264] width 15 height 15
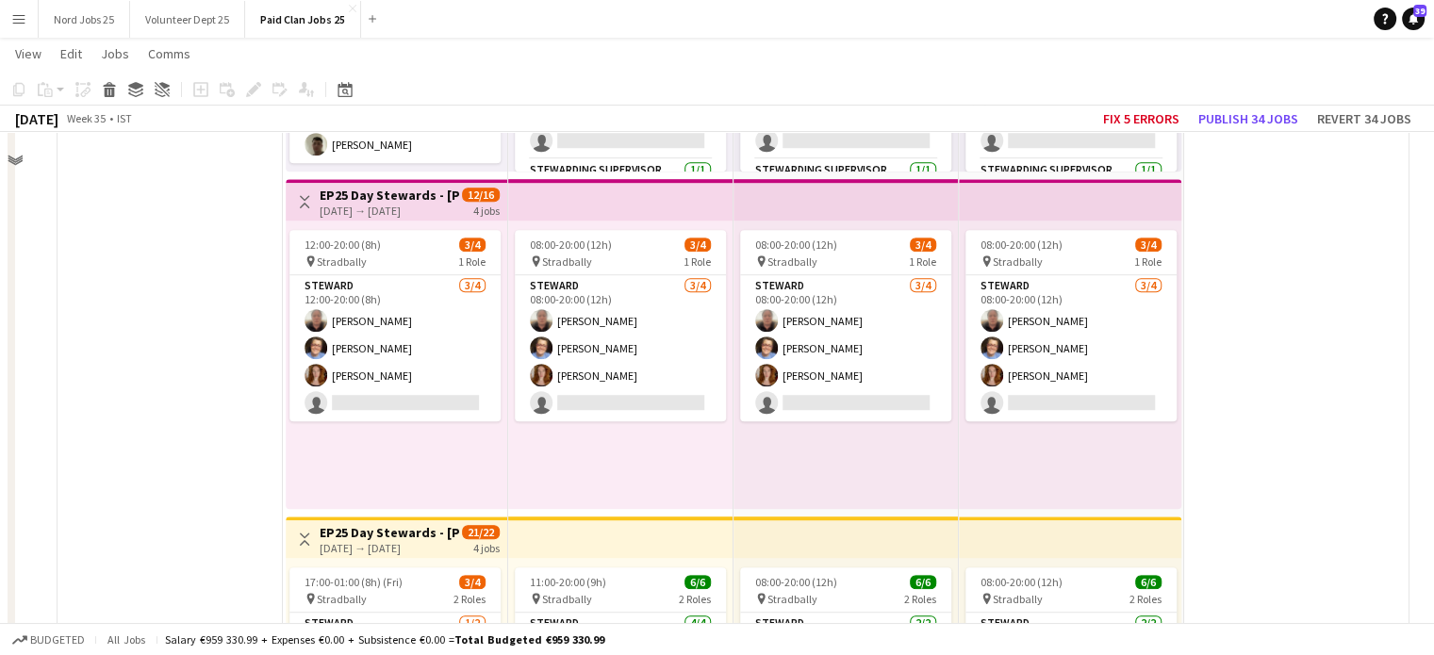
scroll to position [782, 0]
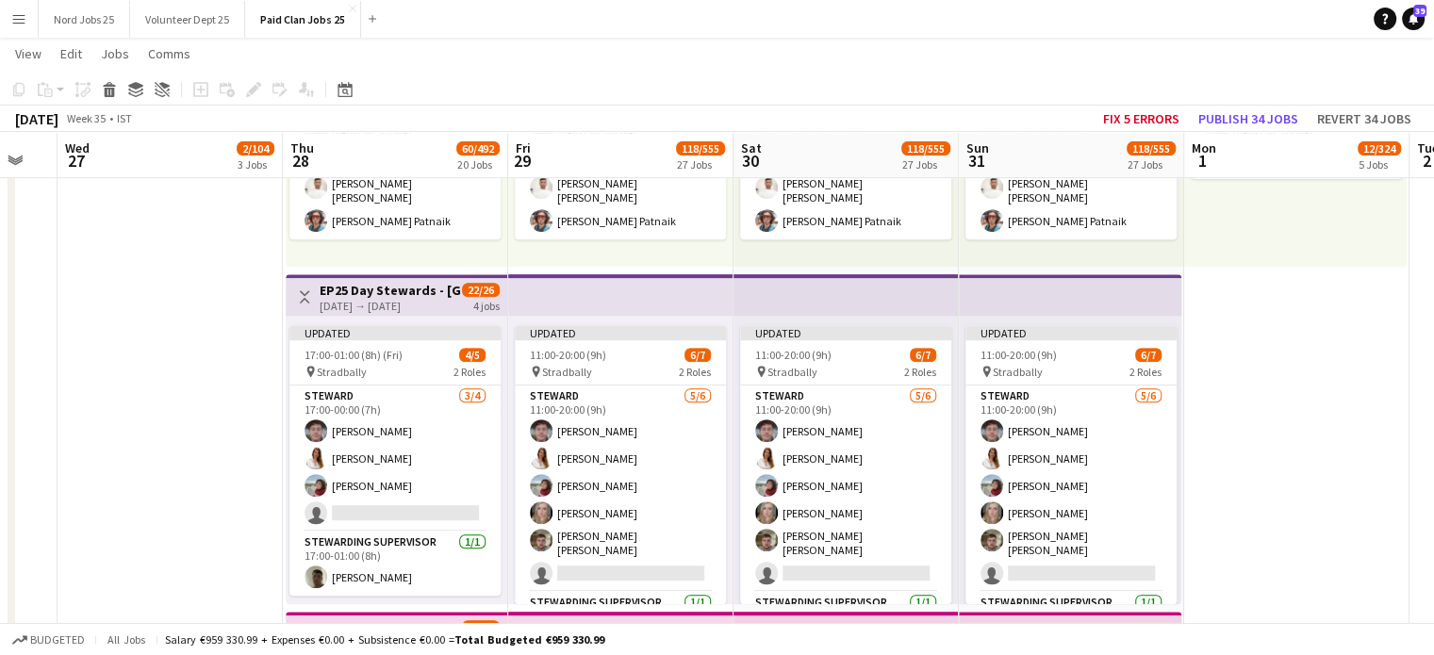
click at [435, 299] on div "28-08-2025 → 31-08-2025" at bounding box center [390, 306] width 141 height 14
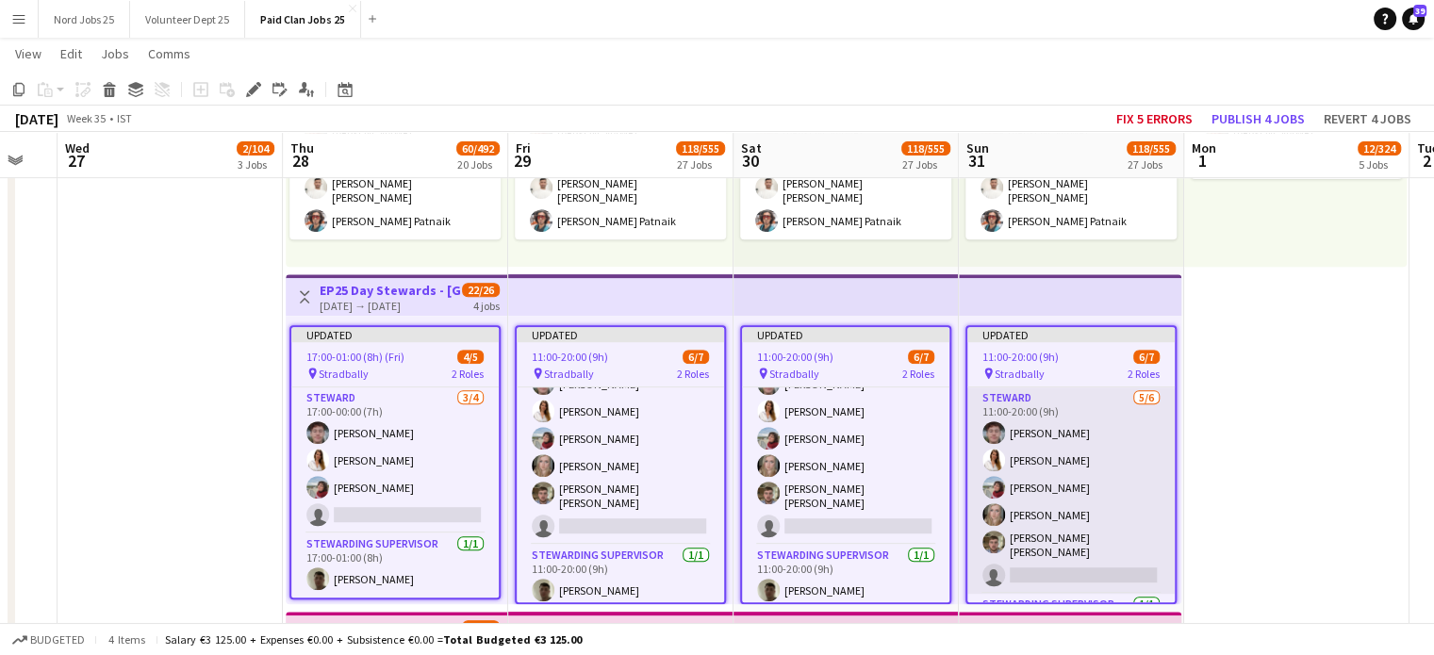
scroll to position [49, 0]
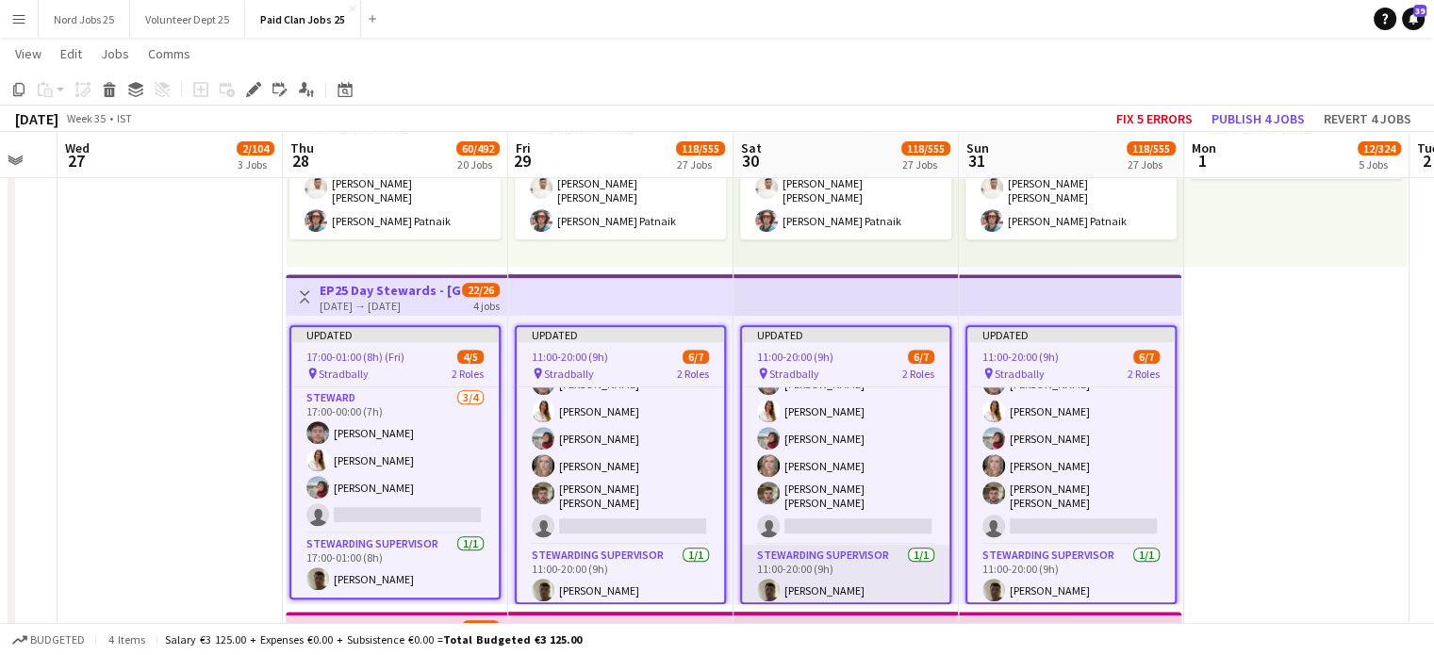
click at [871, 574] on app-card-role "Stewarding Supervisor 1/1 11:00-20:00 (9h) Kyle Kelly" at bounding box center [845, 577] width 207 height 64
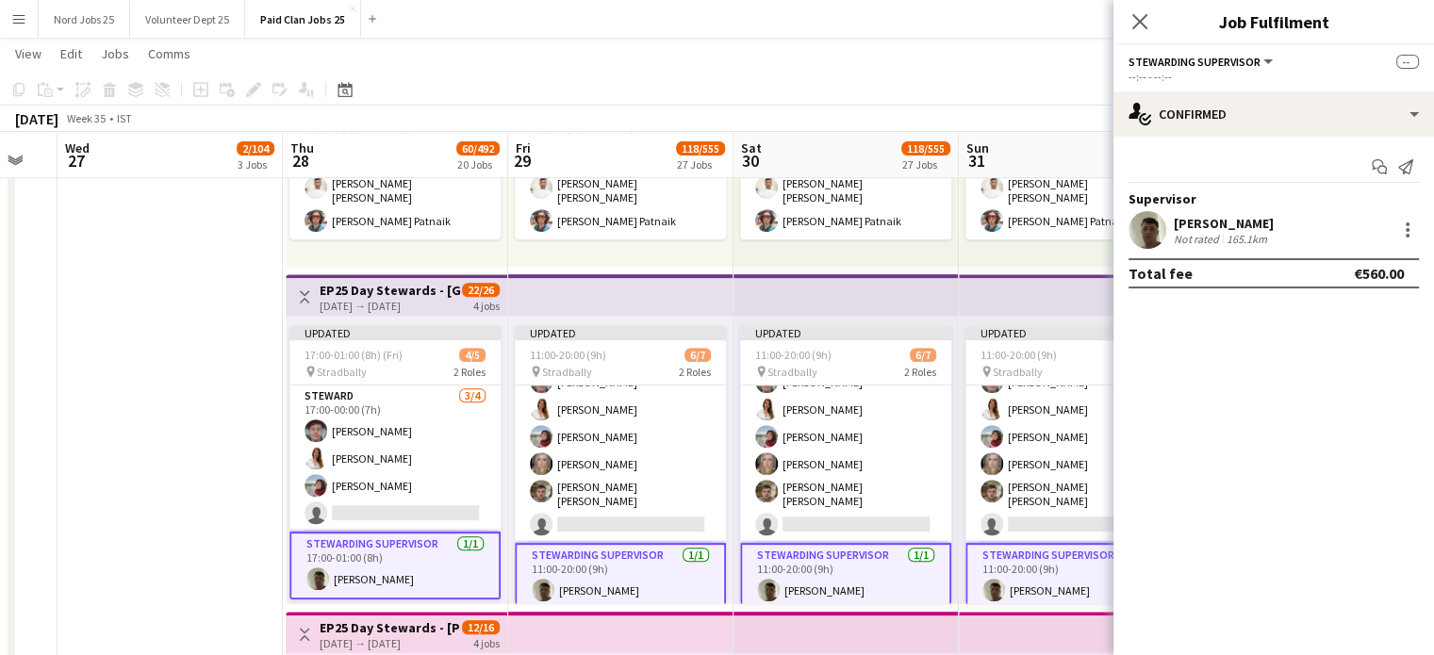
click at [809, 296] on app-top-bar at bounding box center [846, 294] width 225 height 41
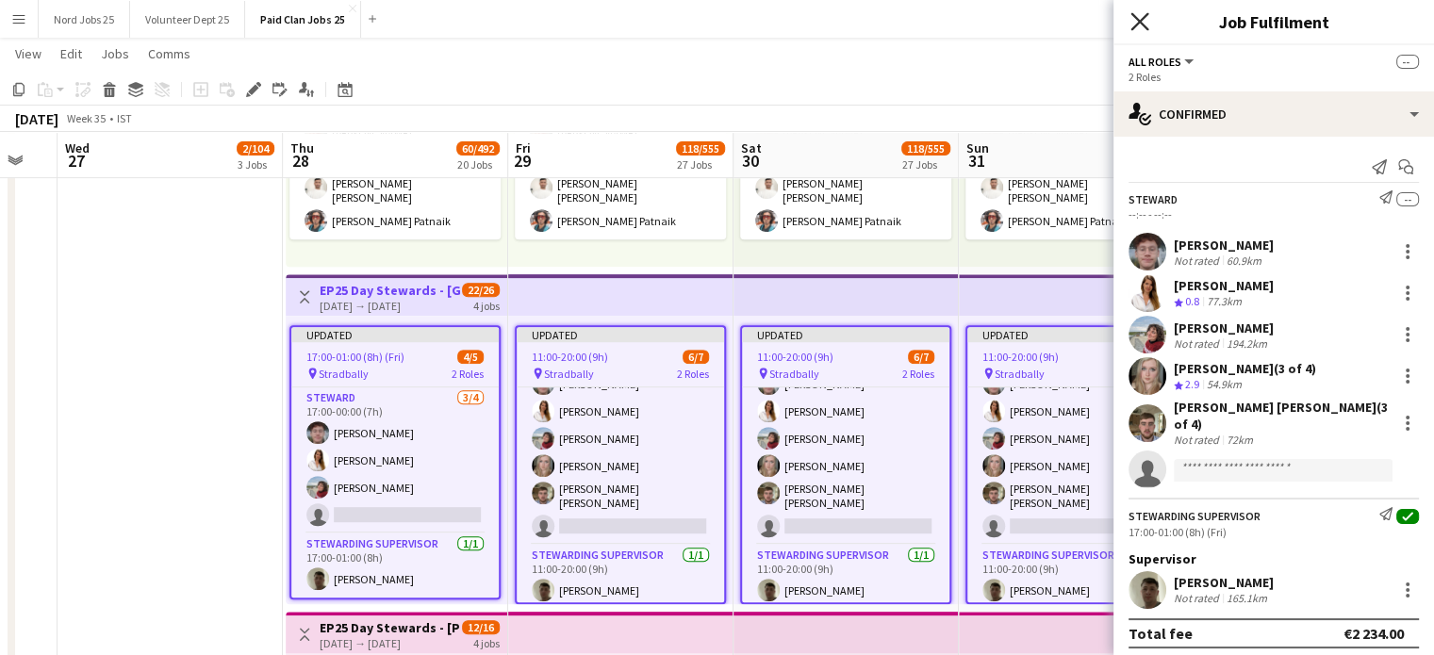
click at [1141, 24] on icon at bounding box center [1140, 21] width 18 height 18
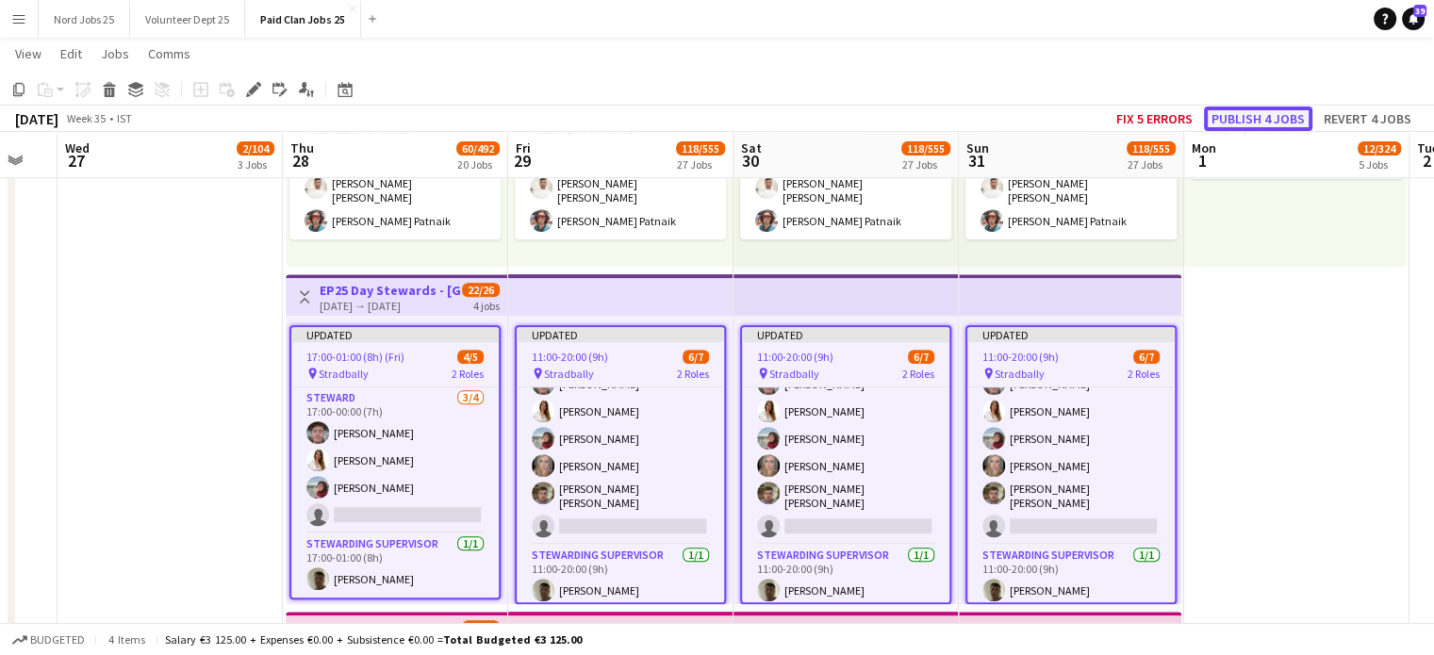
click at [1229, 111] on button "Publish 4 jobs" at bounding box center [1258, 119] width 108 height 25
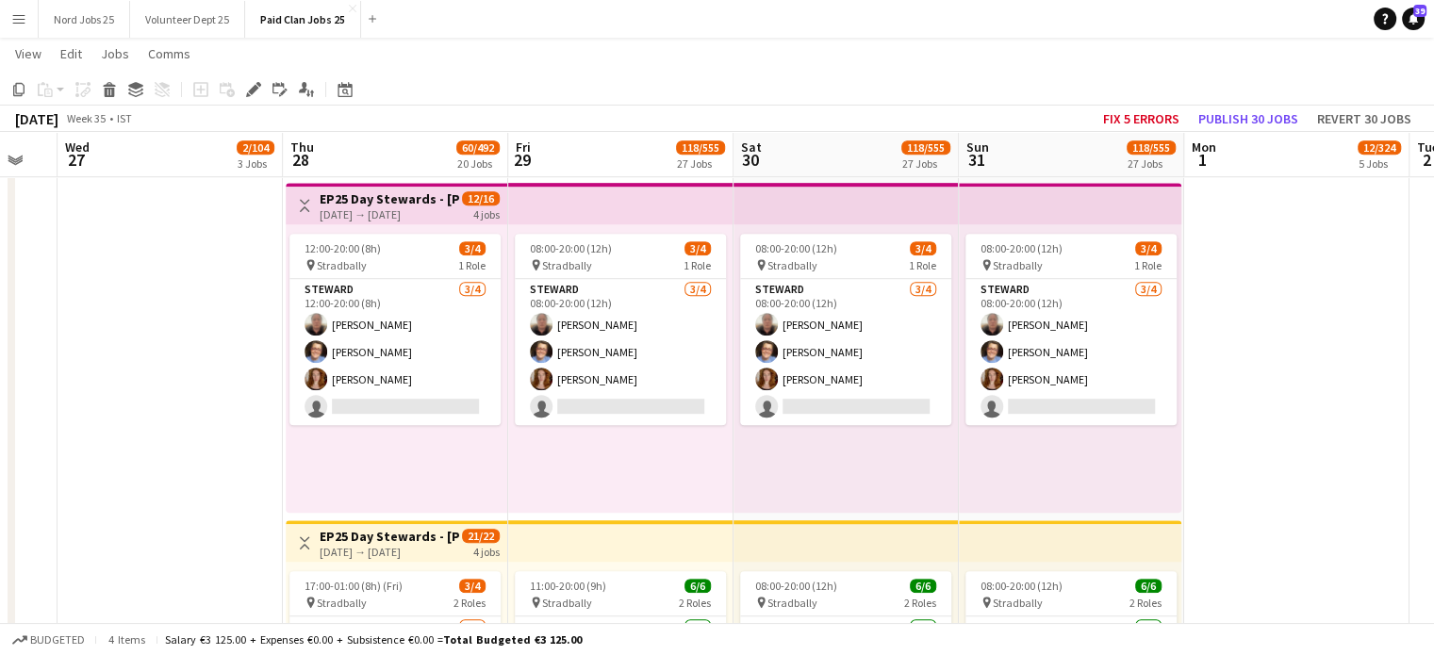
scroll to position [1541, 0]
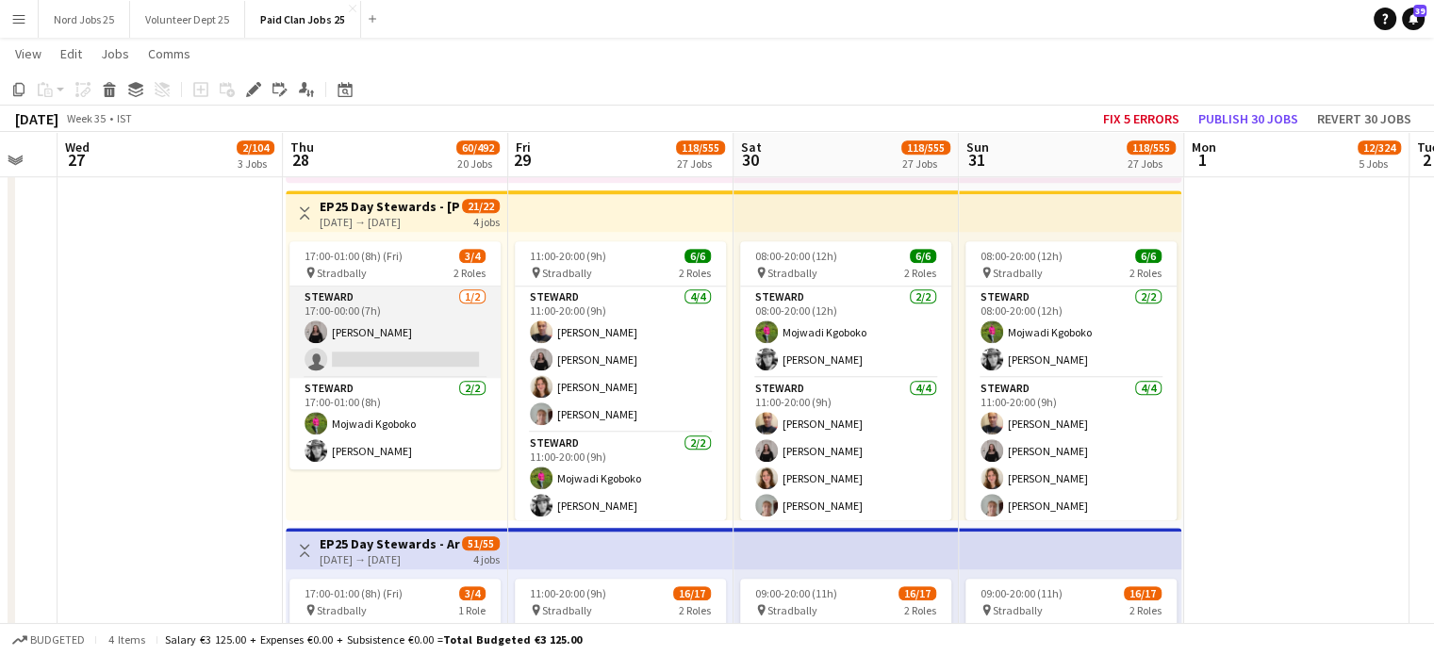
click at [445, 348] on app-card-role "Steward 1/2 17:00-00:00 (7h) Megan Murray single-neutral-actions" at bounding box center [395, 332] width 211 height 91
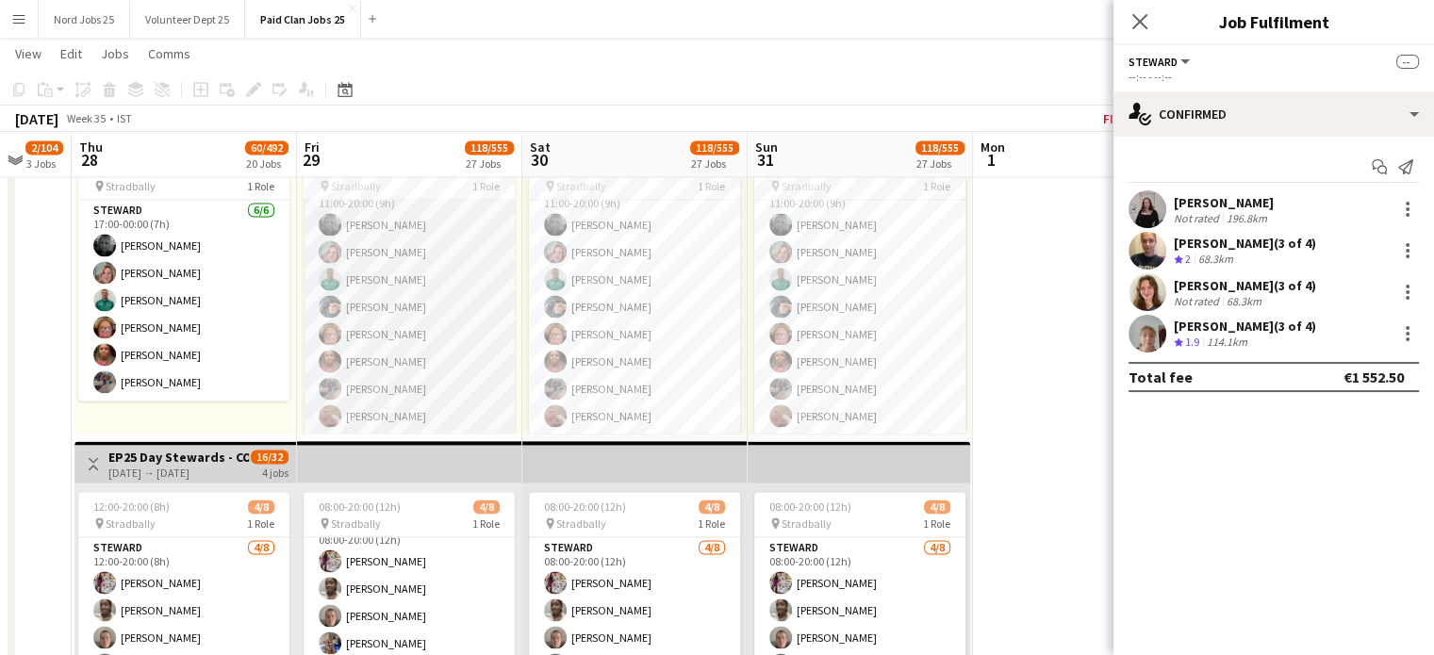
scroll to position [2643, 0]
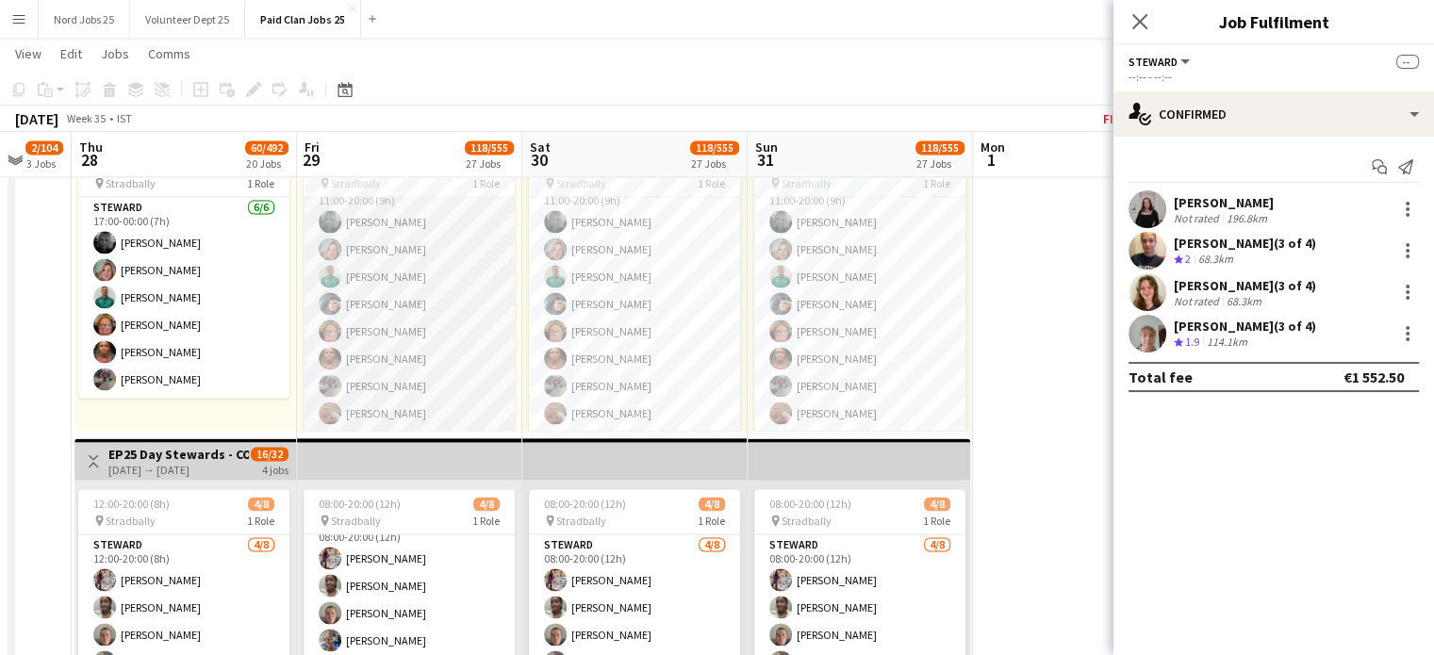
click at [406, 405] on app-card-role "Steward 8/8 11:00-20:00 (9h) Tanya Burnett Hilary Paul Brendan Douanla Frank Ke…" at bounding box center [409, 304] width 211 height 256
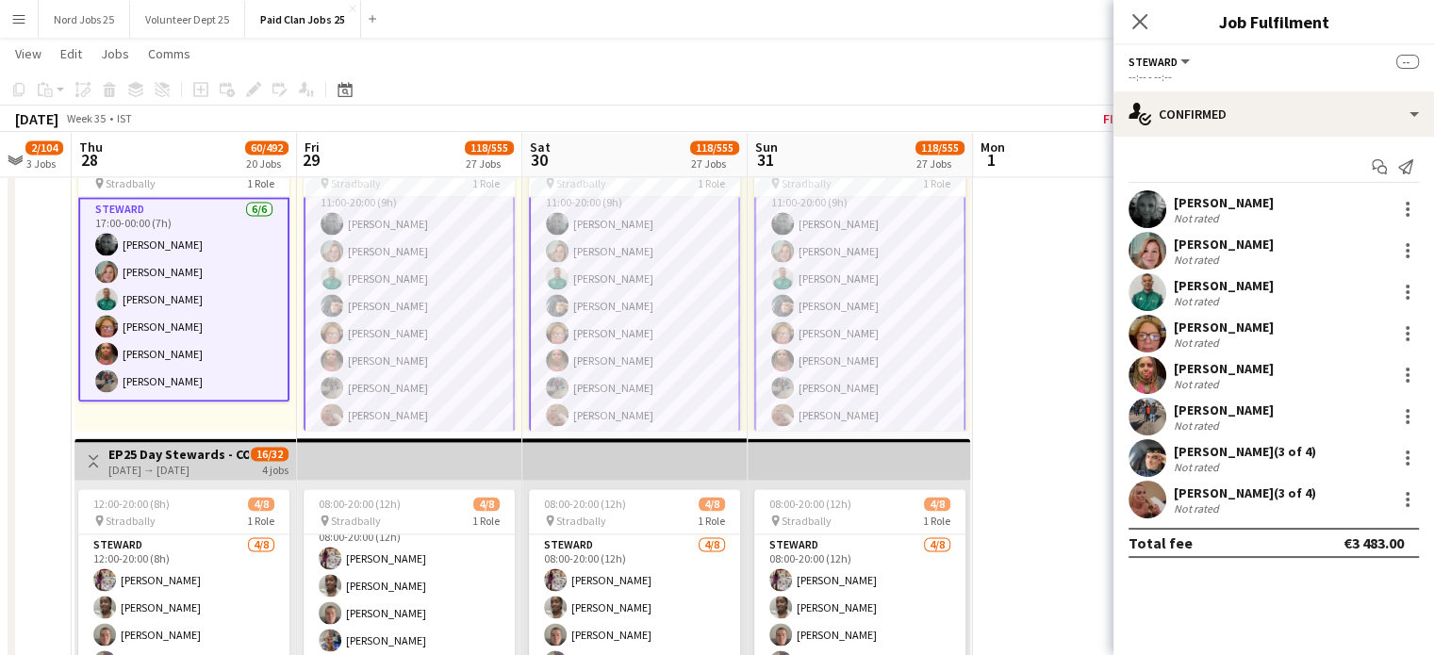
scroll to position [23, 0]
click at [1135, 494] on app-user-avatar at bounding box center [1148, 500] width 38 height 38
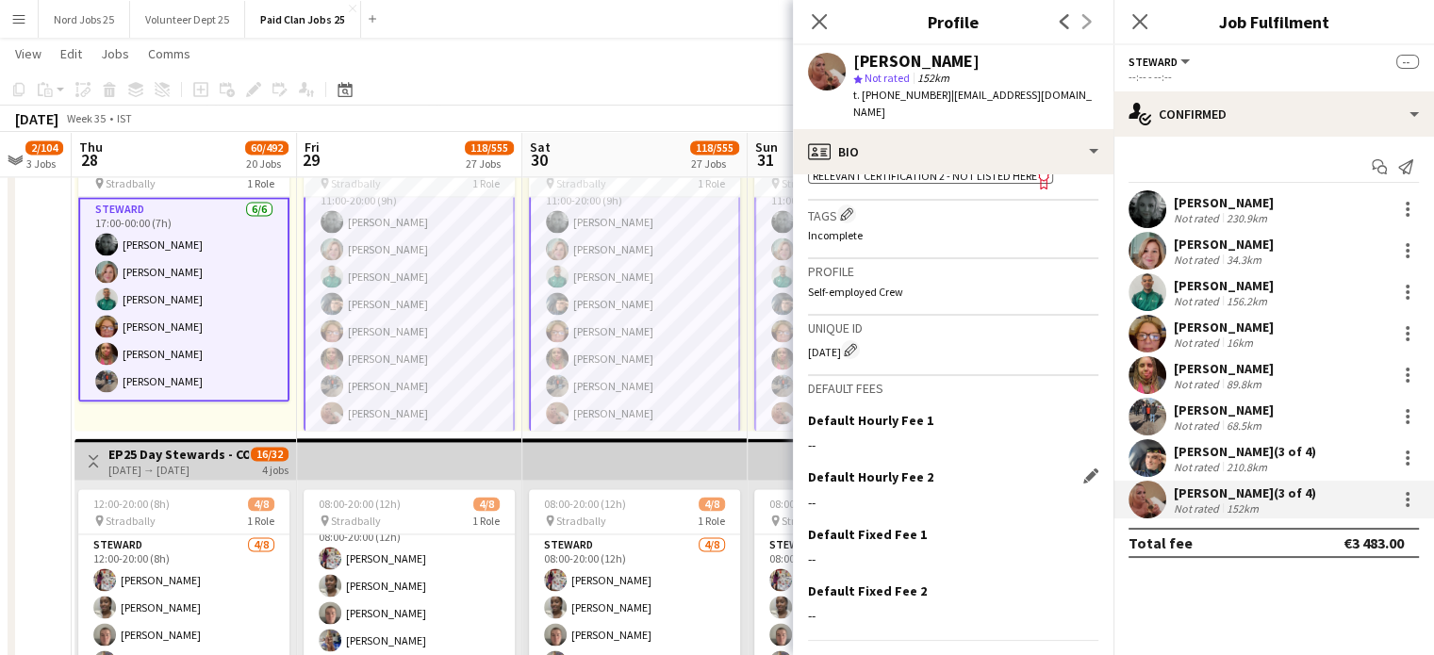
scroll to position [826, 0]
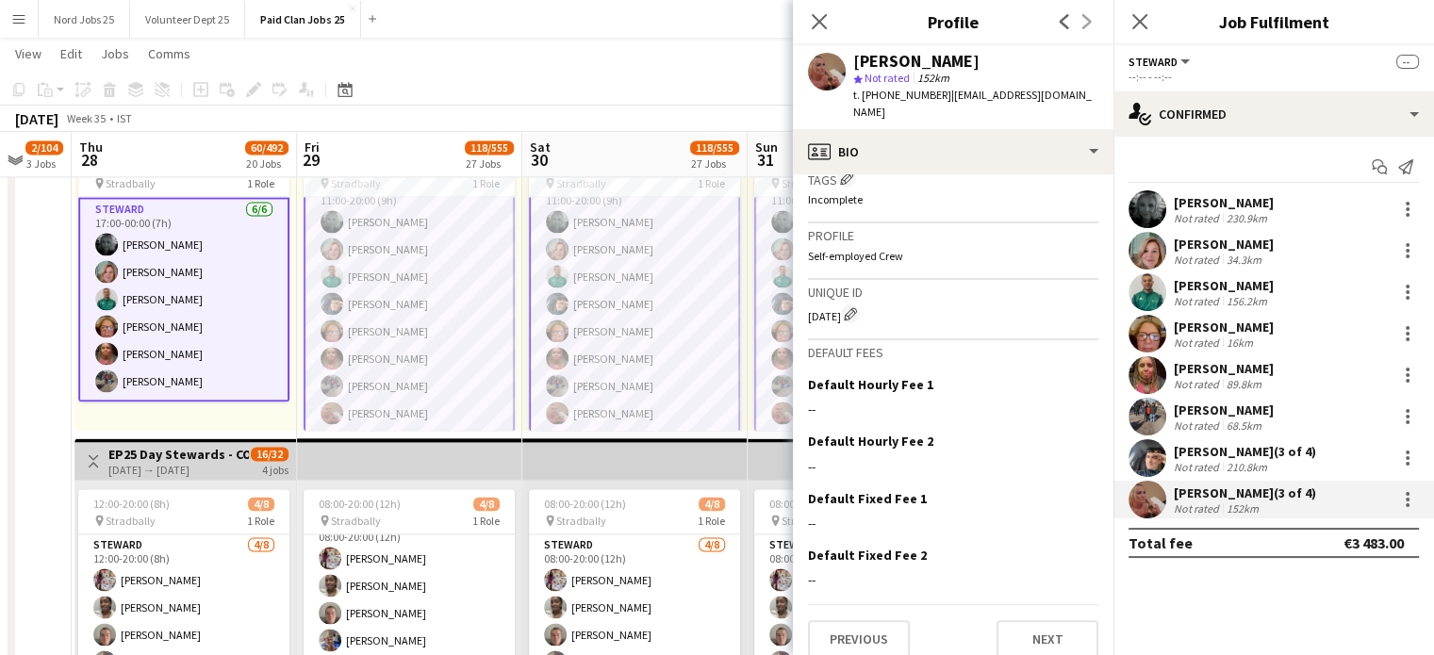
click at [818, 305] on div "CE13 Edit crew unique ID" at bounding box center [953, 314] width 290 height 19
copy div "CE13"
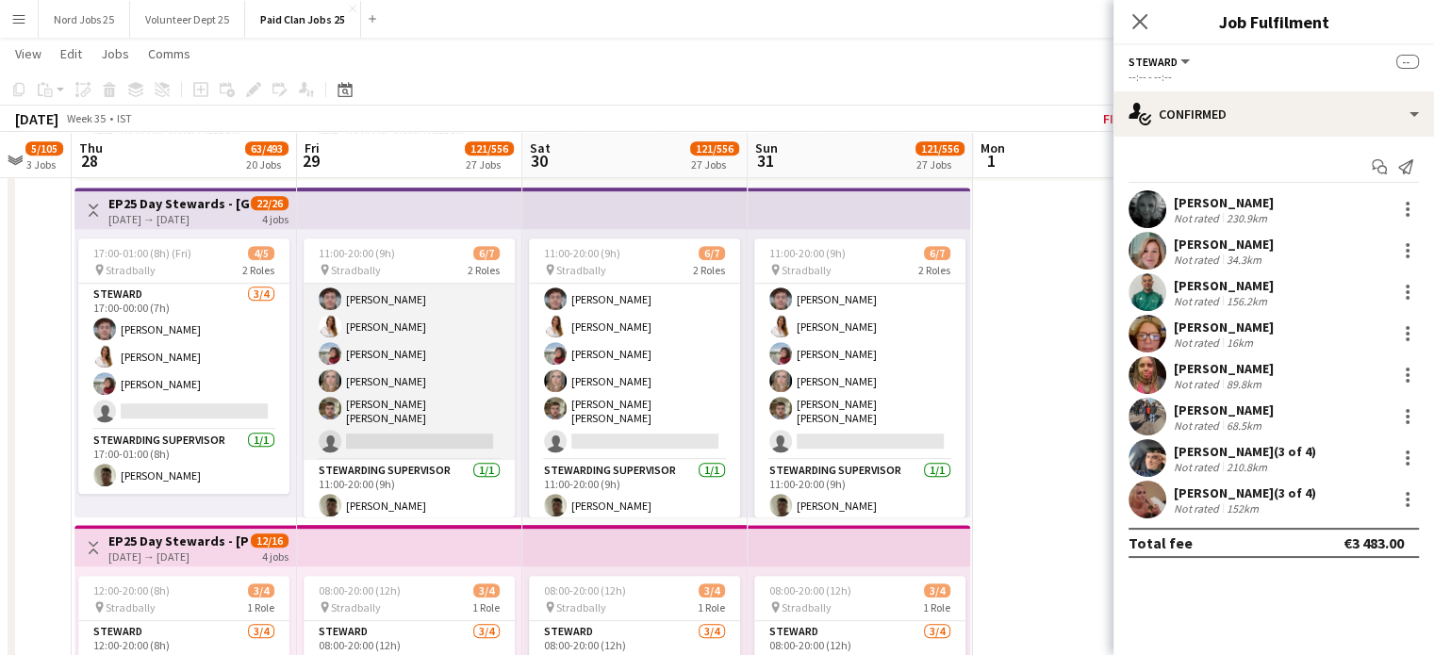
scroll to position [0, 0]
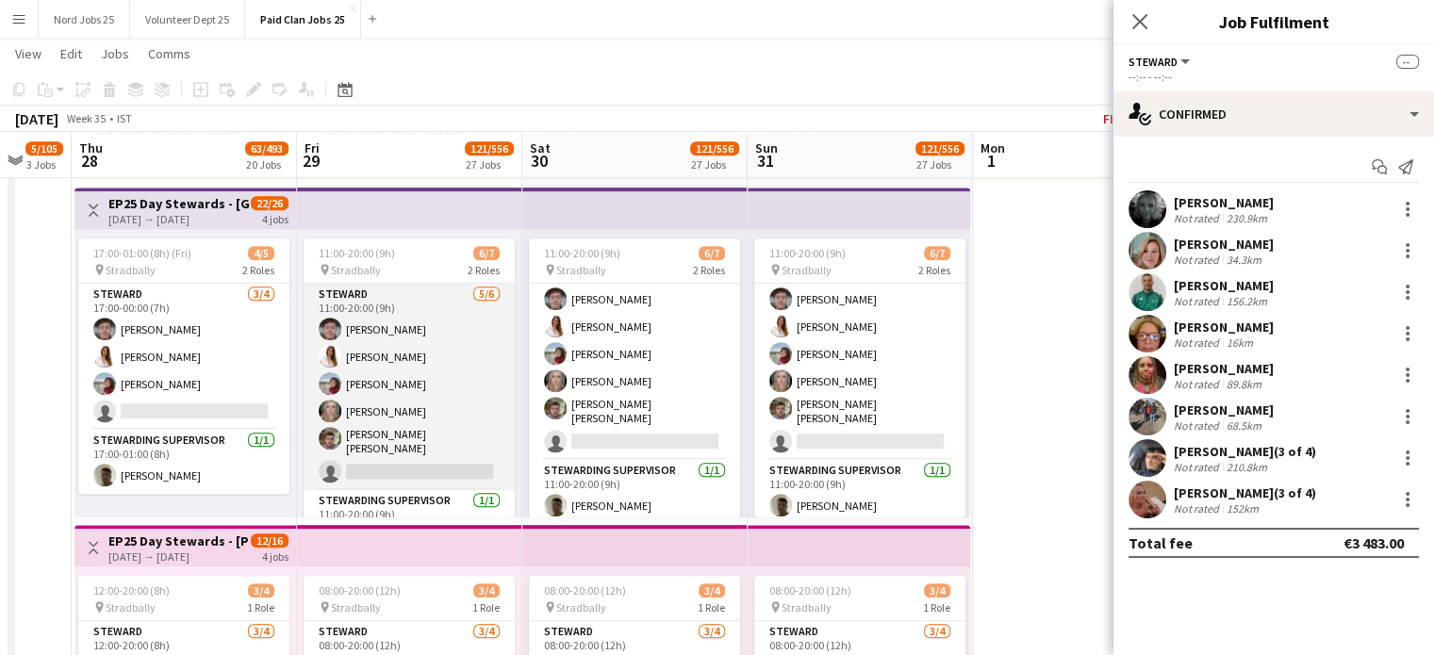
click at [409, 463] on app-card-role "Steward 5/6 11:00-20:00 (9h) Jamie Childs Maryna Kerentseva Kate Finnerty Aoife…" at bounding box center [409, 387] width 211 height 207
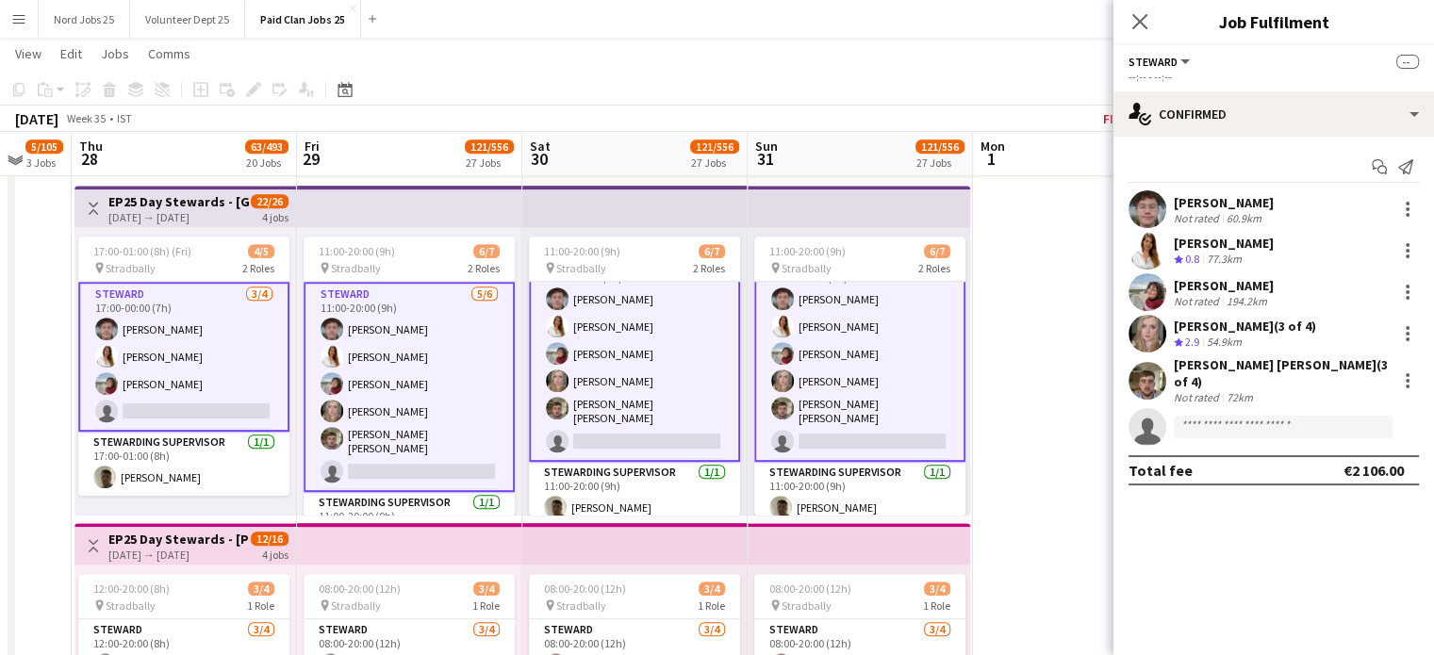
scroll to position [34, 0]
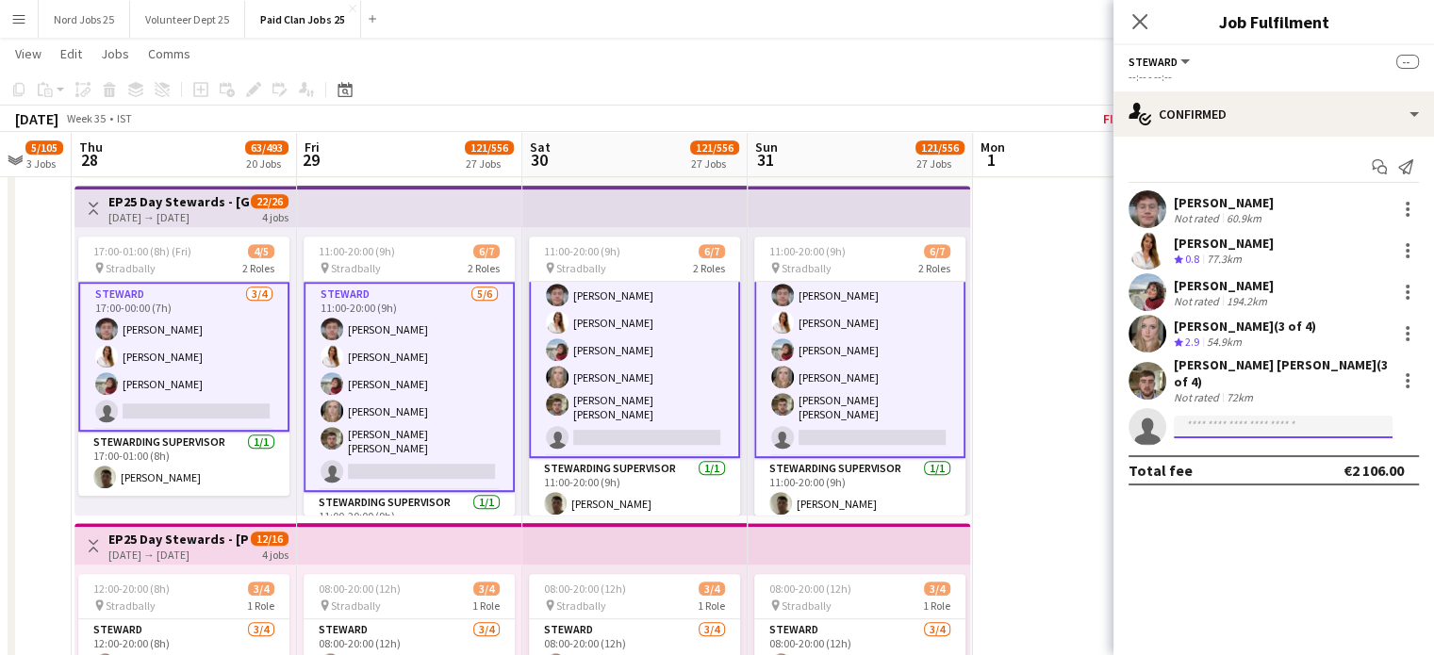
click at [1211, 422] on input at bounding box center [1283, 427] width 219 height 23
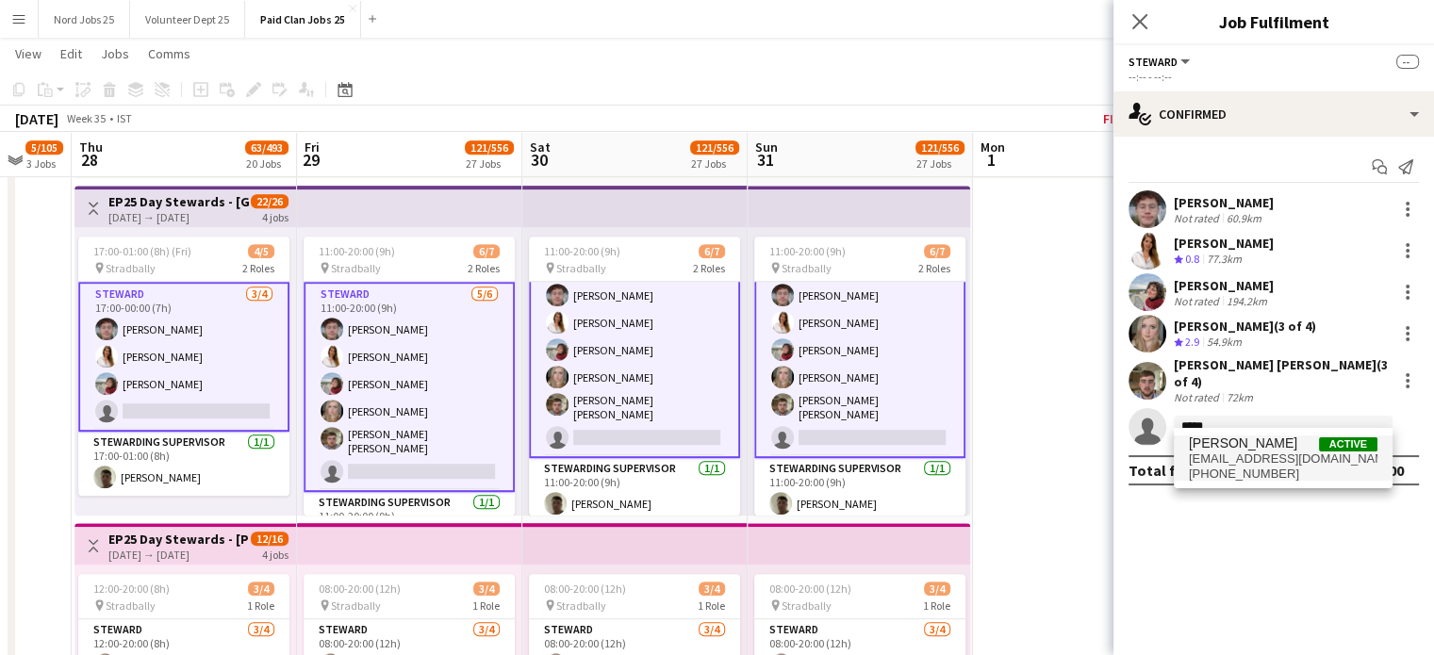
type input "*****"
click at [1270, 462] on span "[EMAIL_ADDRESS][DOMAIN_NAME]" at bounding box center [1283, 459] width 189 height 15
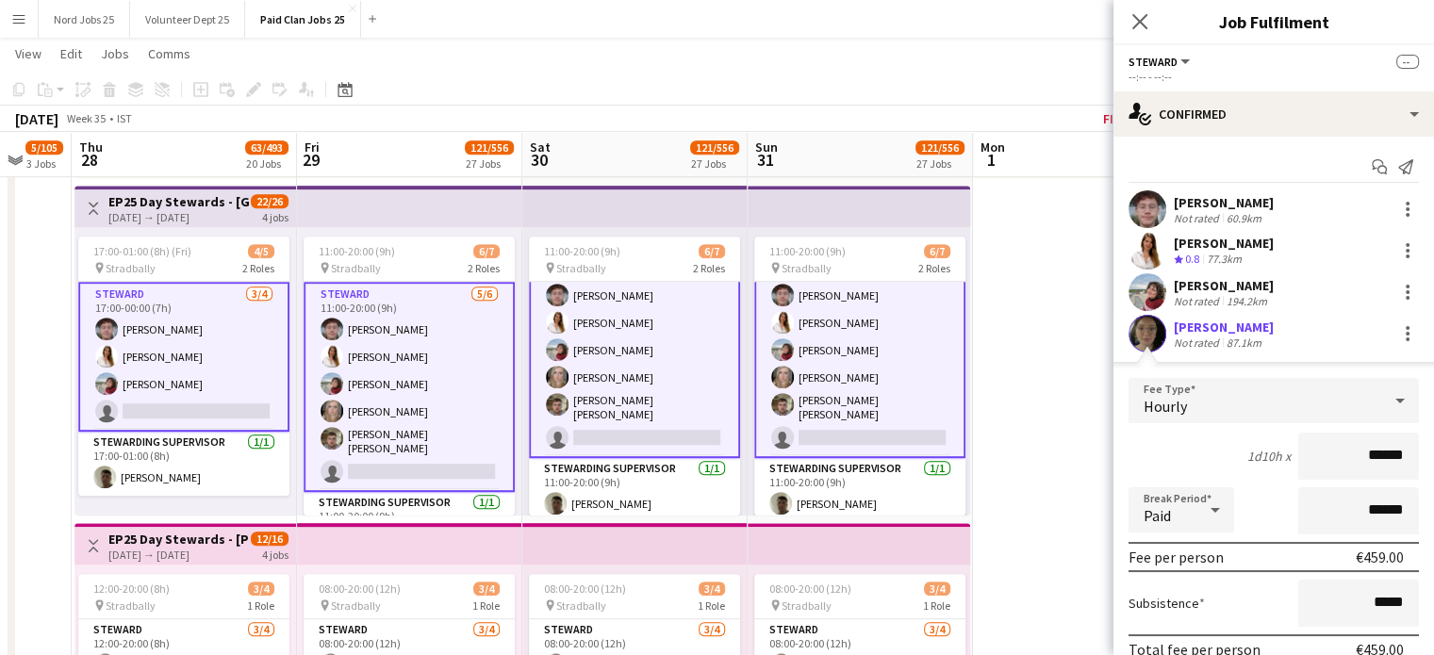
scroll to position [206, 0]
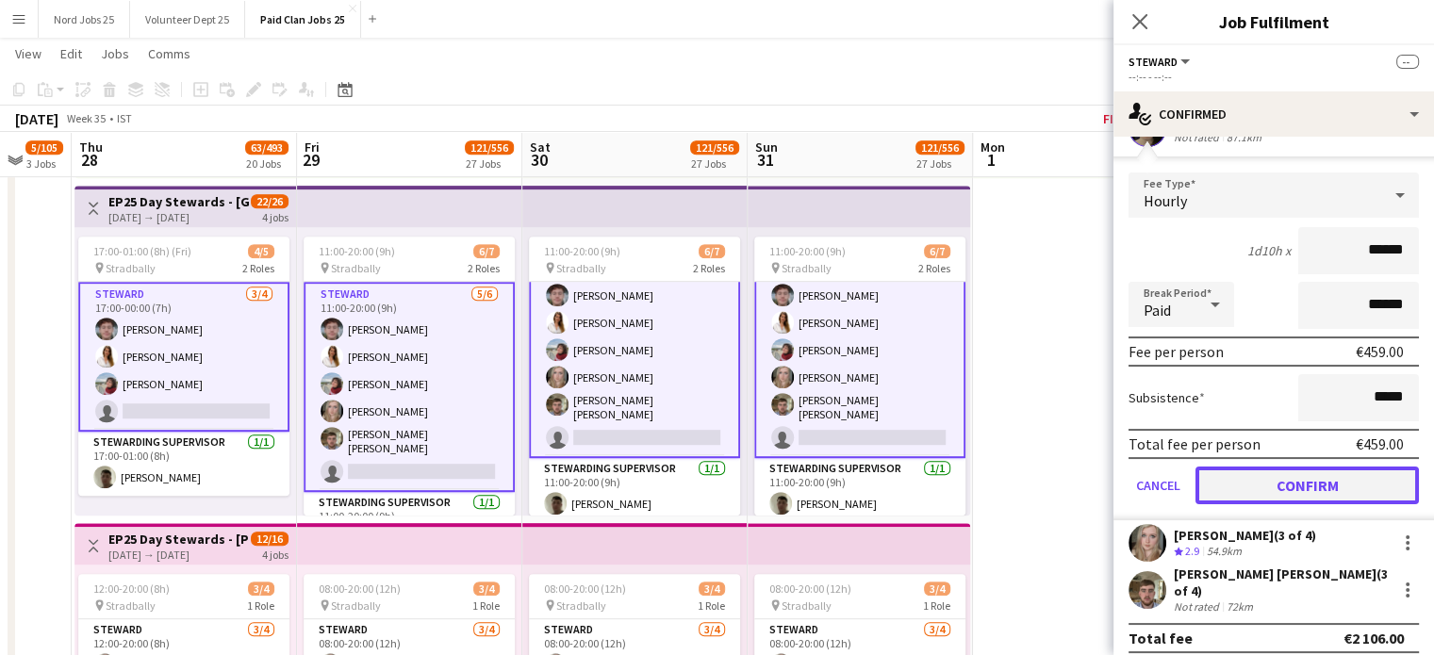
click at [1267, 473] on button "Confirm" at bounding box center [1308, 486] width 224 height 38
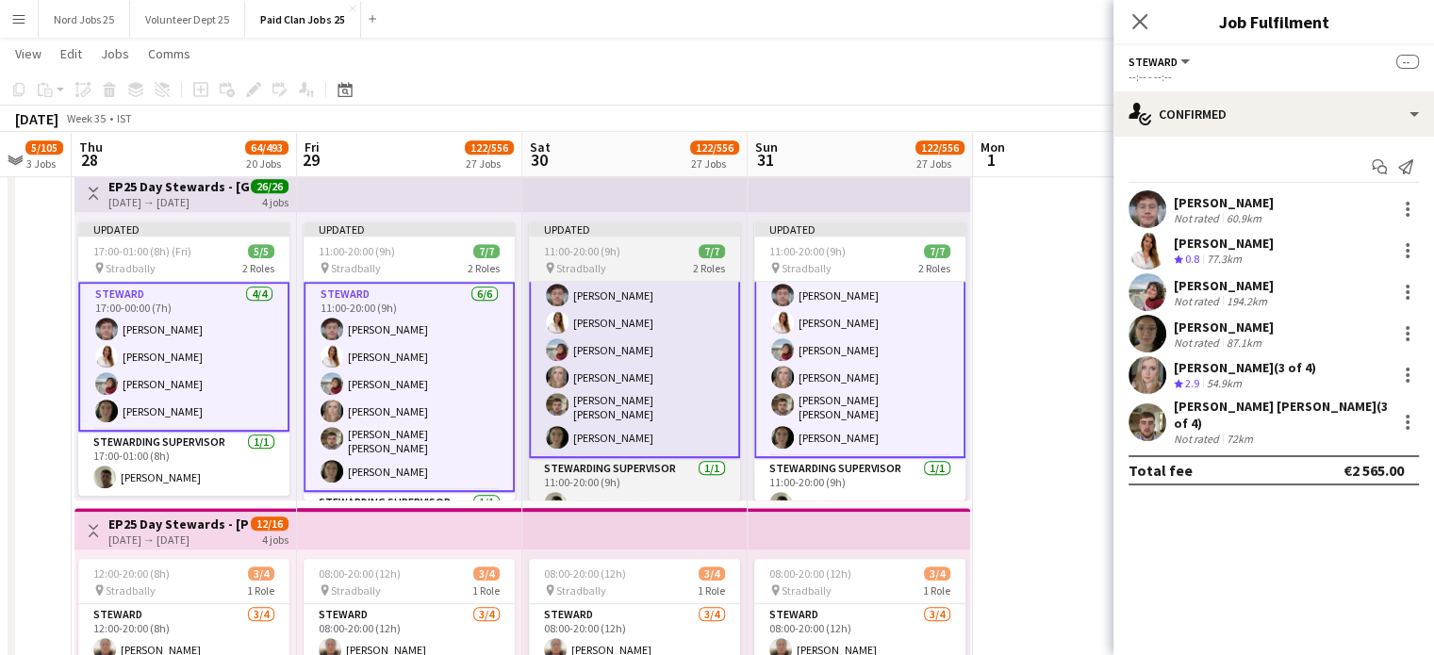
scroll to position [49, 0]
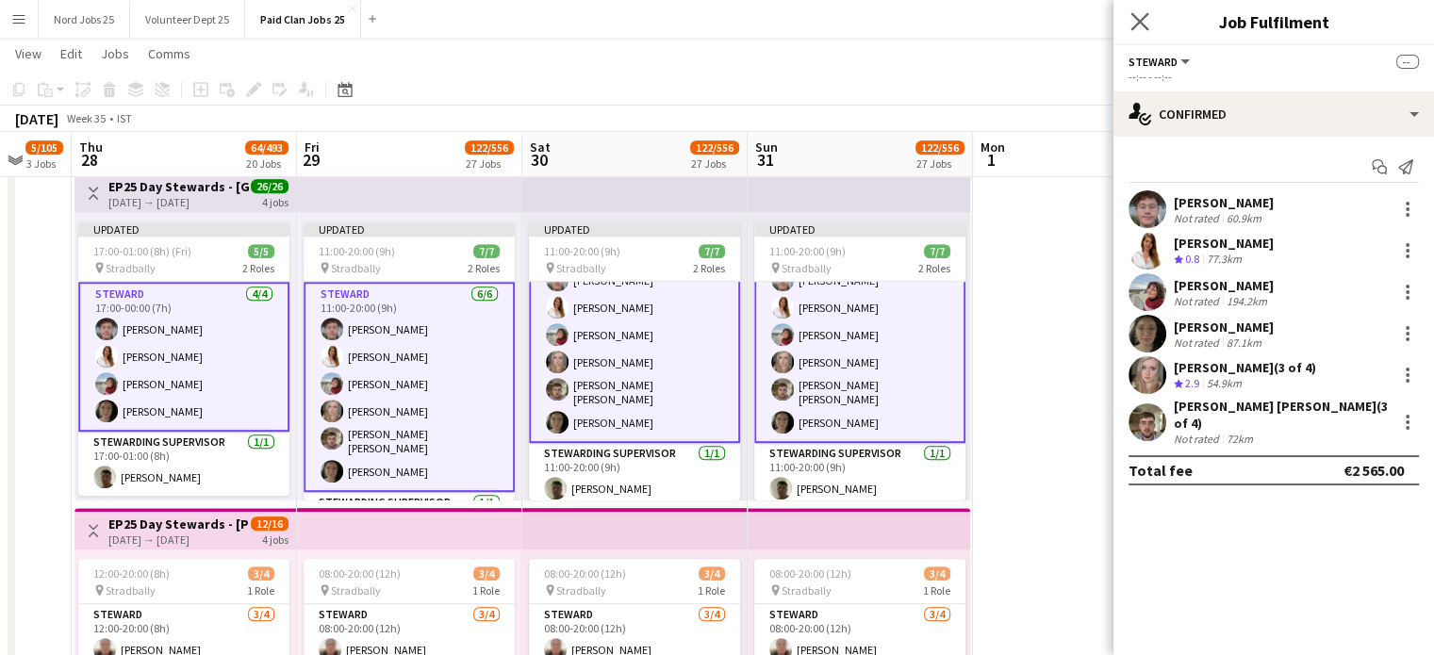
click at [1148, 18] on app-icon "Close pop-in" at bounding box center [1140, 21] width 27 height 27
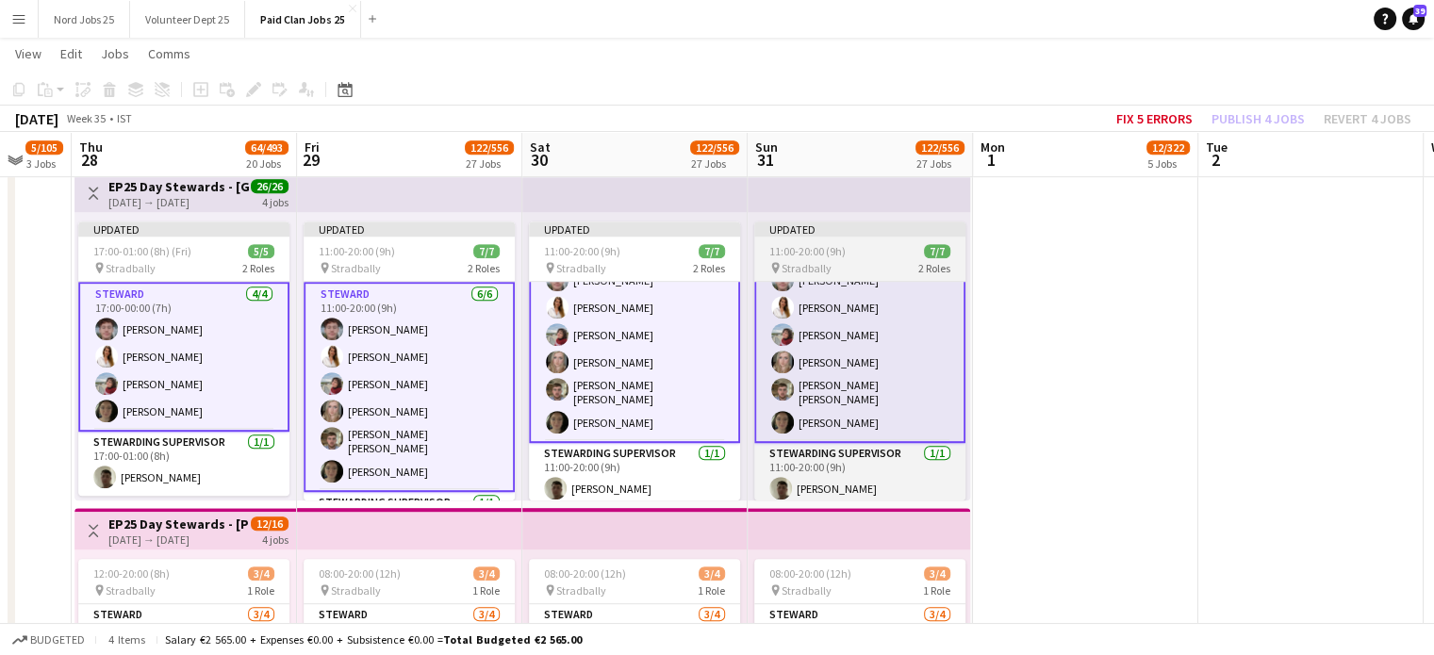
click at [845, 250] on div "11:00-20:00 (9h) 7/7" at bounding box center [859, 251] width 211 height 14
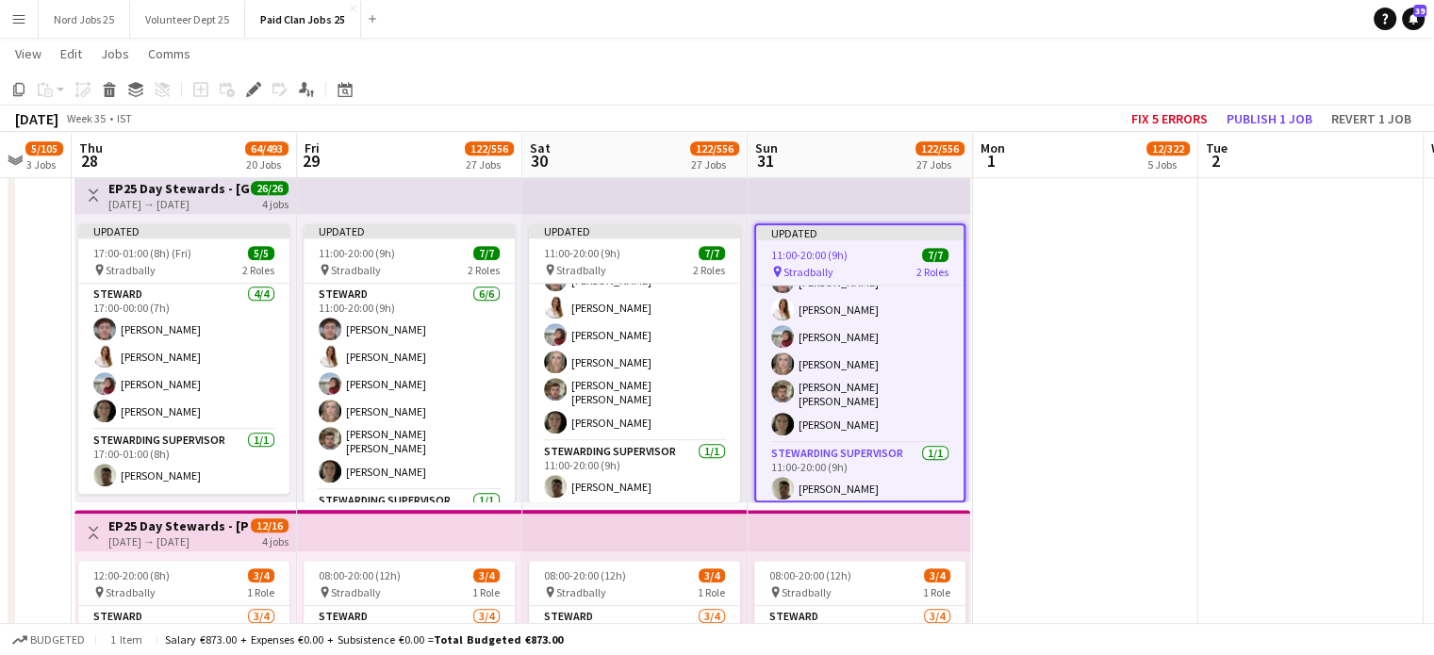
scroll to position [45, 0]
click at [830, 195] on app-top-bar at bounding box center [859, 193] width 223 height 41
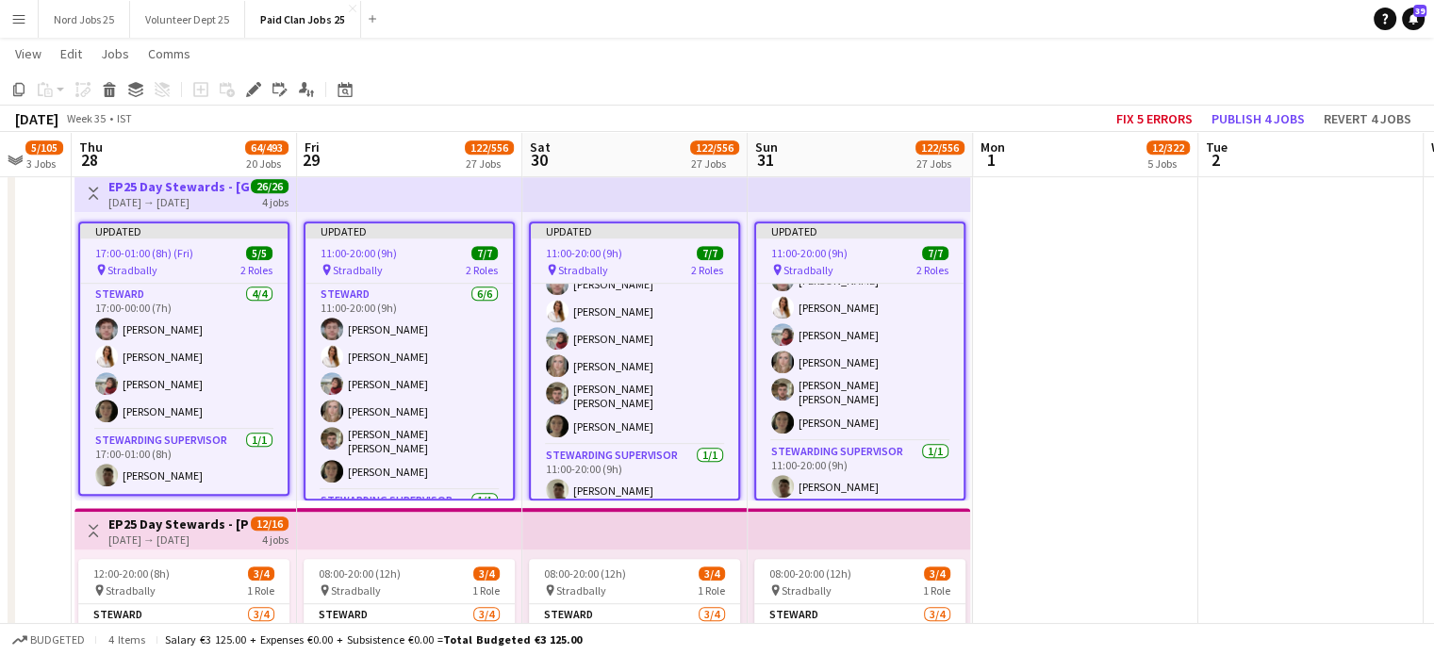
scroll to position [49, 0]
click at [1230, 109] on button "Publish 4 jobs" at bounding box center [1258, 119] width 108 height 25
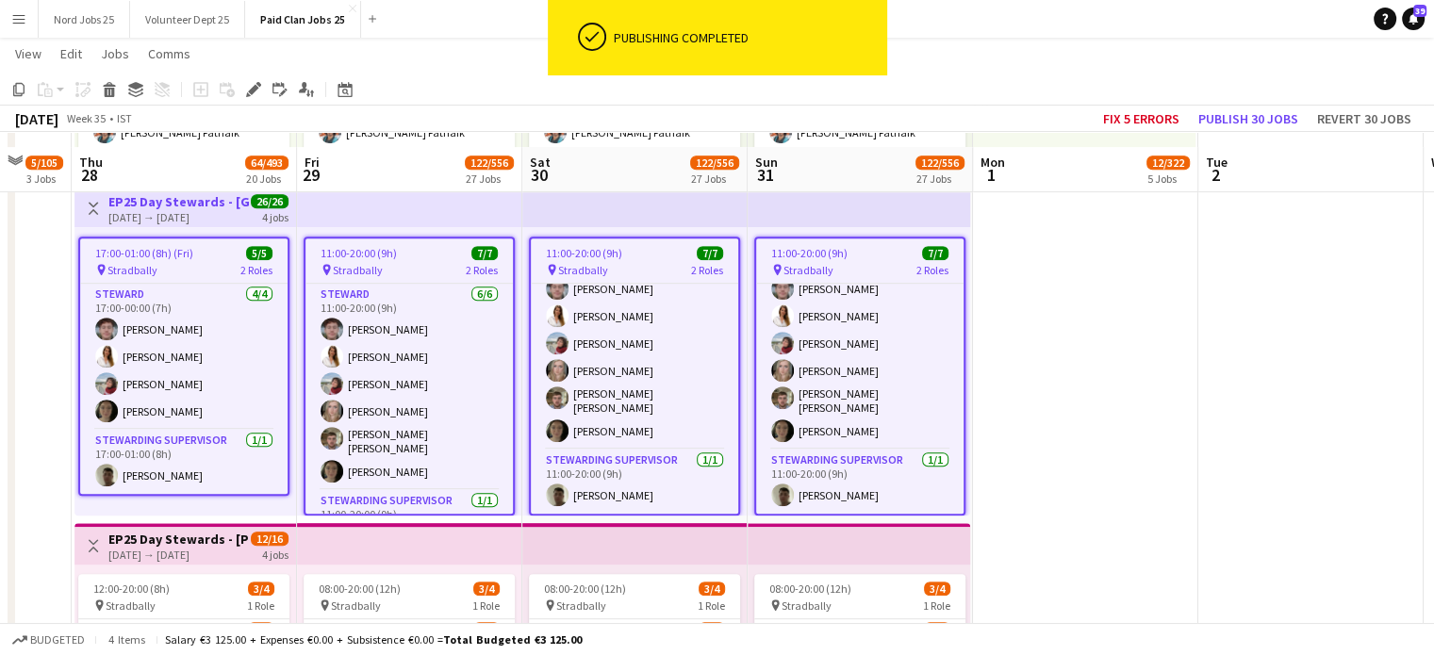
scroll to position [34, 0]
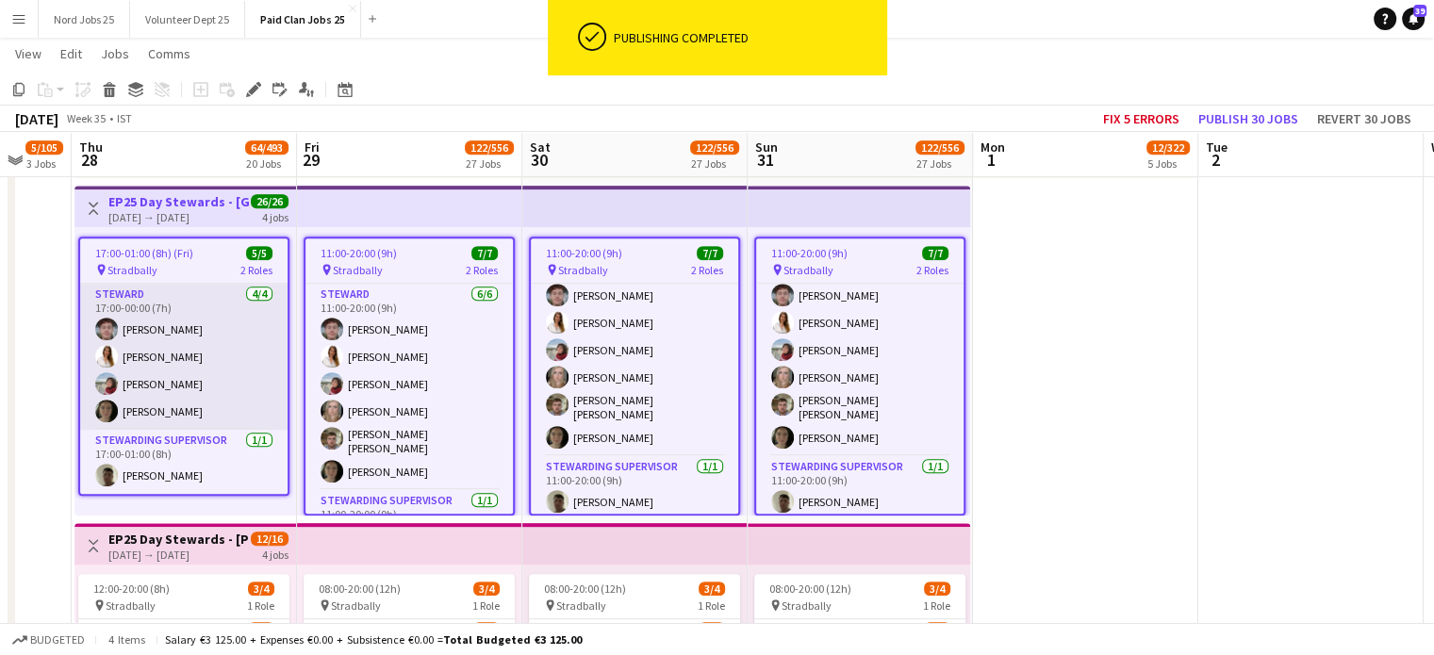
click at [170, 394] on app-card-role "Steward 4/4 17:00-00:00 (7h) Jamie Childs Maryna Kerentseva Kate Finnerty molly…" at bounding box center [183, 357] width 207 height 146
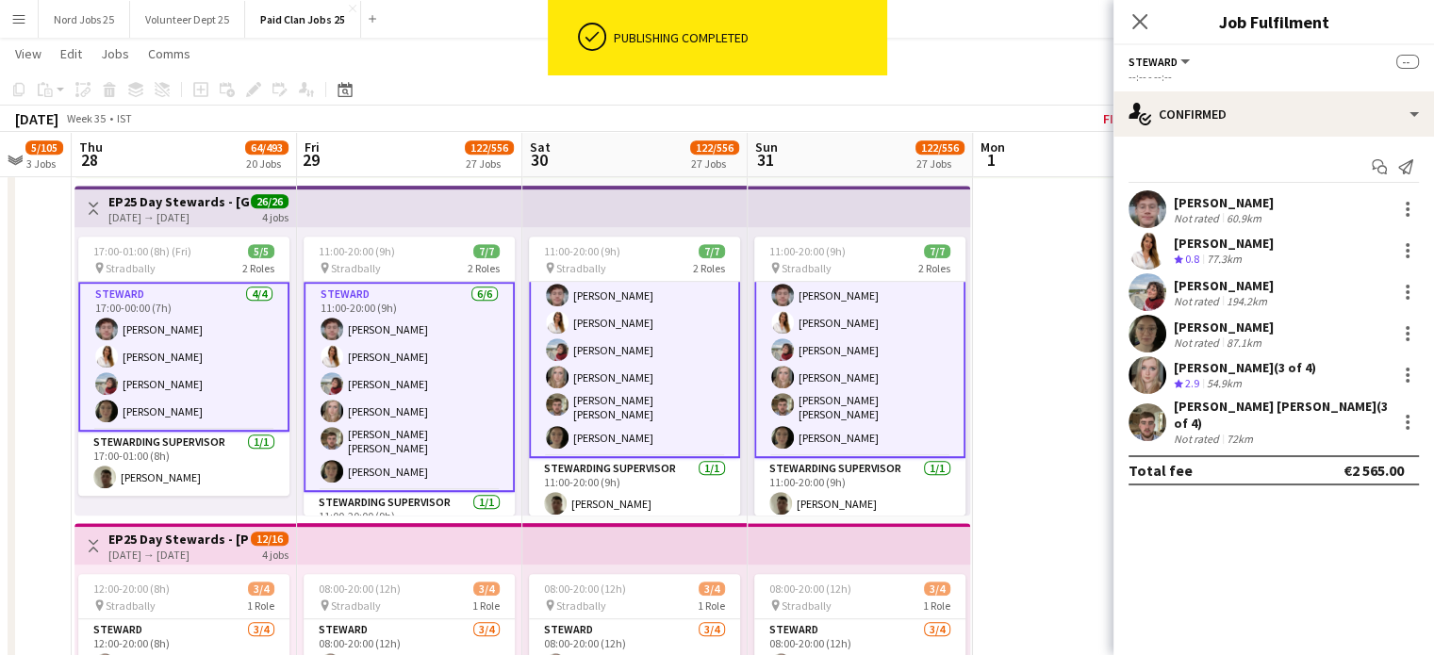
click at [1149, 325] on app-user-avatar at bounding box center [1148, 334] width 38 height 38
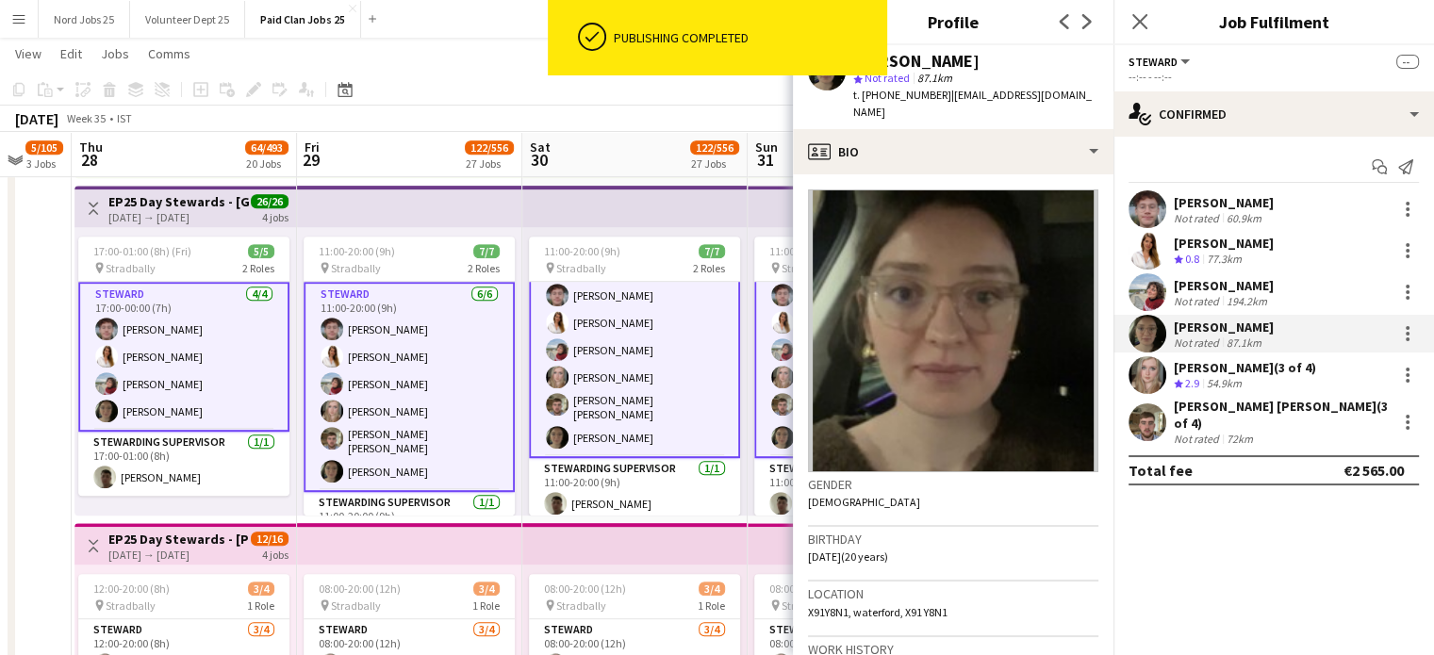
scroll to position [686, 0]
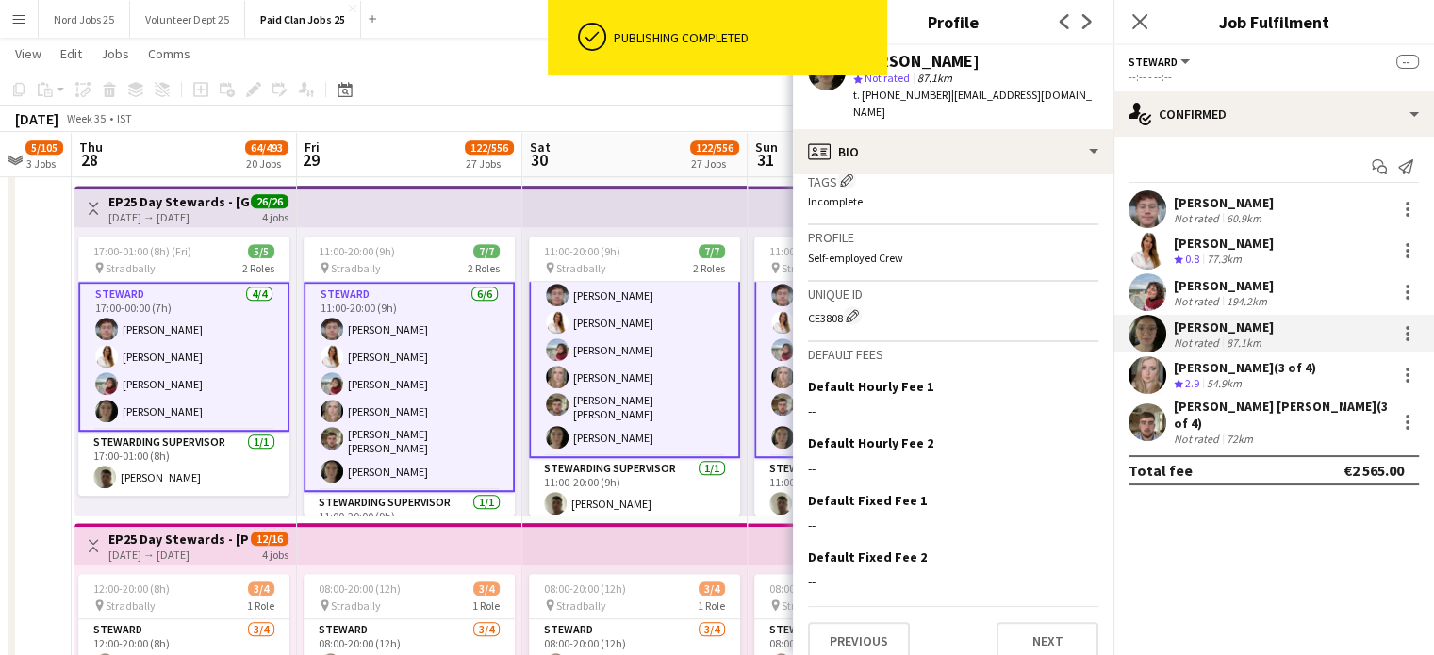
click at [822, 307] on div "CE3808 Edit crew unique ID" at bounding box center [953, 316] width 290 height 19
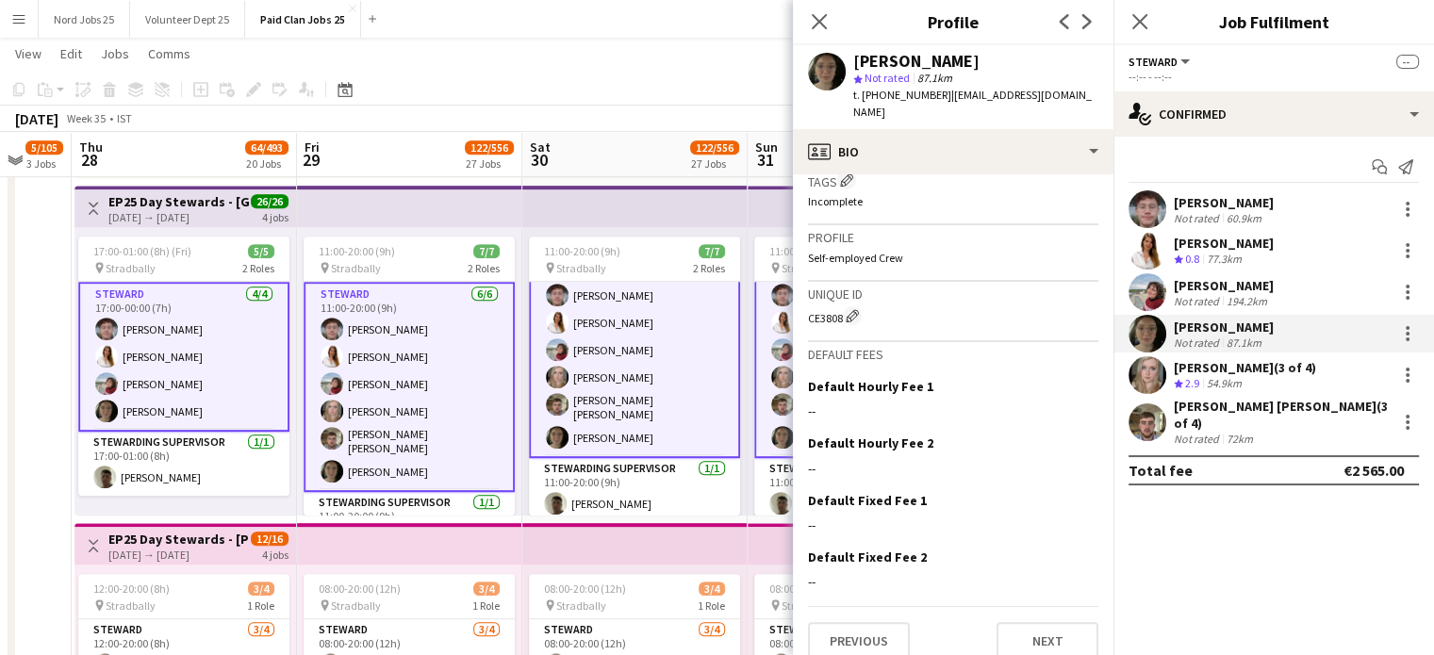
click at [822, 307] on div "CE3808 Edit crew unique ID" at bounding box center [953, 316] width 290 height 19
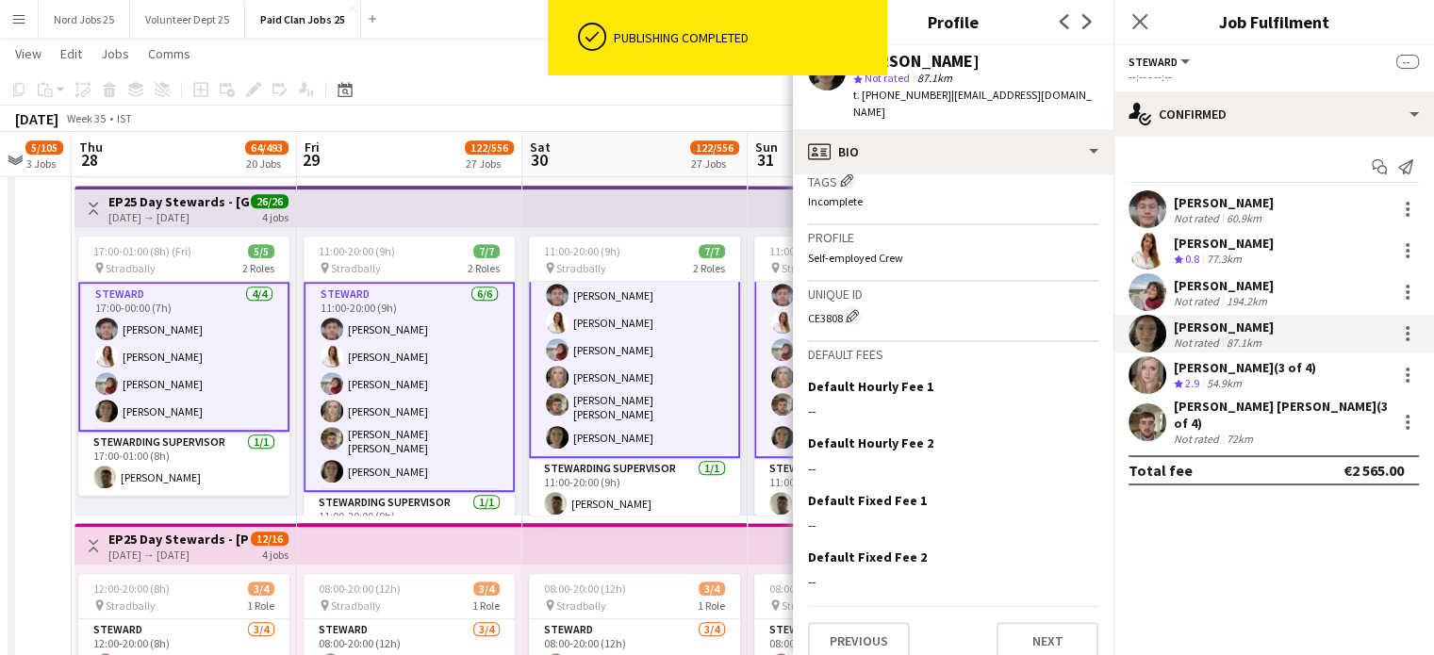
copy div "CE3808"
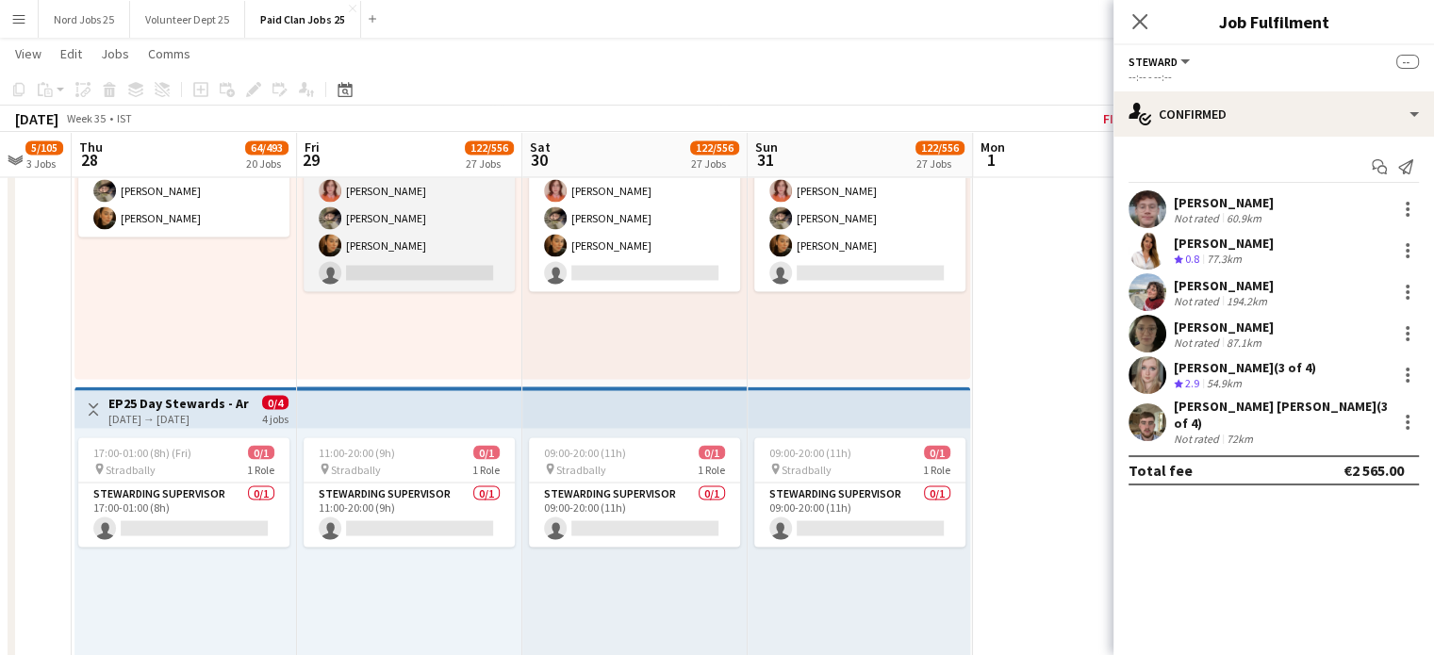
scroll to position [3370, 0]
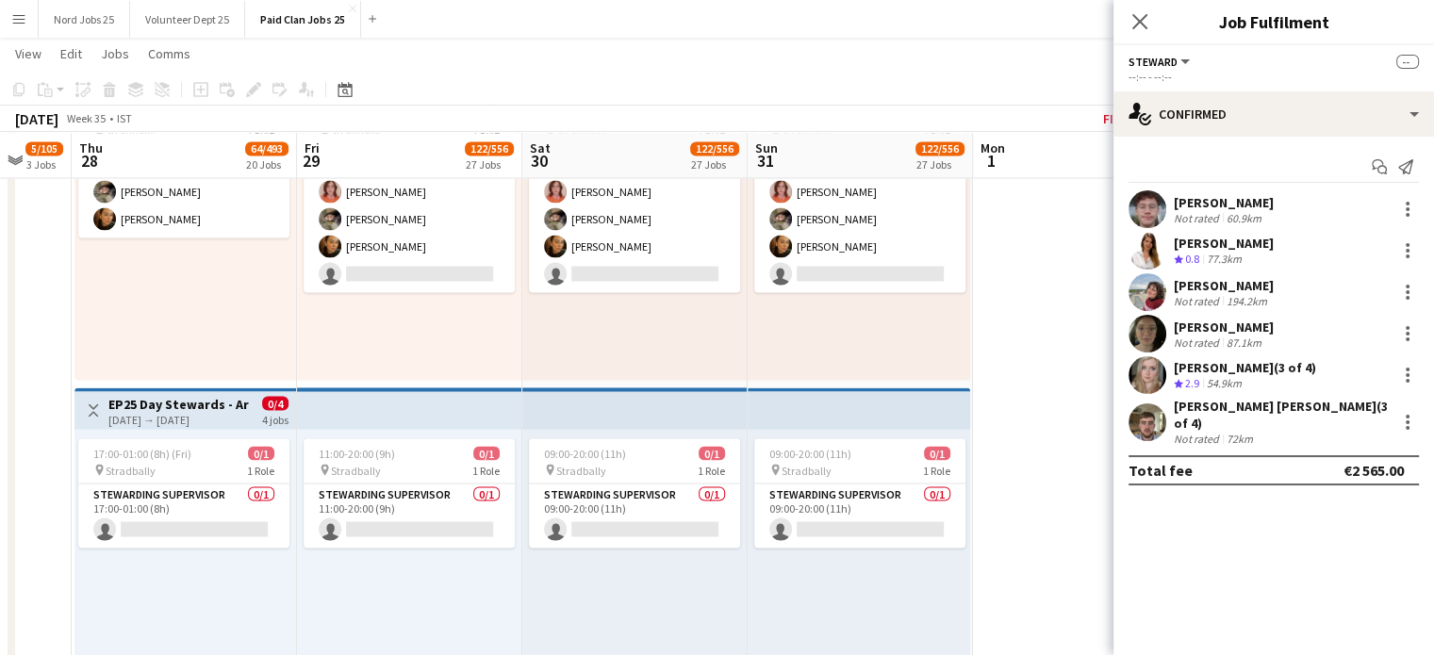
click at [434, 283] on app-card-role "Steward 3/4 11:00-20:00 (9h) Arwen Nash Jennifer Chernets Jessyka Telles single…" at bounding box center [409, 219] width 211 height 146
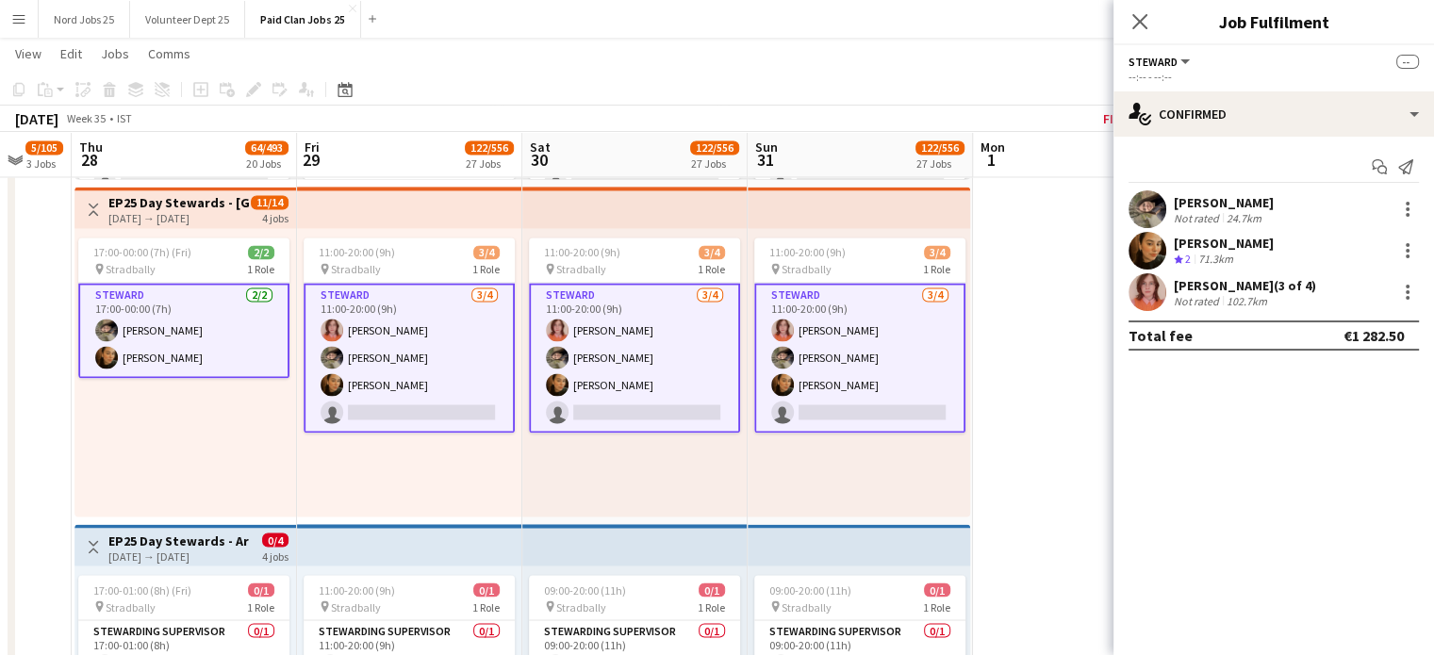
scroll to position [3226, 0]
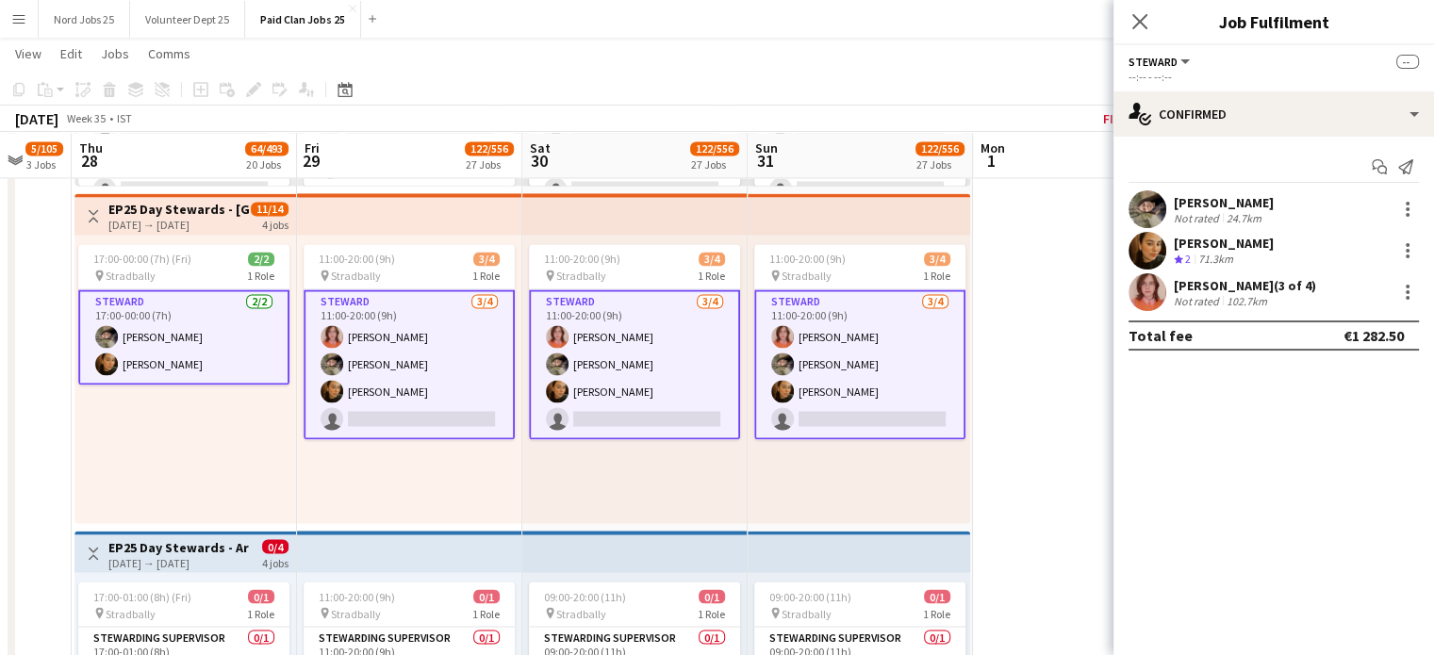
click at [445, 400] on app-card-role "Steward 3/4 11:00-20:00 (9h) Arwen Nash Jennifer Chernets Jessyka Telles single…" at bounding box center [409, 365] width 211 height 150
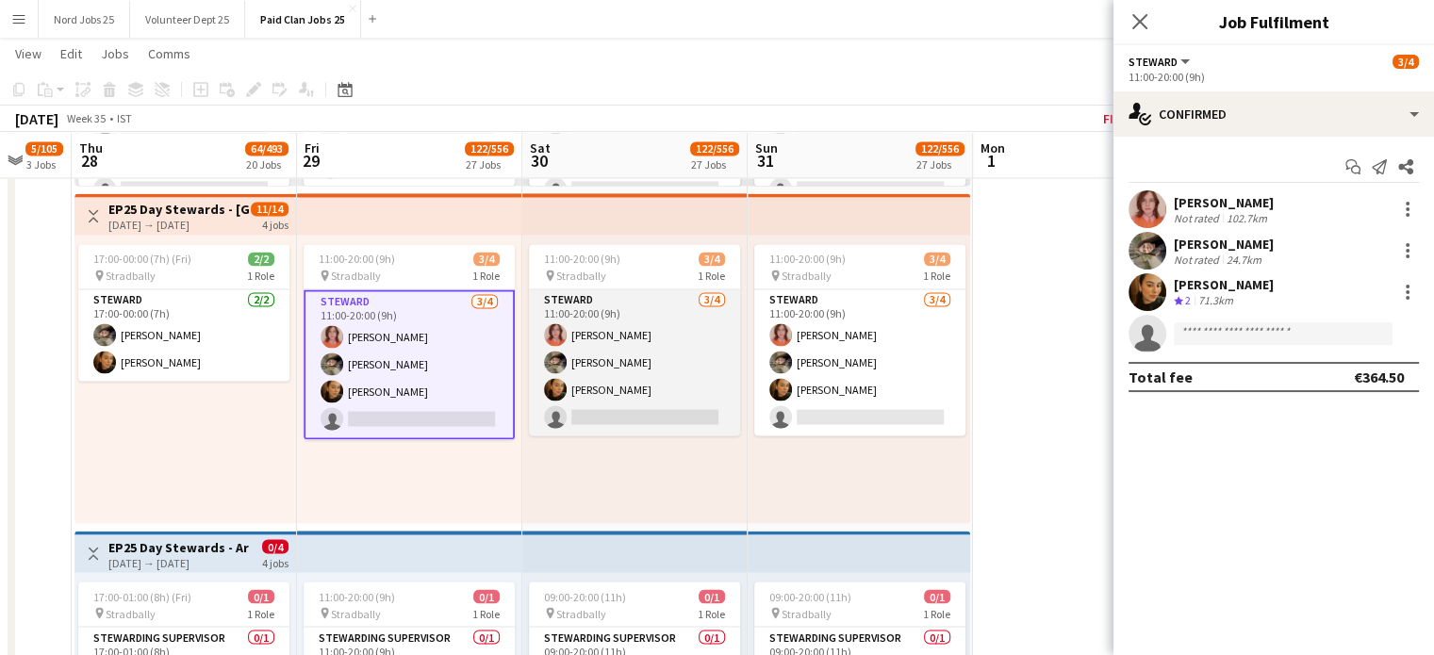
click at [636, 418] on app-card-role "Steward 3/4 11:00-20:00 (9h) Arwen Nash Jennifer Chernets Jessyka Telles single…" at bounding box center [634, 363] width 211 height 146
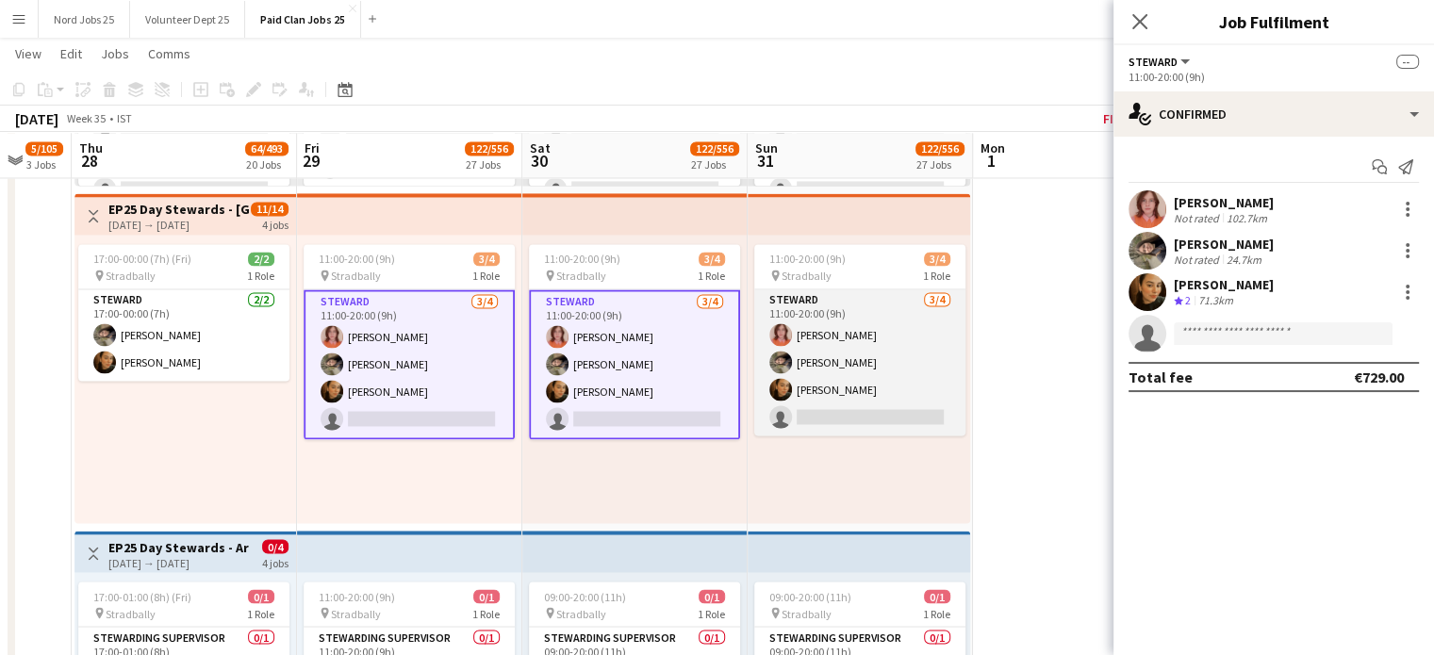
click at [821, 384] on app-card-role "Steward 3/4 11:00-20:00 (9h) Arwen Nash Jennifer Chernets Jessyka Telles single…" at bounding box center [859, 363] width 211 height 146
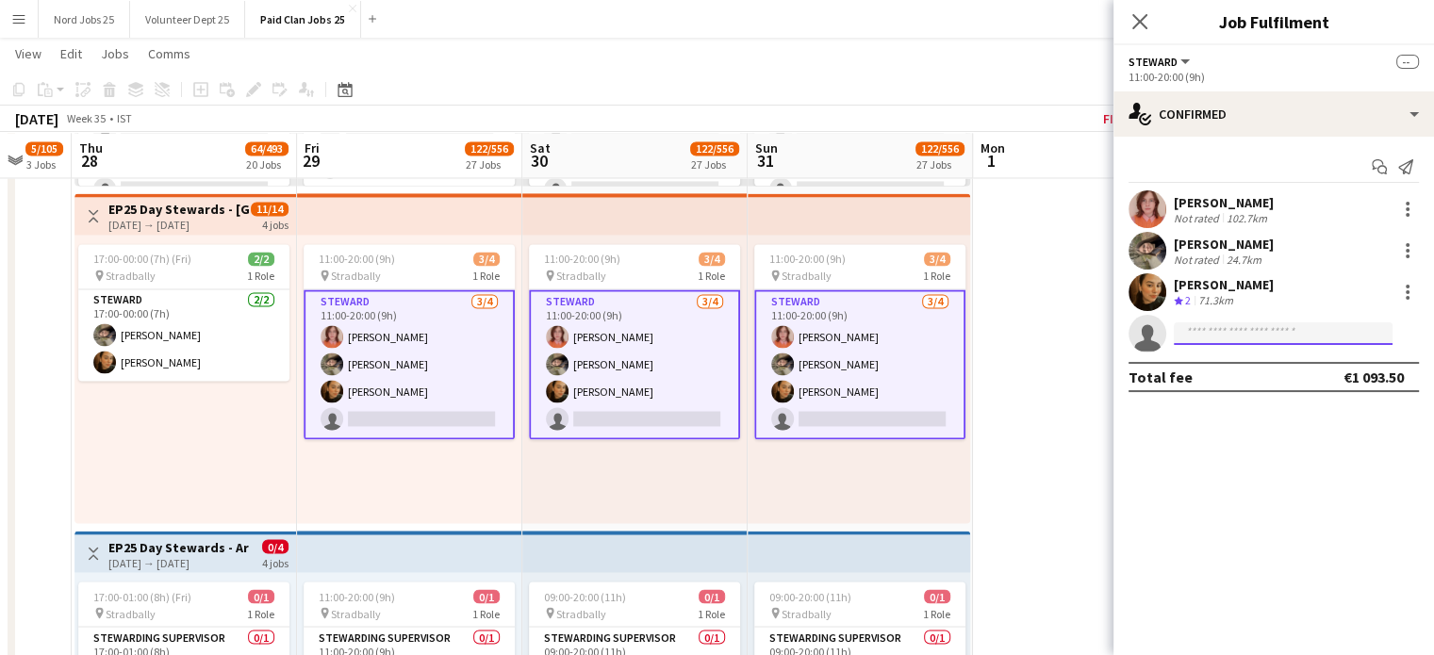
click at [1207, 332] on input at bounding box center [1283, 334] width 219 height 23
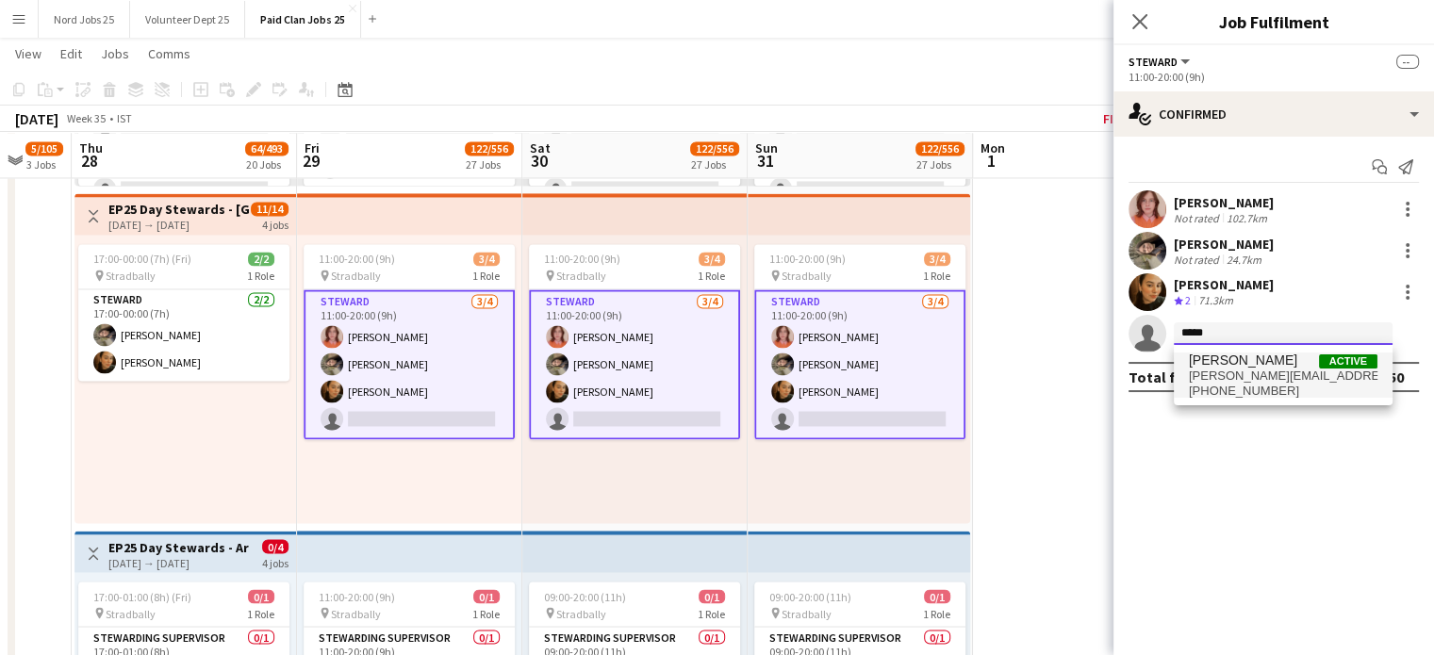
type input "*****"
click at [1205, 366] on span "[PERSON_NAME]" at bounding box center [1243, 361] width 108 height 16
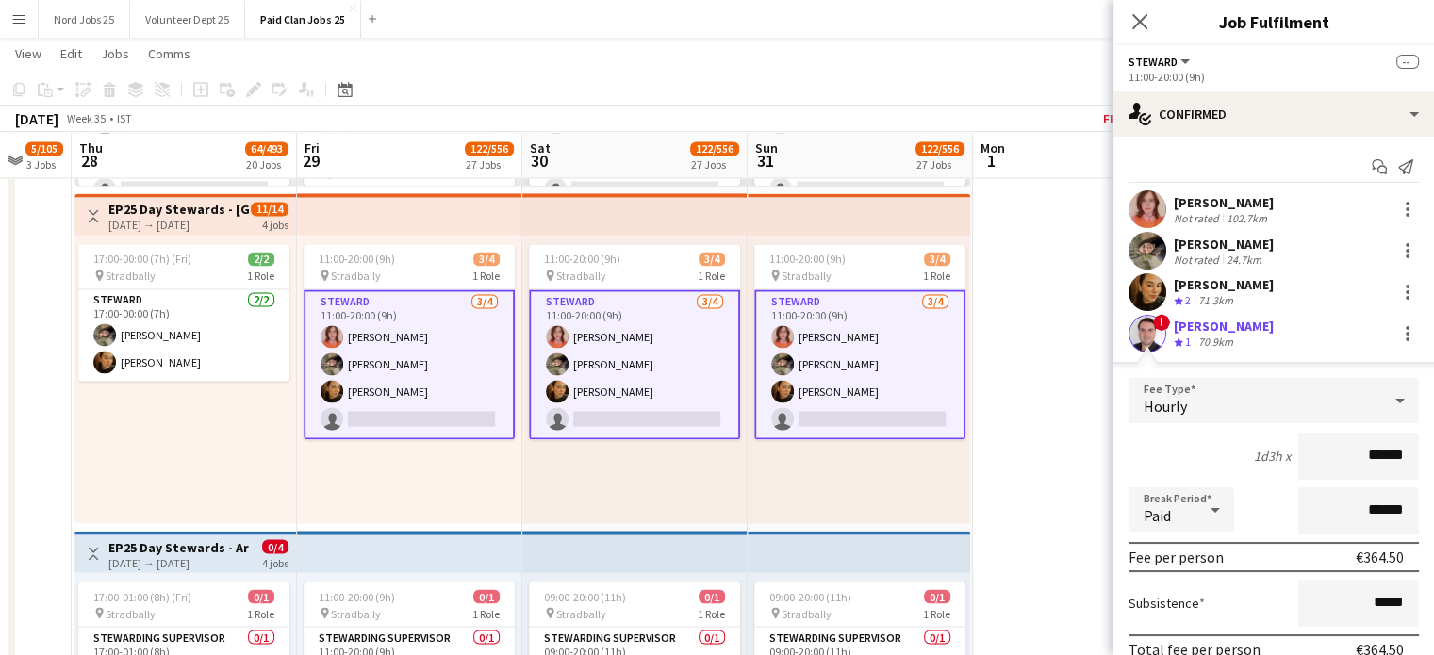
scroll to position [123, 0]
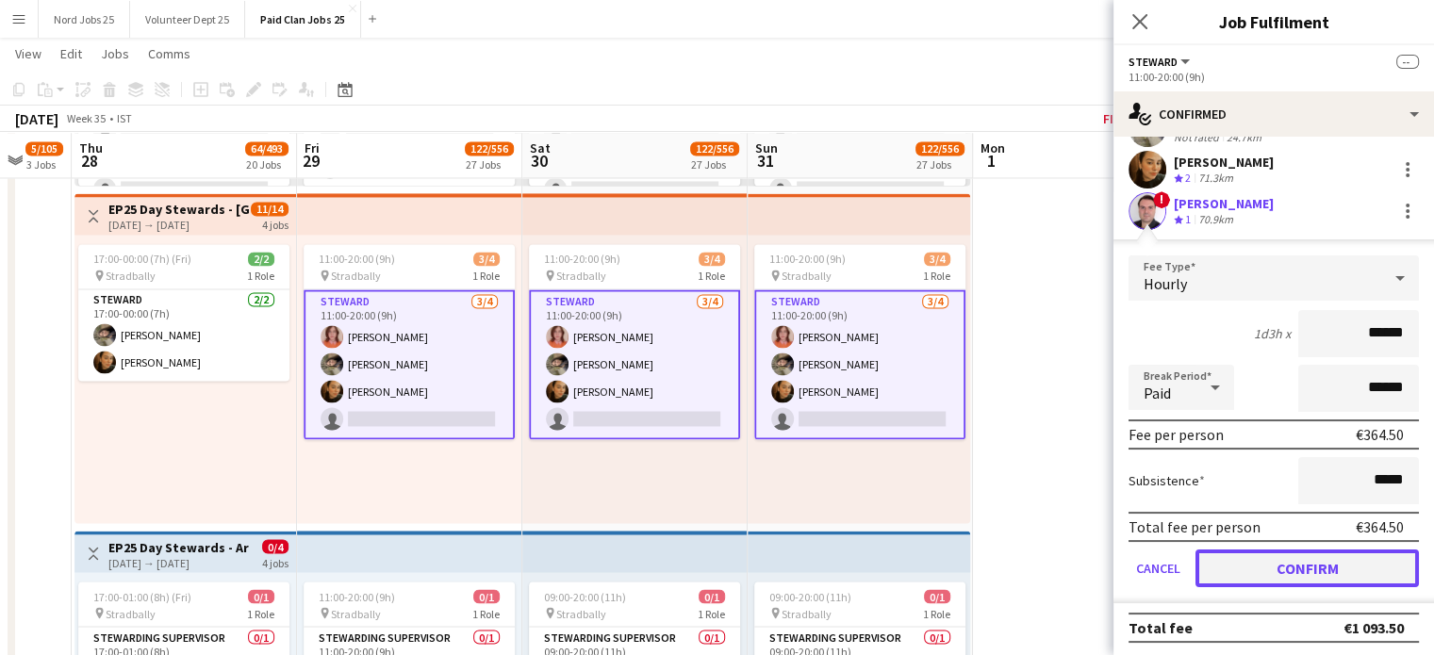
click at [1245, 562] on button "Confirm" at bounding box center [1308, 569] width 224 height 38
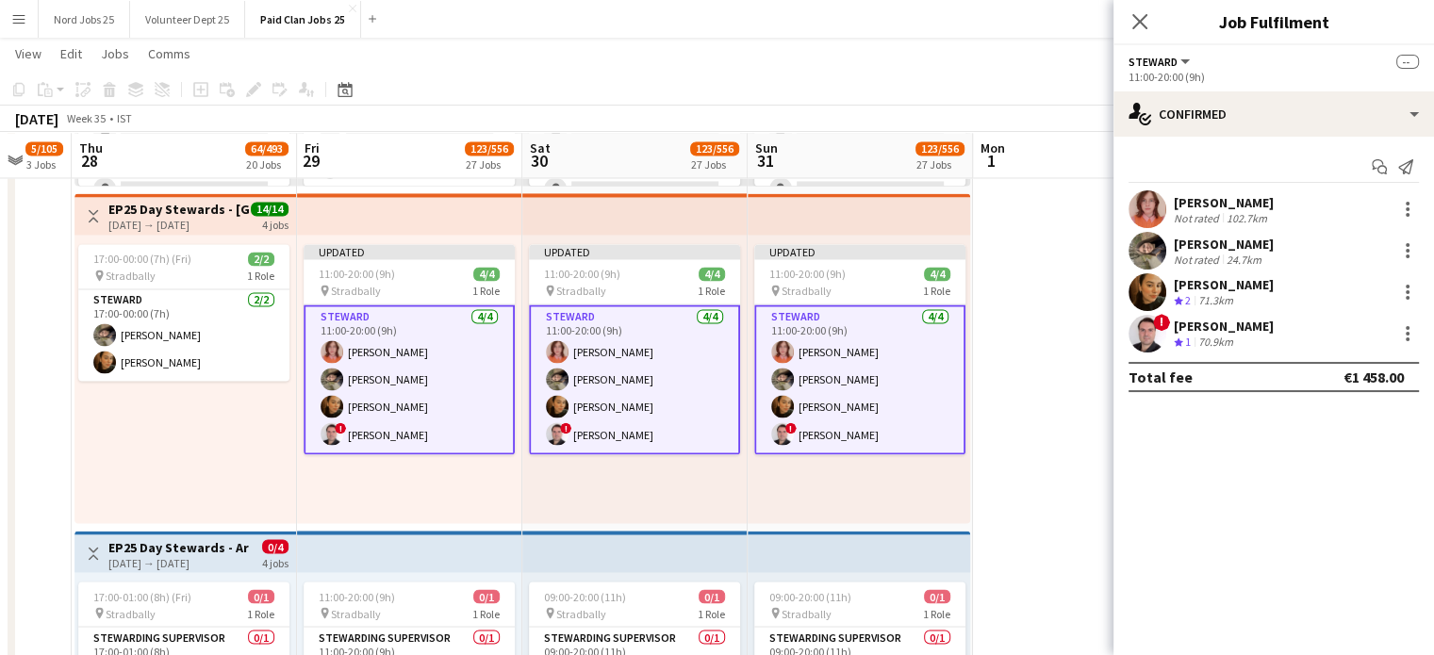
scroll to position [0, 0]
click at [730, 237] on div "Updated 11:00-20:00 (9h) 4/4 pin Stradbally 1 Role Steward 4/4 11:00-20:00 (9h)…" at bounding box center [634, 379] width 225 height 289
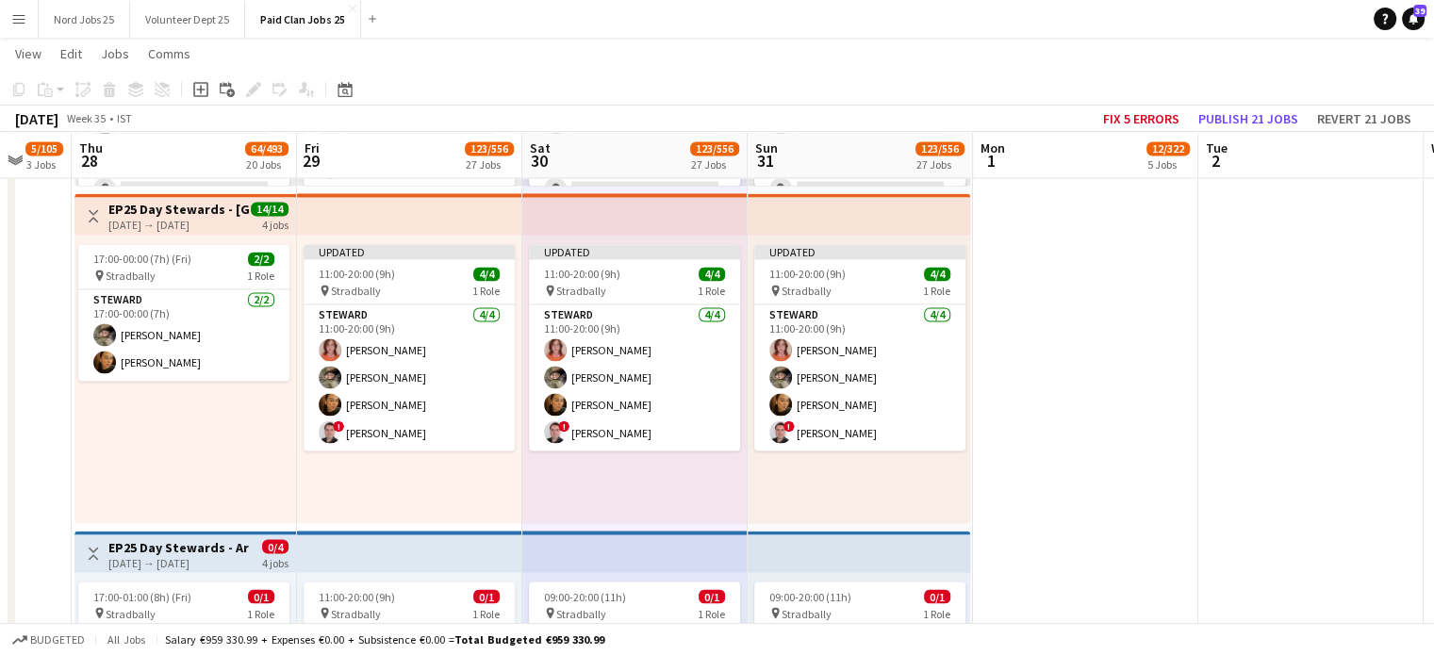
click at [753, 224] on app-top-bar at bounding box center [859, 213] width 223 height 41
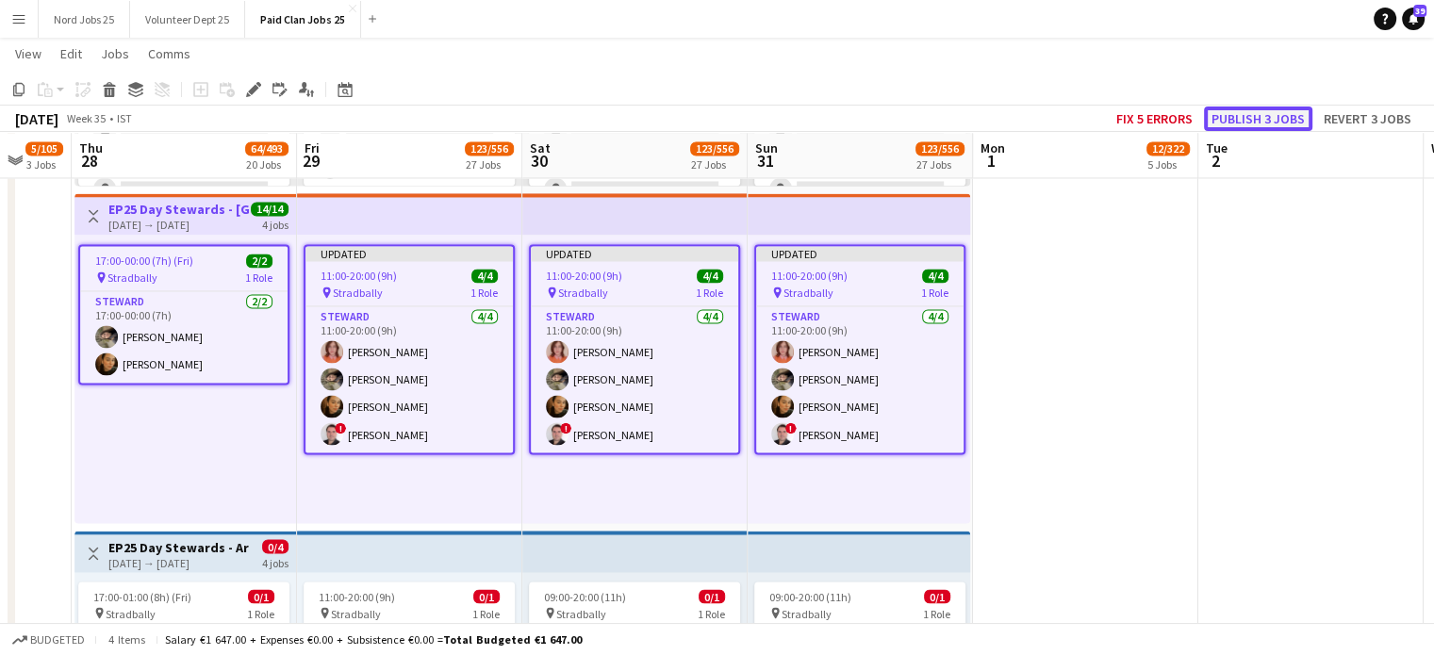
click at [1259, 117] on button "Publish 3 jobs" at bounding box center [1258, 119] width 108 height 25
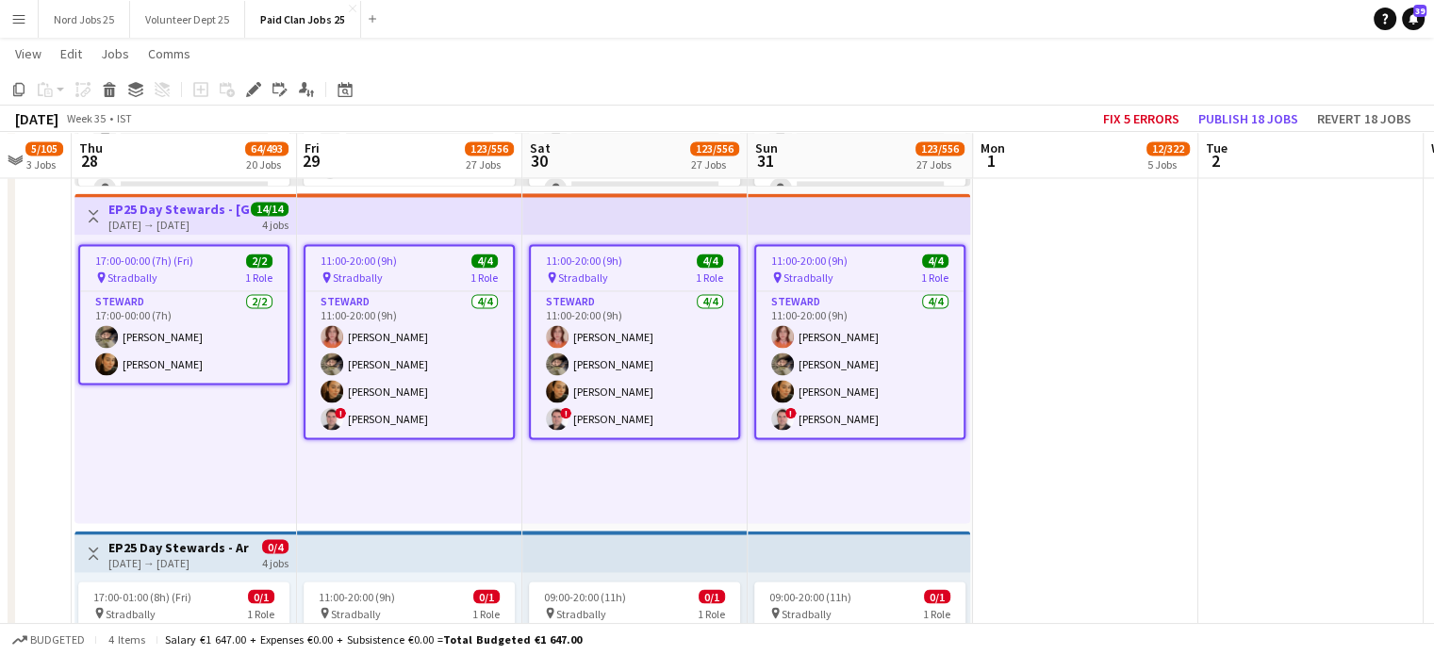
scroll to position [586, 0]
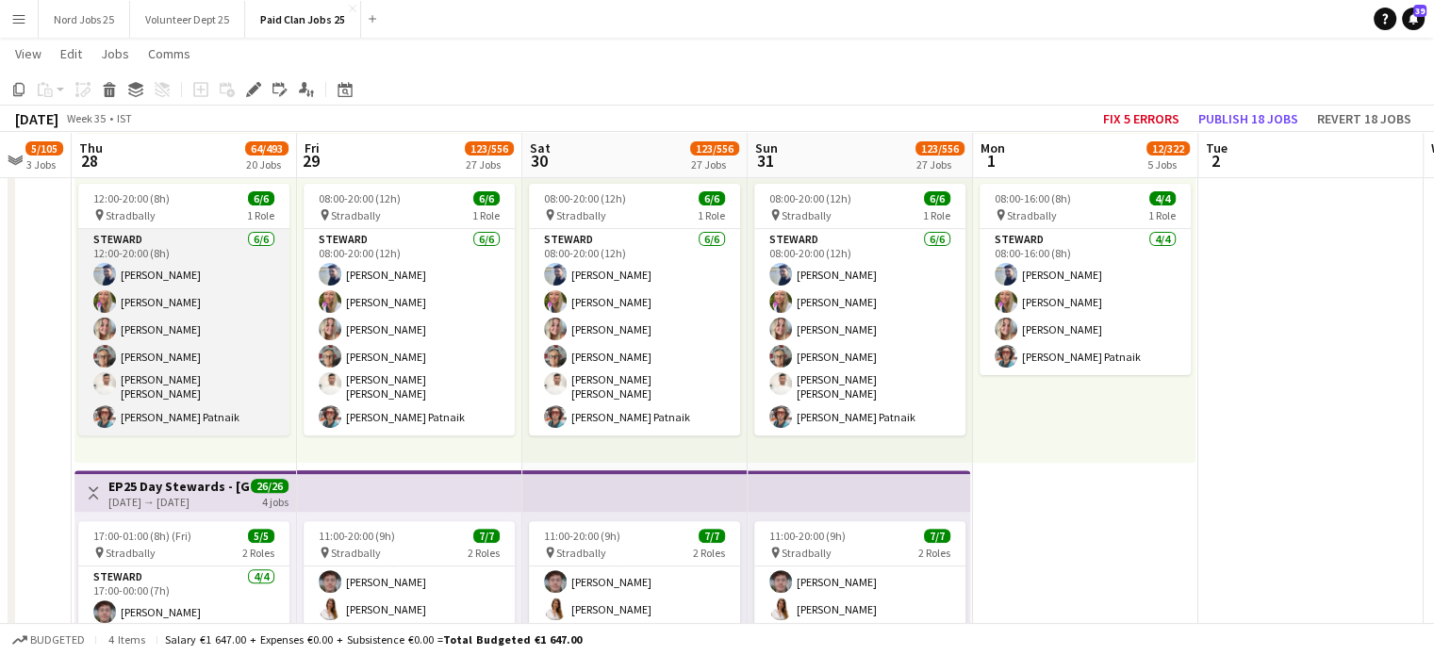
click at [144, 303] on app-card-role "Steward 6/6 12:00-20:00 (8h) Balasundaram Krishnakumar Melanie Dunne Sinead O H…" at bounding box center [183, 332] width 211 height 207
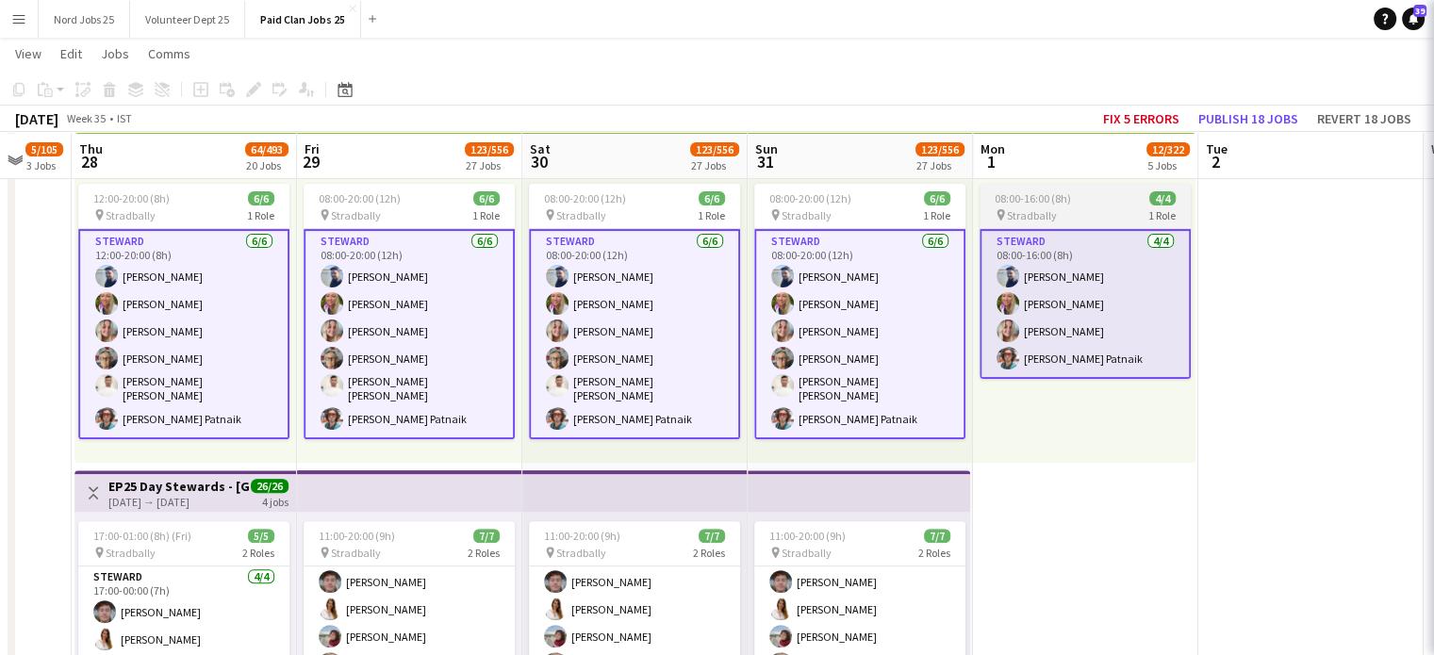
scroll to position [588, 0]
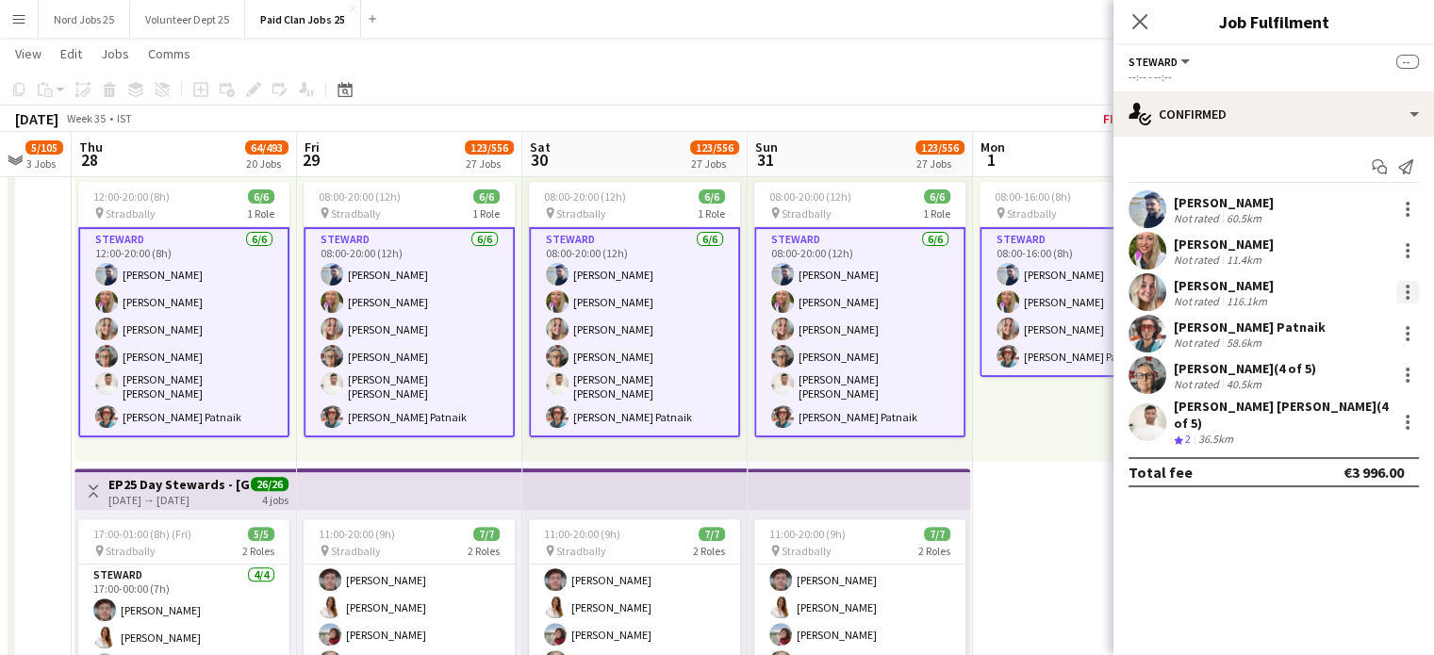
click at [1415, 293] on div at bounding box center [1408, 292] width 23 height 23
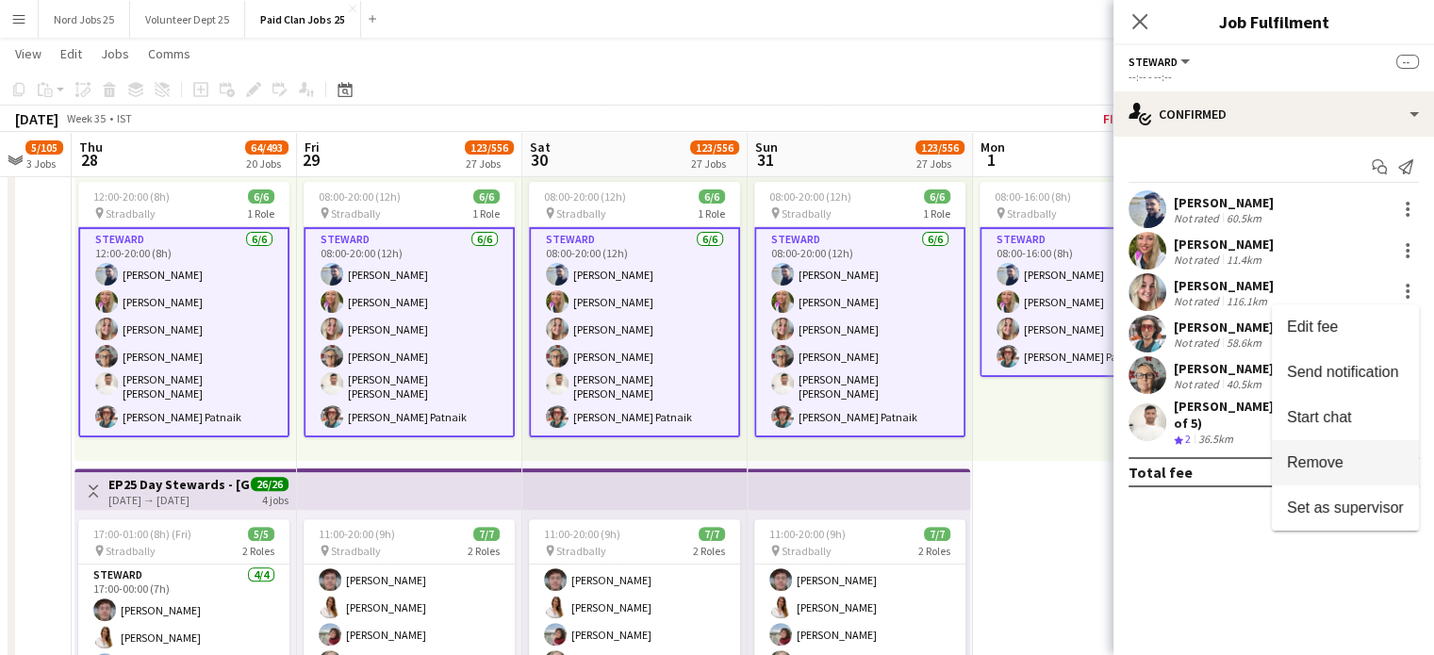
click at [1313, 463] on span "Remove" at bounding box center [1315, 463] width 57 height 16
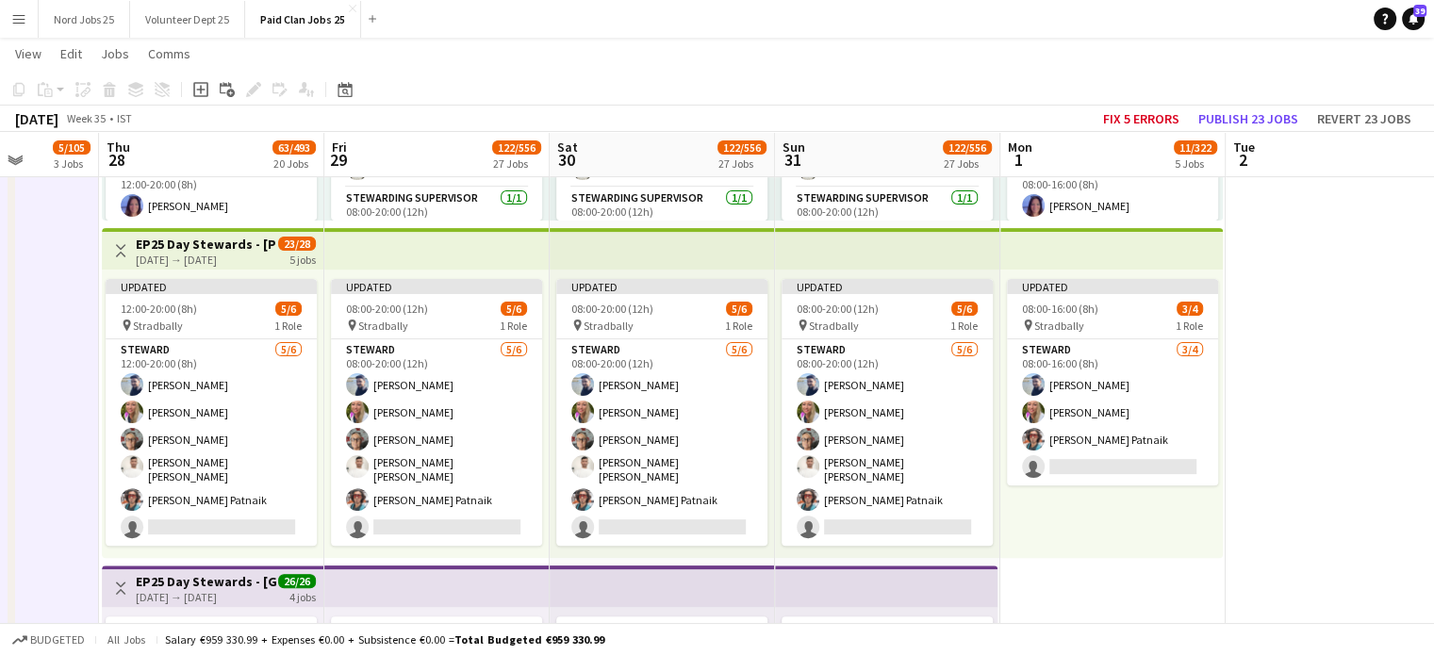
scroll to position [489, 0]
click at [415, 274] on div "Updated 08:00-20:00 (12h) 5/6 pin Stradbally 1 Role Steward 5/6 08:00-20:00 (12…" at bounding box center [436, 415] width 225 height 289
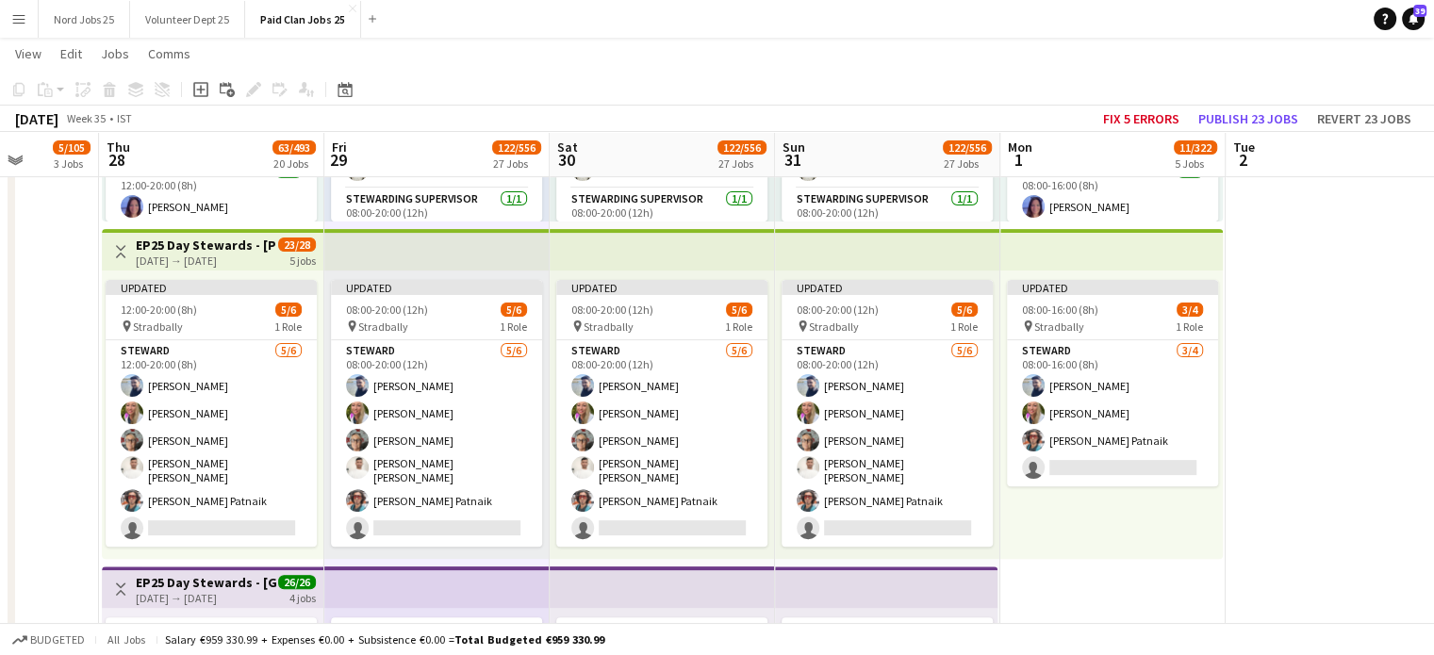
click at [1123, 231] on app-top-bar at bounding box center [1112, 249] width 223 height 41
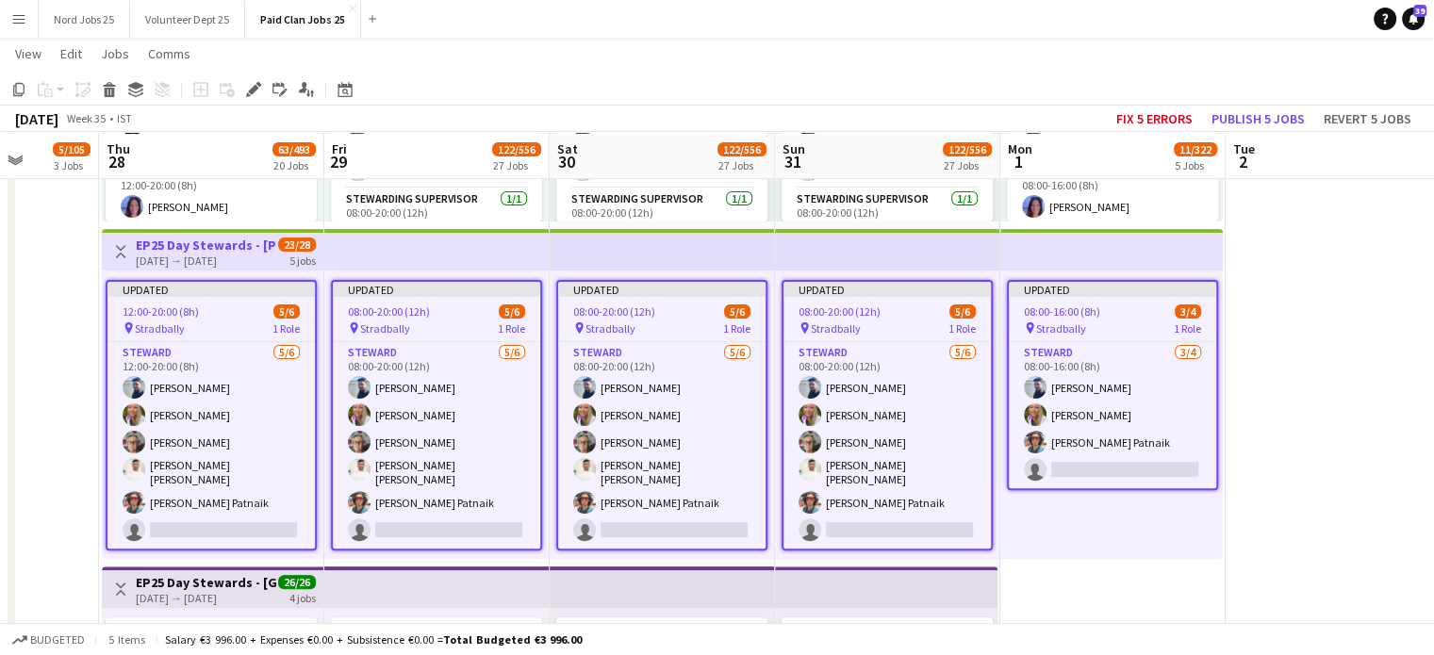
scroll to position [490, 0]
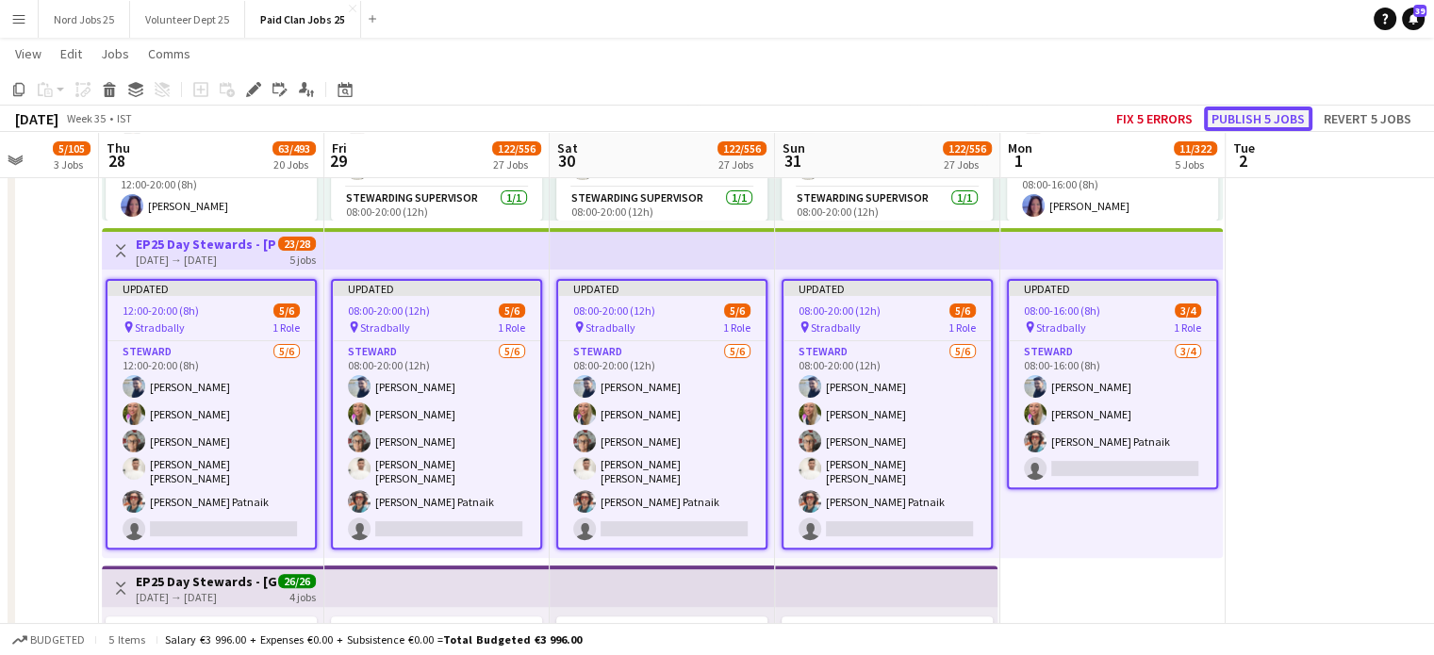
click at [1265, 124] on button "Publish 5 jobs" at bounding box center [1258, 119] width 108 height 25
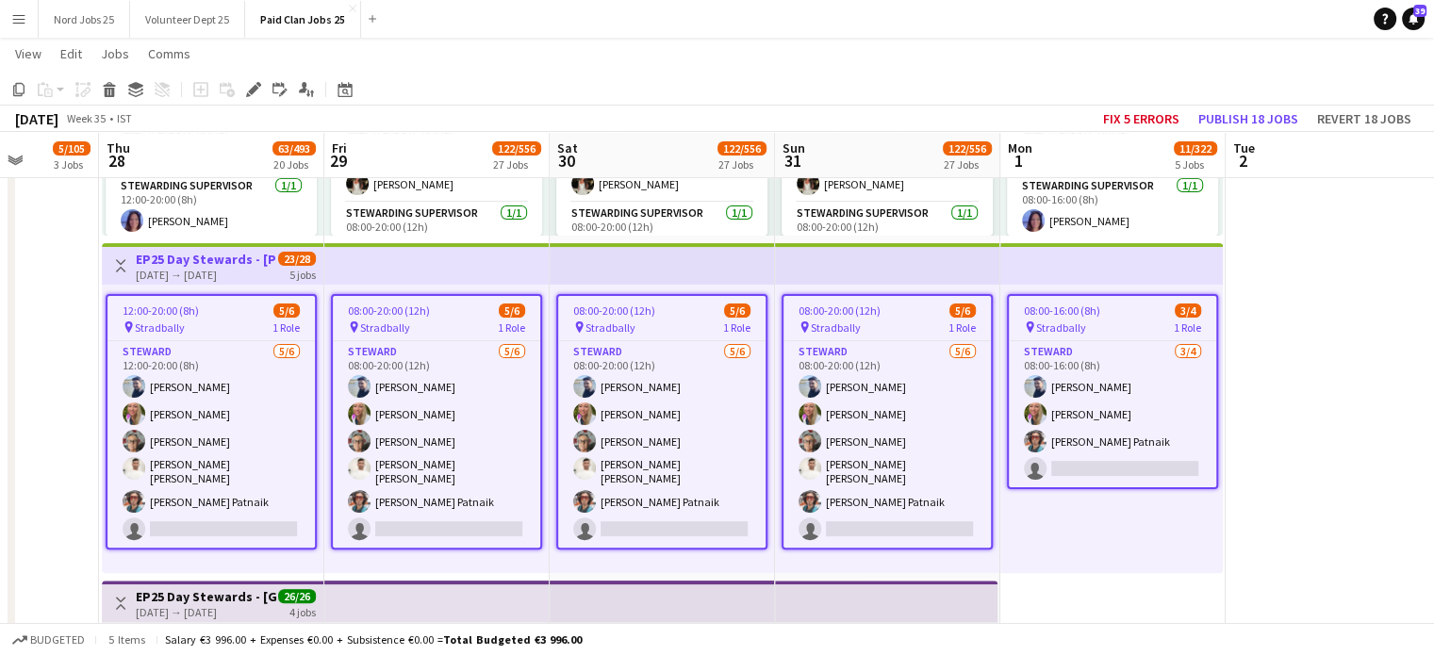
scroll to position [2667, 0]
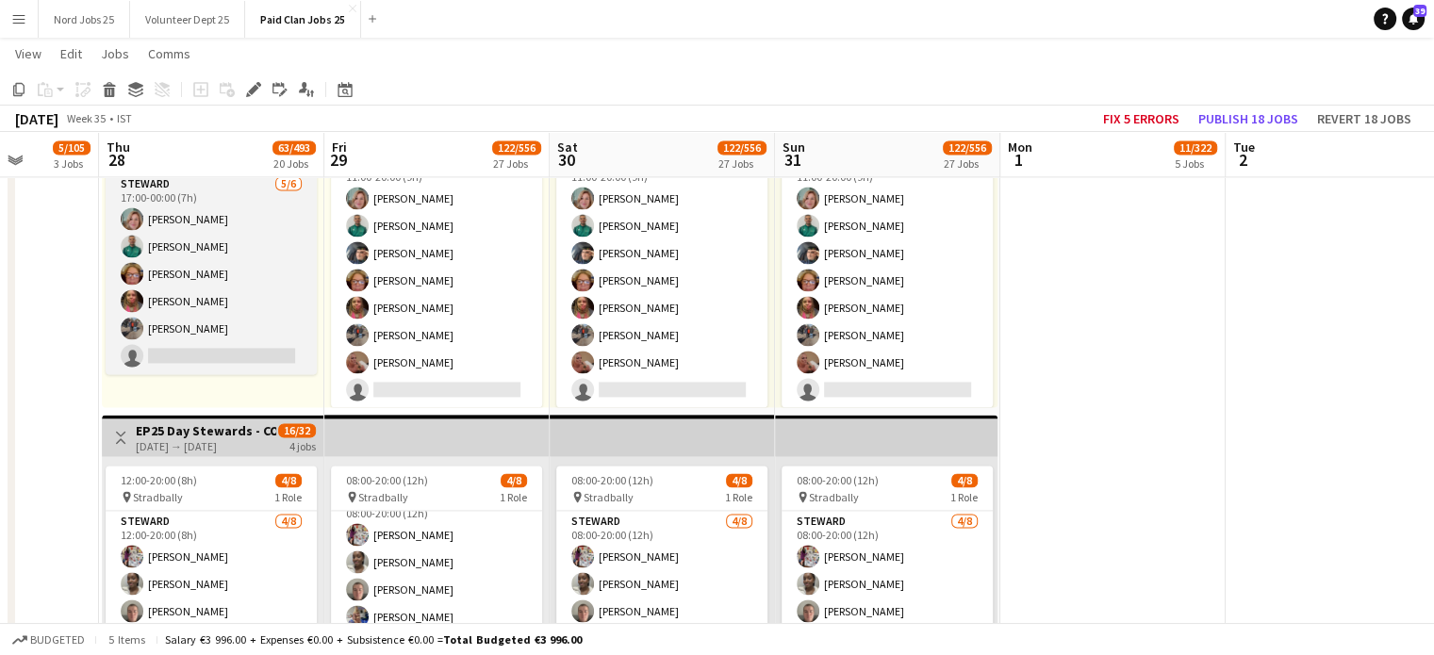
click at [228, 344] on app-card-role "Steward 5/6 17:00-00:00 (7h) Hilary Paul Brendan Douanla Nuala Hyland Christine…" at bounding box center [211, 274] width 211 height 201
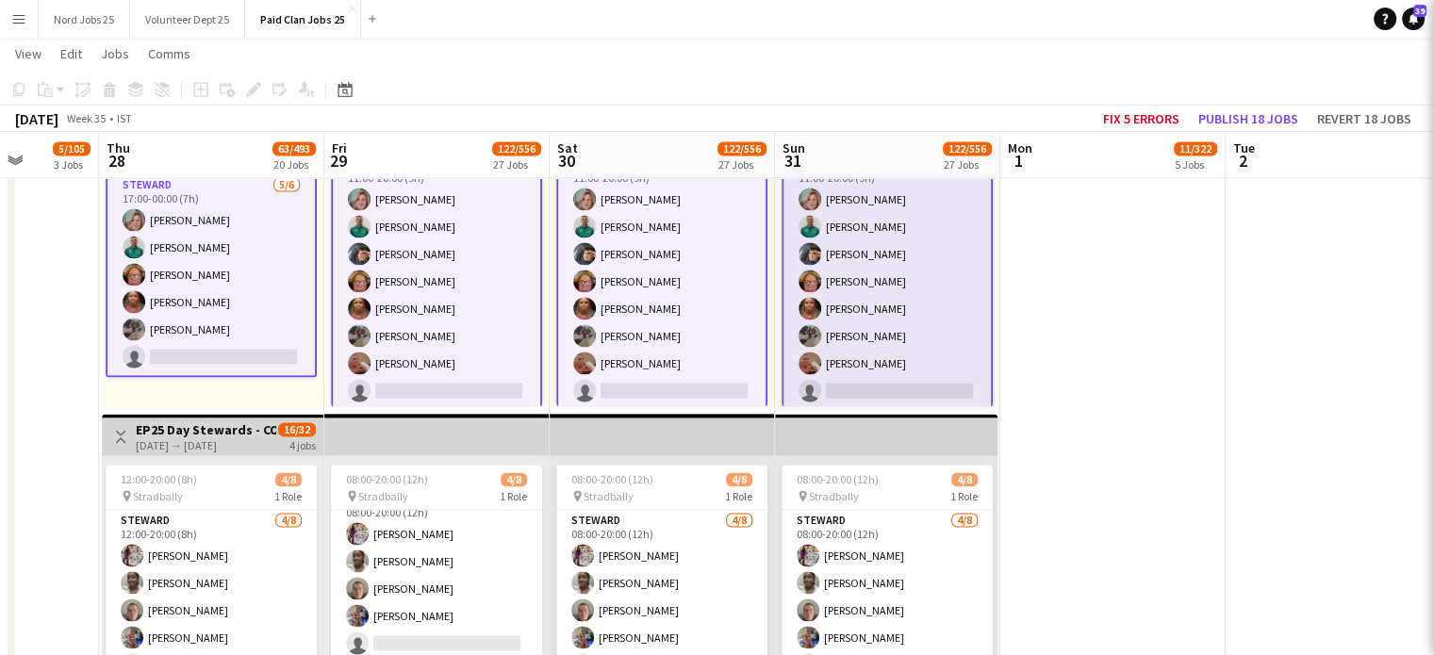
scroll to position [23, 0]
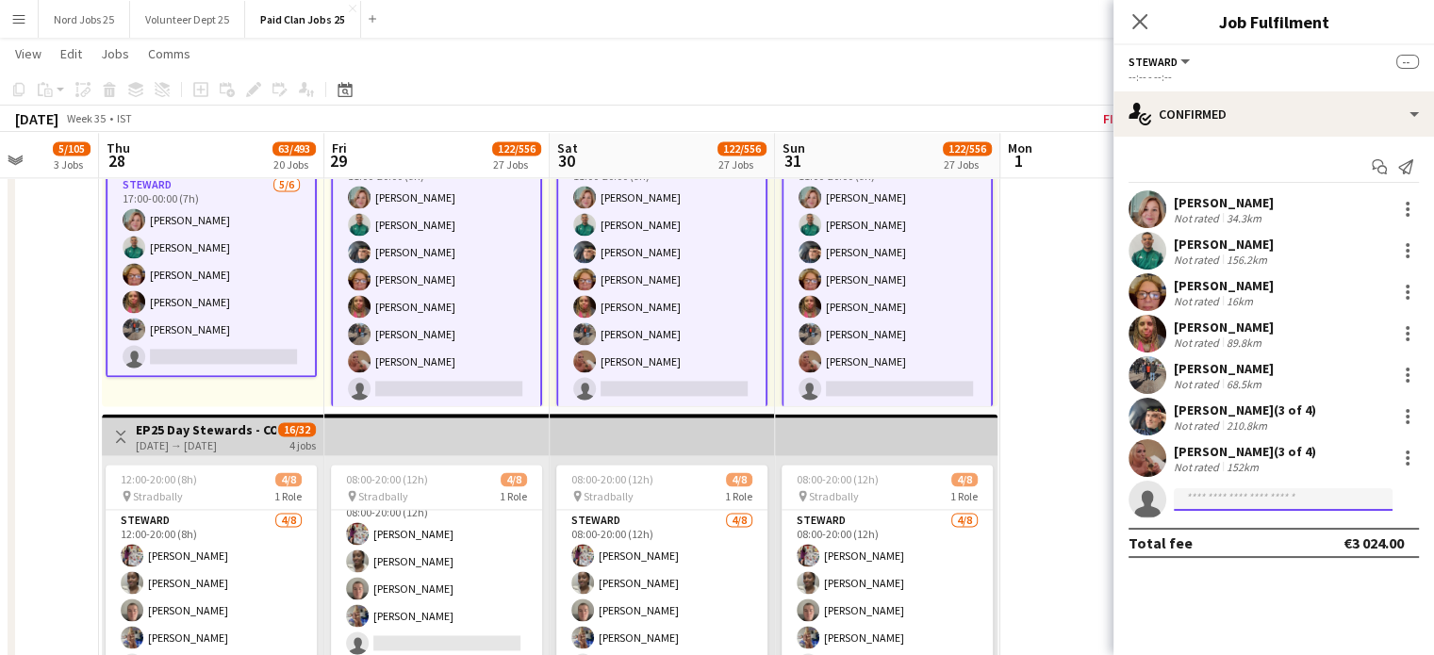
click at [1222, 503] on input at bounding box center [1283, 500] width 219 height 23
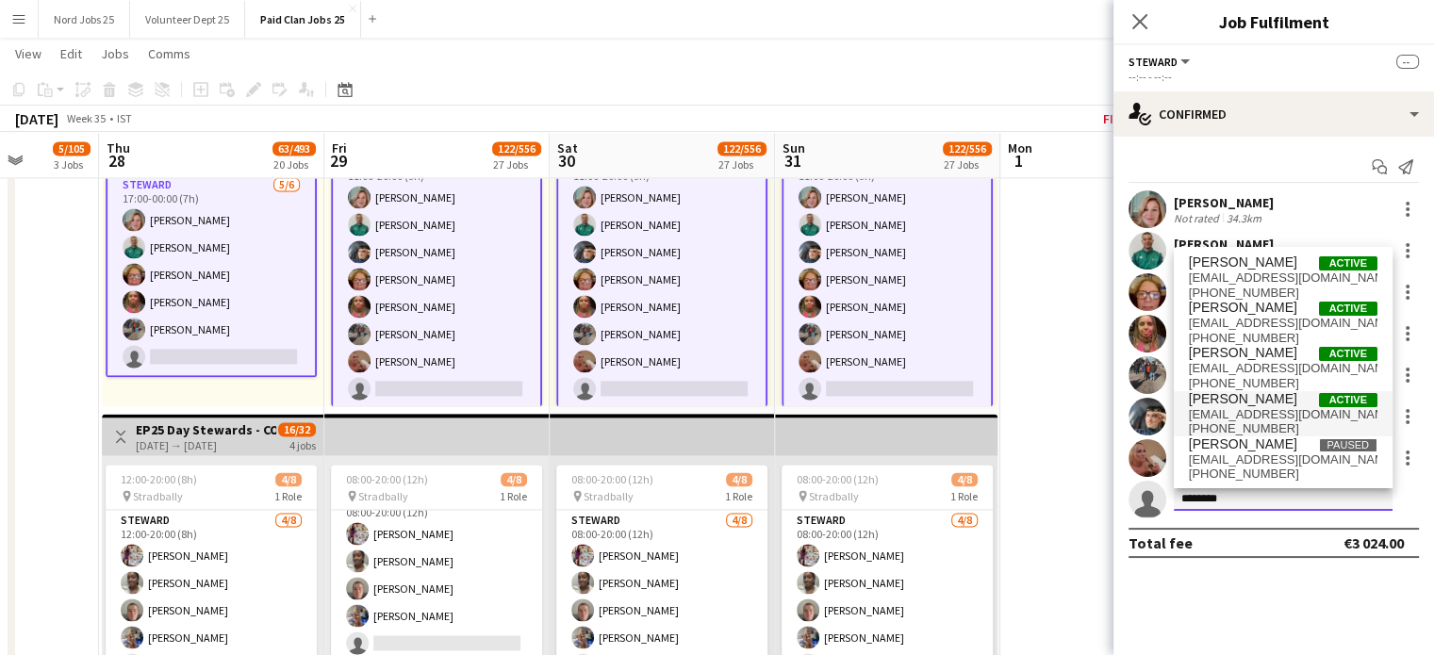
scroll to position [0, 0]
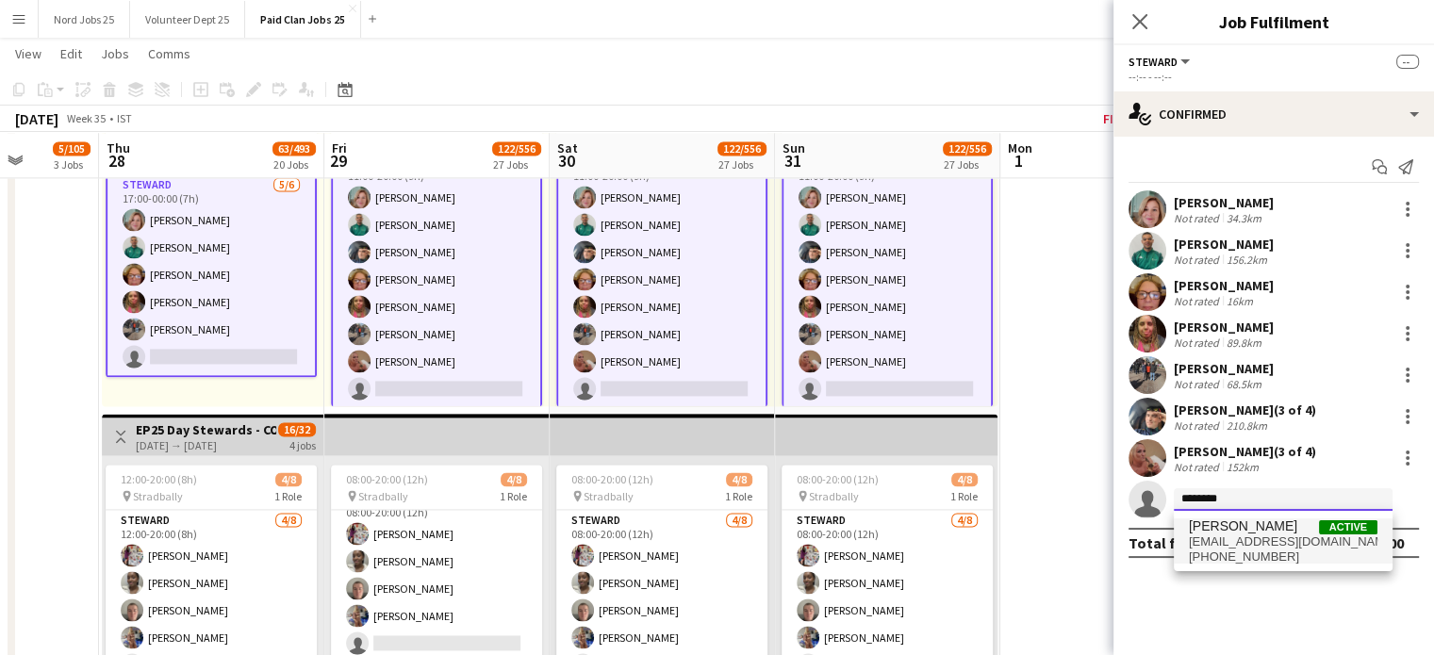
type input "********"
click at [1260, 535] on span "sineadohalloran123@gmail.com" at bounding box center [1283, 542] width 189 height 15
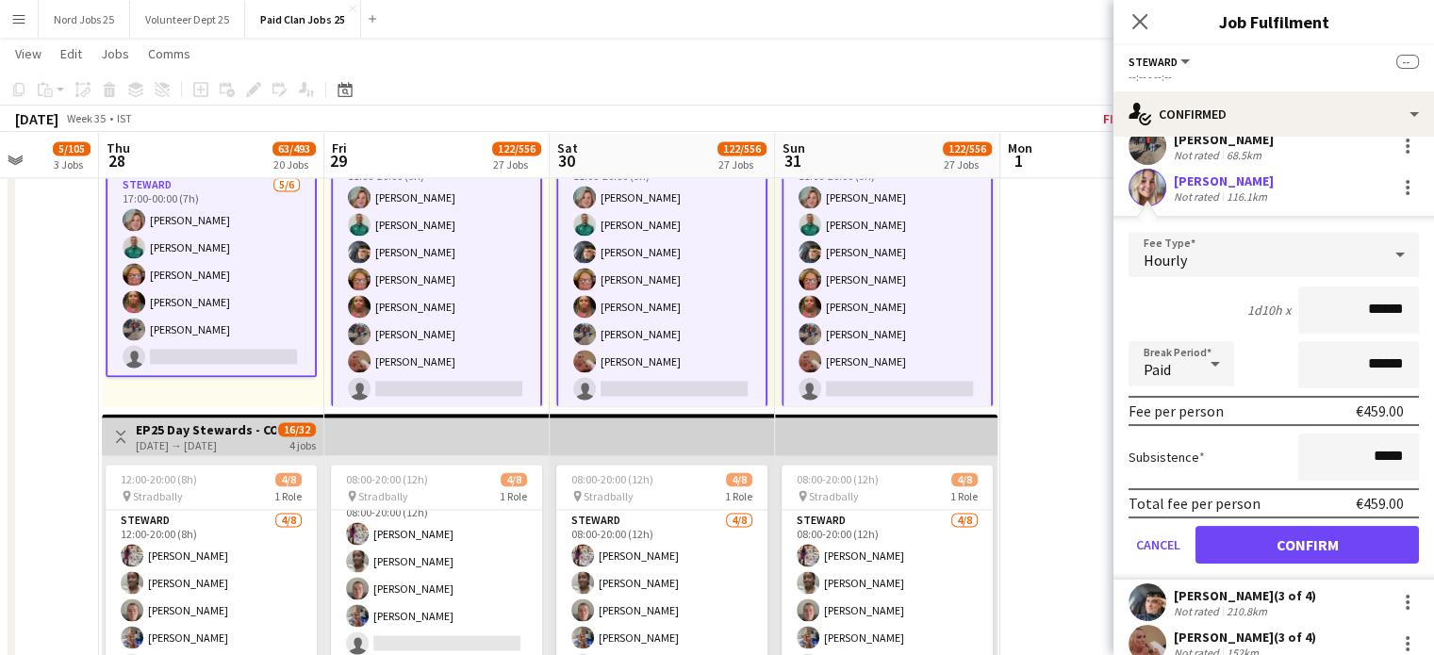
scroll to position [233, 0]
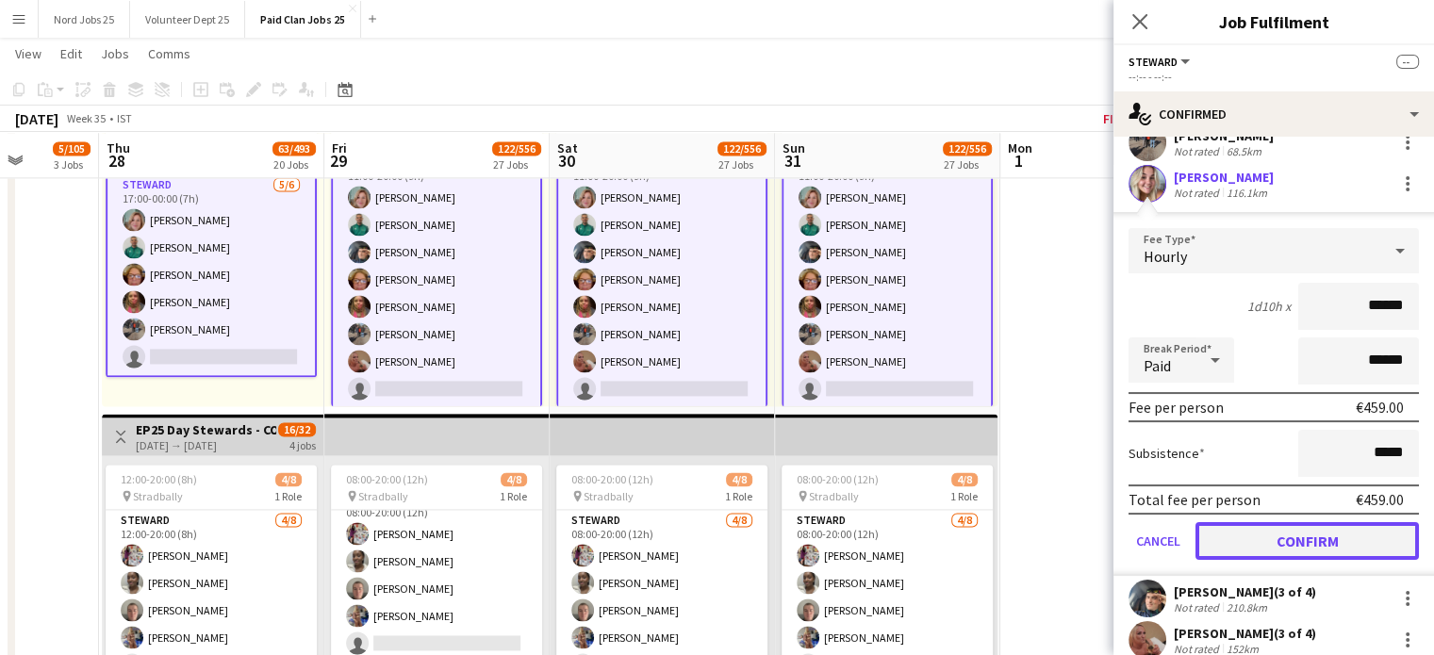
click at [1254, 542] on button "Confirm" at bounding box center [1308, 541] width 224 height 38
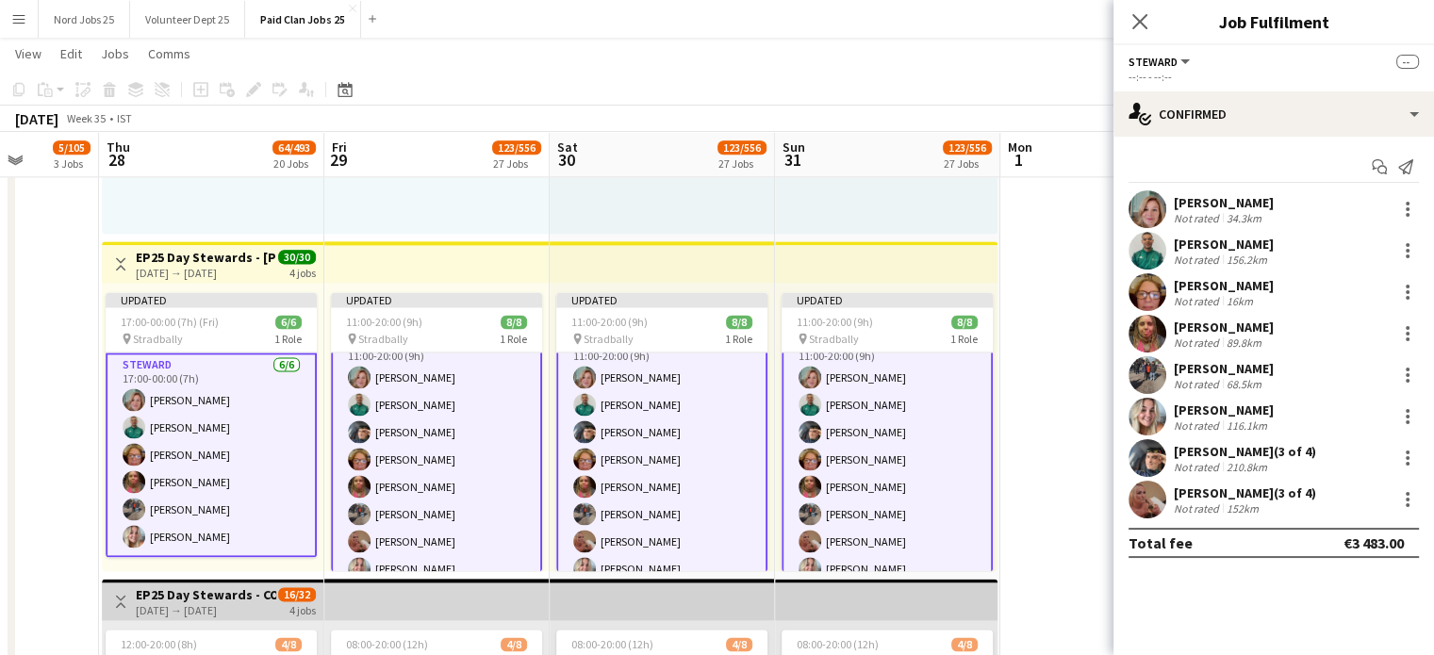
scroll to position [2502, 0]
click at [483, 274] on app-top-bar at bounding box center [436, 262] width 225 height 41
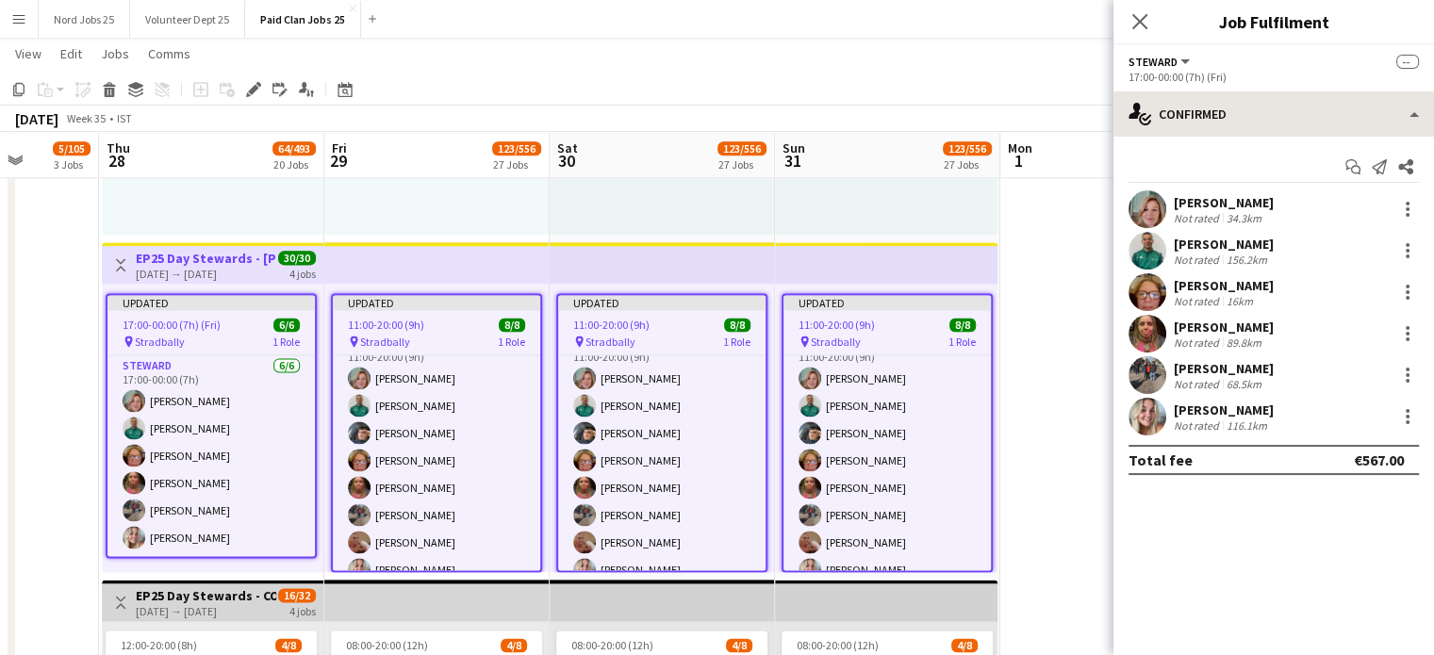
scroll to position [21, 0]
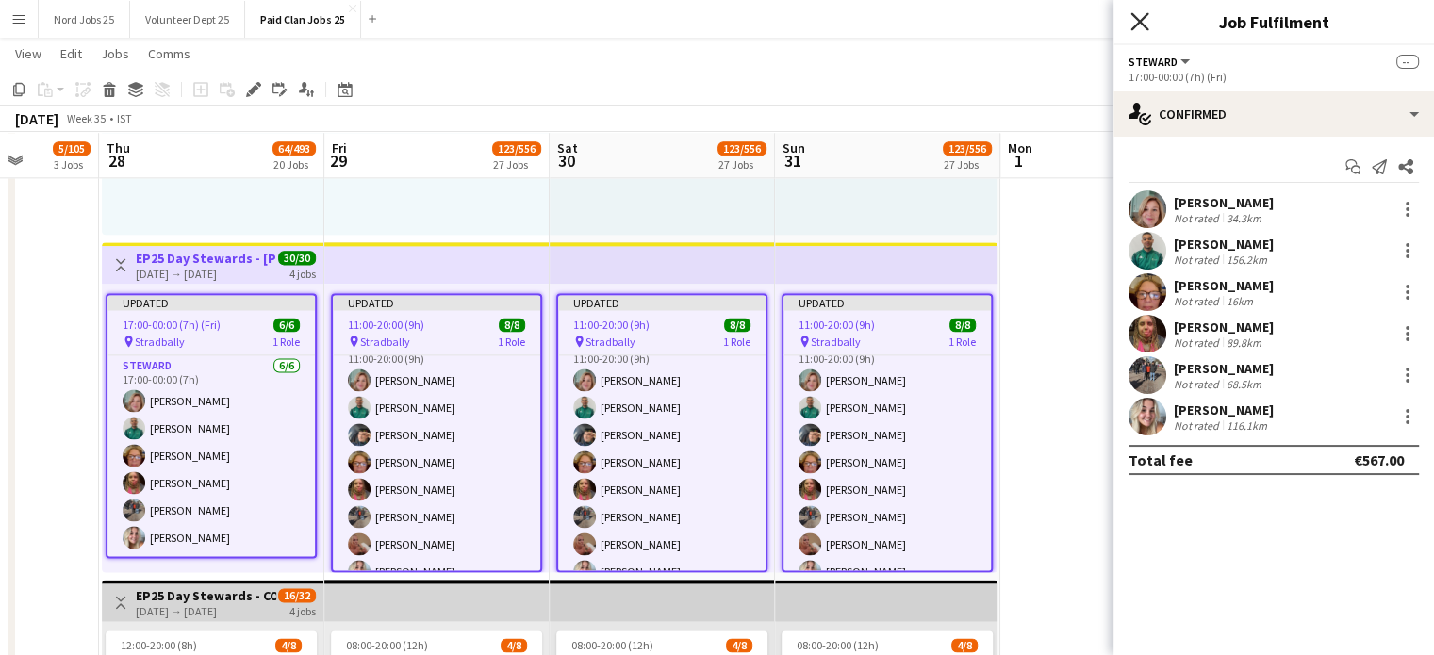
click at [1146, 26] on icon at bounding box center [1140, 21] width 18 height 18
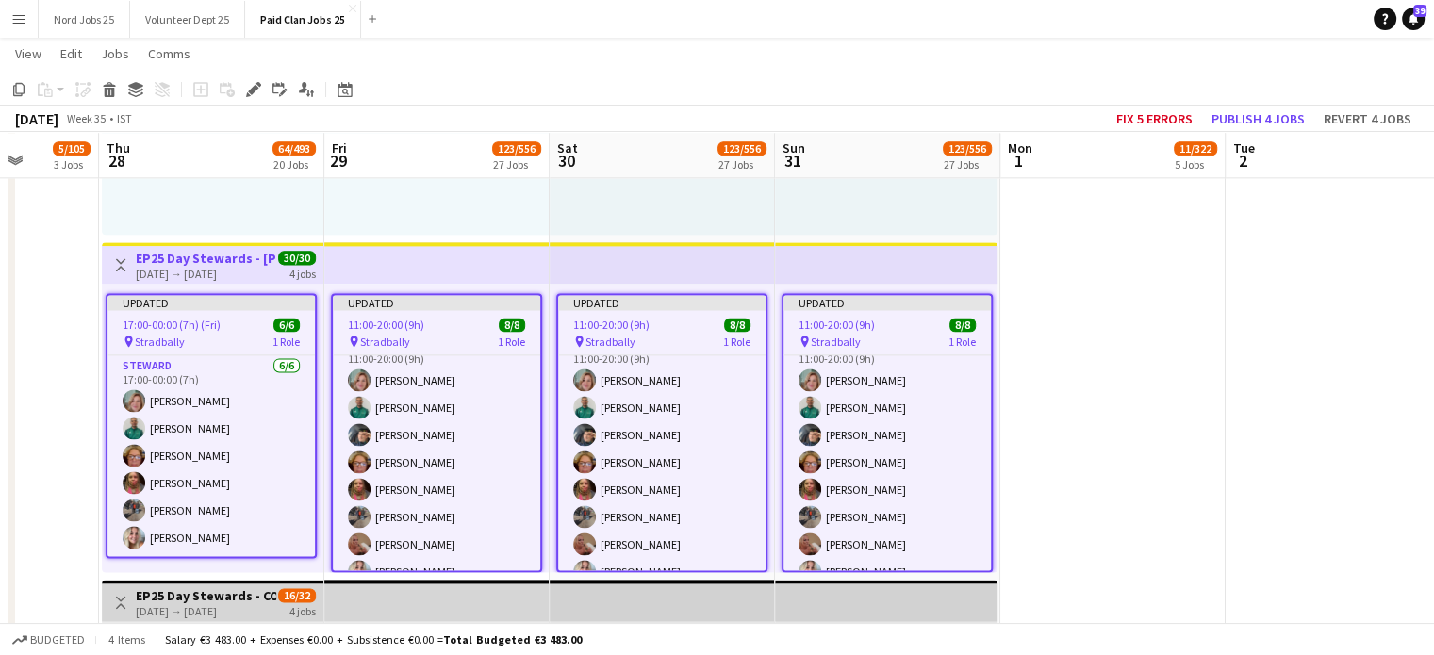
click at [807, 265] on app-top-bar at bounding box center [886, 262] width 223 height 41
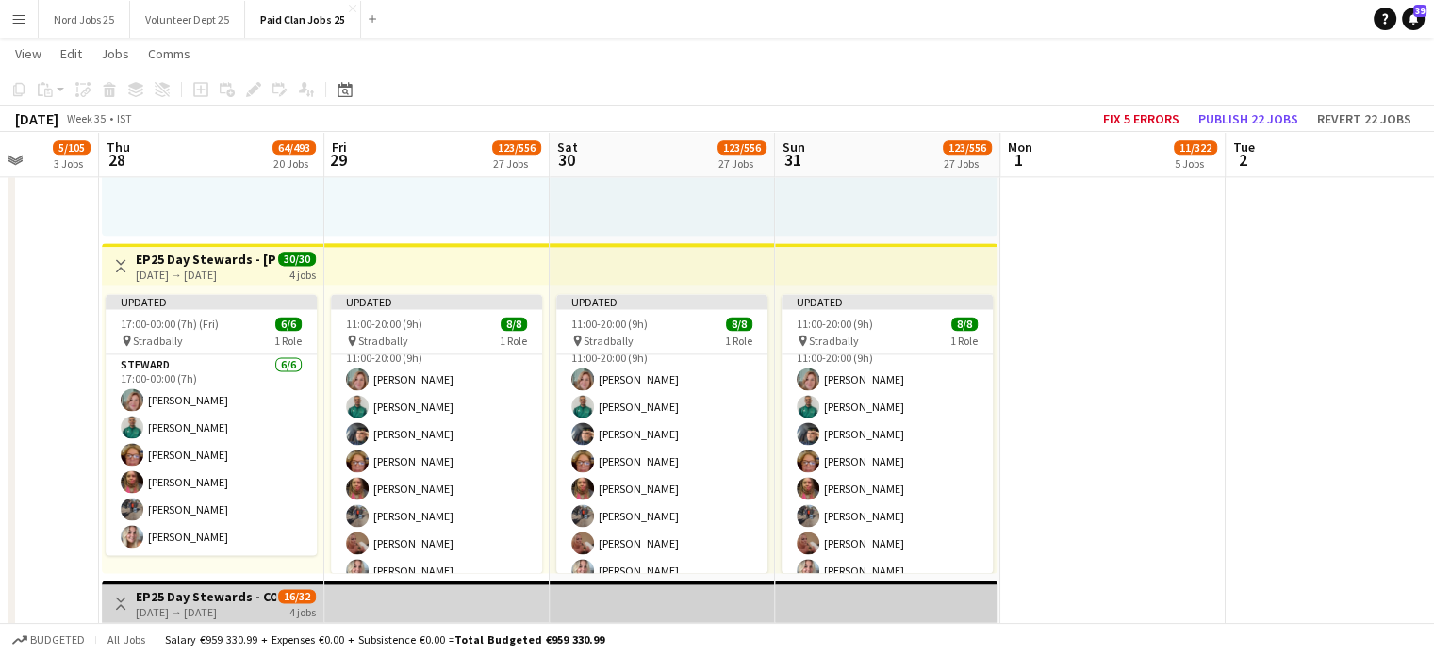
click at [757, 272] on app-top-bar at bounding box center [662, 263] width 225 height 41
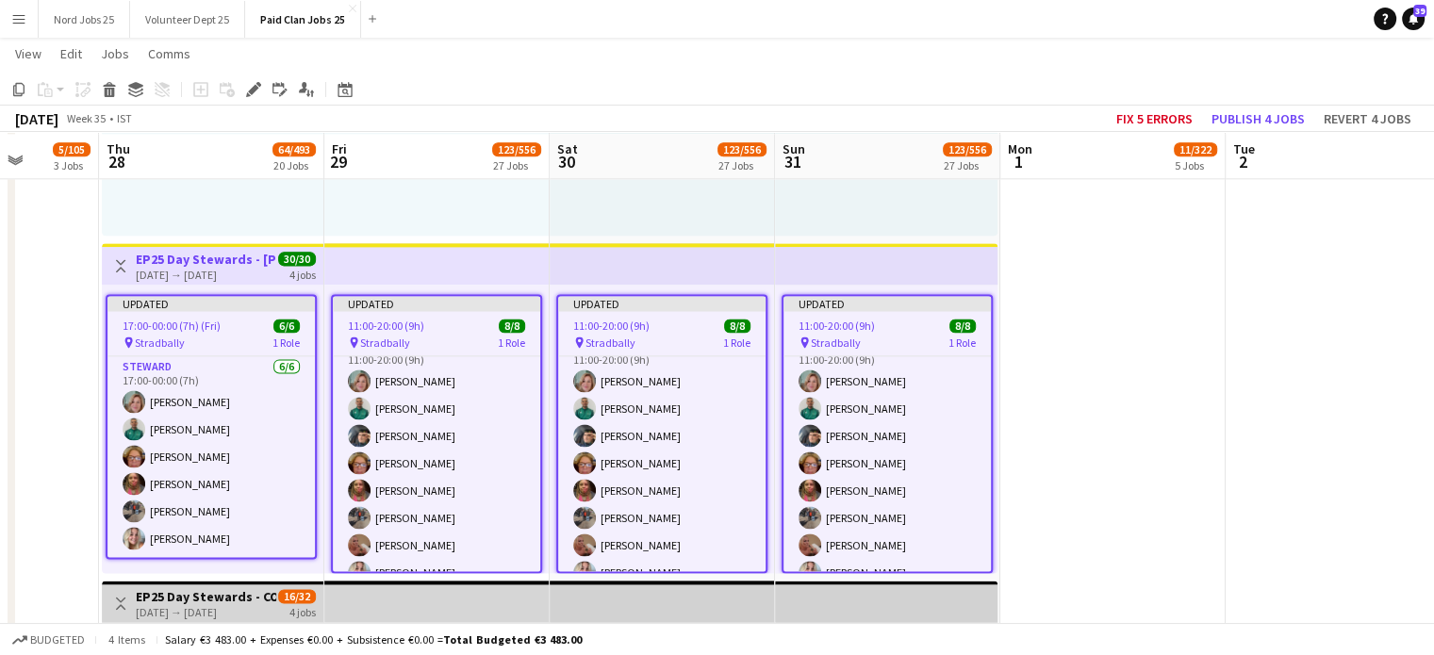
scroll to position [2502, 0]
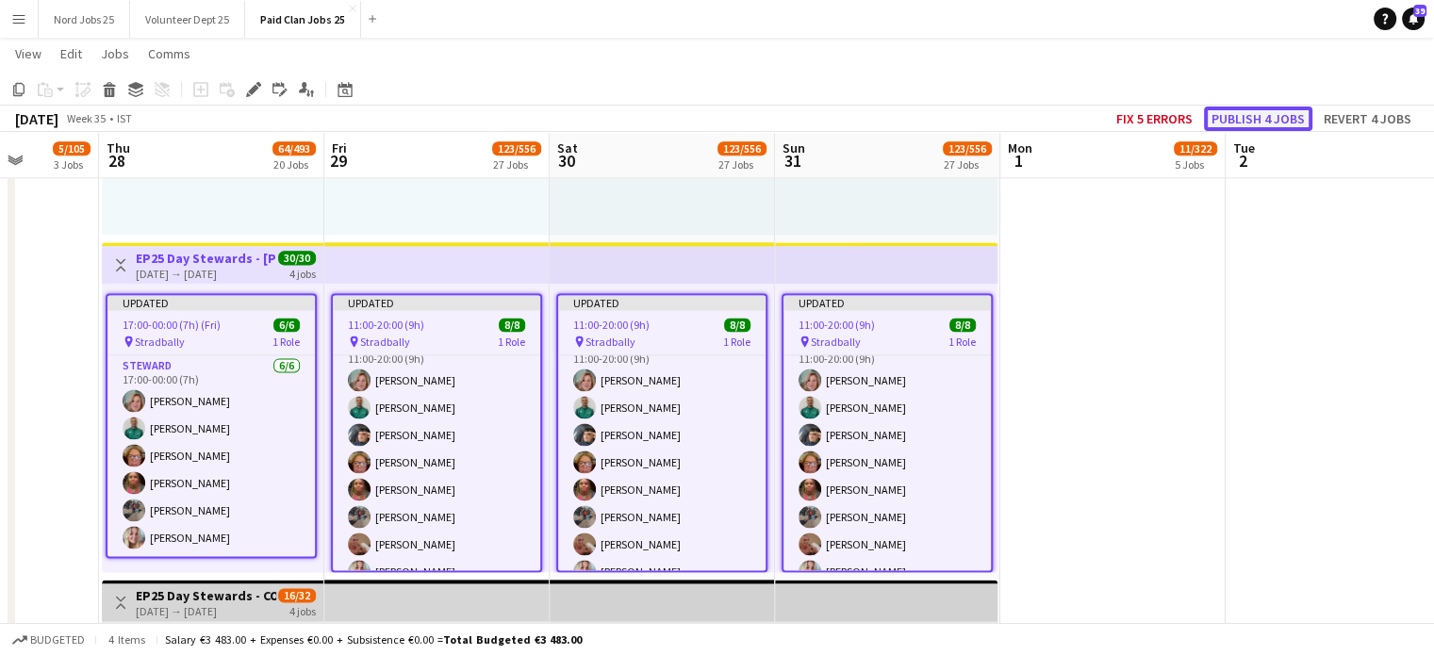
click at [1251, 123] on button "Publish 4 jobs" at bounding box center [1258, 119] width 108 height 25
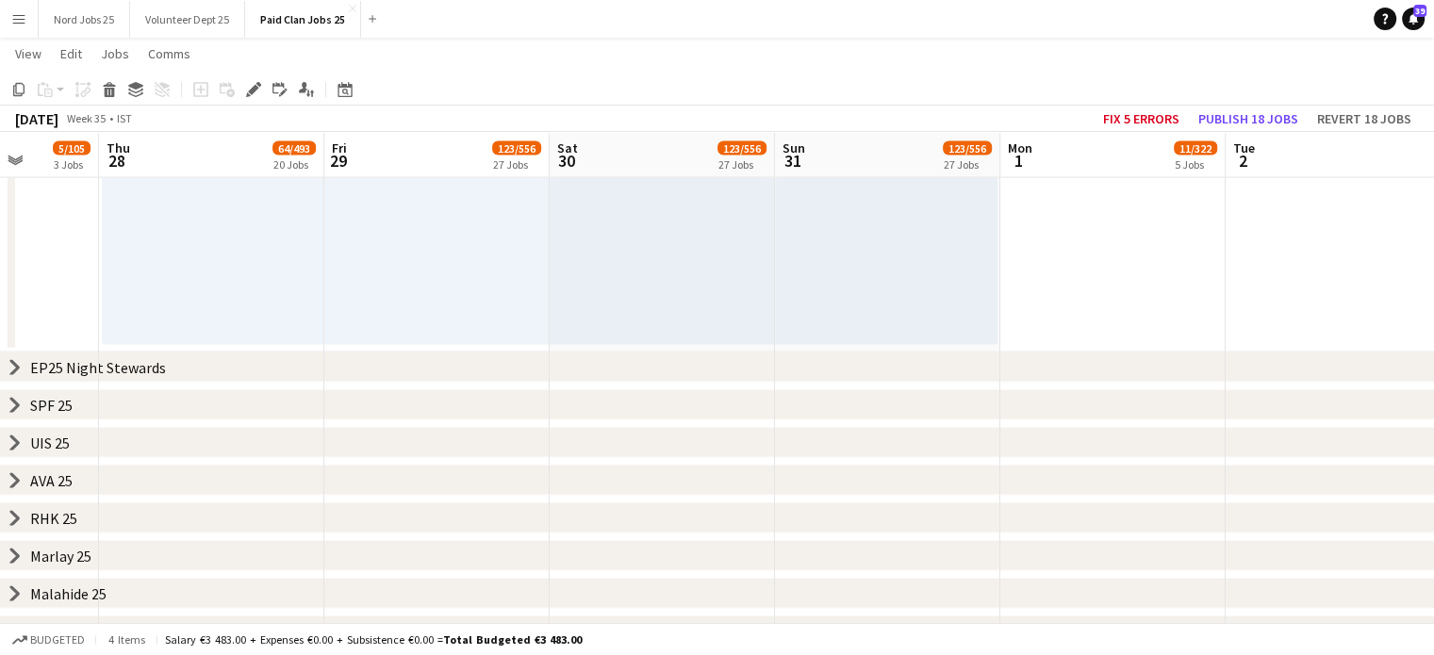
scroll to position [3778, 0]
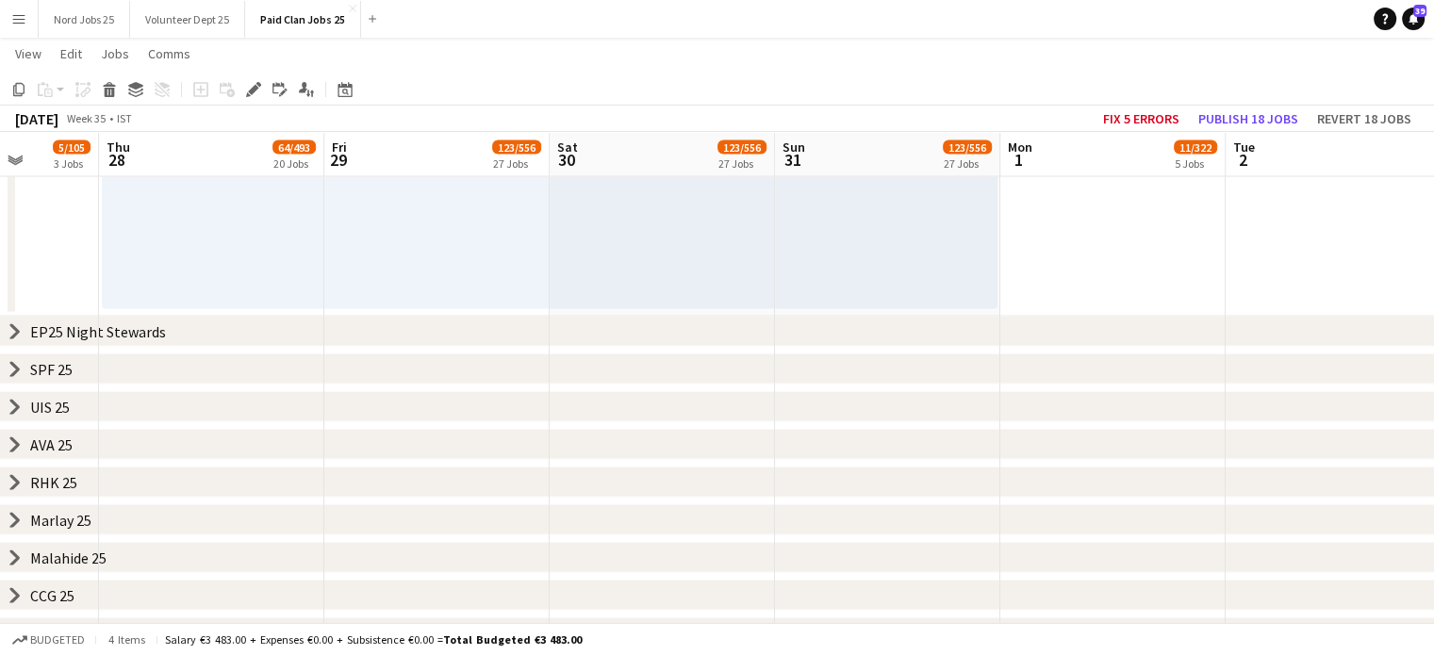
click at [20, 331] on icon "chevron-right" at bounding box center [15, 331] width 15 height 15
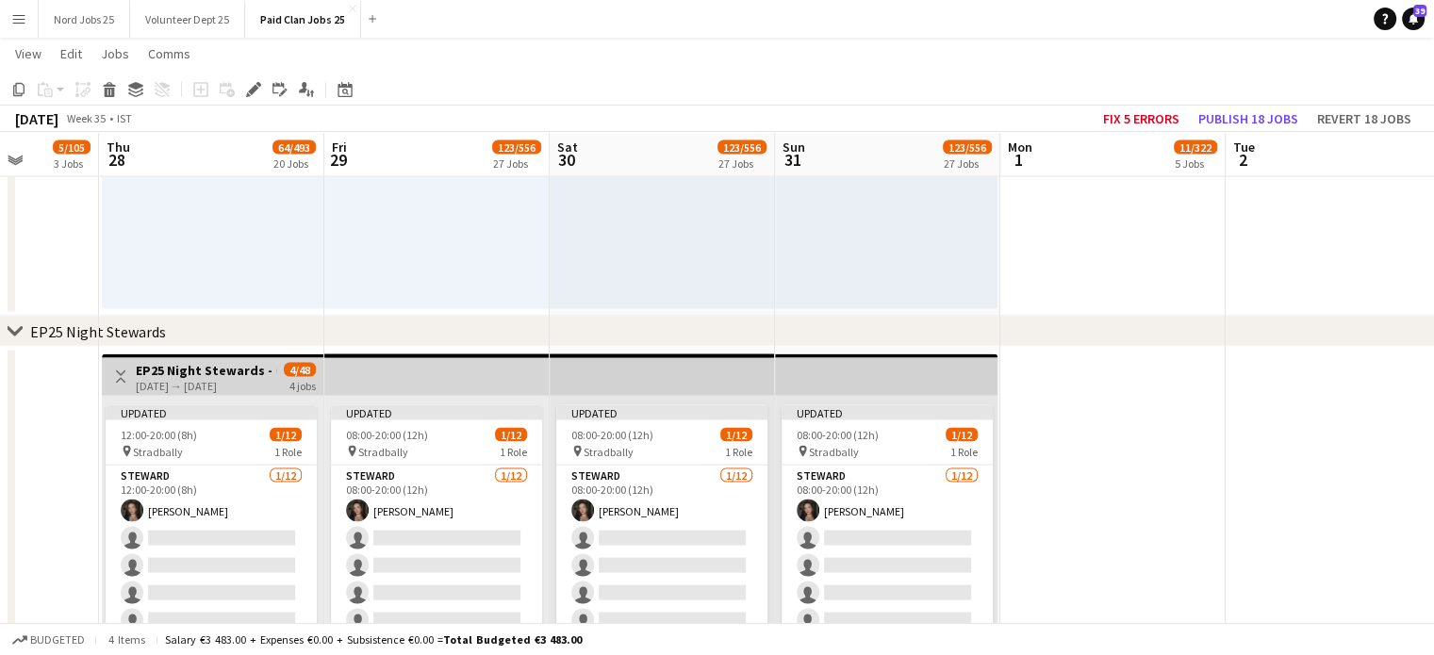
scroll to position [5323, 0]
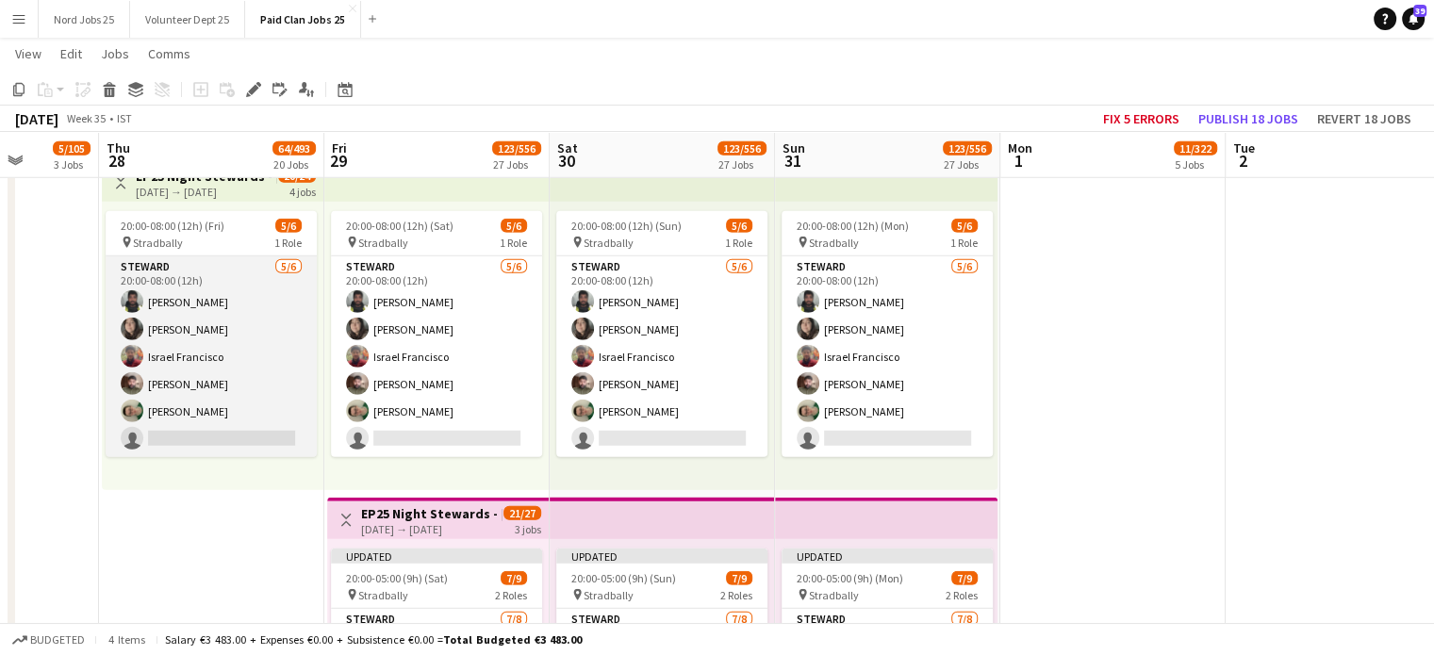
click at [198, 410] on app-card-role "Steward 5/6 20:00-08:00 (12h) Sai Kalyan Tirumalasetty Nicole Shinners OBrien I…" at bounding box center [211, 357] width 211 height 201
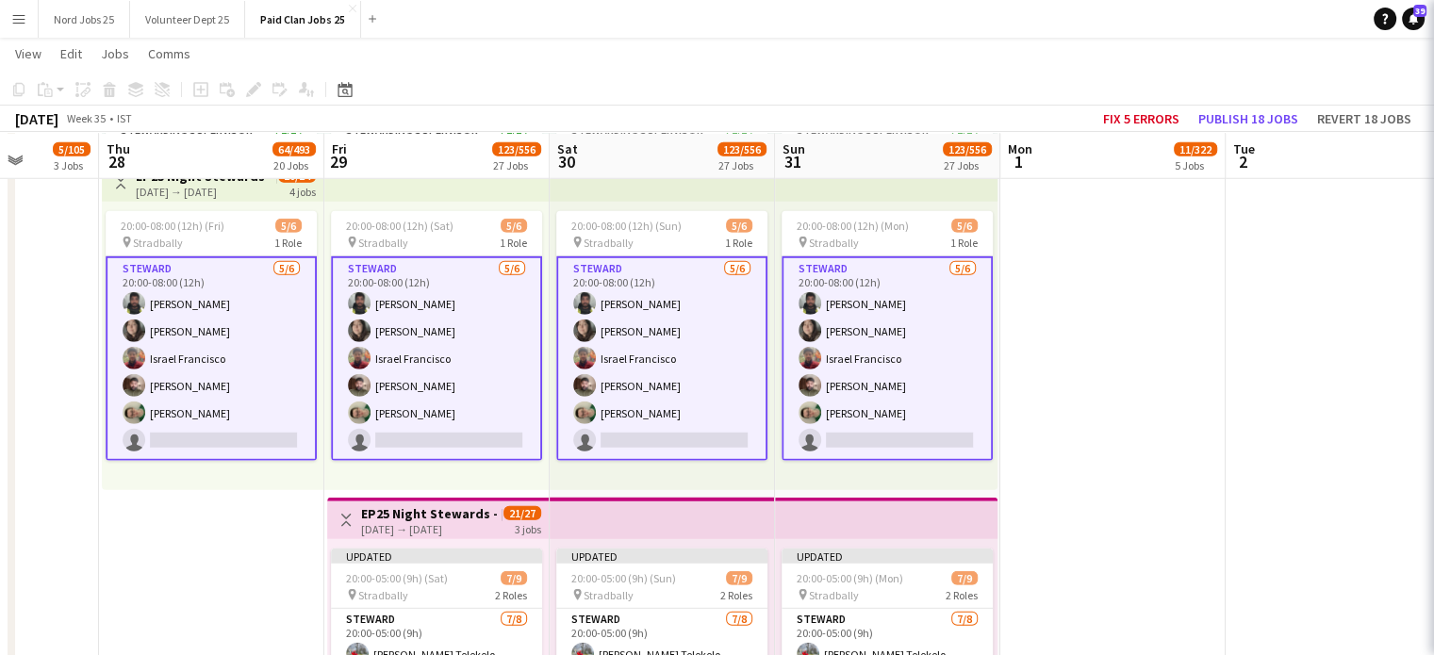
scroll to position [22, 0]
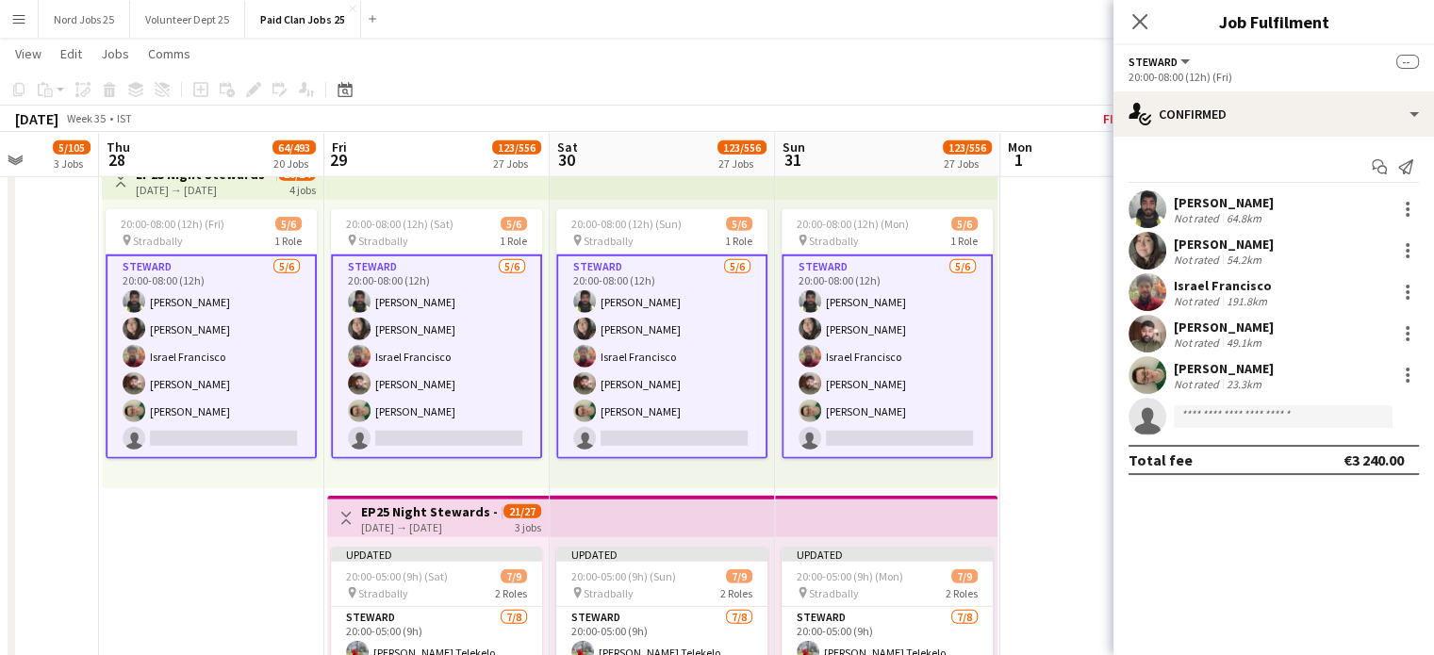
click at [1218, 433] on app-invite-slot "single-neutral-actions" at bounding box center [1274, 417] width 321 height 38
click at [1222, 422] on input at bounding box center [1283, 417] width 219 height 23
type input "*"
type input "**********"
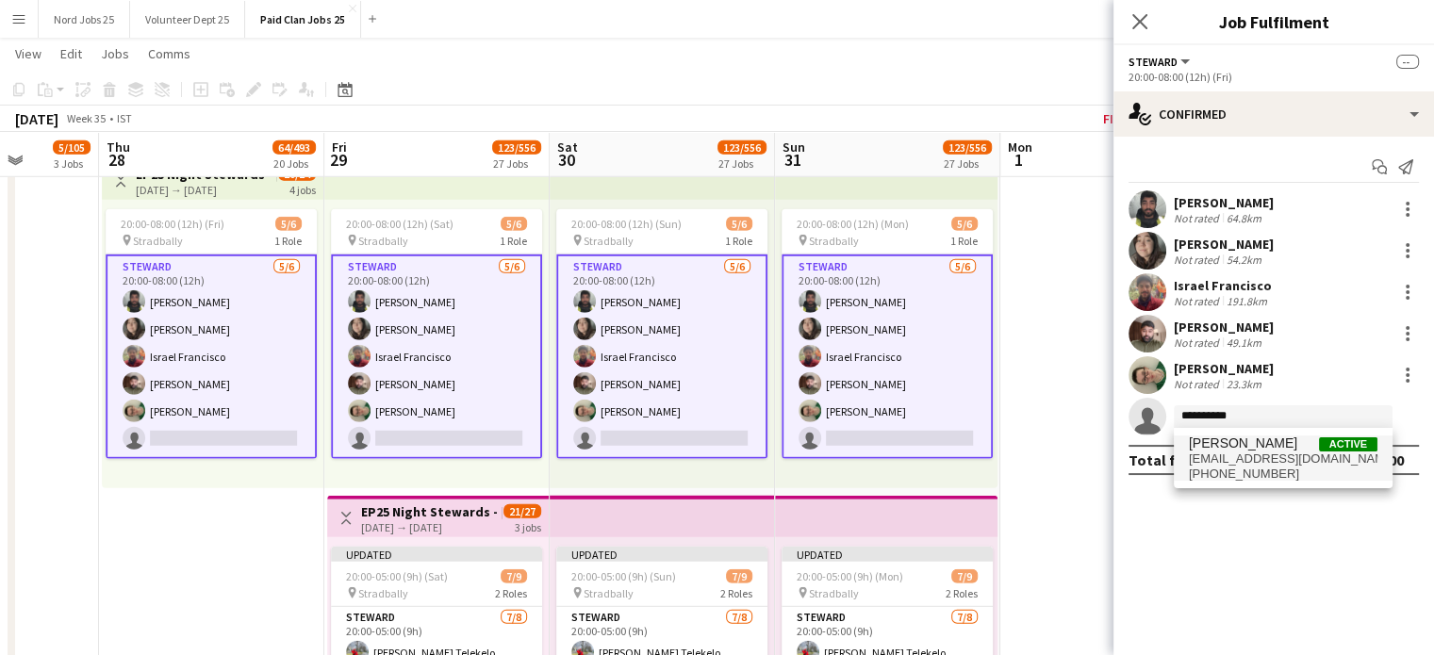
click at [1226, 452] on span "[EMAIL_ADDRESS][DOMAIN_NAME]" at bounding box center [1283, 459] width 189 height 15
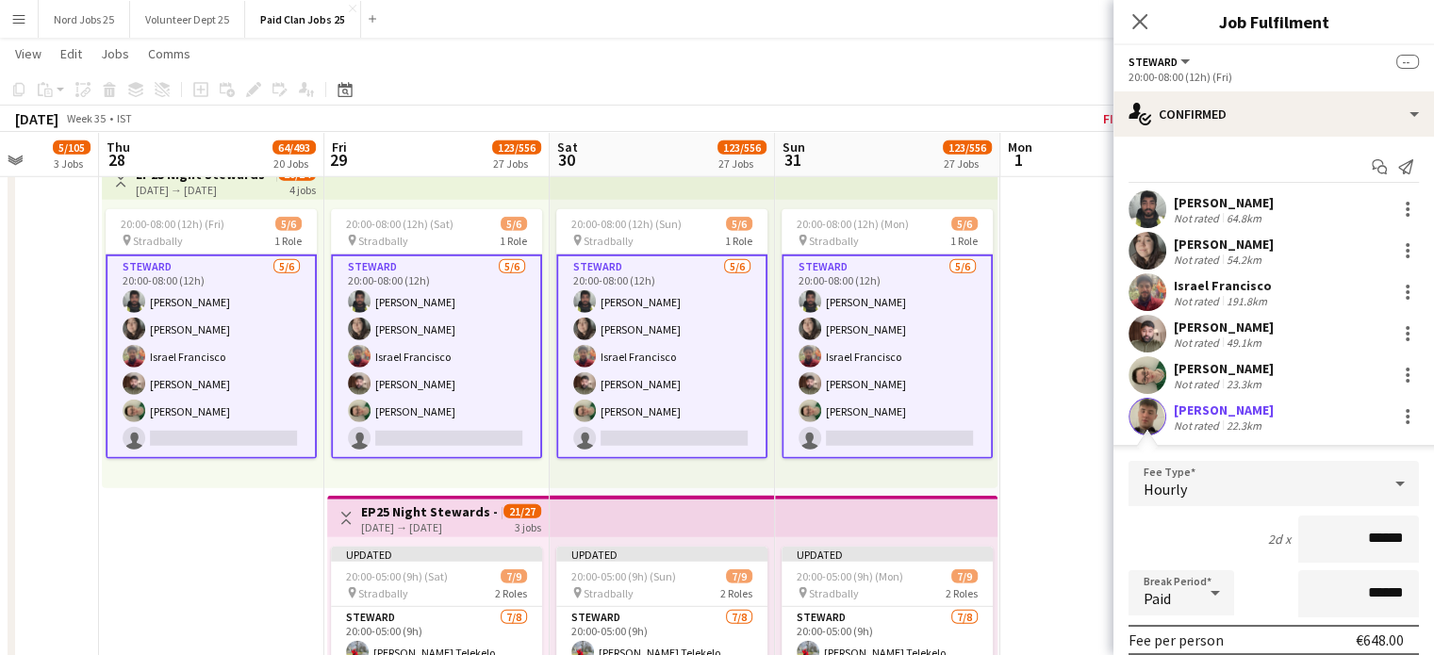
scroll to position [206, 0]
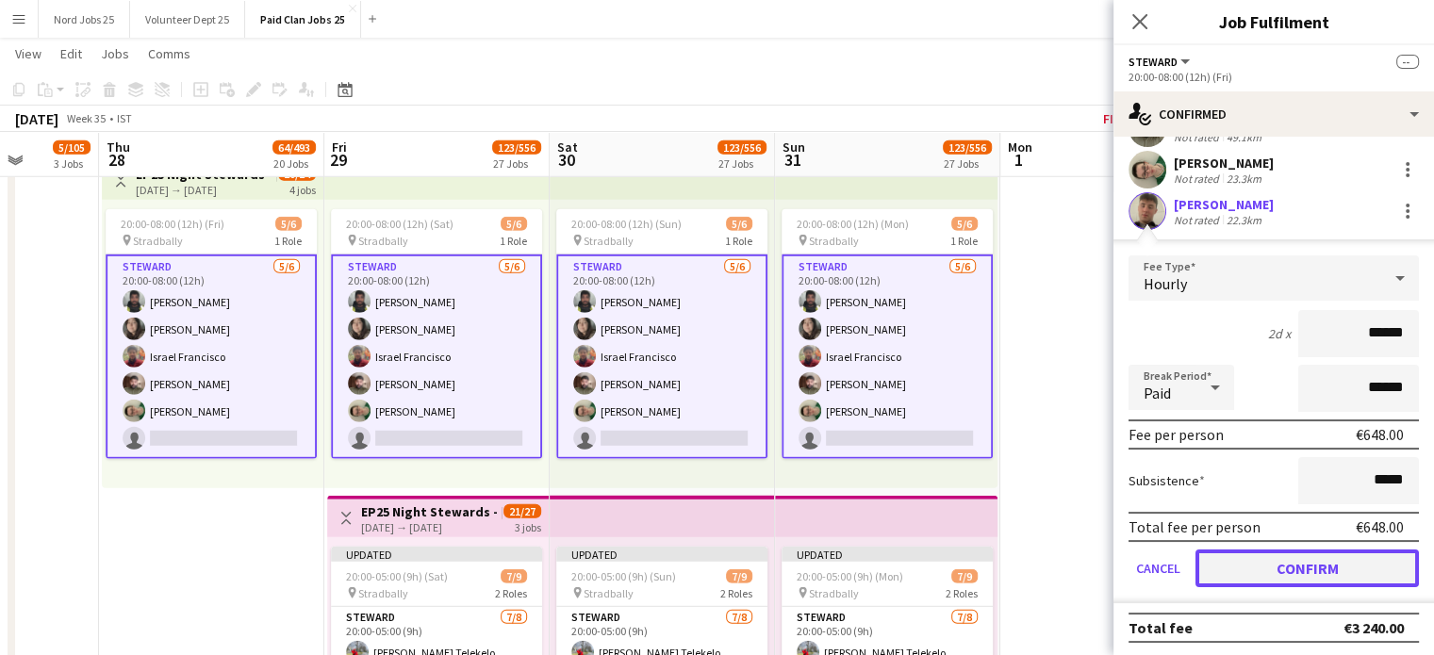
click at [1262, 581] on button "Confirm" at bounding box center [1308, 569] width 224 height 38
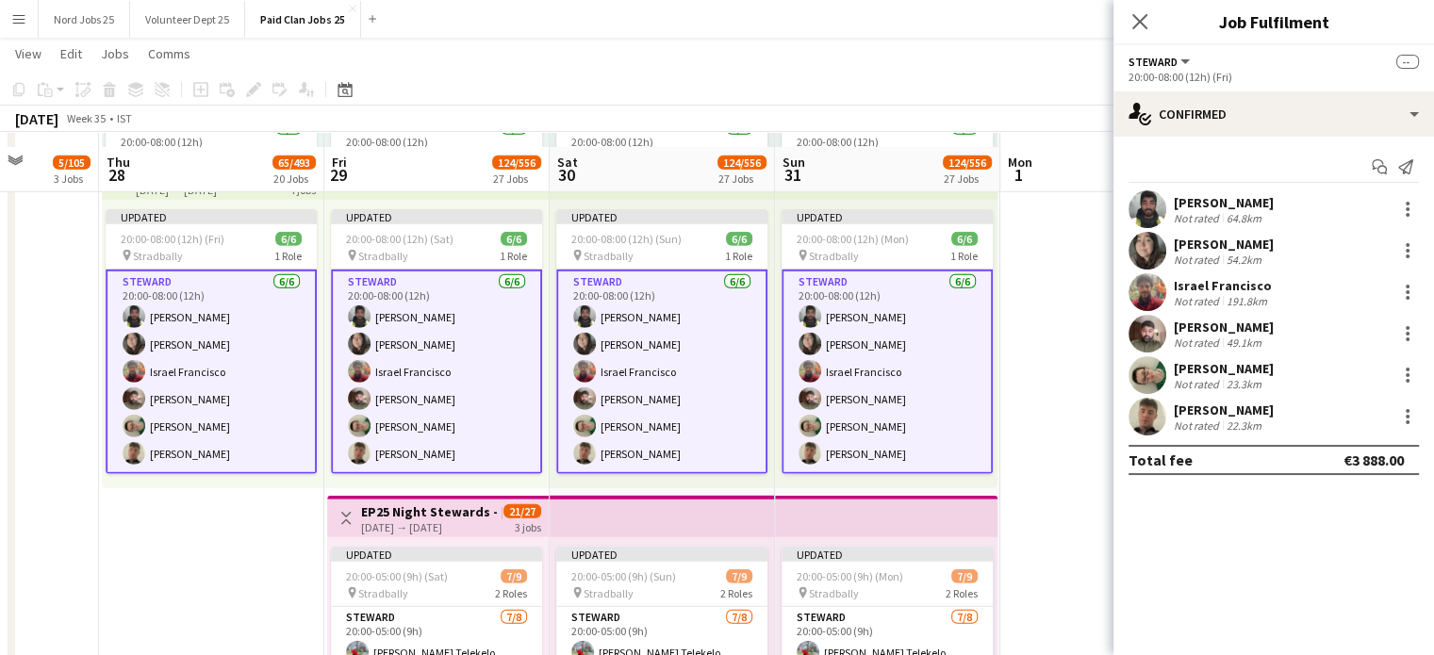
scroll to position [0, 0]
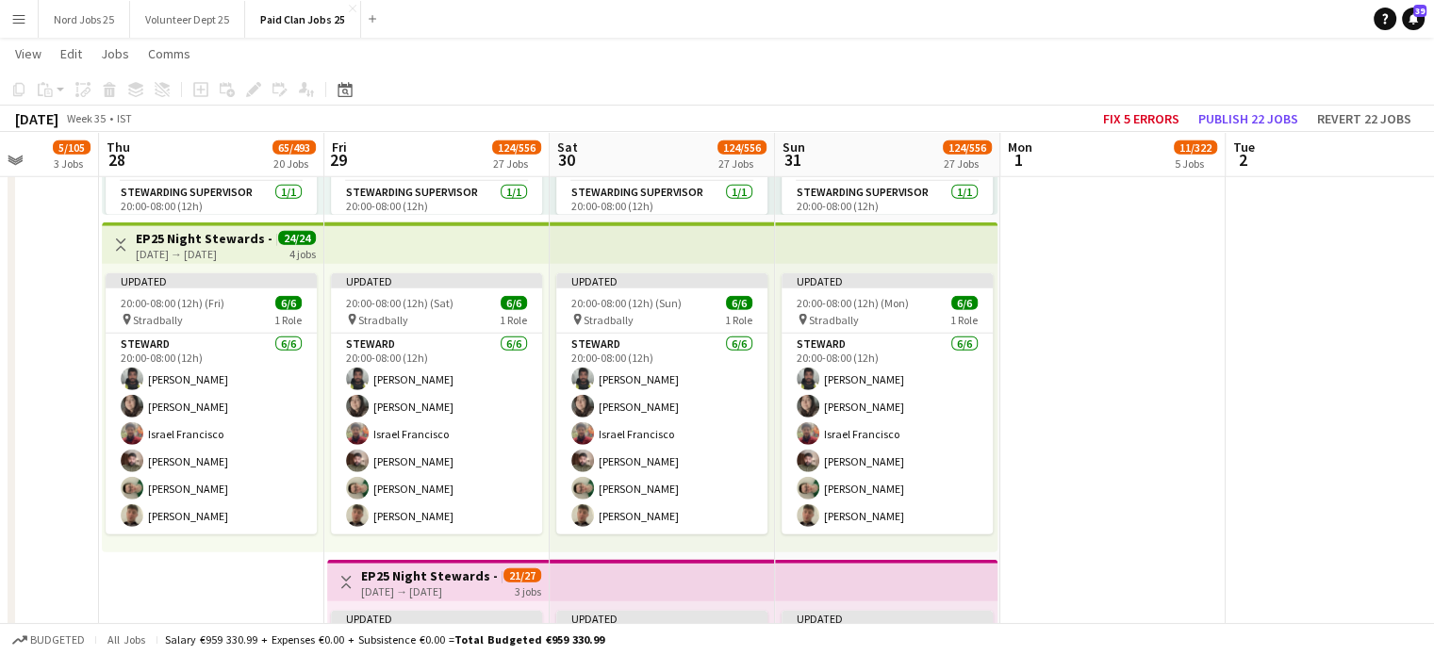
click at [907, 259] on app-top-bar at bounding box center [886, 243] width 223 height 41
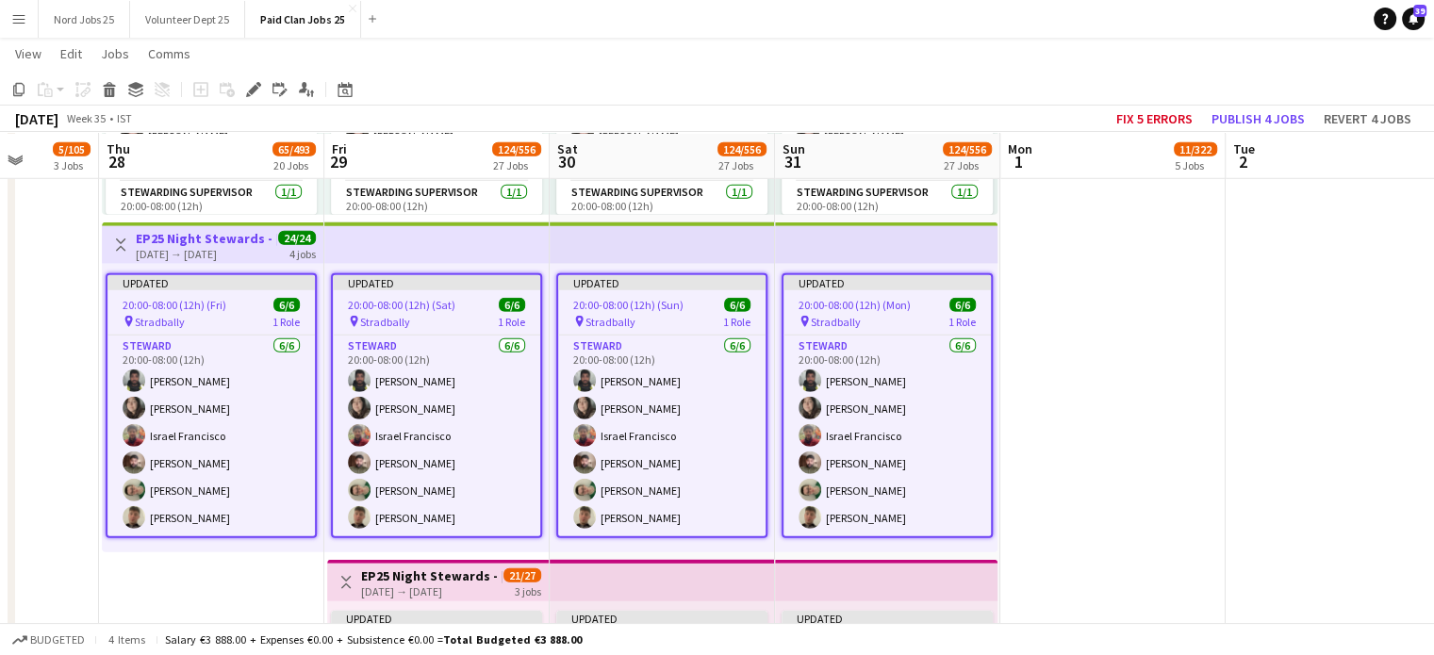
scroll to position [5262, 0]
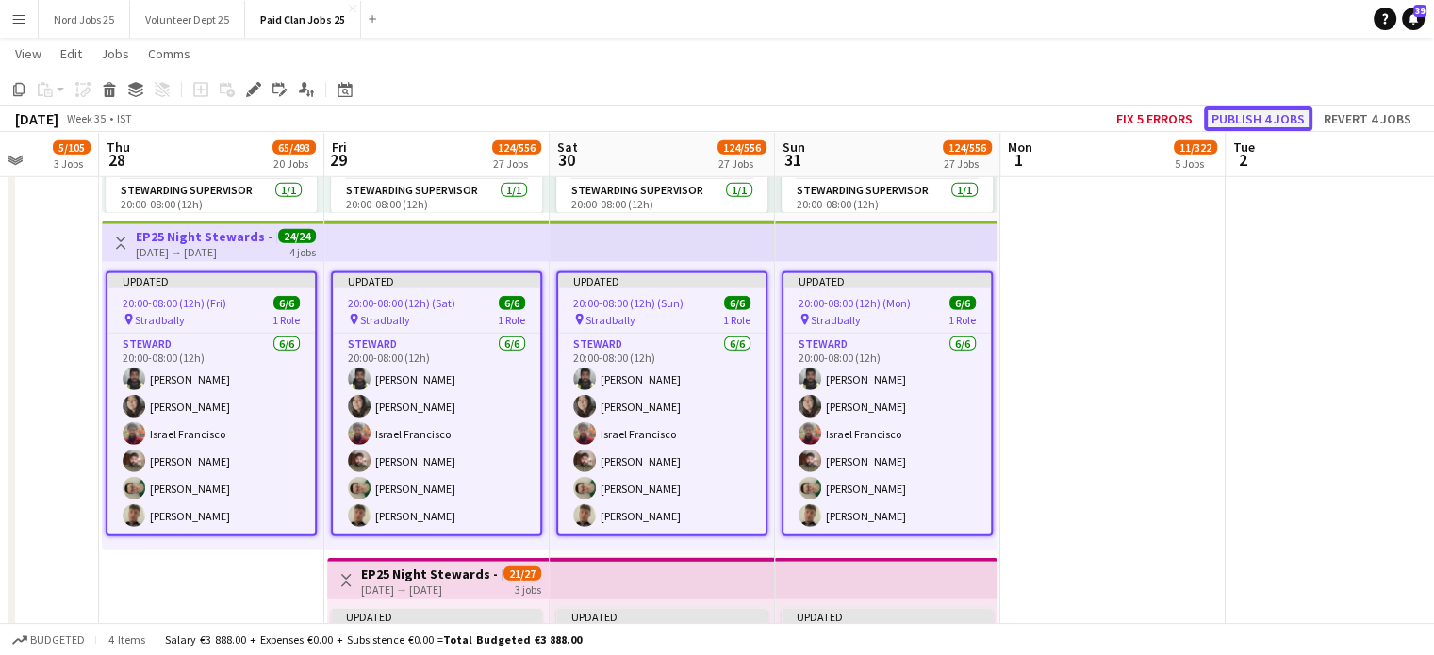
click at [1249, 120] on button "Publish 4 jobs" at bounding box center [1258, 119] width 108 height 25
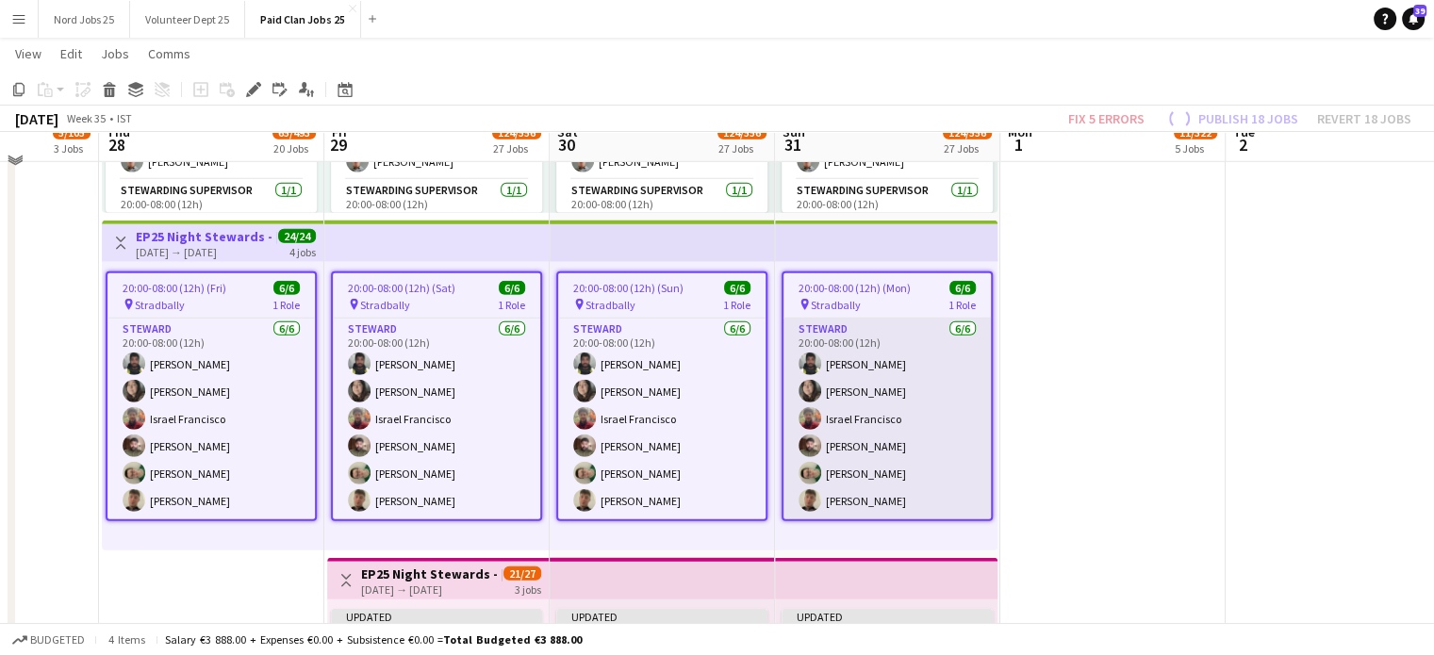
scroll to position [5247, 0]
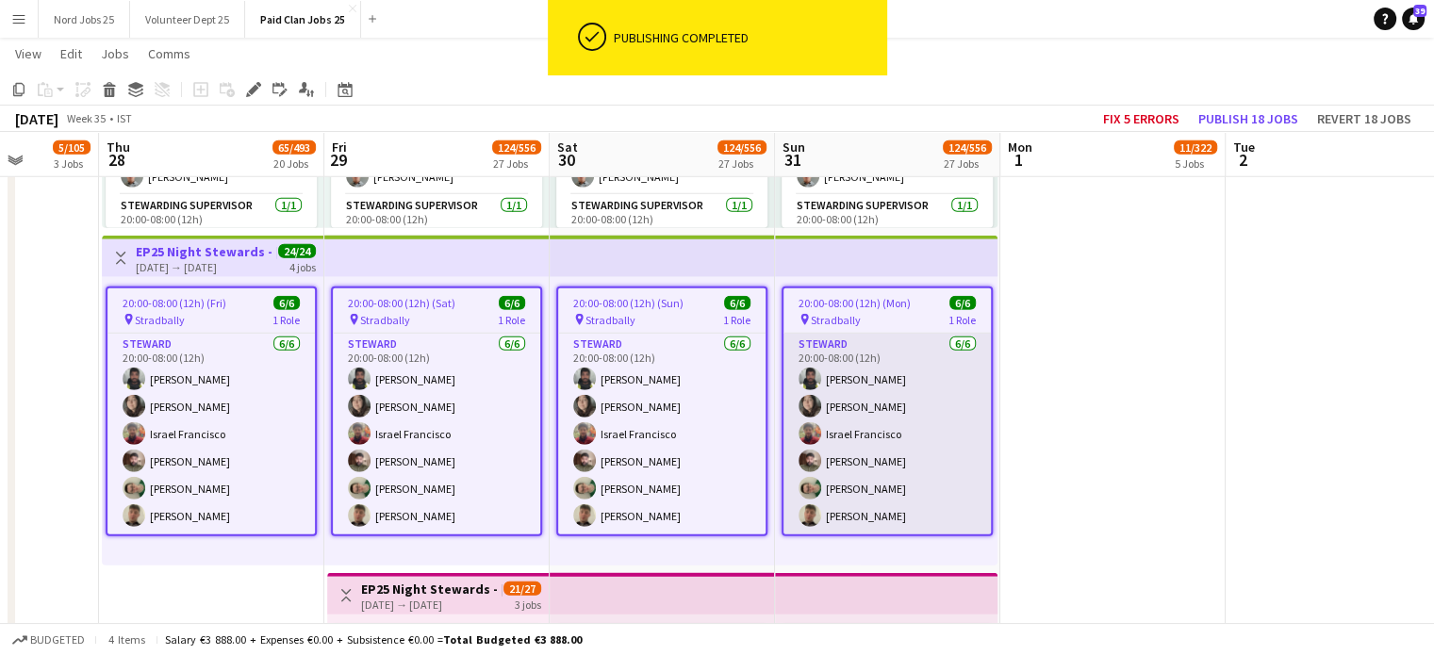
click at [895, 461] on app-card-role "Steward 6/6 20:00-08:00 (12h) Sai Kalyan Tirumalasetty Nicole Shinners OBrien I…" at bounding box center [887, 434] width 207 height 201
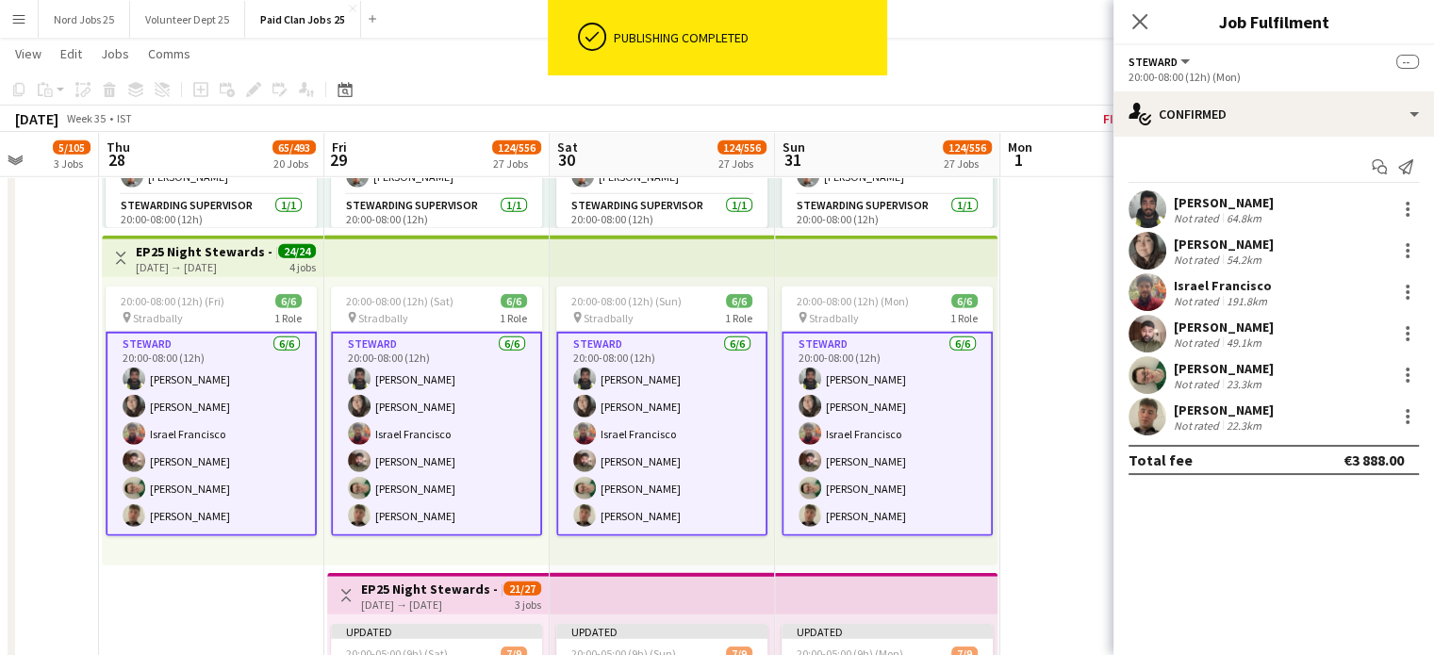
click at [1153, 419] on app-user-avatar at bounding box center [1148, 417] width 38 height 38
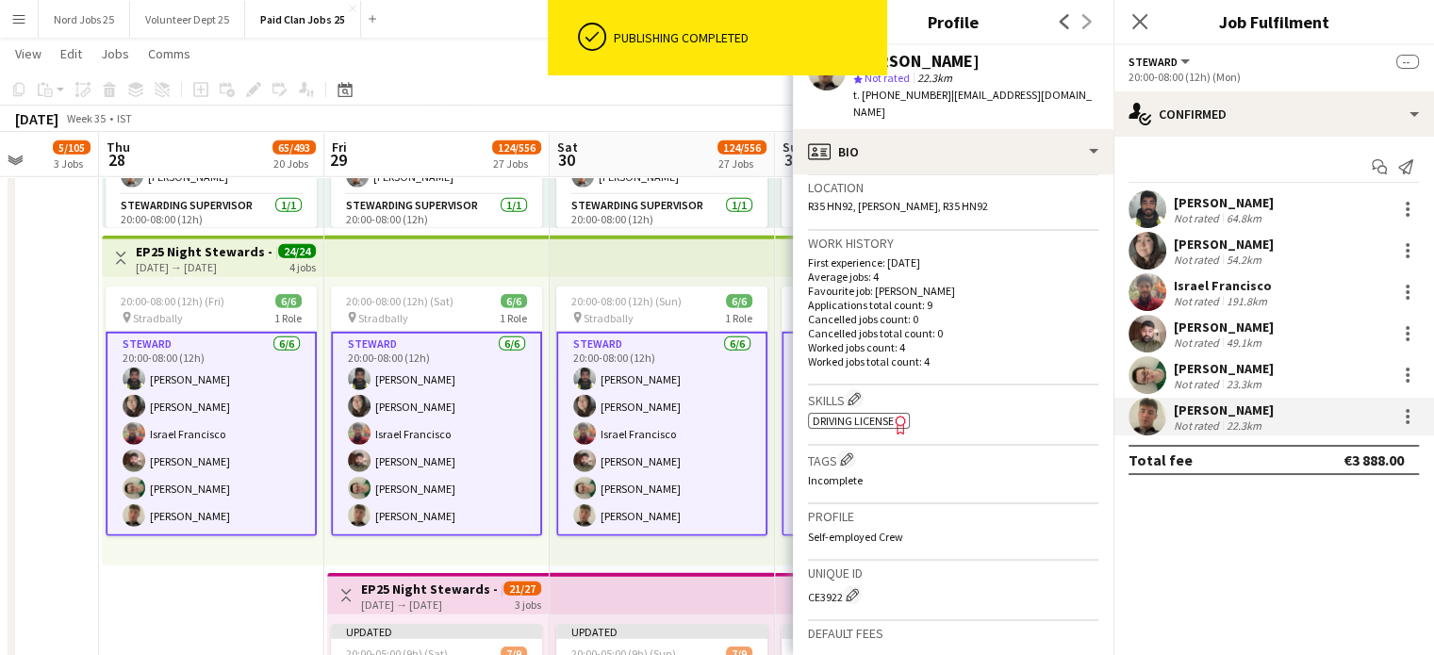
scroll to position [415, 0]
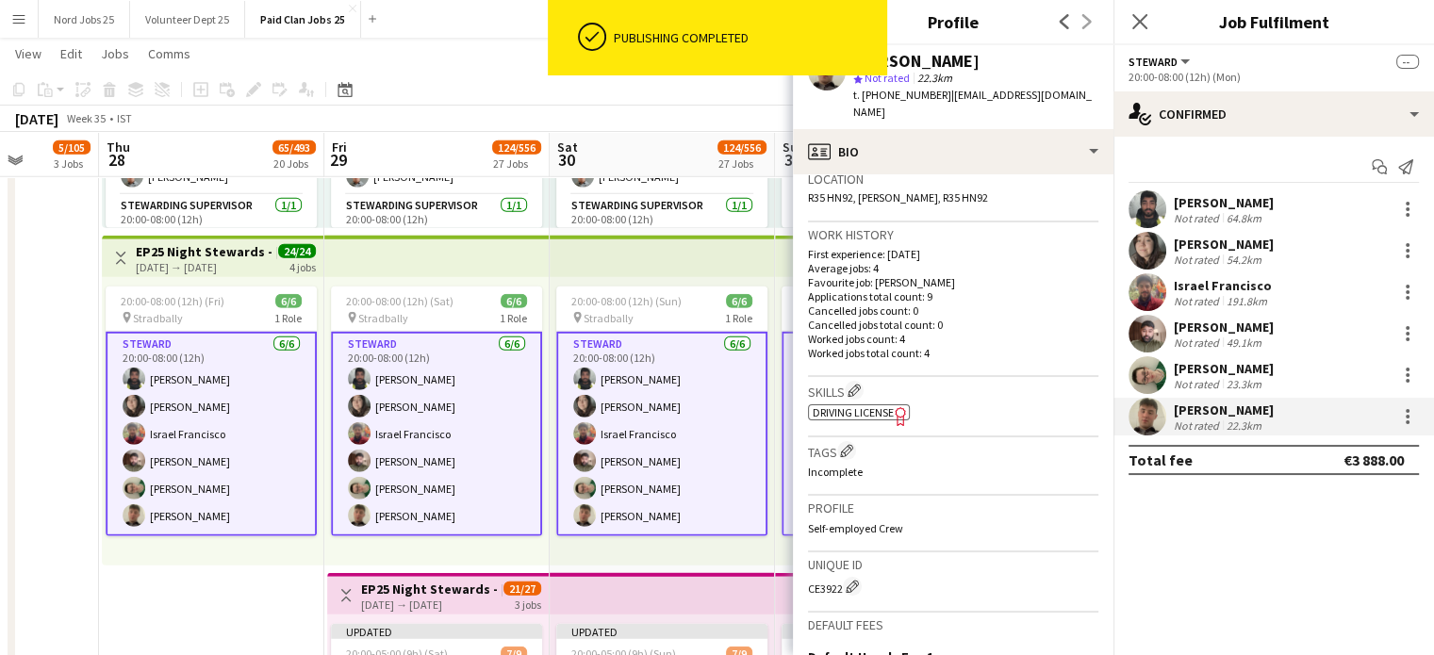
click at [832, 577] on div "CE3922 Edit crew unique ID" at bounding box center [953, 586] width 290 height 19
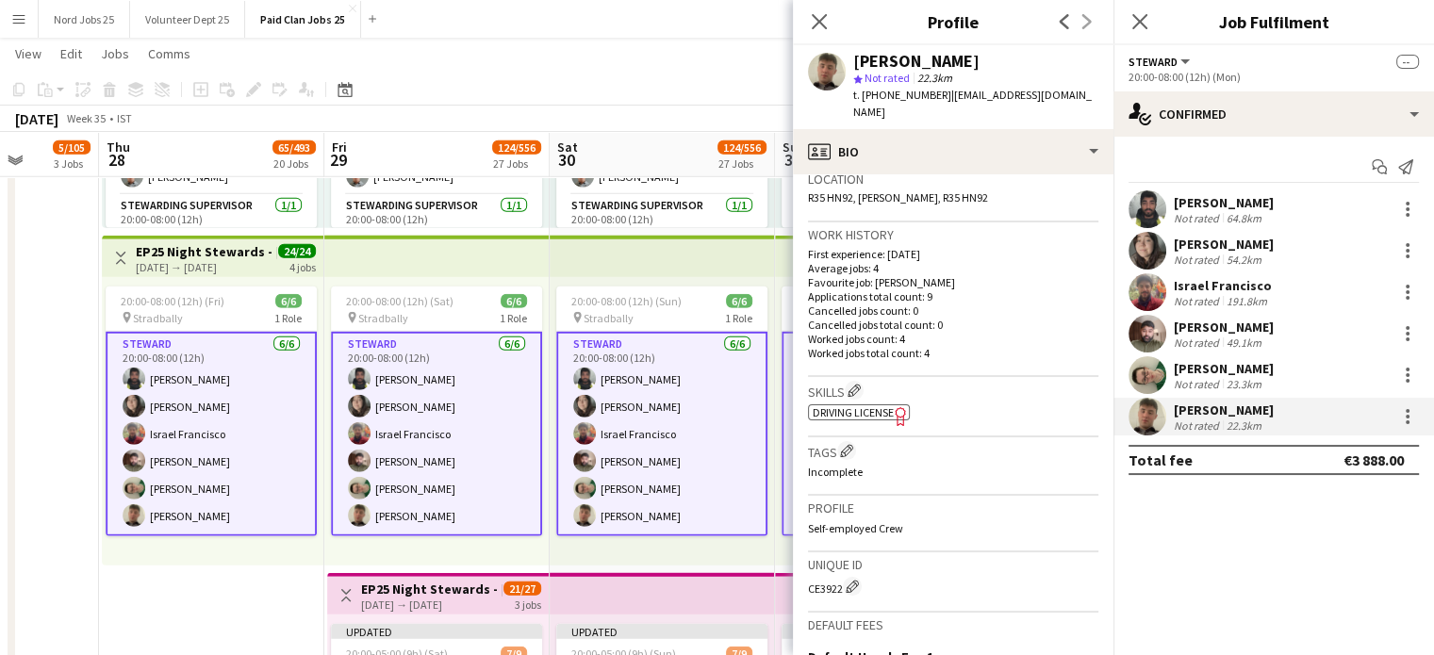
click at [832, 577] on div "CE3922 Edit crew unique ID" at bounding box center [953, 586] width 290 height 19
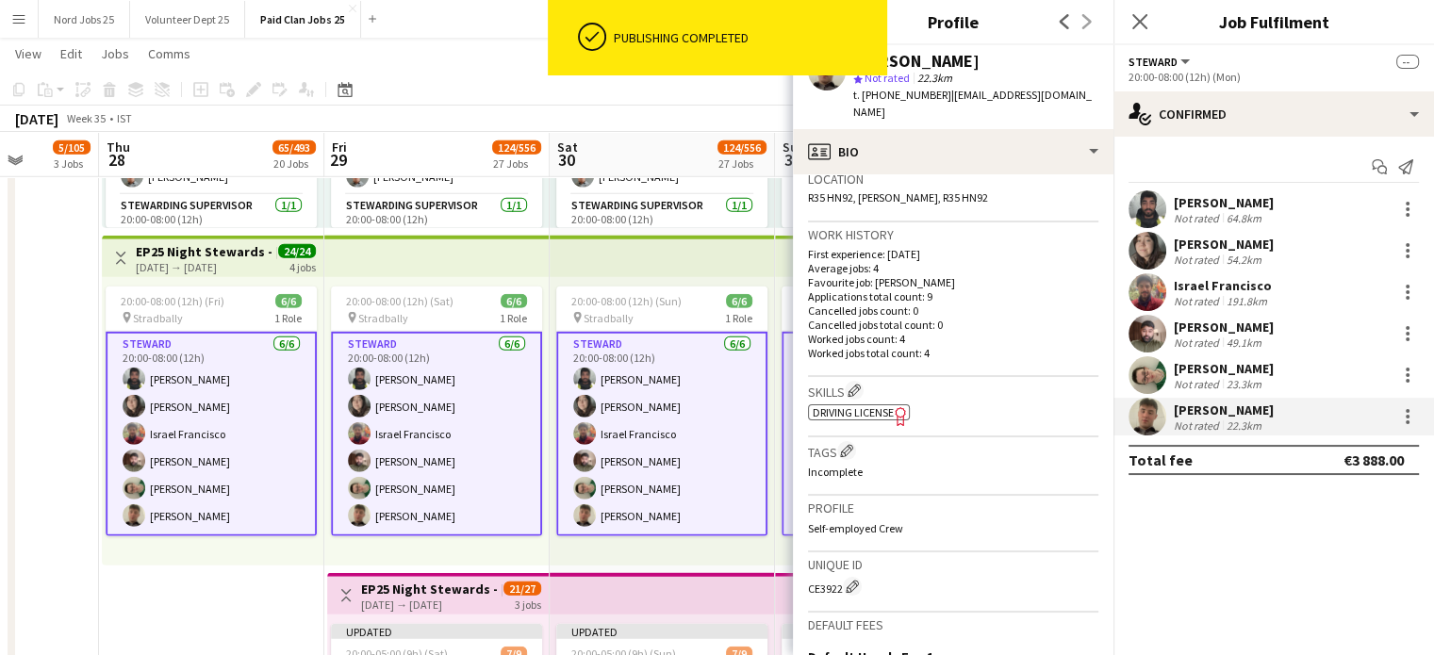
copy div "CE3922"
